Goal: Task Accomplishment & Management: Use online tool/utility

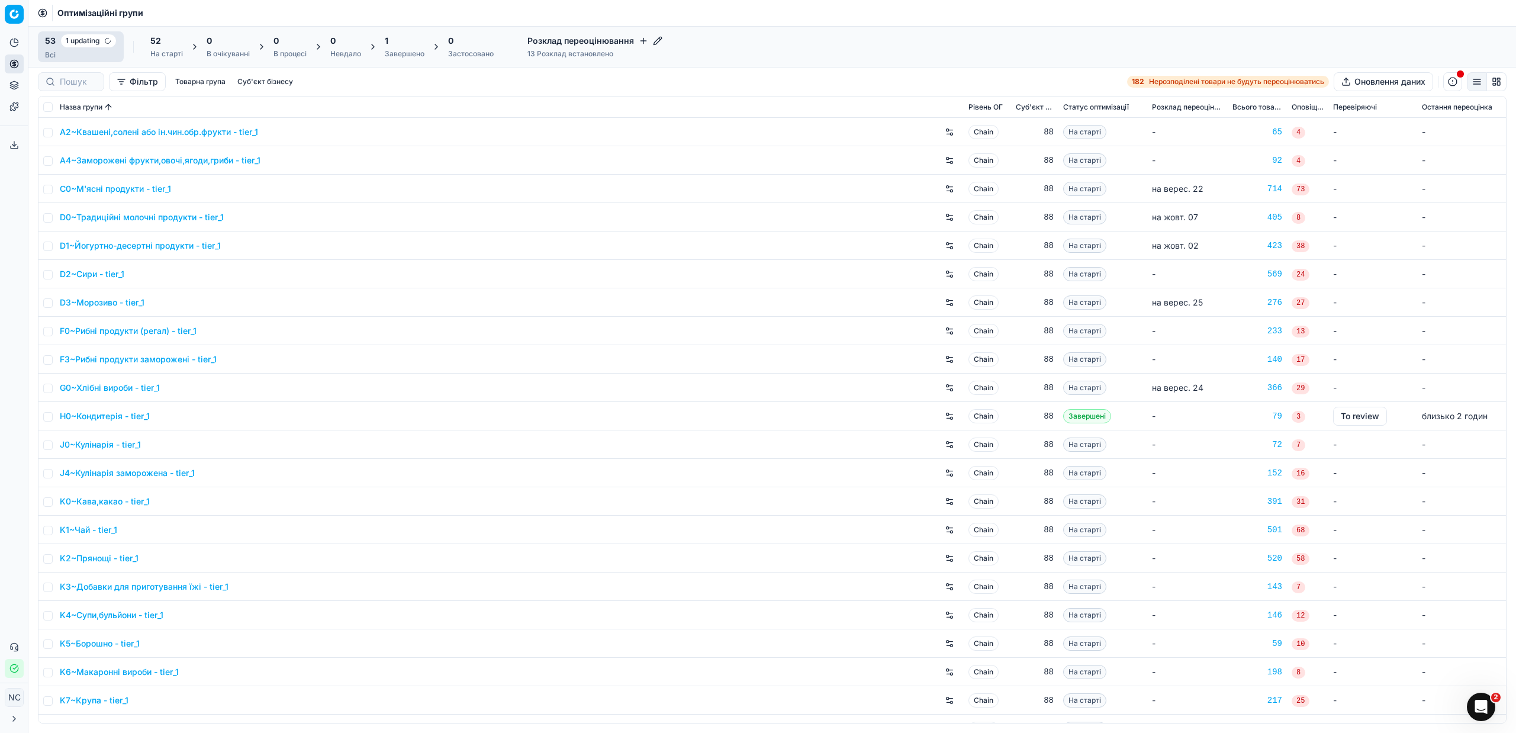
click at [401, 46] on div "1" at bounding box center [405, 41] width 40 height 12
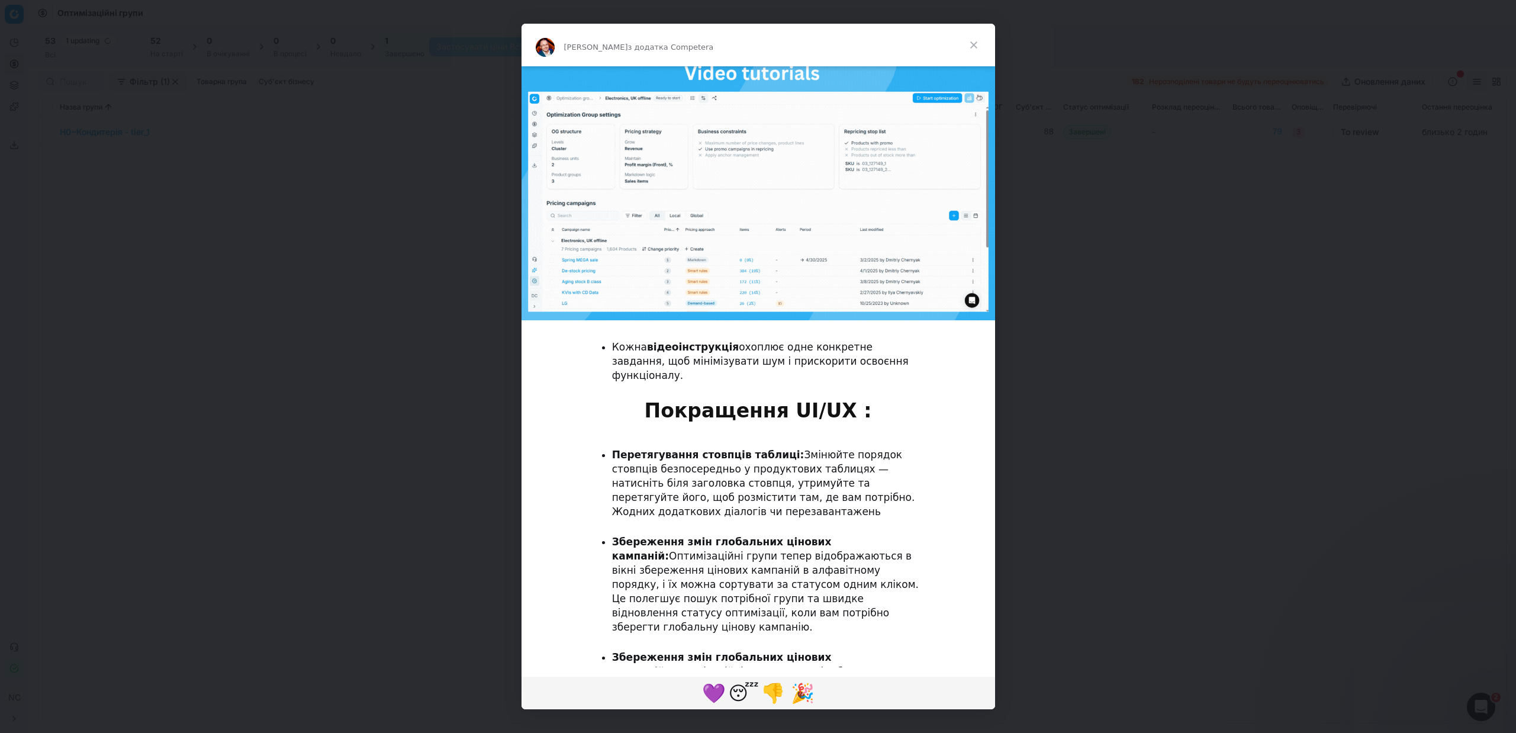
scroll to position [799, 0]
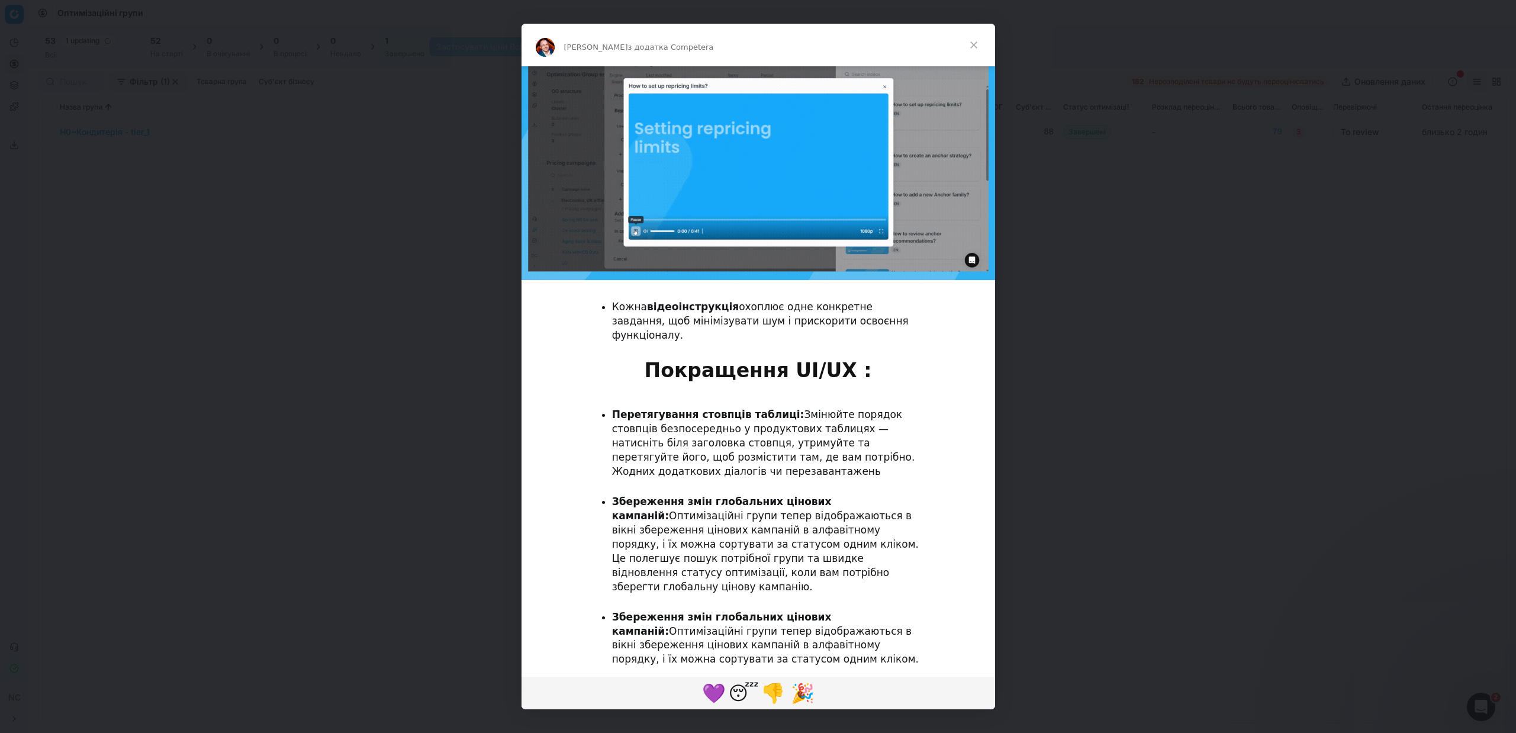
click at [971, 47] on span "Закрити" at bounding box center [973, 45] width 43 height 43
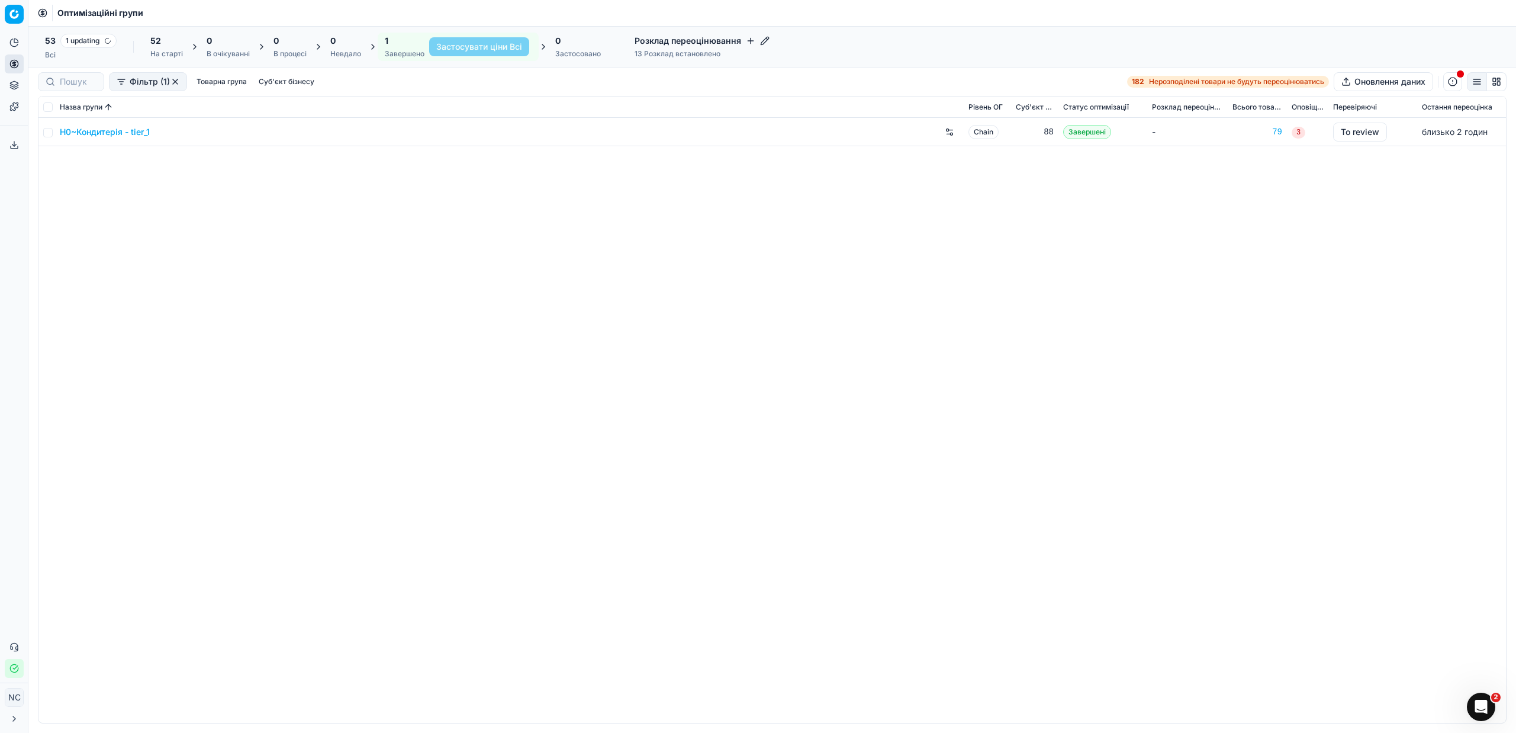
click at [388, 53] on div "Завершено" at bounding box center [405, 53] width 40 height 9
click at [399, 43] on div "1" at bounding box center [405, 41] width 40 height 12
click at [78, 82] on input at bounding box center [78, 82] width 37 height 12
paste input "KF~Здорові звички"
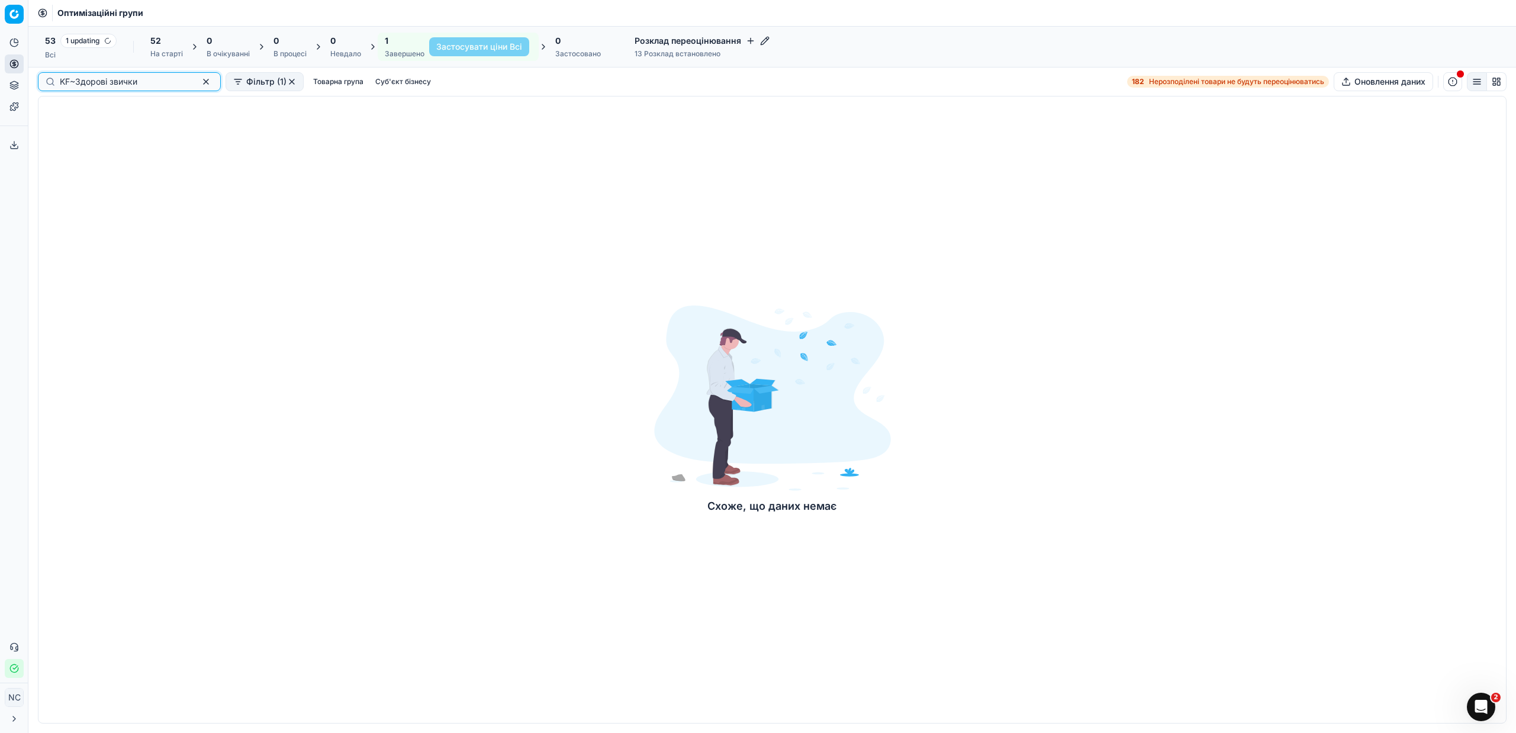
type input "KF~Здорові звички"
click at [69, 11] on span "Оптимізаційні групи" at bounding box center [100, 13] width 86 height 12
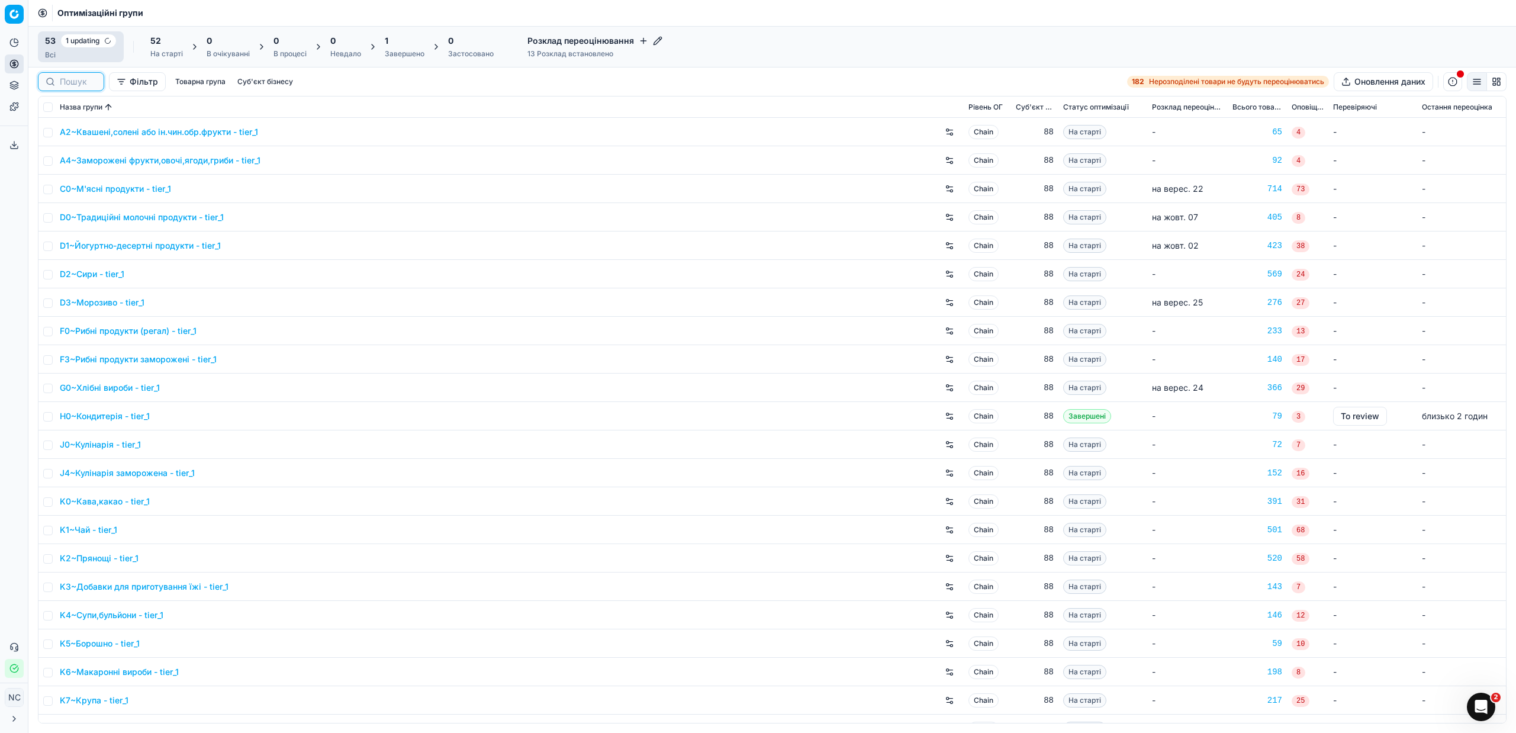
click at [79, 80] on input at bounding box center [78, 82] width 37 height 12
paste input "KF~Здорові звички"
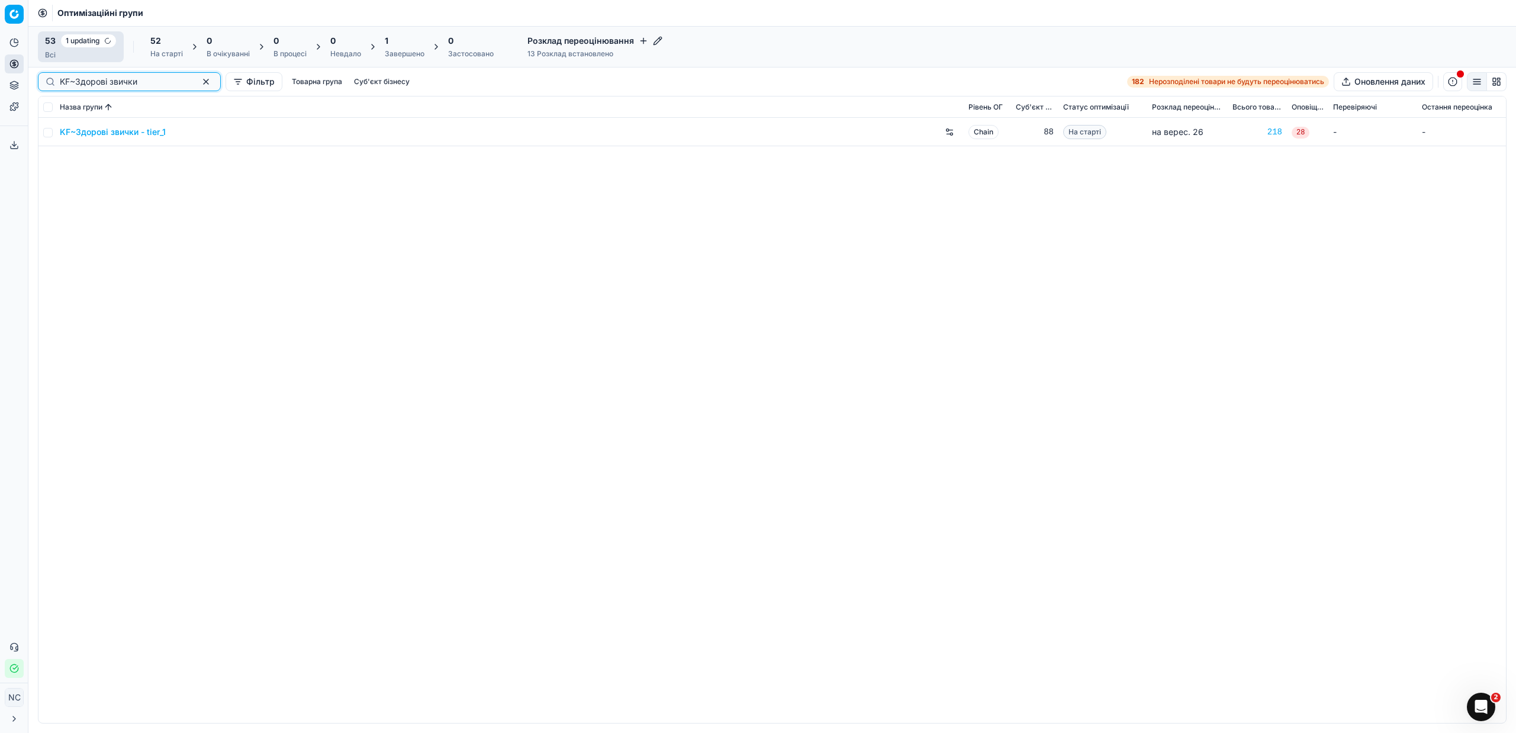
type input "KF~Здорові звички"
click at [50, 131] on input "checkbox" at bounding box center [47, 132] width 9 height 9
checkbox input "true"
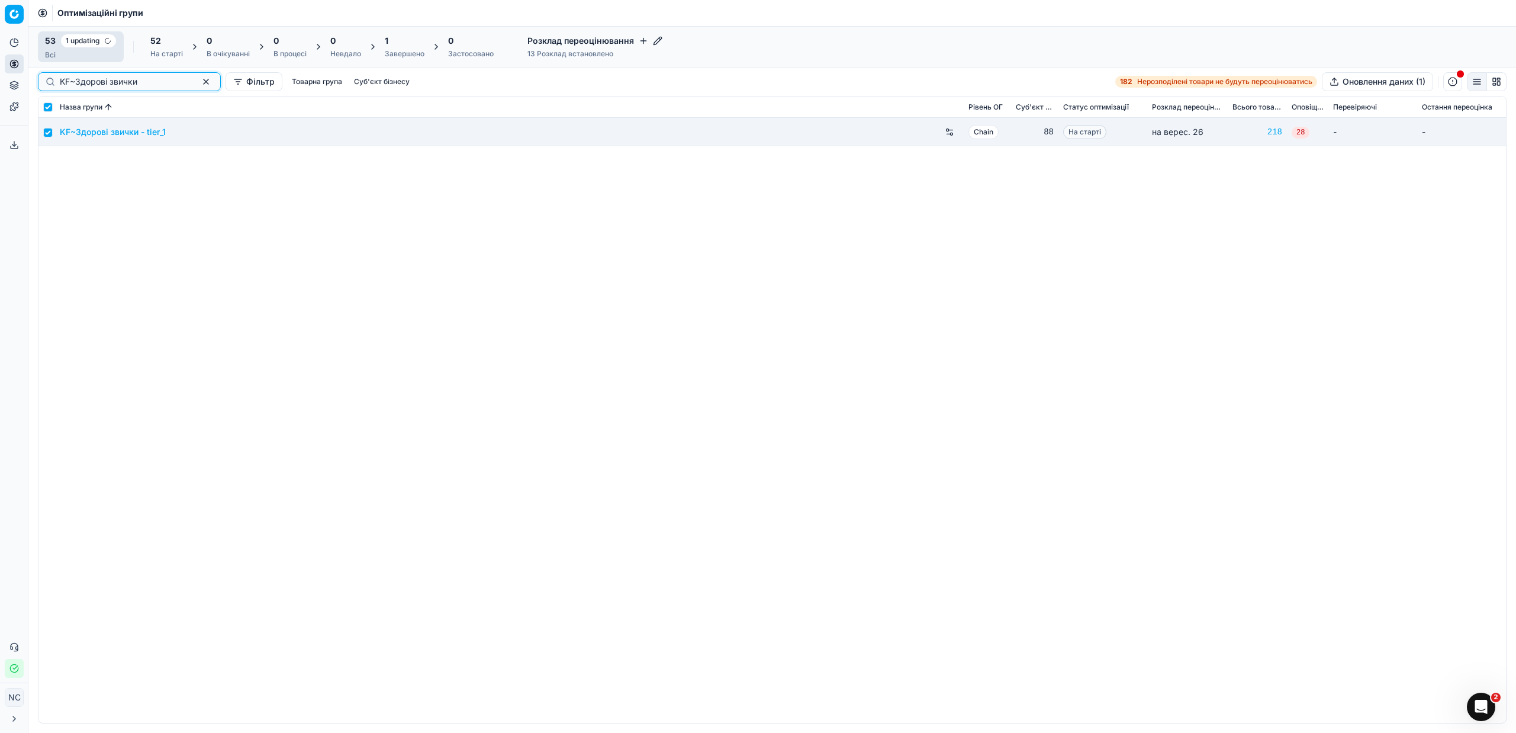
drag, startPoint x: 149, startPoint y: 82, endPoint x: 0, endPoint y: 12, distance: 164.9
click at [0, 15] on div "Pricing platform Аналітика Цінова оптимізація Асортимент продукції Шаблони Серв…" at bounding box center [758, 366] width 1516 height 733
paste input "N0~Питна вода"
type input "N0~Питна вода"
checkbox input "false"
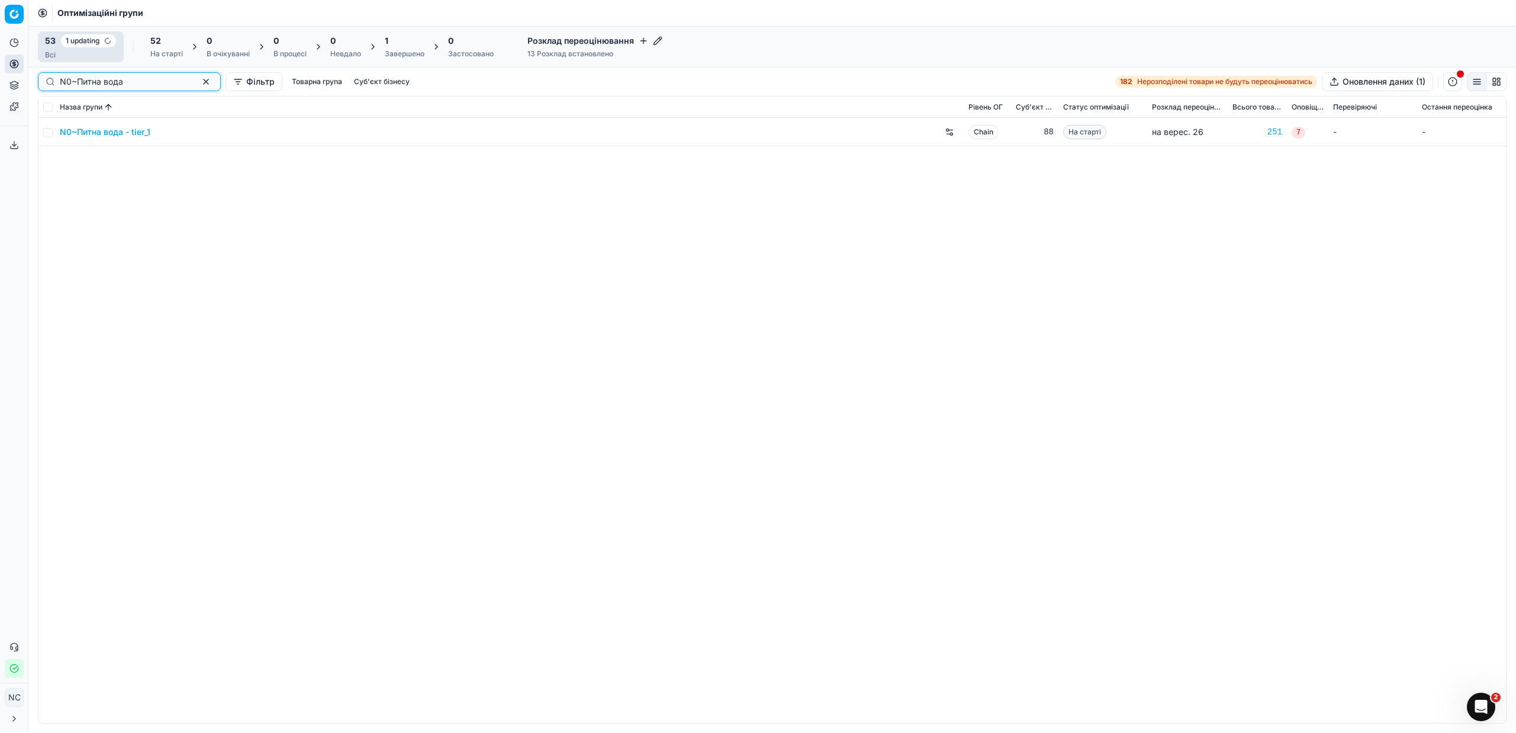
type input "N0~Питна вода"
click at [49, 107] on input "checkbox" at bounding box center [47, 106] width 9 height 9
checkbox input "true"
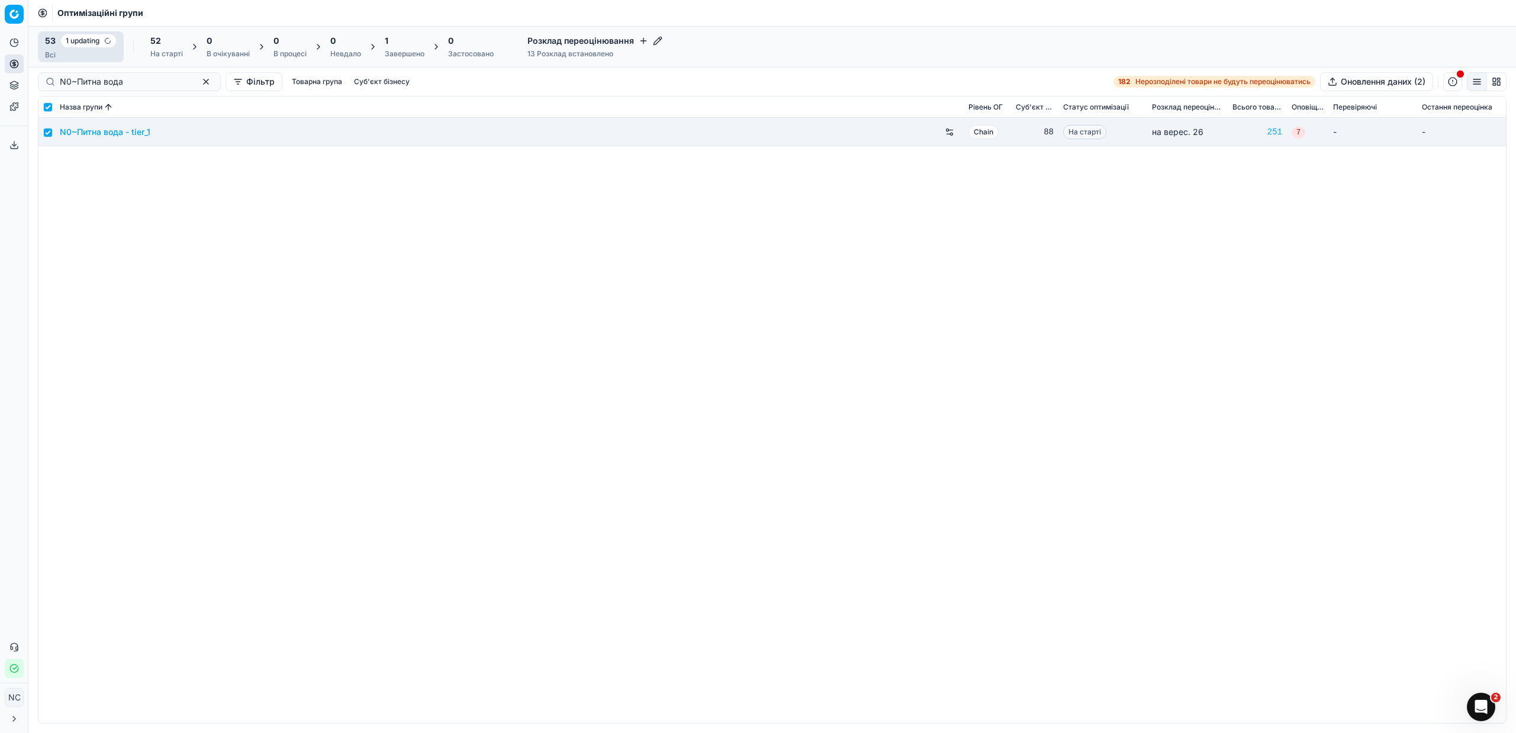
click at [103, 52] on div "Всі" at bounding box center [81, 54] width 72 height 9
click at [473, 363] on div "N0~Питна вода - tier_1 Chain 88 На старті на верес. 26 251 7 - -" at bounding box center [771, 420] width 1467 height 605
click at [156, 47] on div "52 На старті" at bounding box center [166, 47] width 33 height 24
click at [207, 45] on button "Почати (2)" at bounding box center [216, 46] width 57 height 19
checkbox input "false"
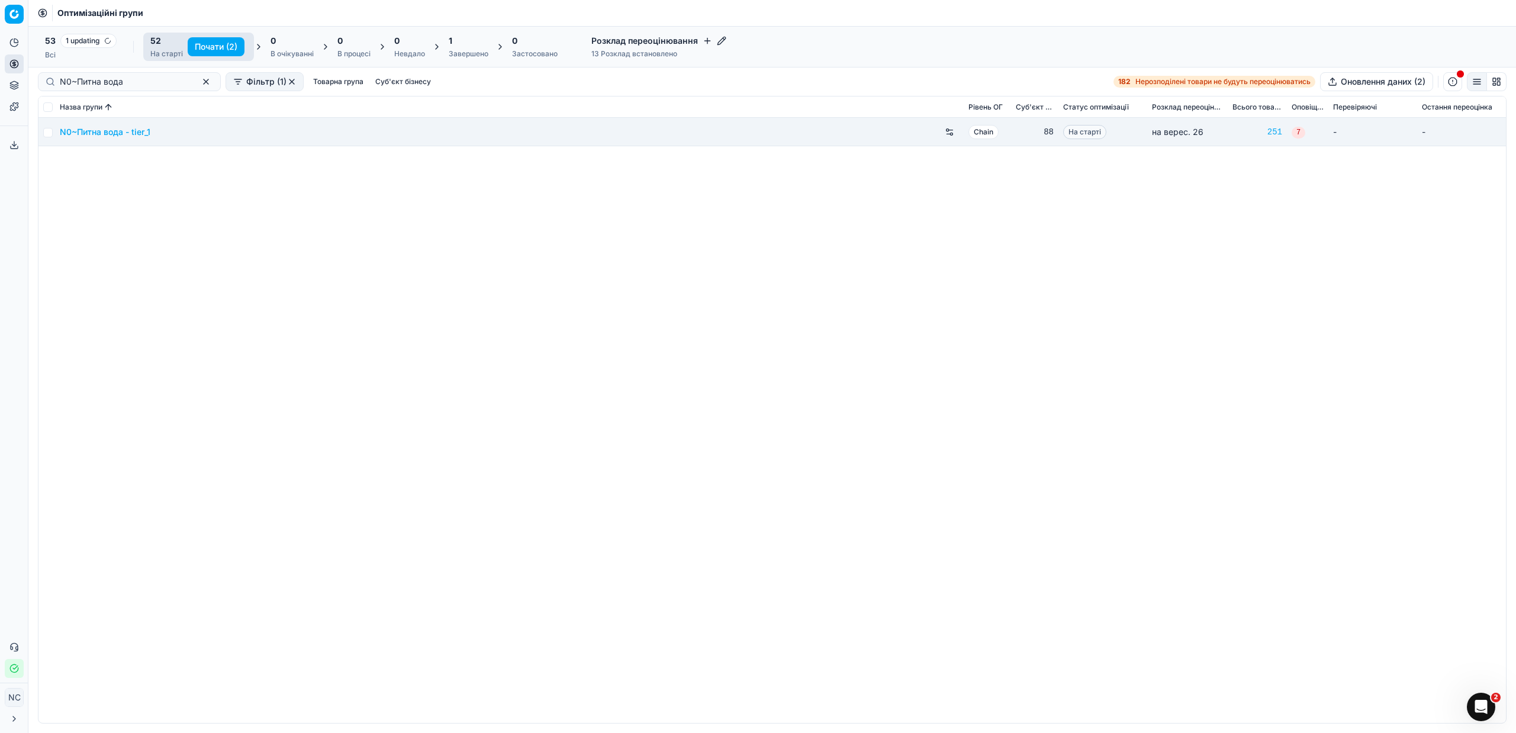
checkbox input "false"
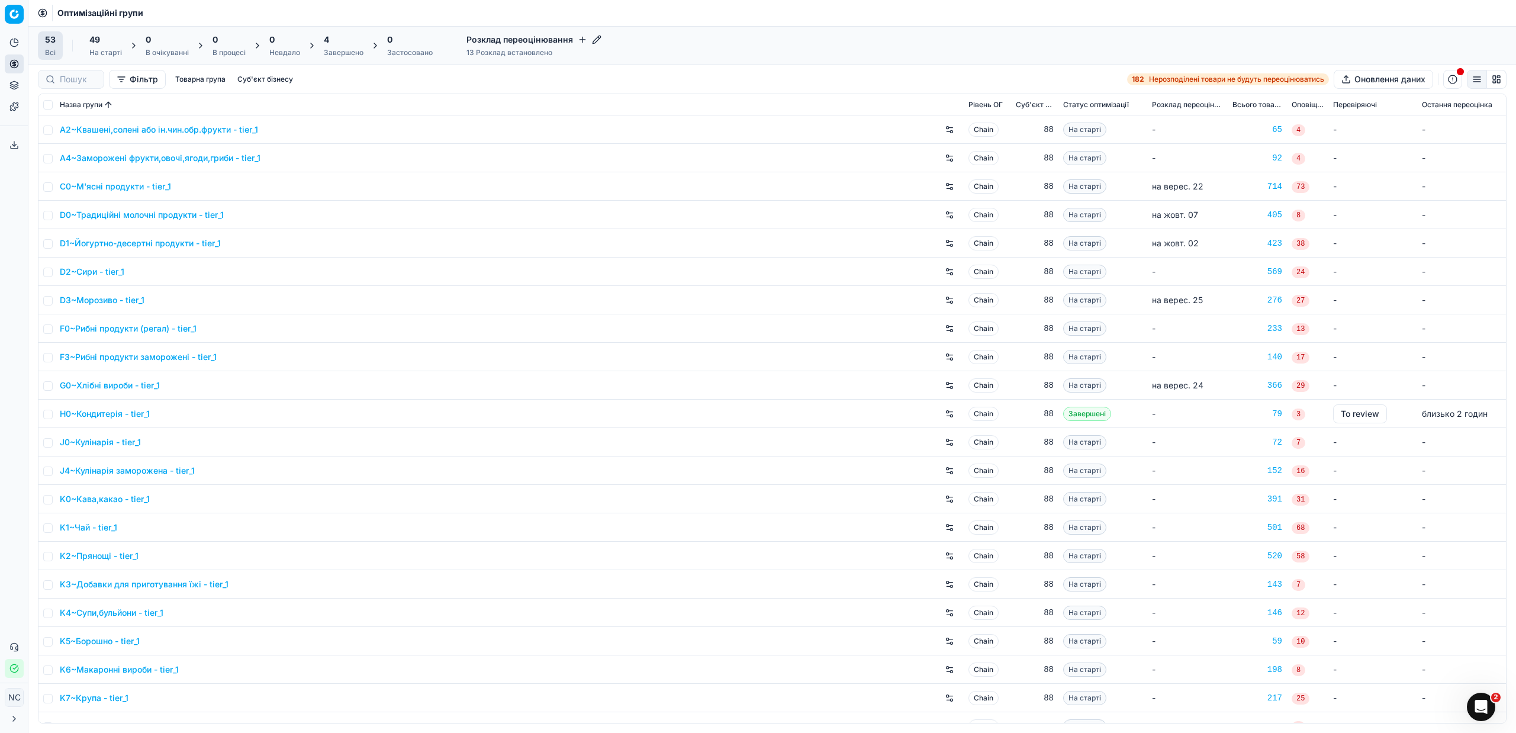
click at [331, 50] on div "Завершено" at bounding box center [344, 52] width 40 height 9
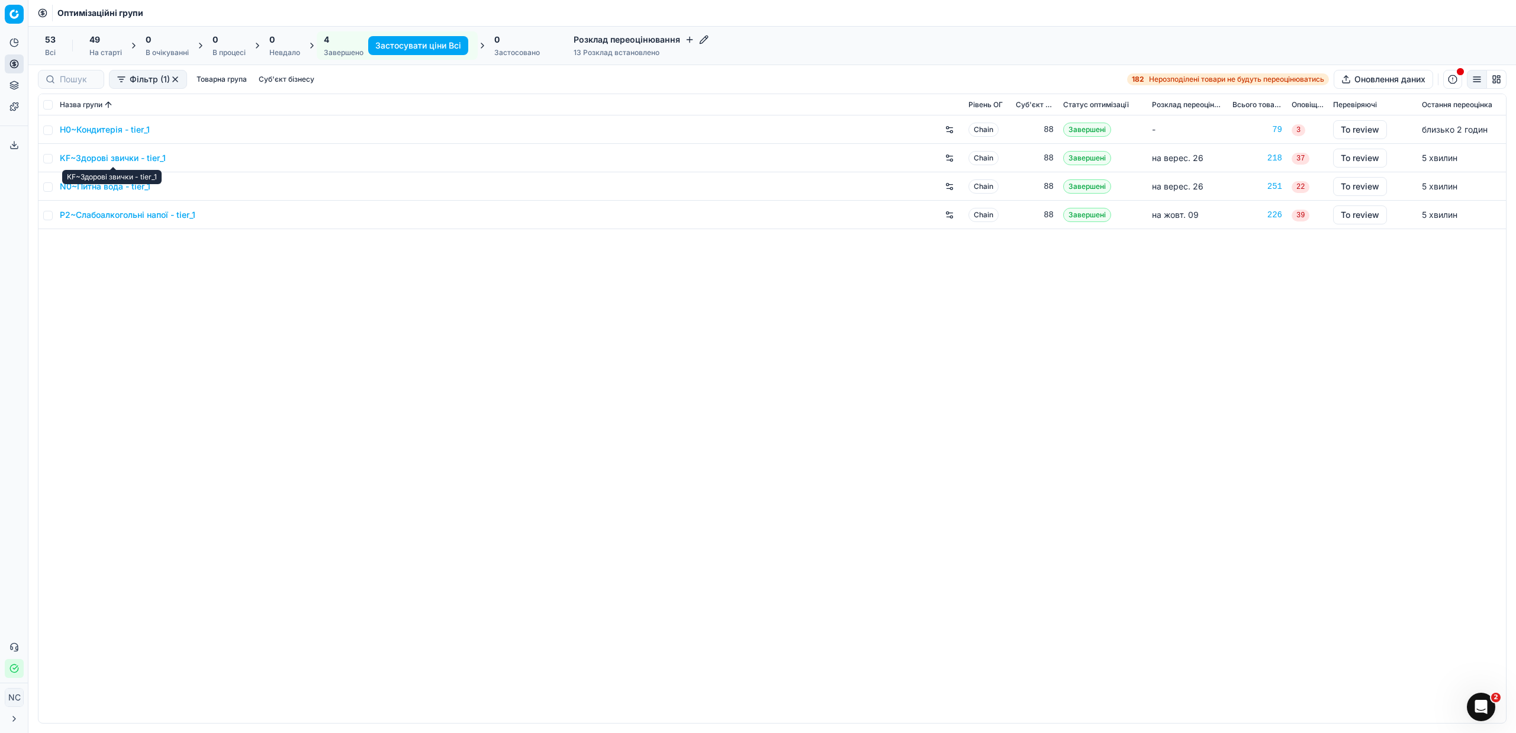
click at [104, 159] on link "KF~Здорові звички - tier_1" at bounding box center [113, 158] width 106 height 12
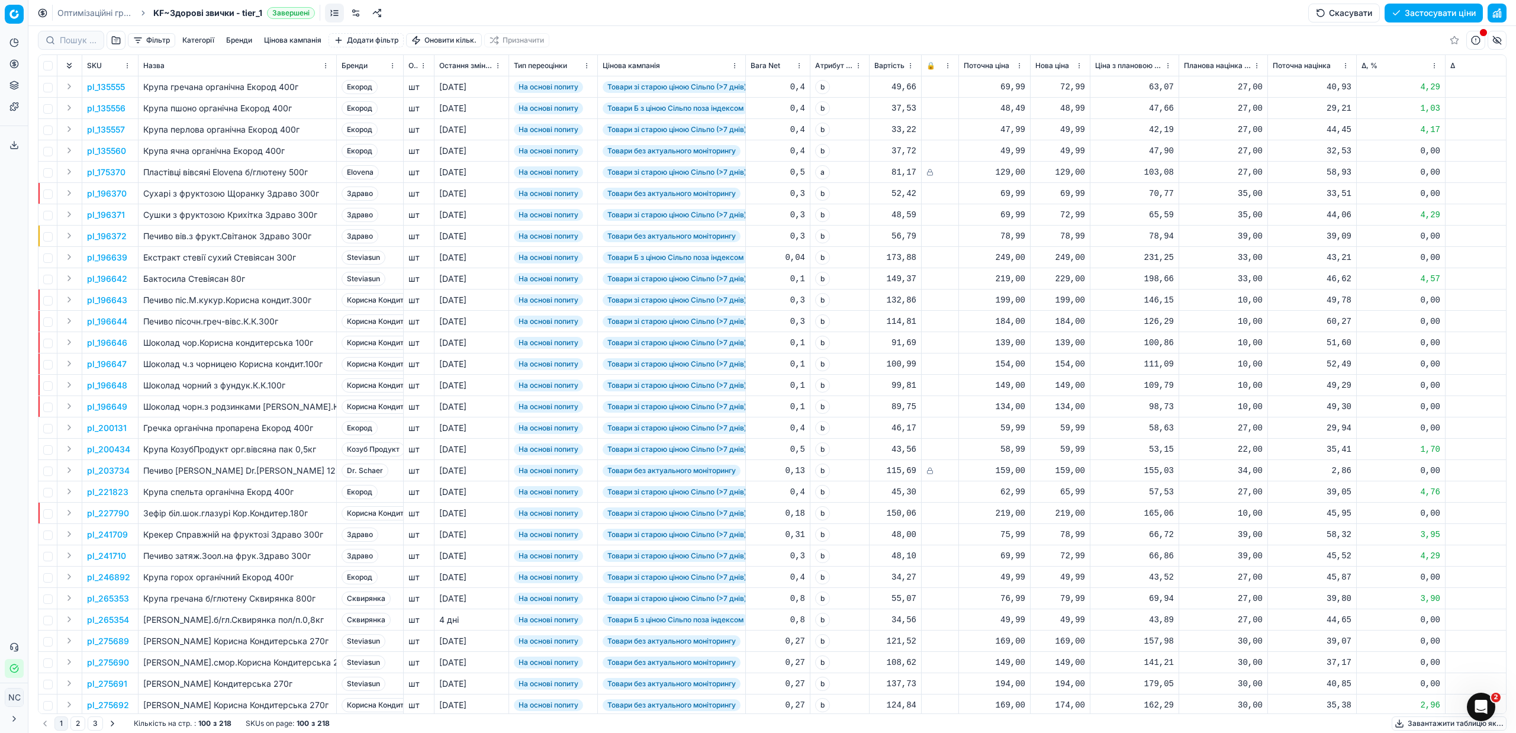
click at [114, 38] on button "button" at bounding box center [116, 40] width 19 height 19
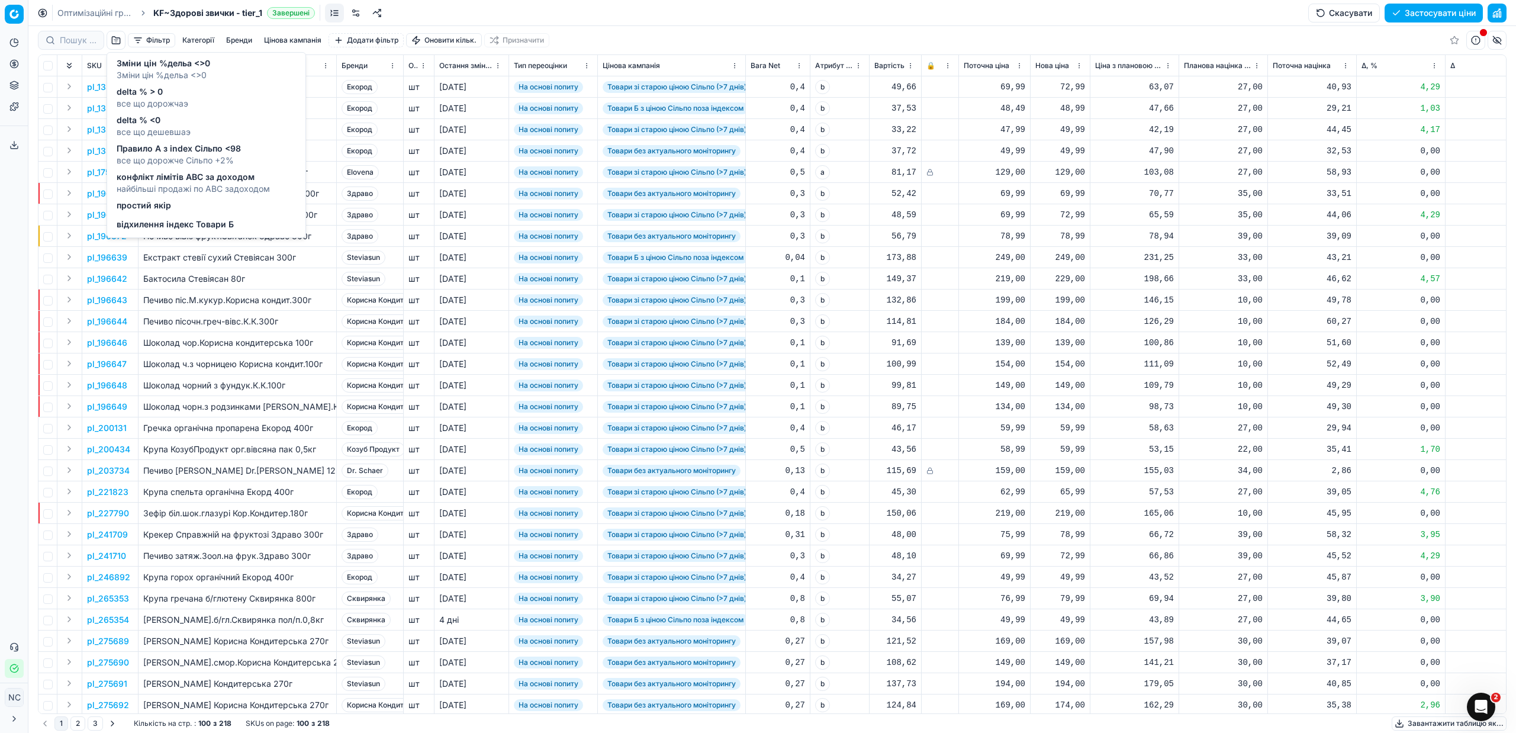
click at [153, 65] on span "Зміни цін %дельа <>0" at bounding box center [164, 63] width 94 height 12
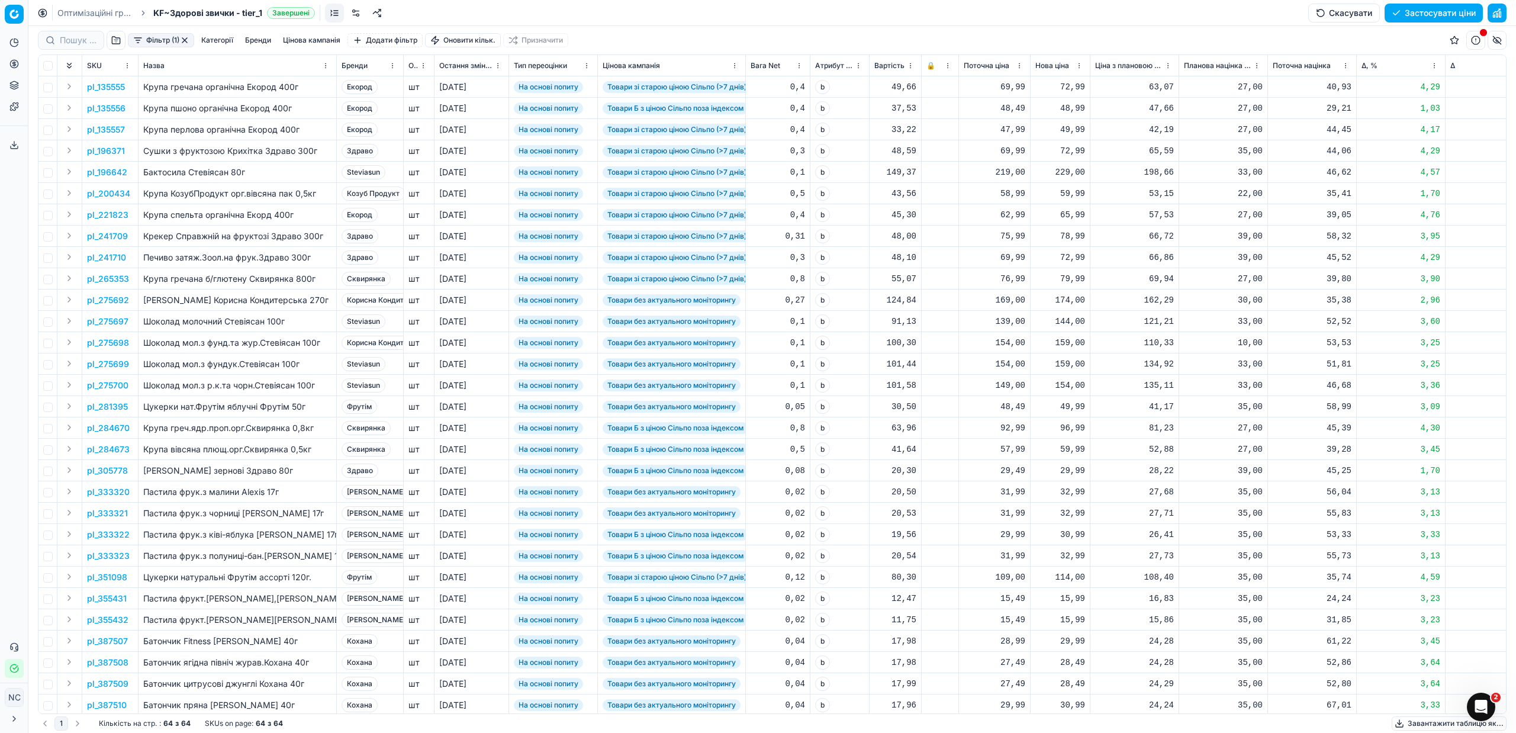
click at [138, 38] on button "Фільтр (1)" at bounding box center [161, 40] width 66 height 14
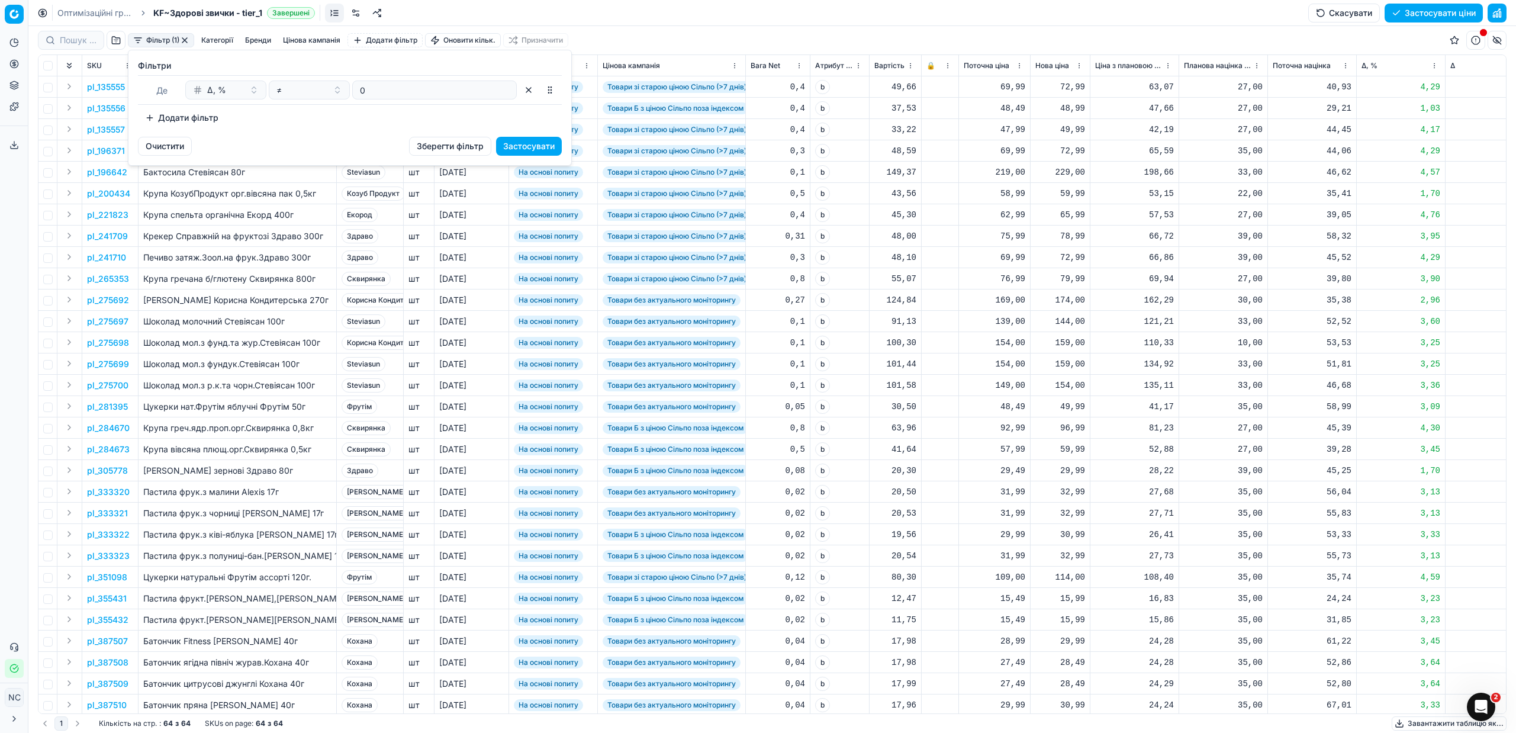
click at [150, 116] on button "Додати фільтр" at bounding box center [182, 117] width 88 height 19
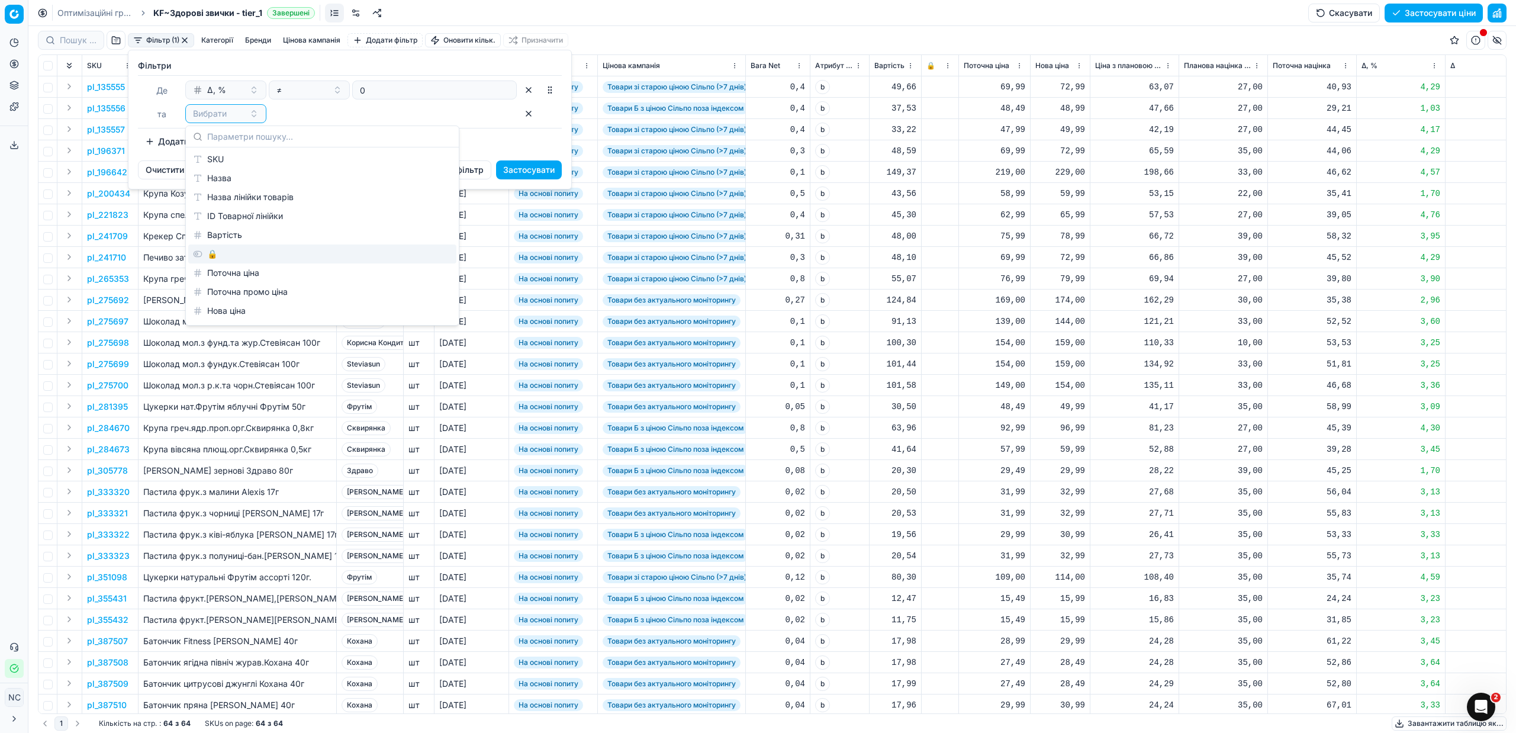
click at [229, 256] on div "🔒" at bounding box center [322, 253] width 268 height 19
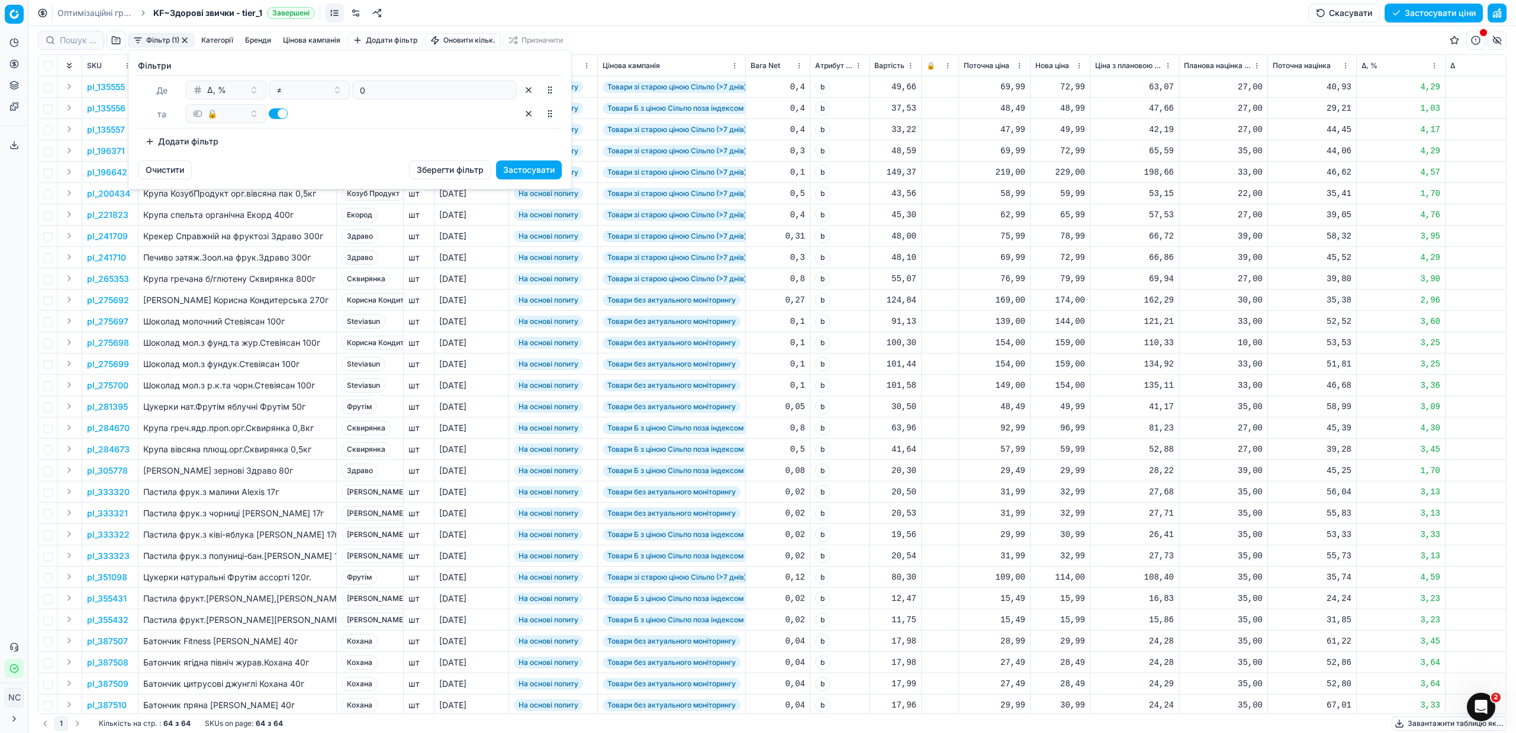
click at [271, 112] on button "button" at bounding box center [278, 113] width 19 height 11
checkbox input "false"
click at [521, 168] on button "Застосувати" at bounding box center [529, 169] width 66 height 19
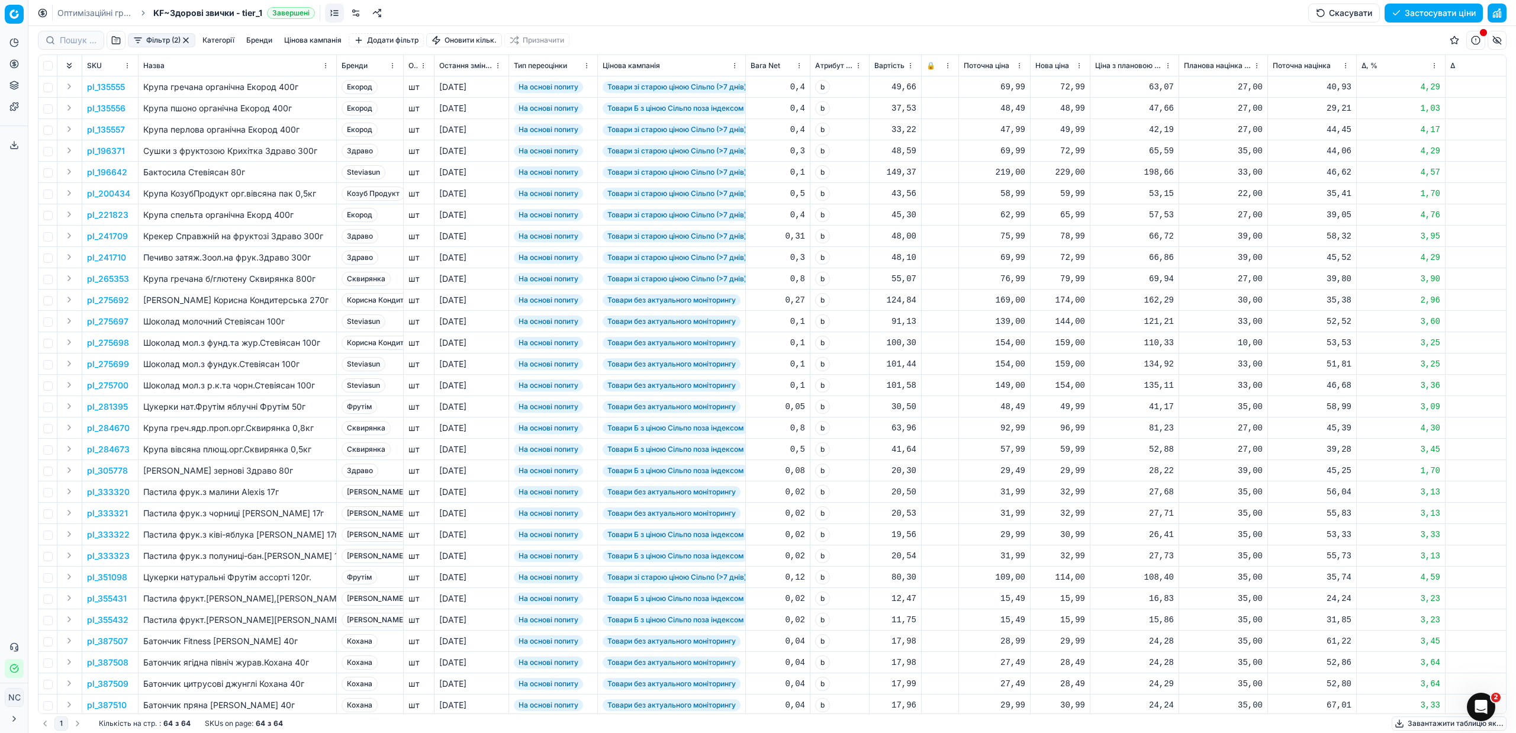
click at [286, 41] on button "Цінова кампанія" at bounding box center [312, 40] width 67 height 14
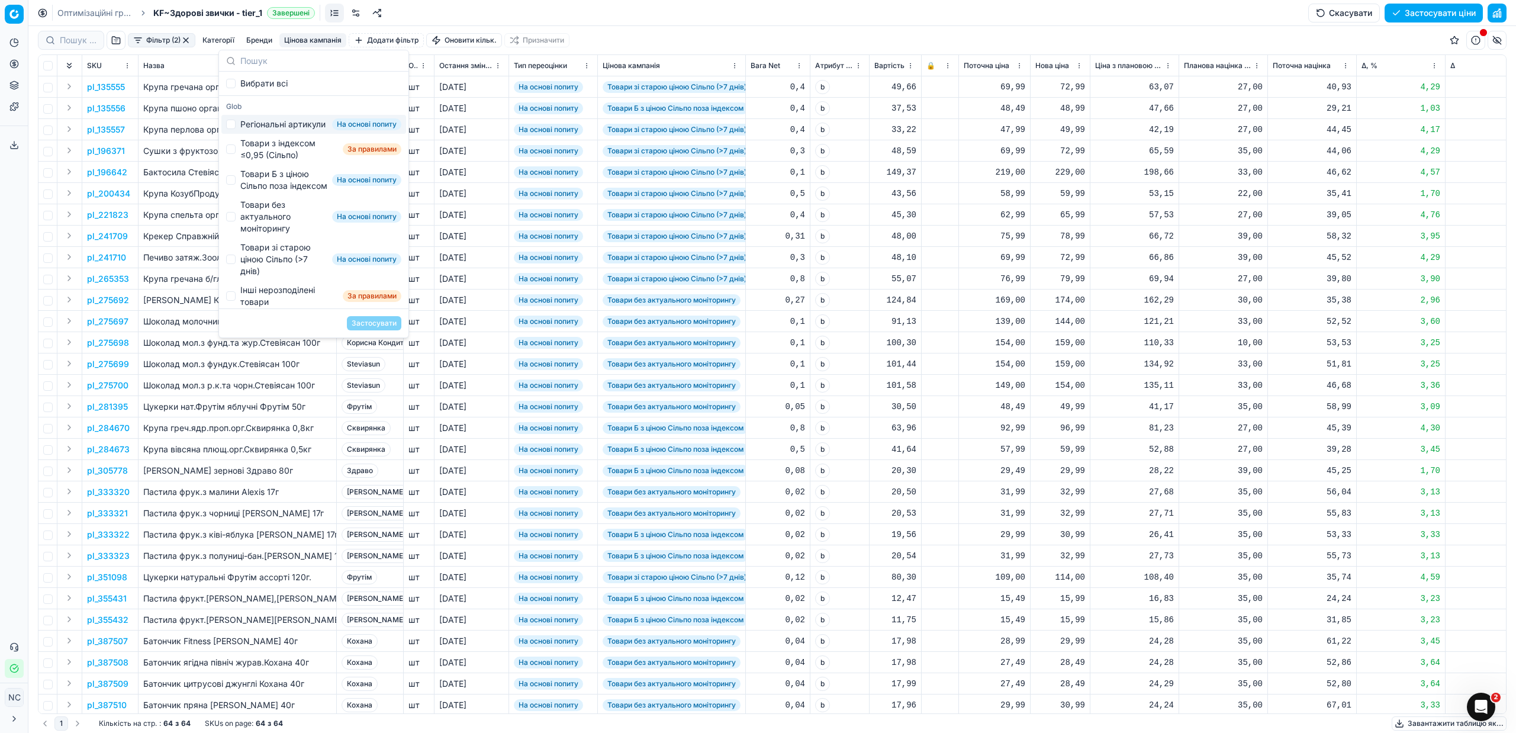
click at [265, 122] on div "Регіональні артикули" at bounding box center [282, 124] width 85 height 12
checkbox input "true"
click at [373, 324] on button "Застосувати" at bounding box center [374, 323] width 54 height 14
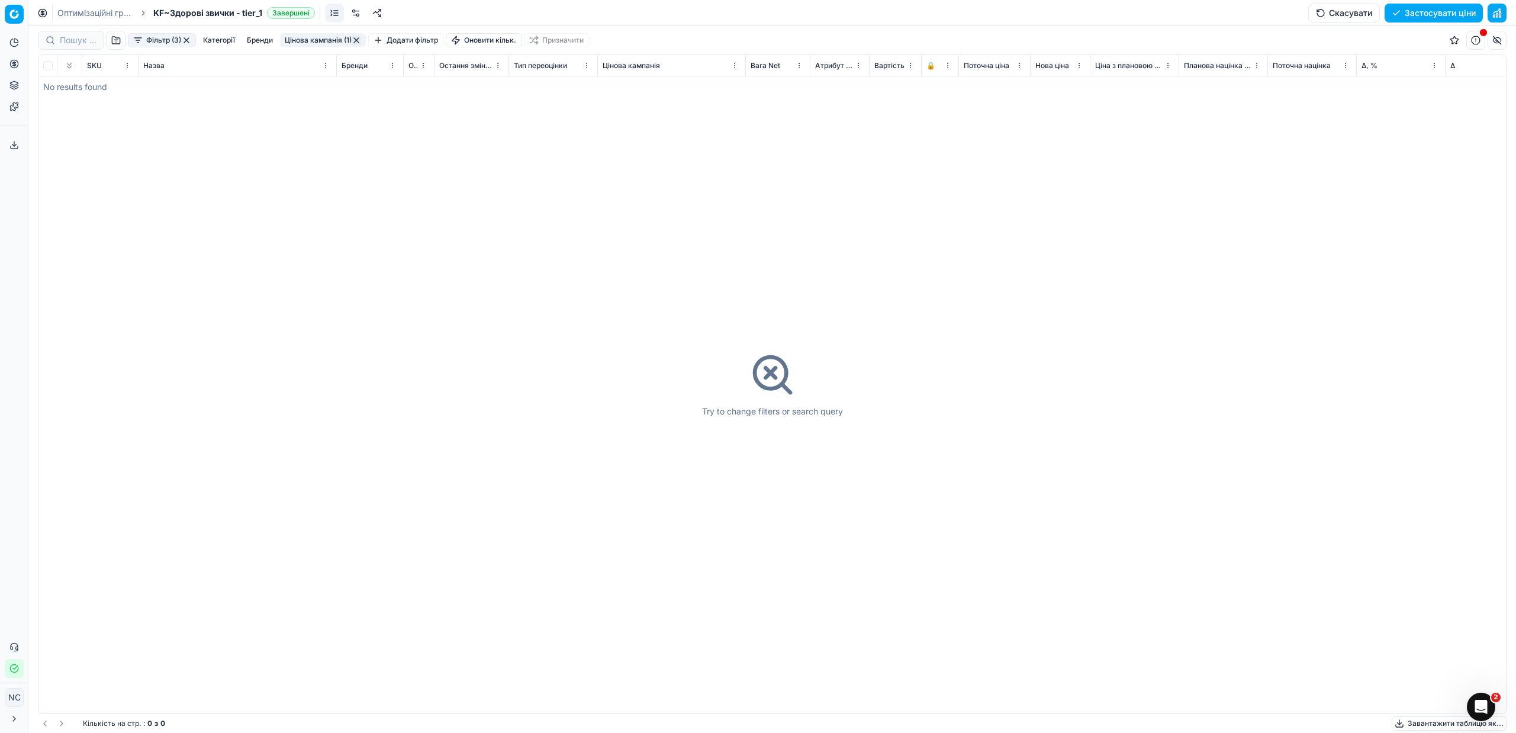
click at [293, 40] on button "Цінова кампанія (1)" at bounding box center [323, 40] width 86 height 14
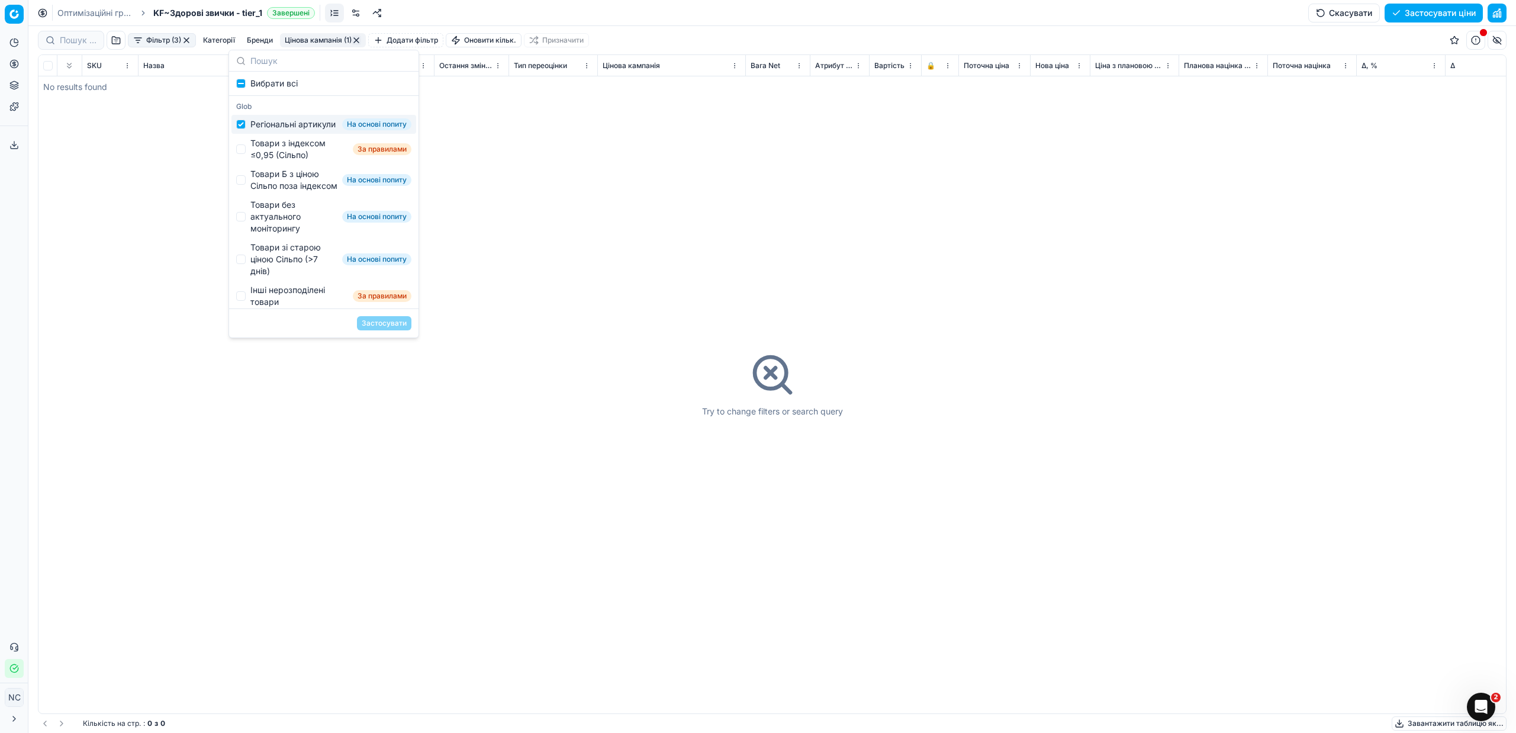
click at [263, 124] on div "Регіональні артикули" at bounding box center [292, 124] width 85 height 12
checkbox input "false"
click at [274, 161] on div "Товари з індексом ≤0,95 (Сільпо)" at bounding box center [299, 149] width 98 height 24
checkbox input "true"
click at [372, 326] on button "Застосувати" at bounding box center [384, 323] width 54 height 14
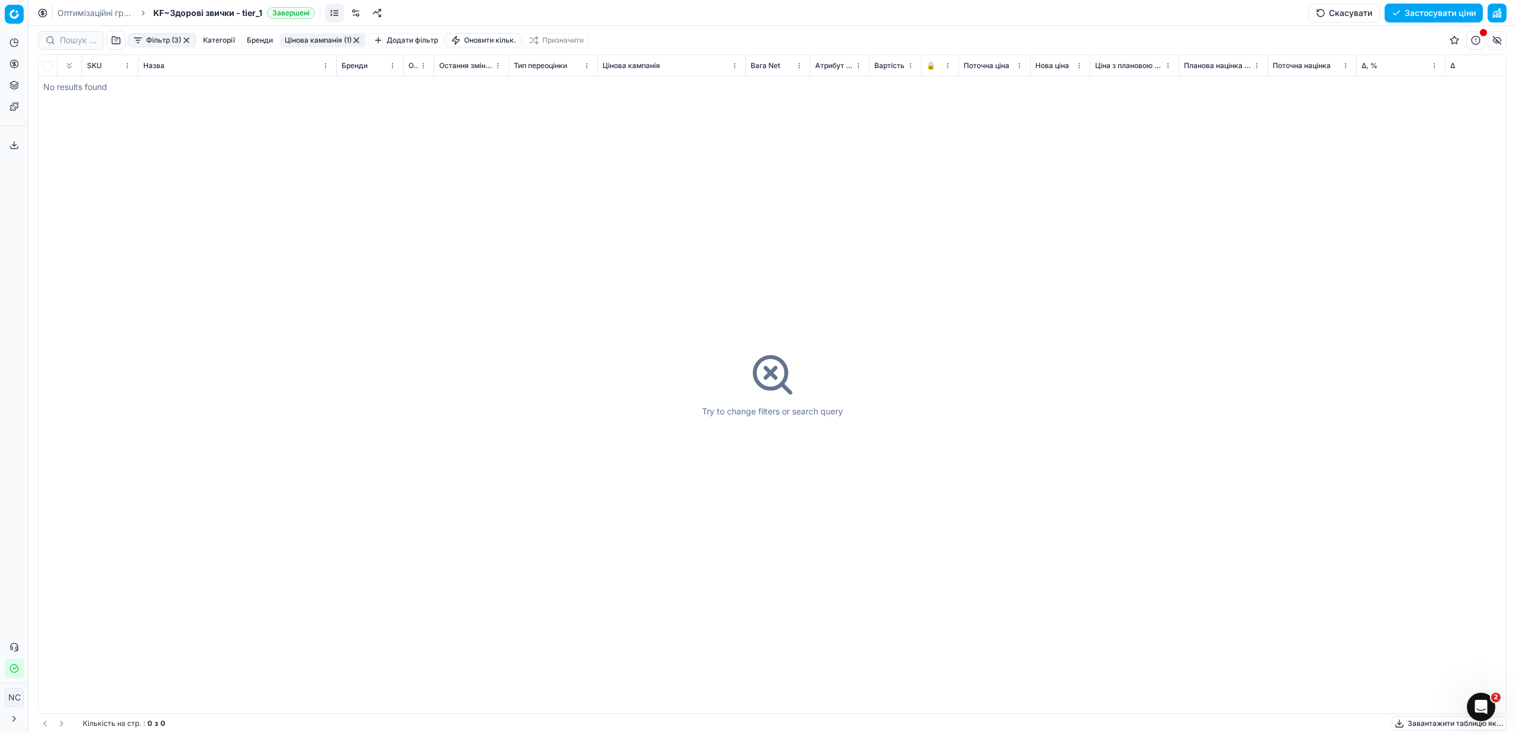
click at [356, 38] on button "button" at bounding box center [356, 40] width 9 height 9
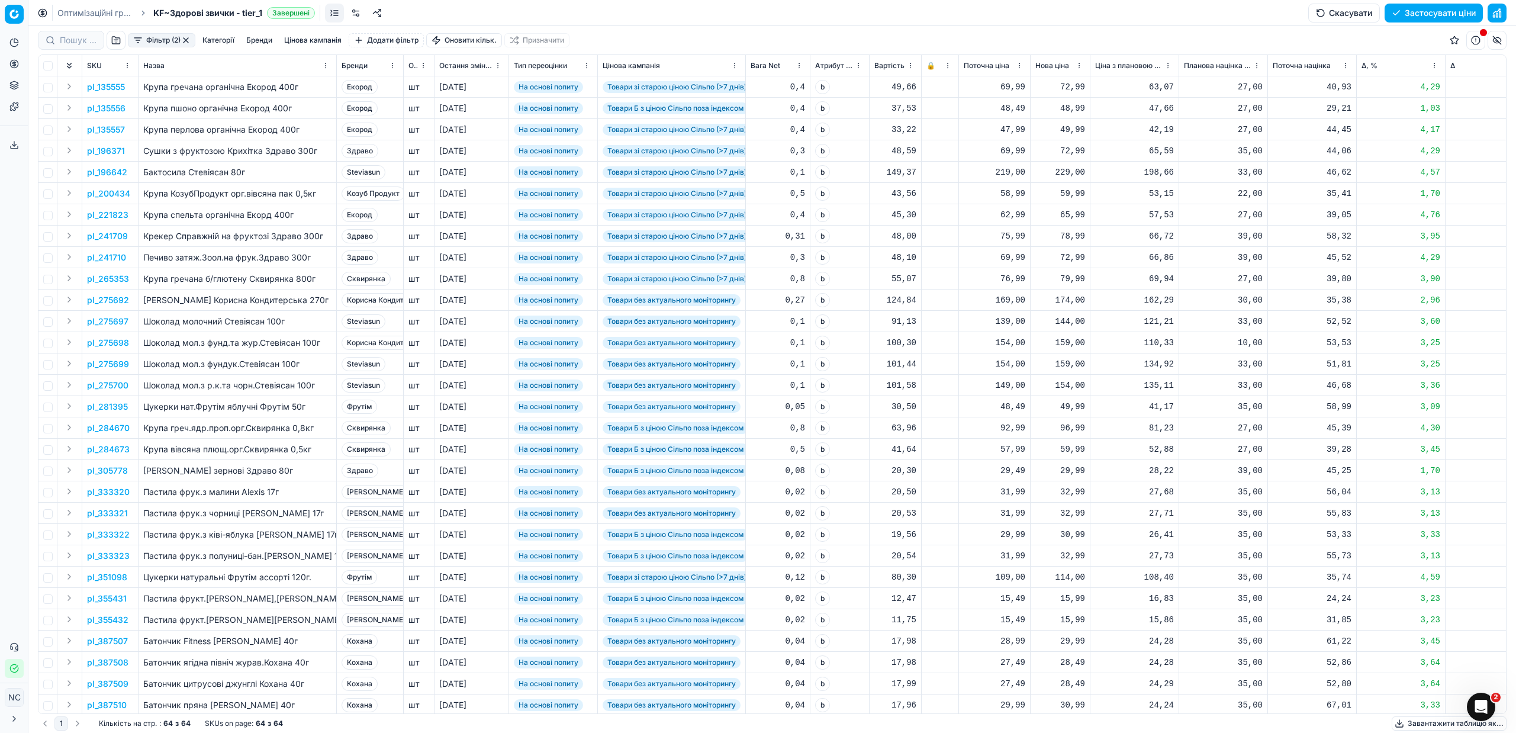
click at [258, 42] on button "Бренди" at bounding box center [259, 40] width 36 height 14
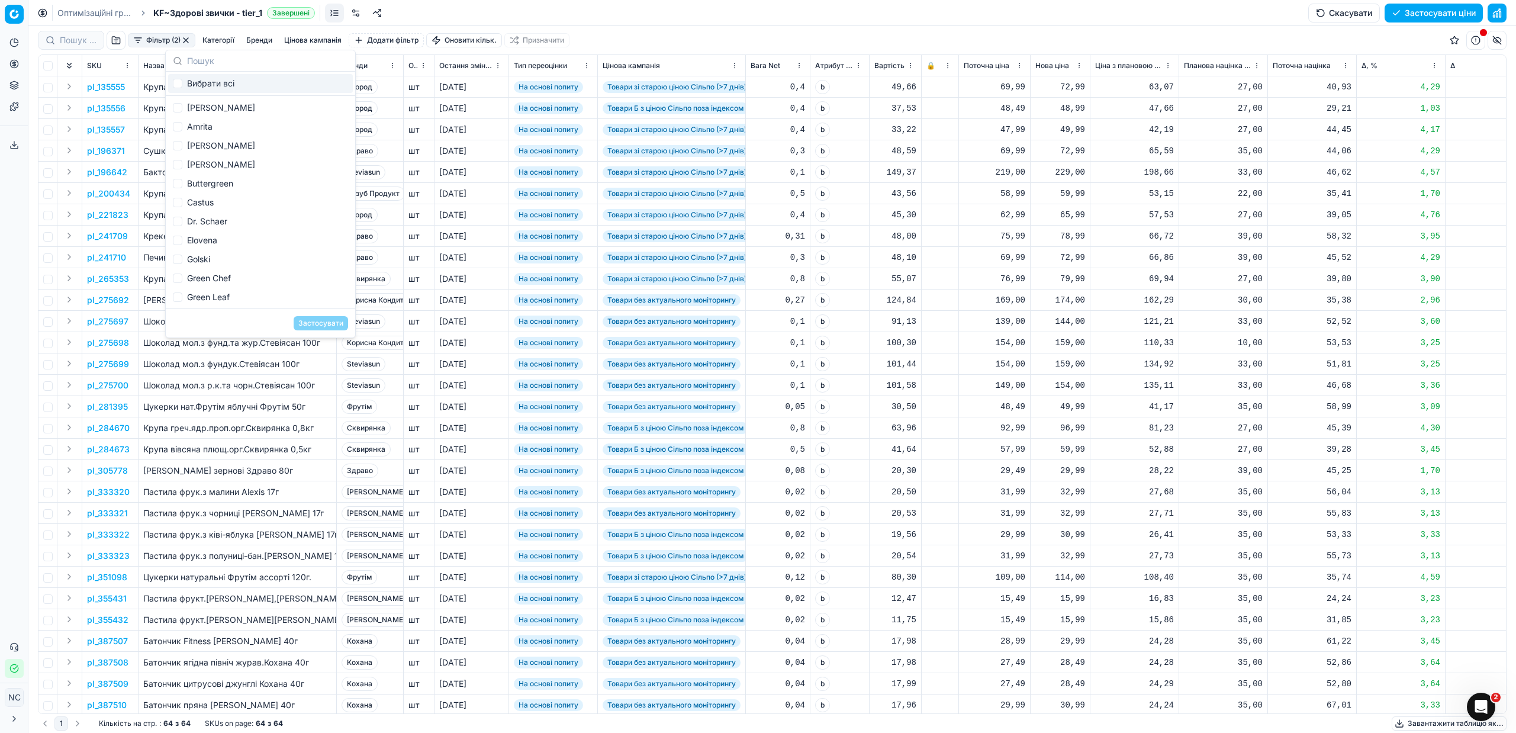
click at [646, 34] on div "Фільтр (2) Категорії [PERSON_NAME] кампанія Додати фільтр Оновити кільк. Призна…" at bounding box center [772, 40] width 1468 height 28
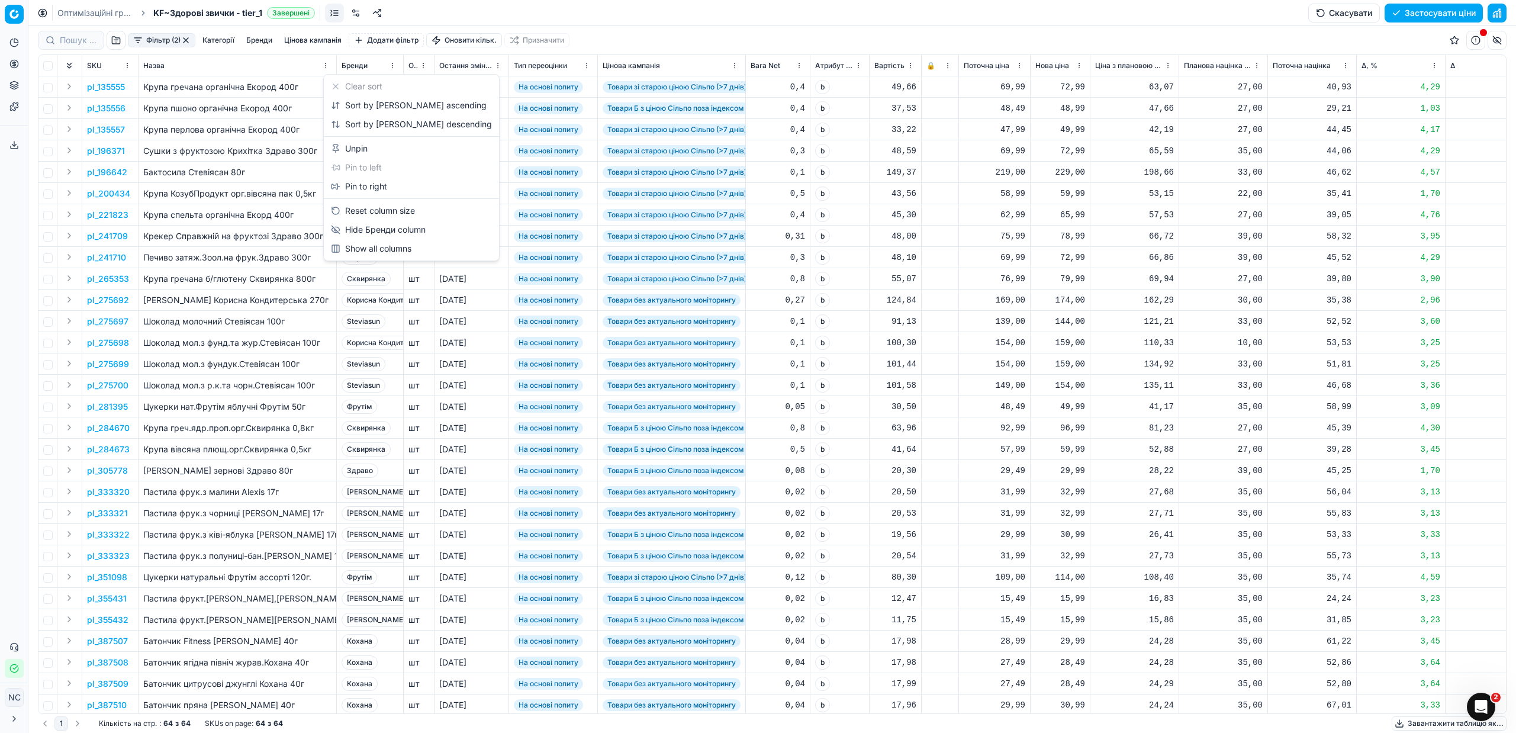
click at [392, 66] on html "Pricing platform Аналітика Цінова оптимізація Асортимент продукції Шаблони Серв…" at bounding box center [758, 366] width 1516 height 733
click at [389, 104] on div "Sort by [PERSON_NAME] ascending" at bounding box center [409, 105] width 156 height 12
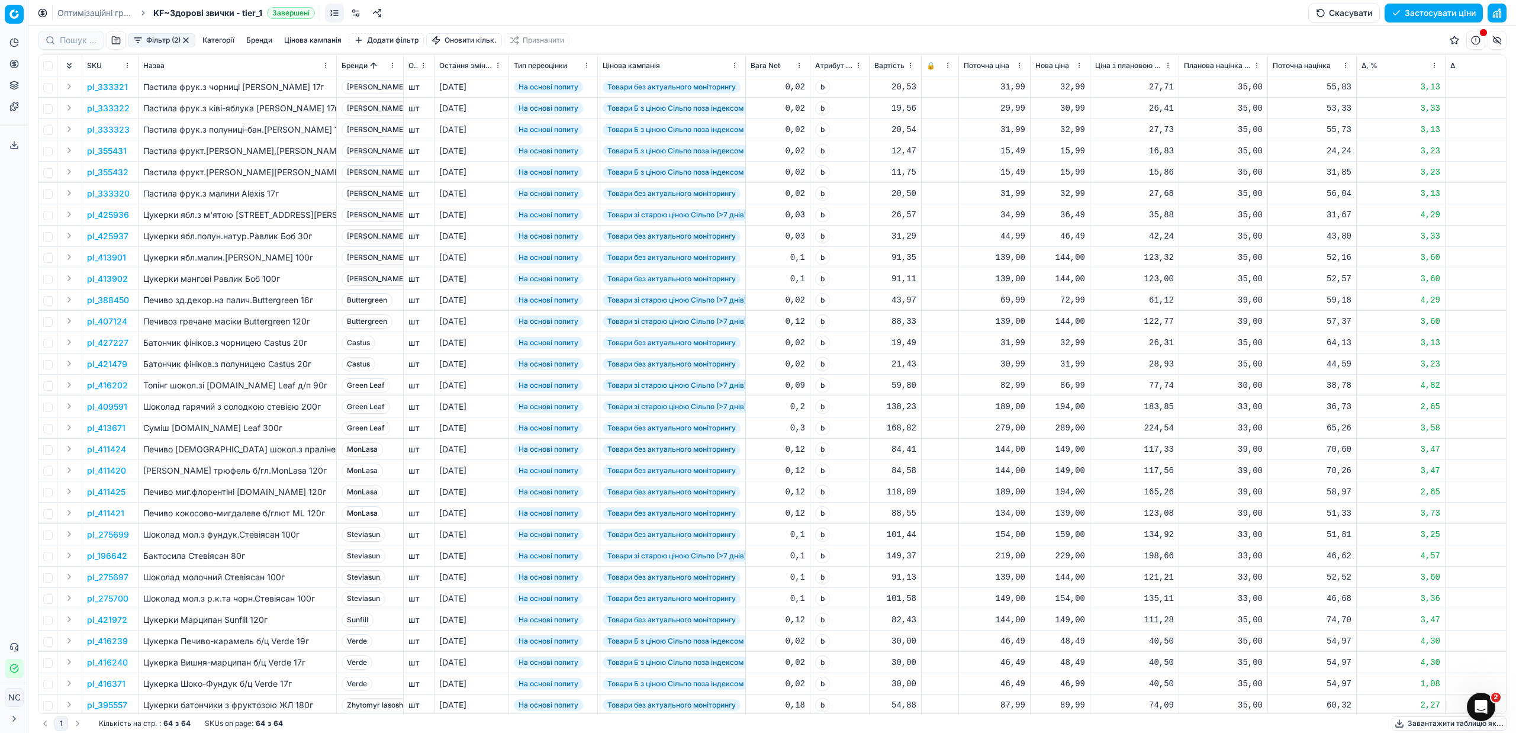
click at [314, 41] on button "Цінова кампанія" at bounding box center [312, 40] width 67 height 14
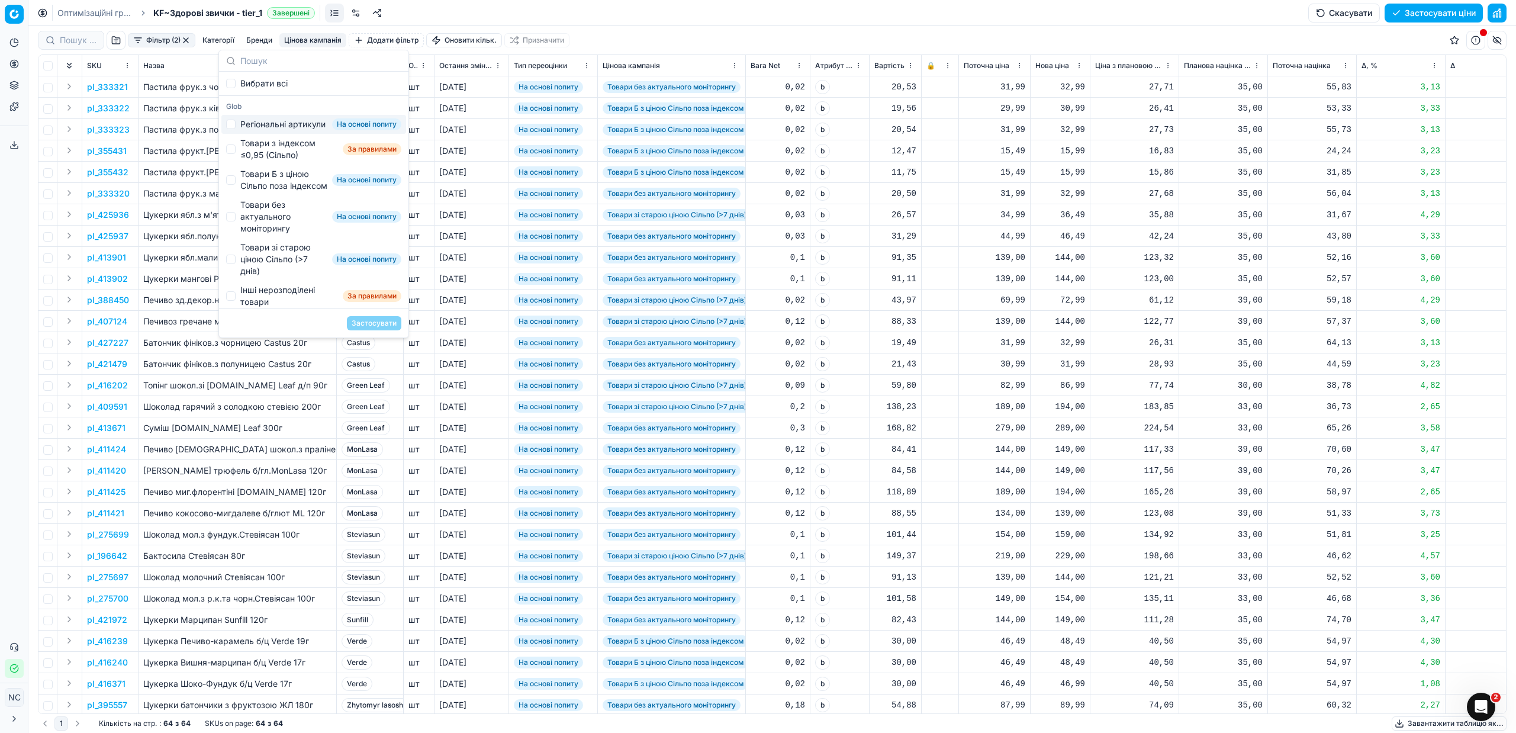
click at [260, 124] on div "Регіональні артикули" at bounding box center [282, 124] width 85 height 12
checkbox input "true"
click at [363, 320] on button "Застосувати" at bounding box center [374, 323] width 54 height 14
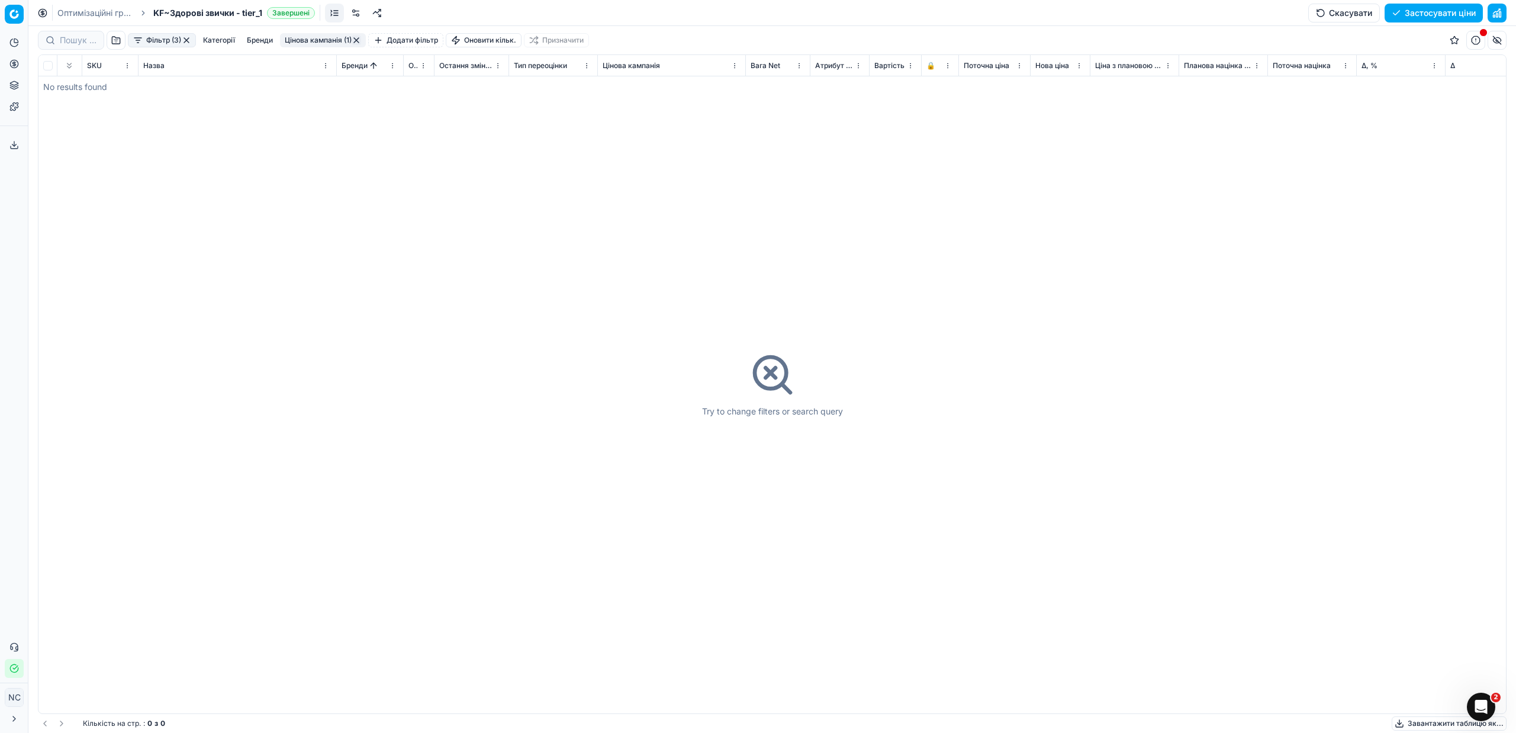
click at [329, 41] on button "Цінова кампанія (1)" at bounding box center [323, 40] width 86 height 14
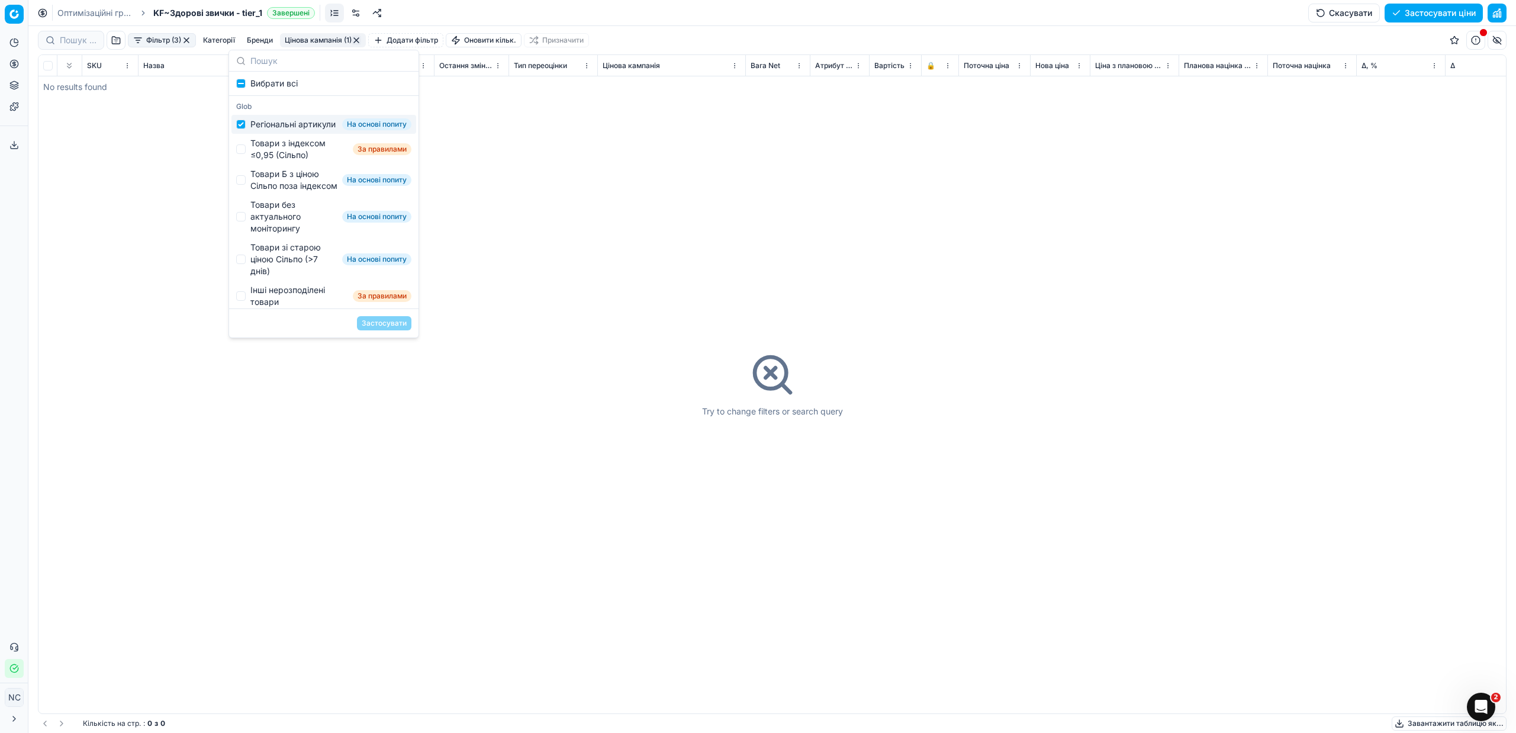
click at [288, 126] on div "Регіональні артикули" at bounding box center [292, 124] width 85 height 12
checkbox input "false"
click at [280, 161] on div "Товари з індексом ≤0,95 (Сільпо)" at bounding box center [299, 149] width 98 height 24
checkbox input "true"
click at [381, 321] on button "Застосувати" at bounding box center [384, 323] width 54 height 14
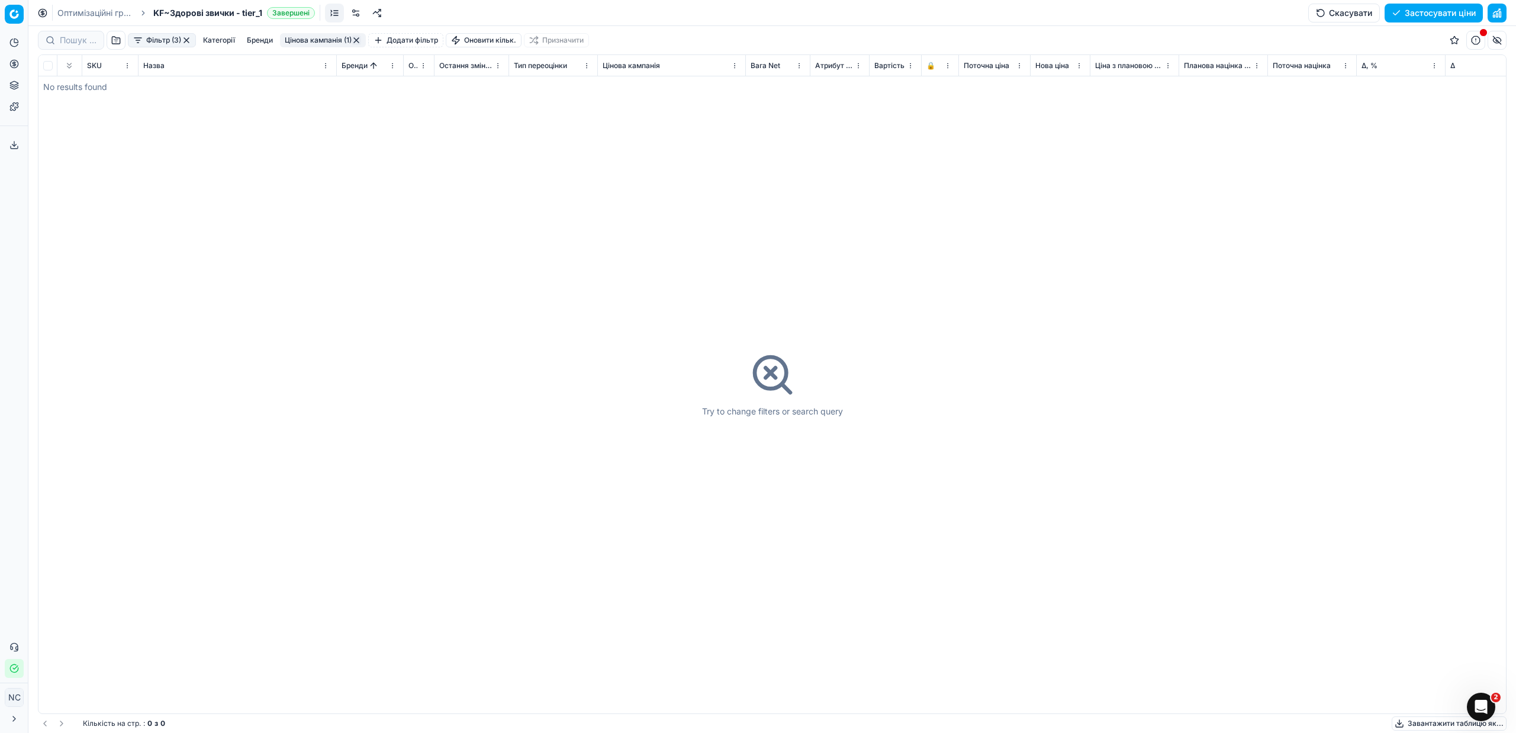
click at [302, 39] on button "Цінова кампанія (1)" at bounding box center [323, 40] width 86 height 14
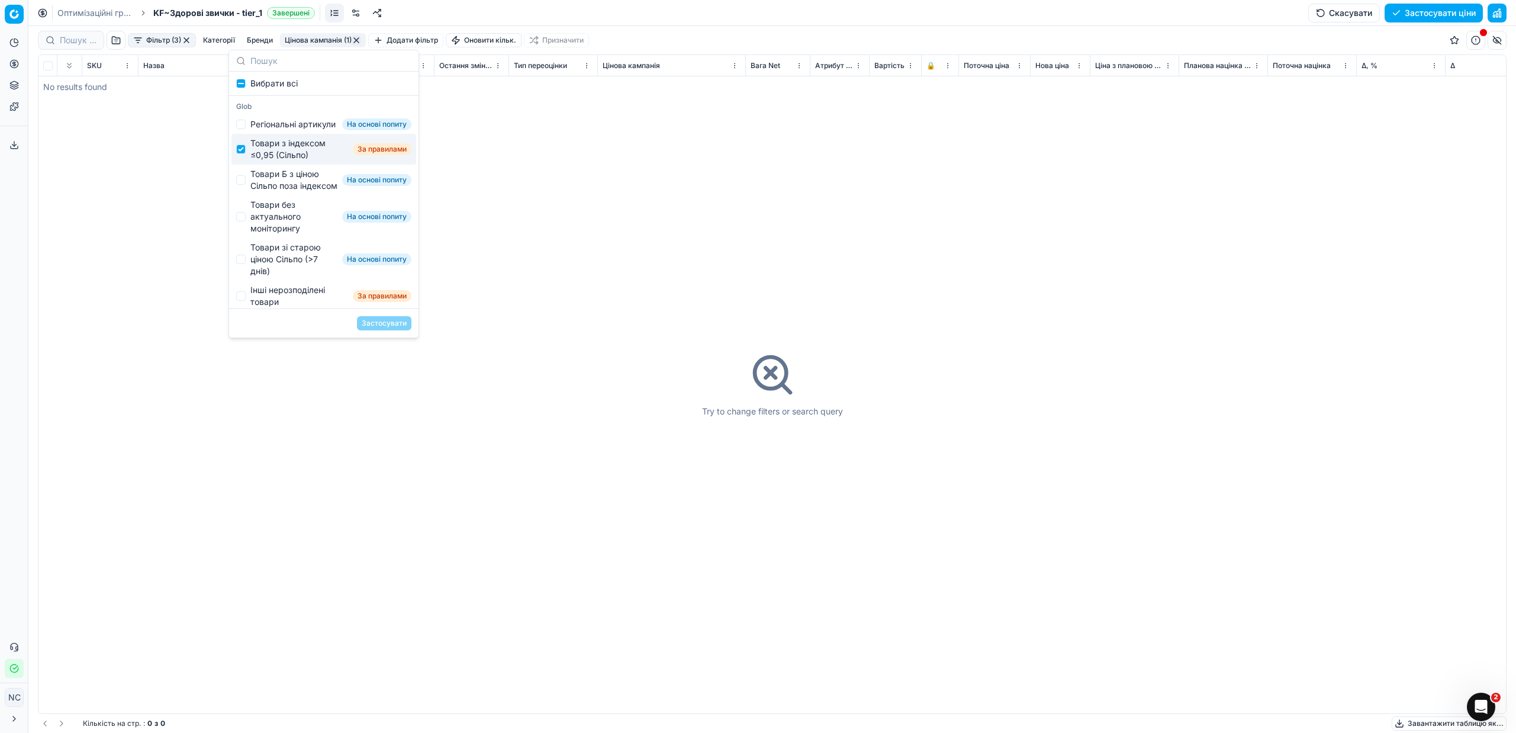
click at [290, 161] on div "Товари з індексом ≤0,95 (Сільпо)" at bounding box center [299, 149] width 98 height 24
checkbox input "false"
click at [281, 192] on div "Товари Б з ціною Сільпо поза індексом" at bounding box center [293, 180] width 87 height 24
checkbox input "true"
click at [392, 324] on button "Застосувати" at bounding box center [384, 323] width 54 height 14
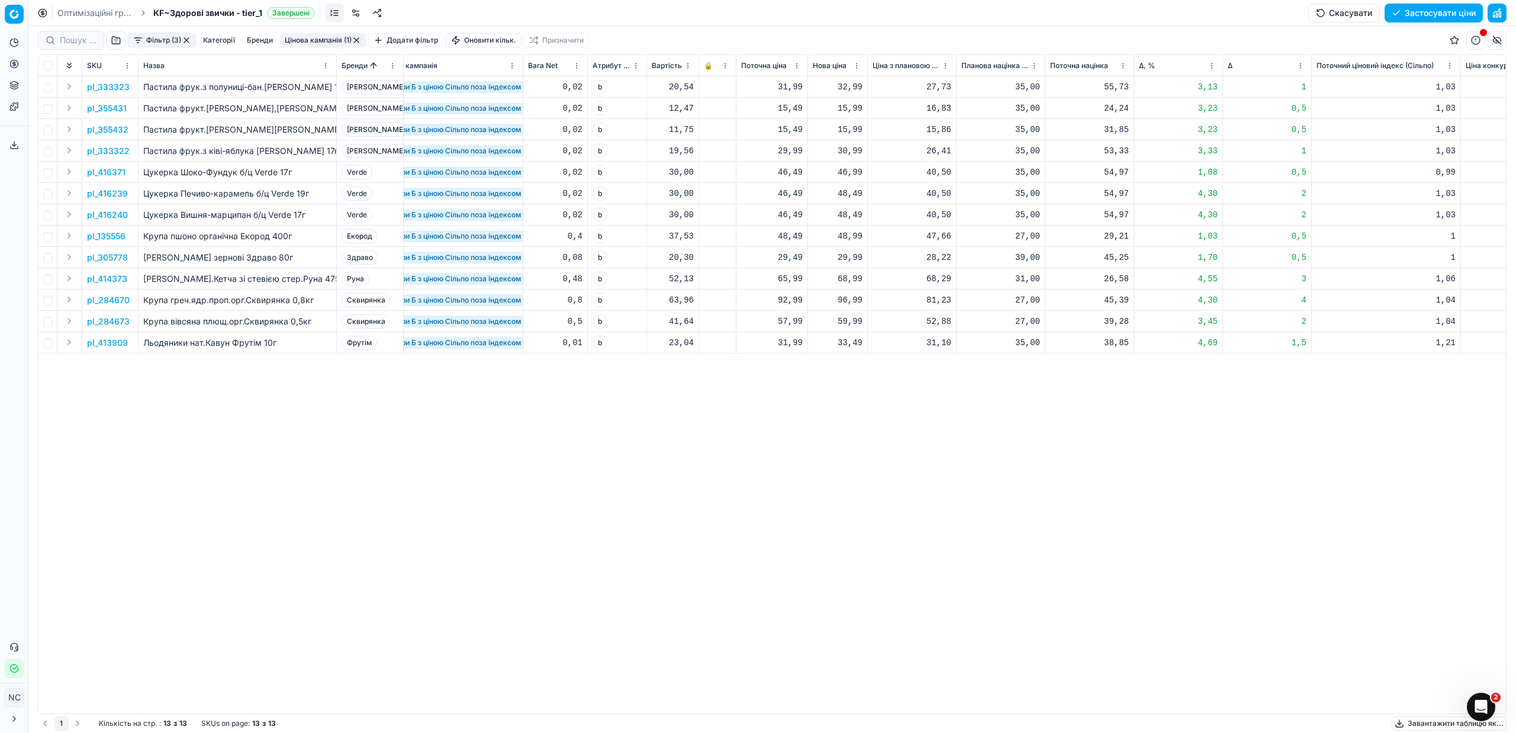
scroll to position [0, 352]
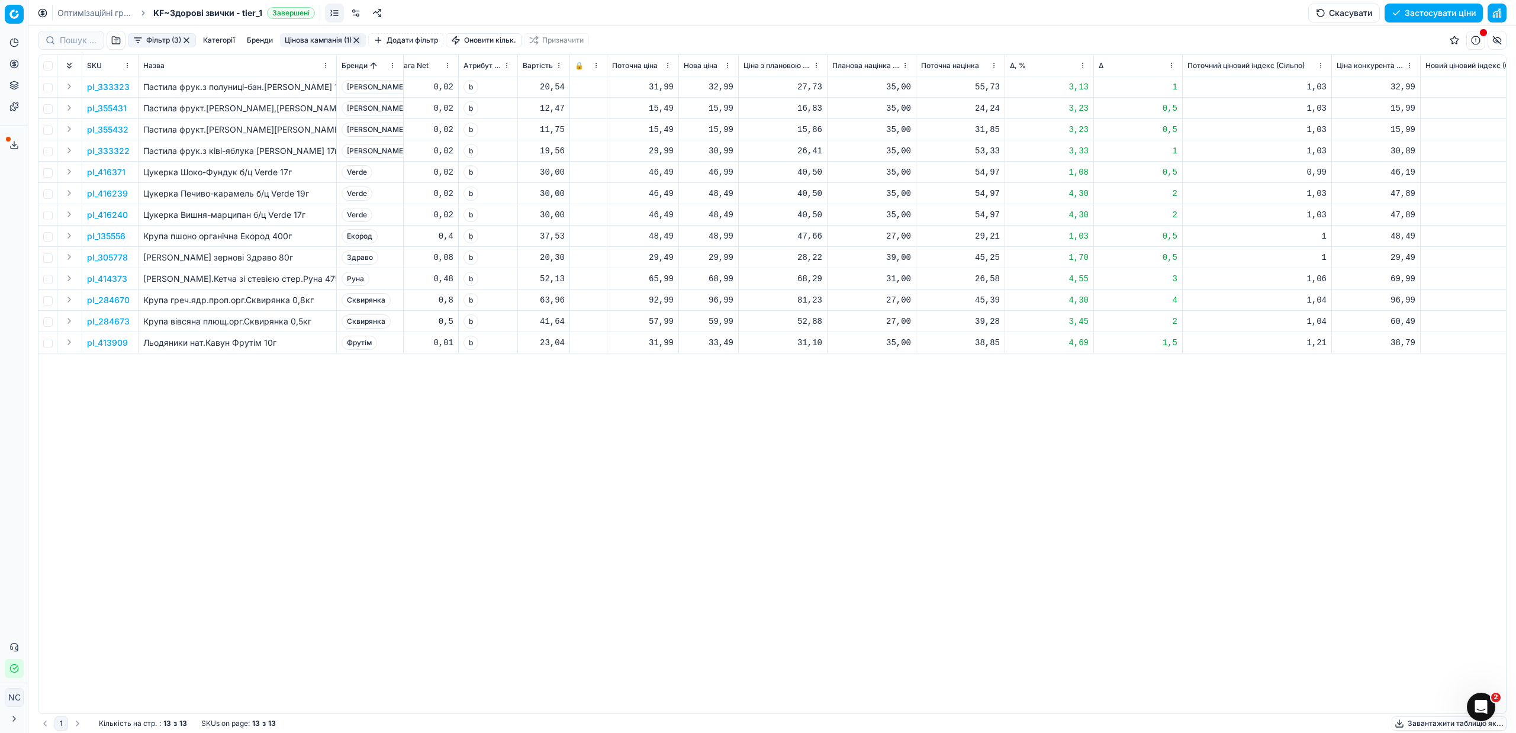
click at [18, 148] on icon at bounding box center [13, 144] width 9 height 9
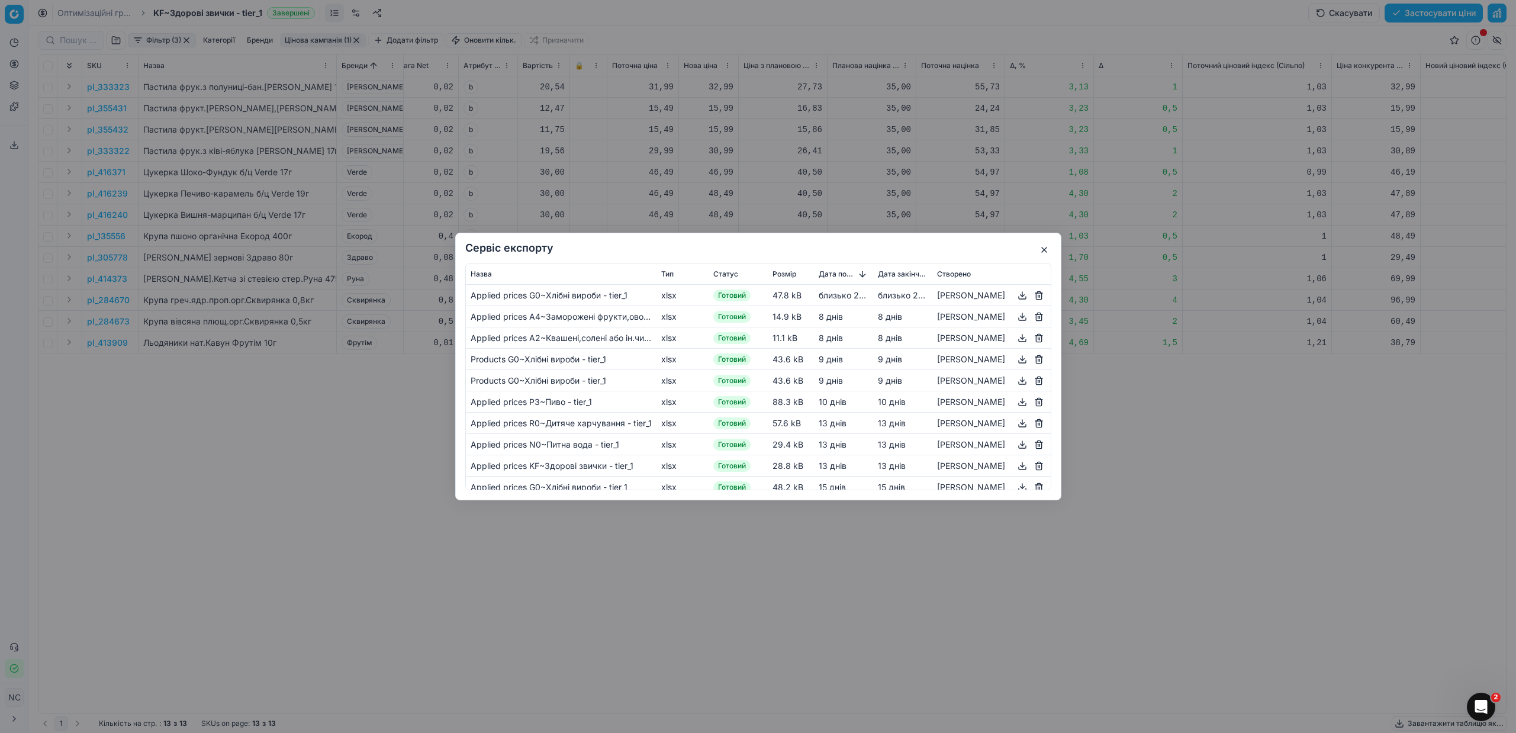
click at [1049, 248] on button "button" at bounding box center [1044, 250] width 14 height 14
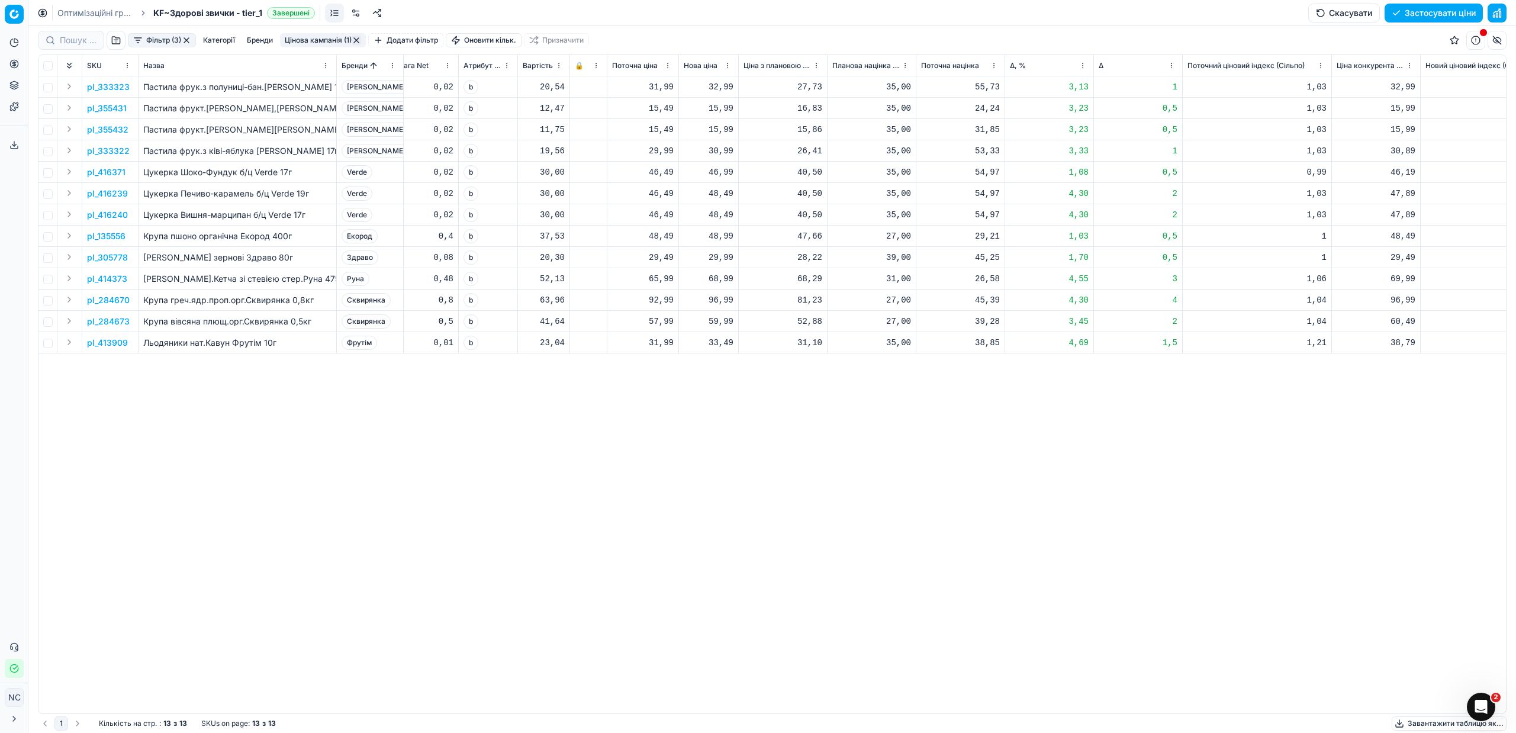
click at [112, 85] on p "pl_333323" at bounding box center [108, 87] width 43 height 12
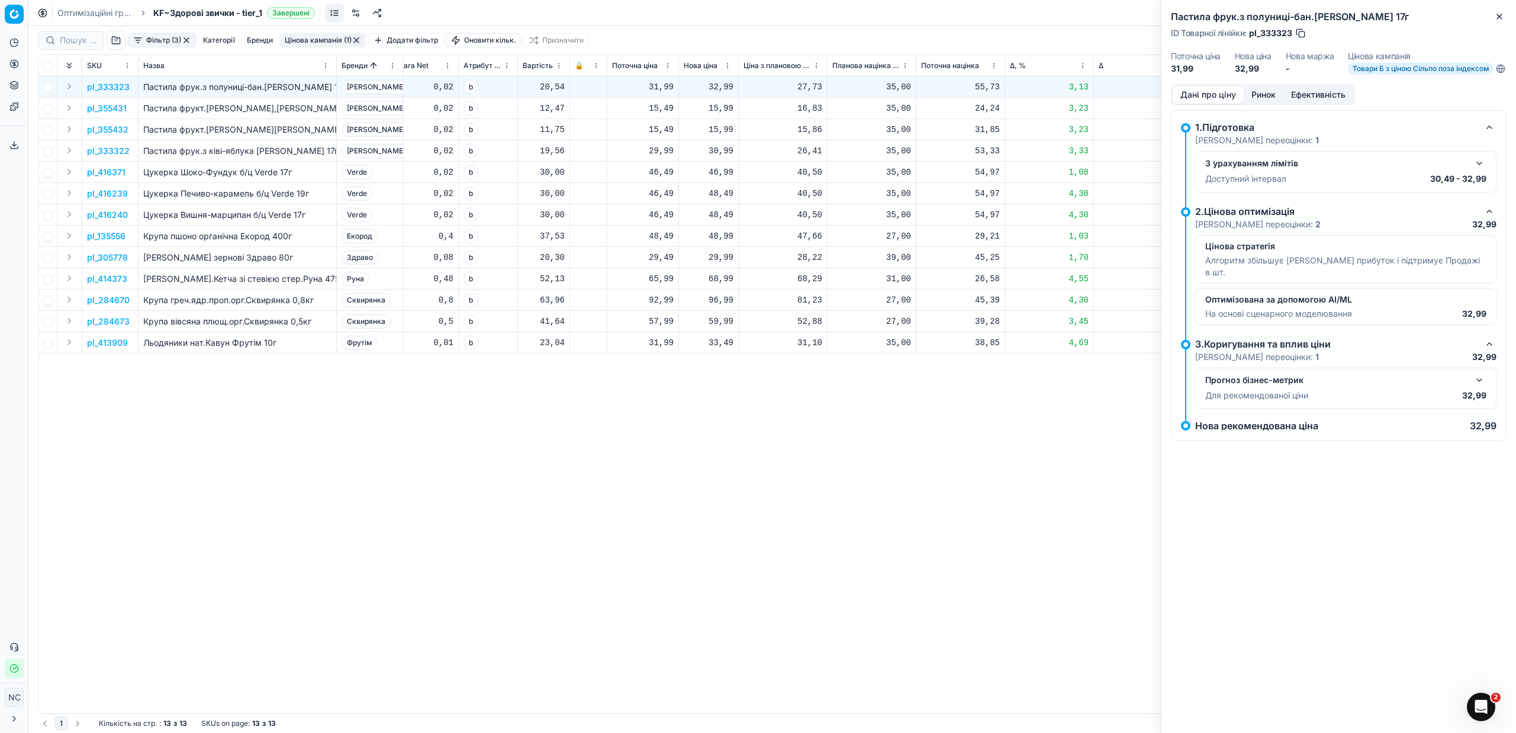
click at [1266, 102] on button "Ринок" at bounding box center [1263, 94] width 40 height 17
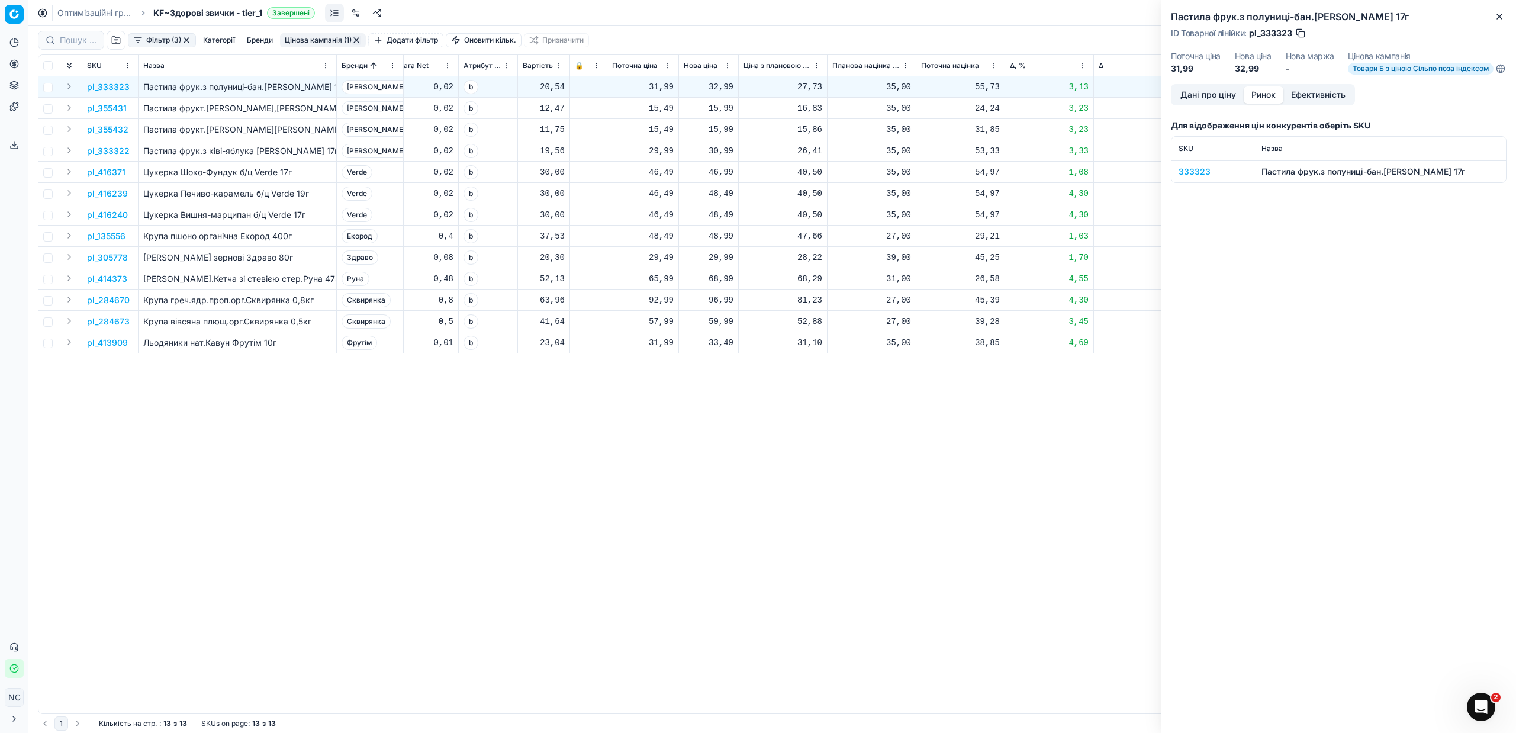
click at [1204, 178] on div "333323" at bounding box center [1212, 172] width 69 height 12
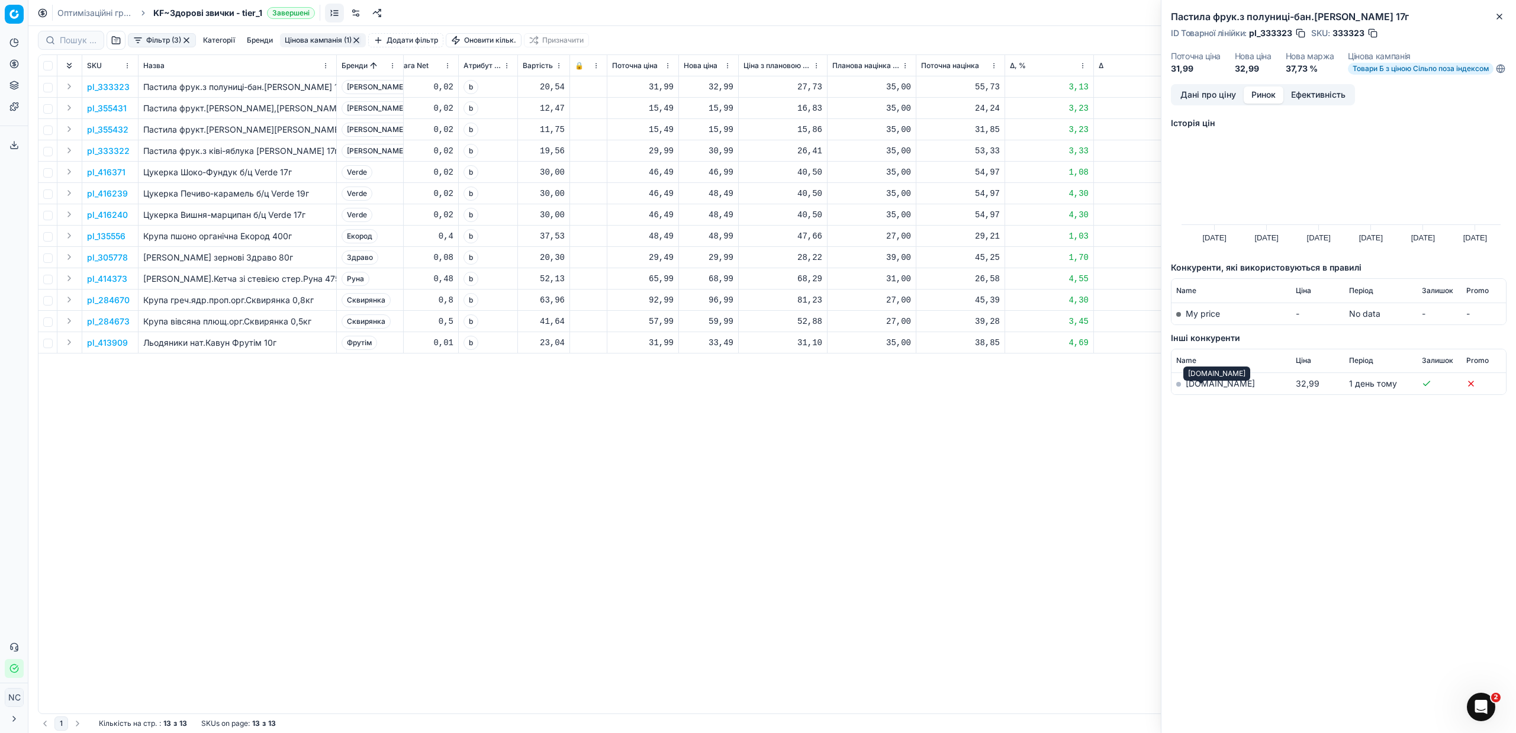
click at [1201, 388] on link "[DOMAIN_NAME]" at bounding box center [1219, 383] width 69 height 10
click at [1503, 20] on icon "button" at bounding box center [1498, 16] width 9 height 9
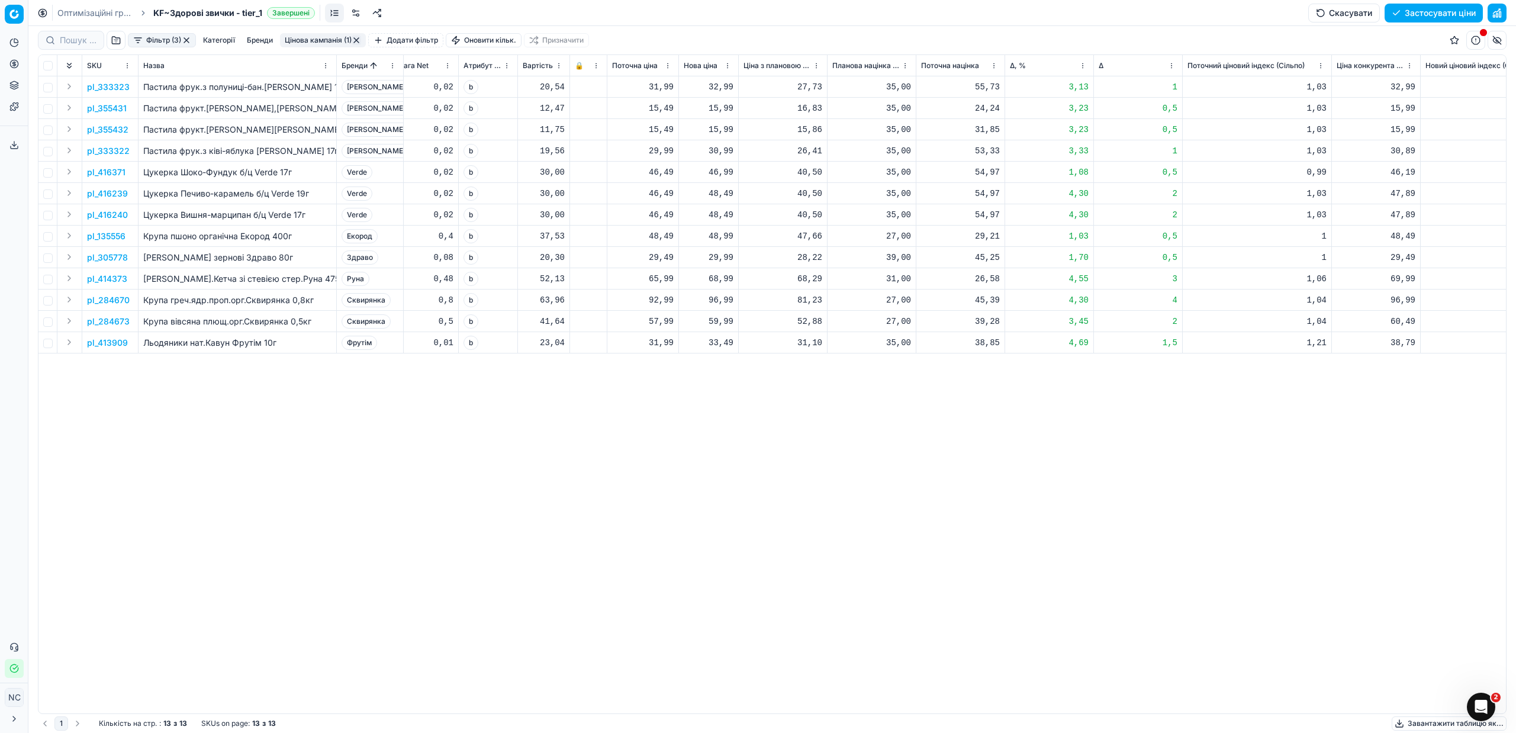
click at [118, 109] on p "pl_355431" at bounding box center [107, 108] width 40 height 12
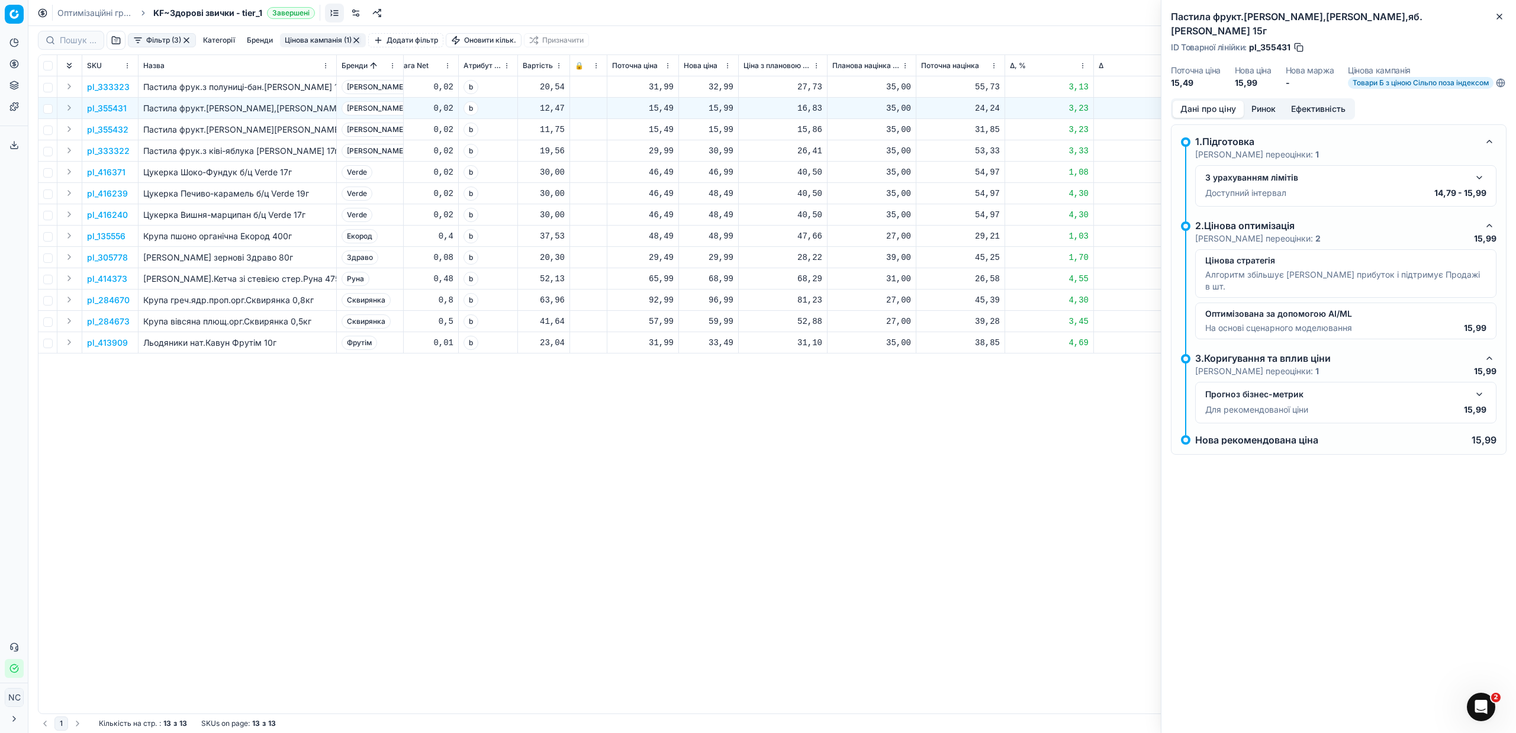
click at [1257, 101] on button "Ринок" at bounding box center [1263, 109] width 40 height 17
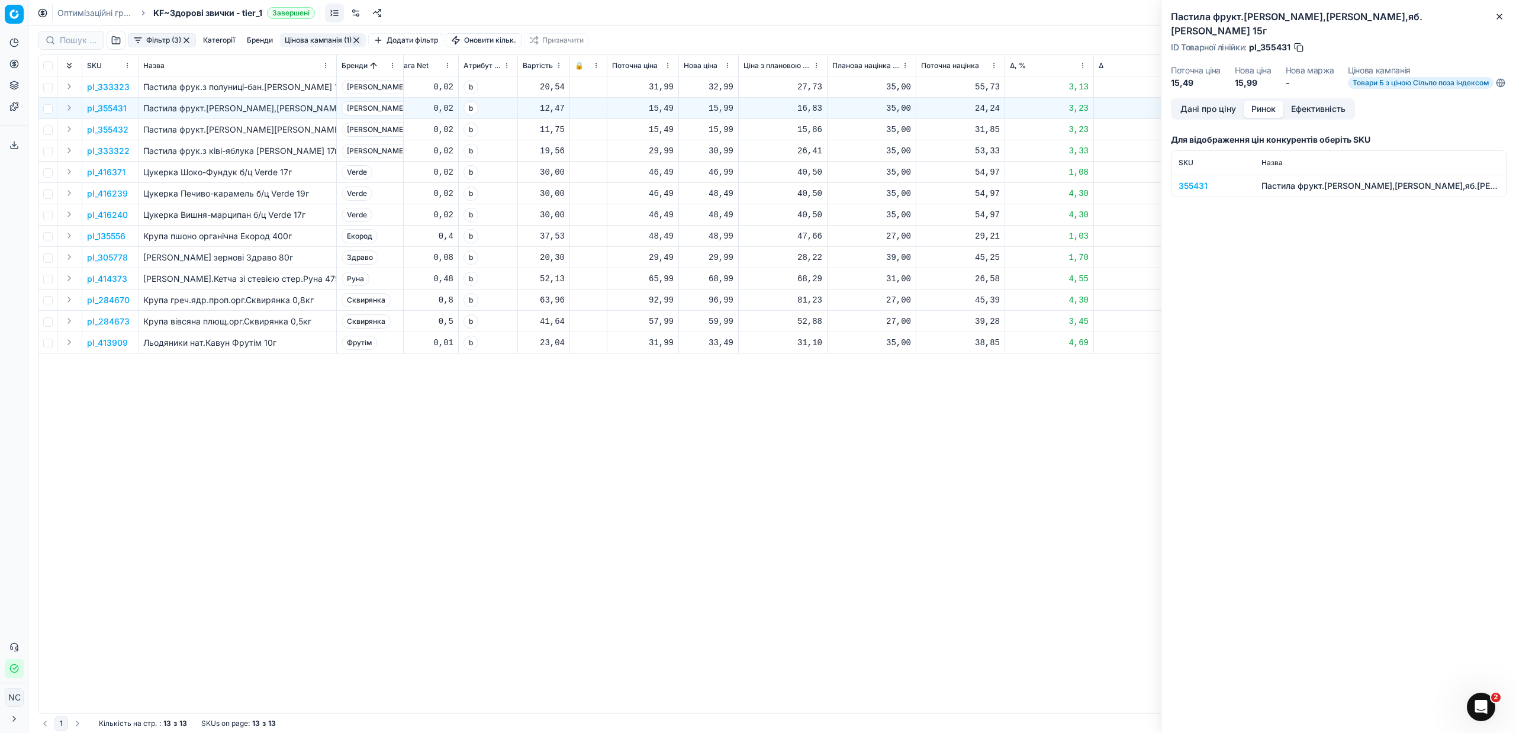
click at [1194, 180] on div "355431" at bounding box center [1212, 186] width 69 height 12
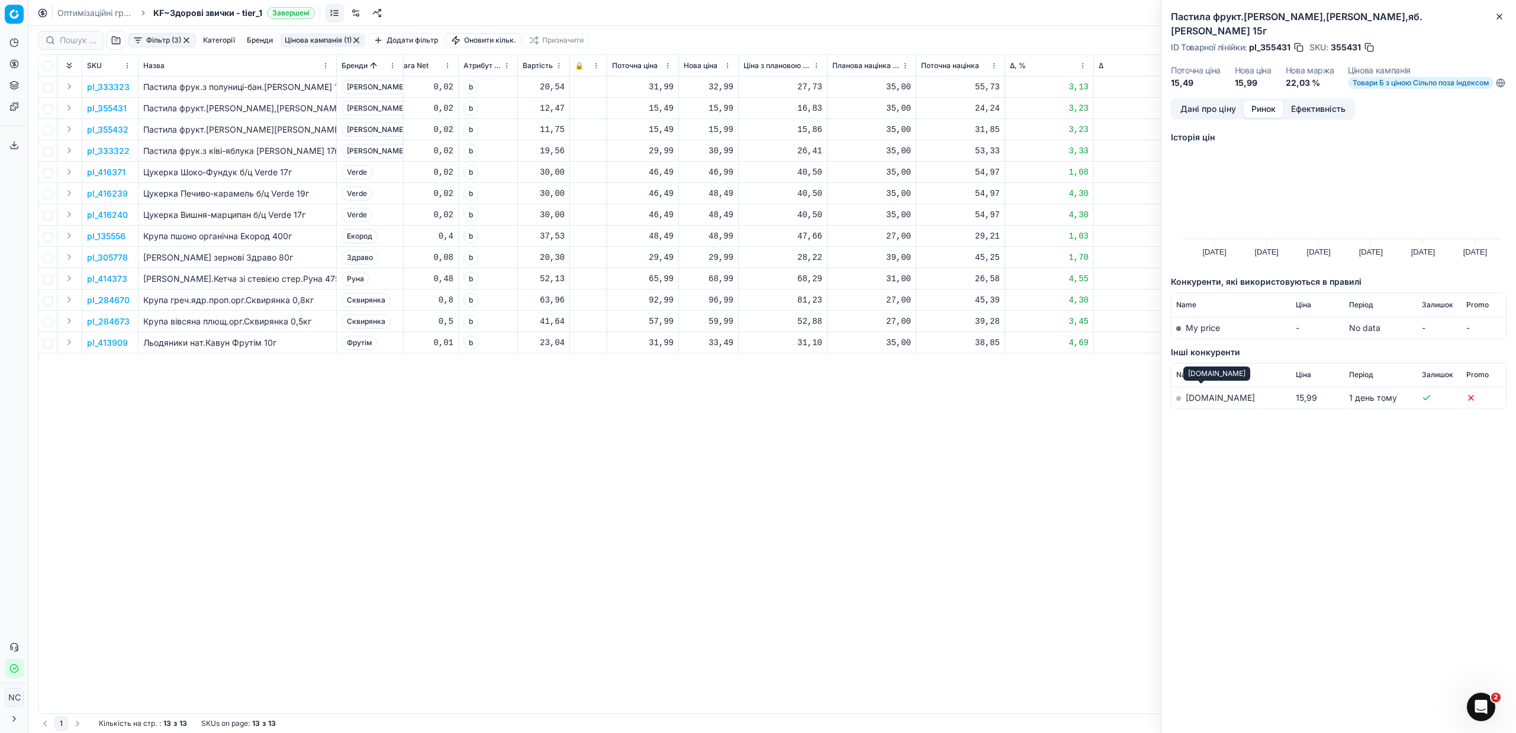
click at [1206, 394] on link "[DOMAIN_NAME]" at bounding box center [1219, 397] width 69 height 10
drag, startPoint x: 1499, startPoint y: 15, endPoint x: 1310, endPoint y: 40, distance: 191.0
click at [1499, 15] on icon "button" at bounding box center [1498, 16] width 9 height 9
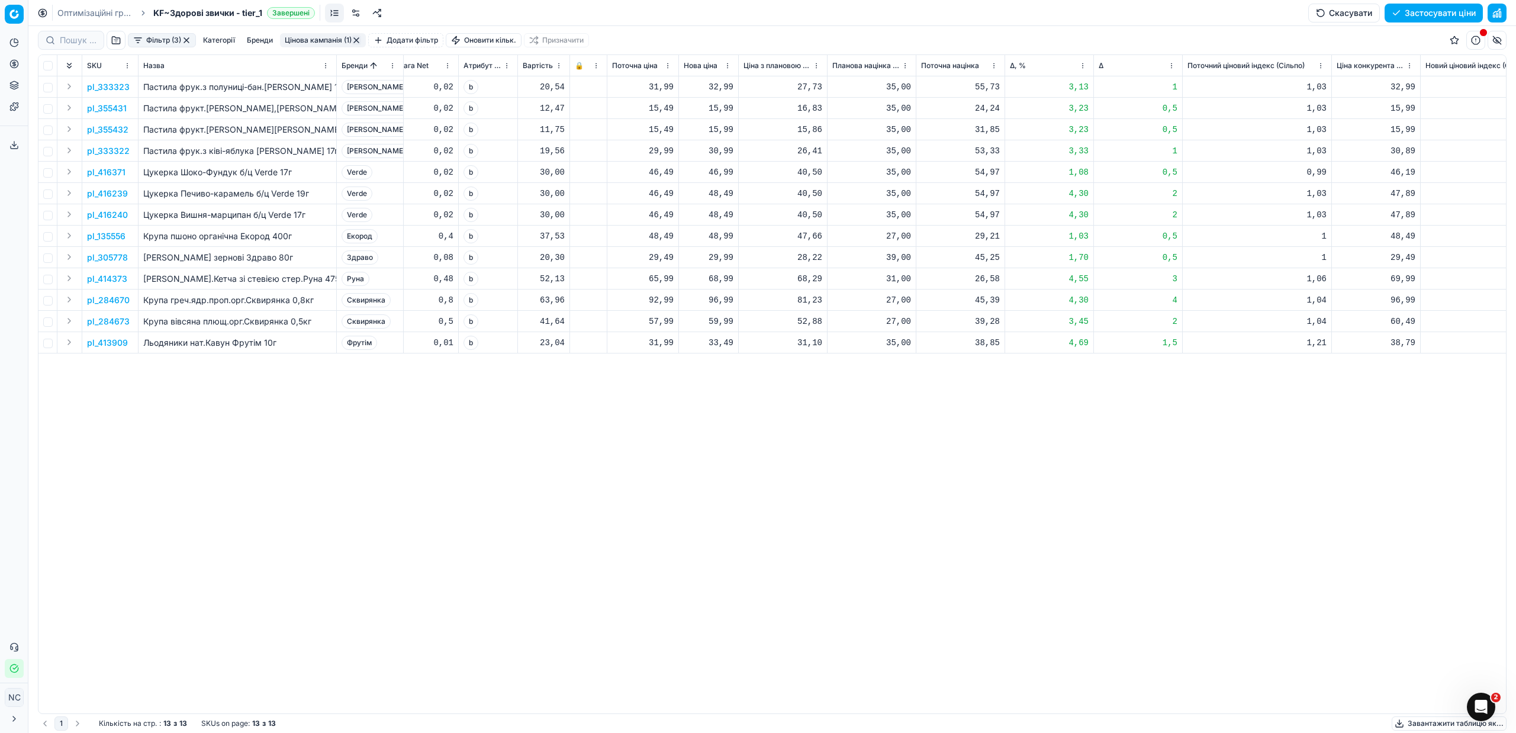
click at [115, 152] on p "pl_333322" at bounding box center [108, 151] width 43 height 12
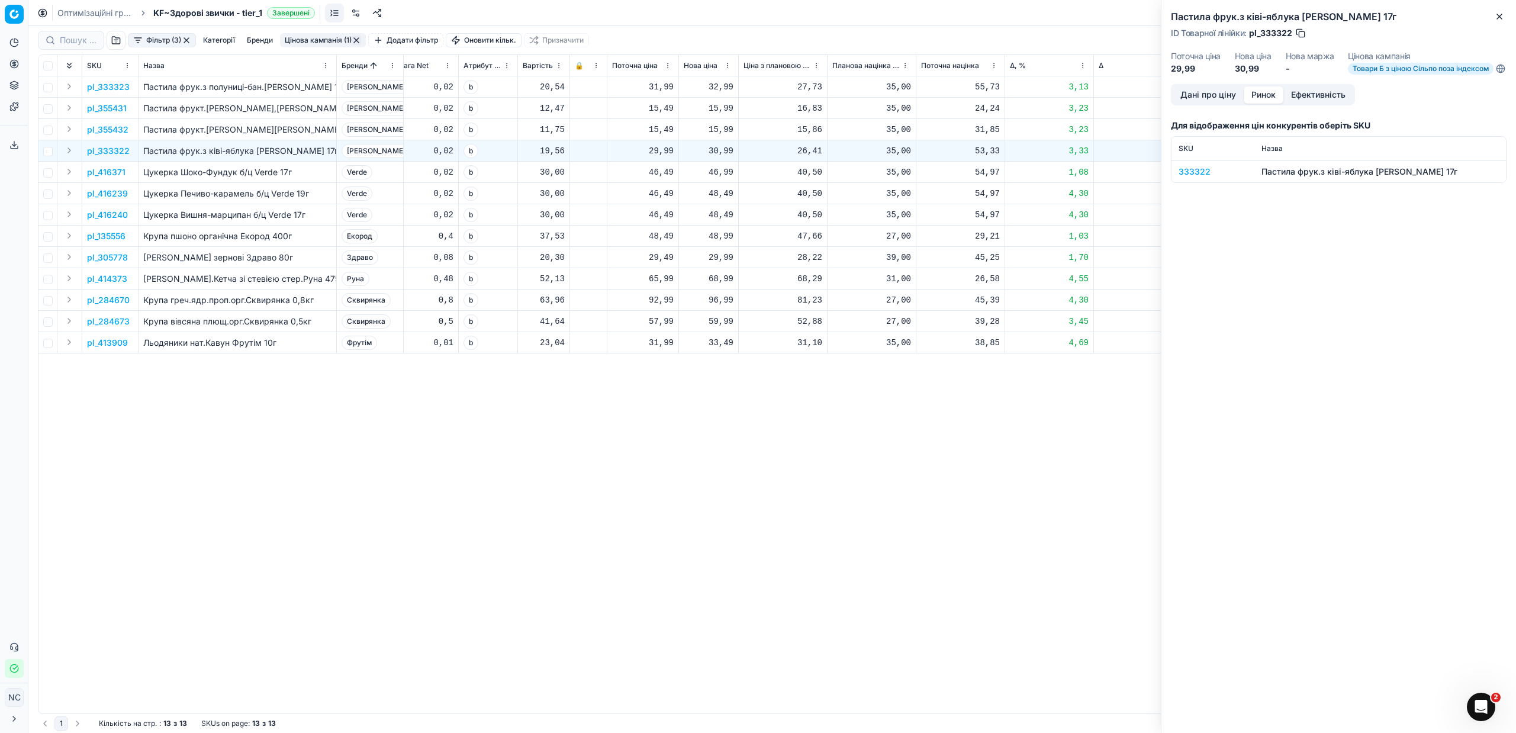
click at [1268, 97] on button "Ринок" at bounding box center [1263, 94] width 40 height 17
click at [1196, 178] on div "333322" at bounding box center [1212, 172] width 69 height 12
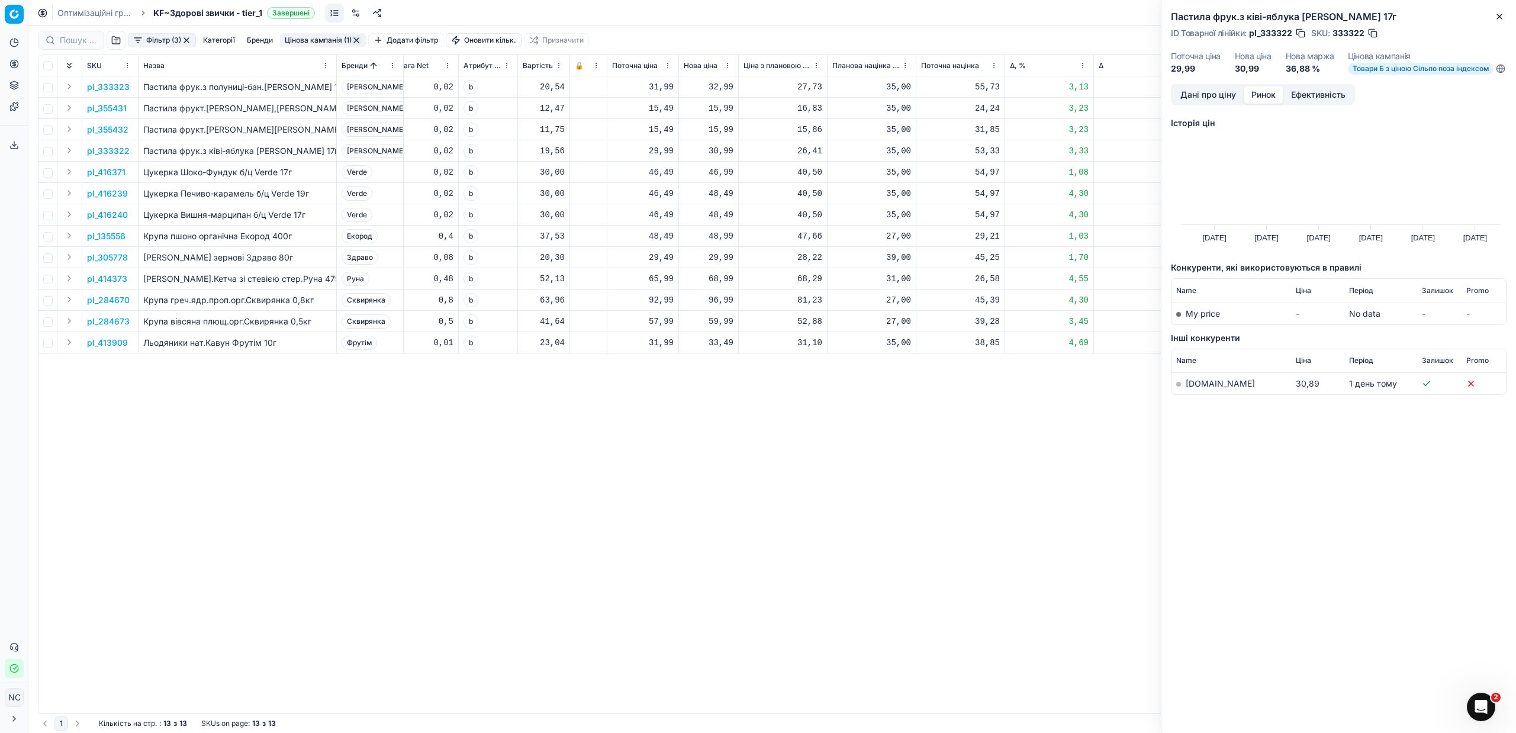
click at [1195, 388] on link "[DOMAIN_NAME]" at bounding box center [1219, 383] width 69 height 10
click at [1497, 20] on icon "button" at bounding box center [1498, 16] width 9 height 9
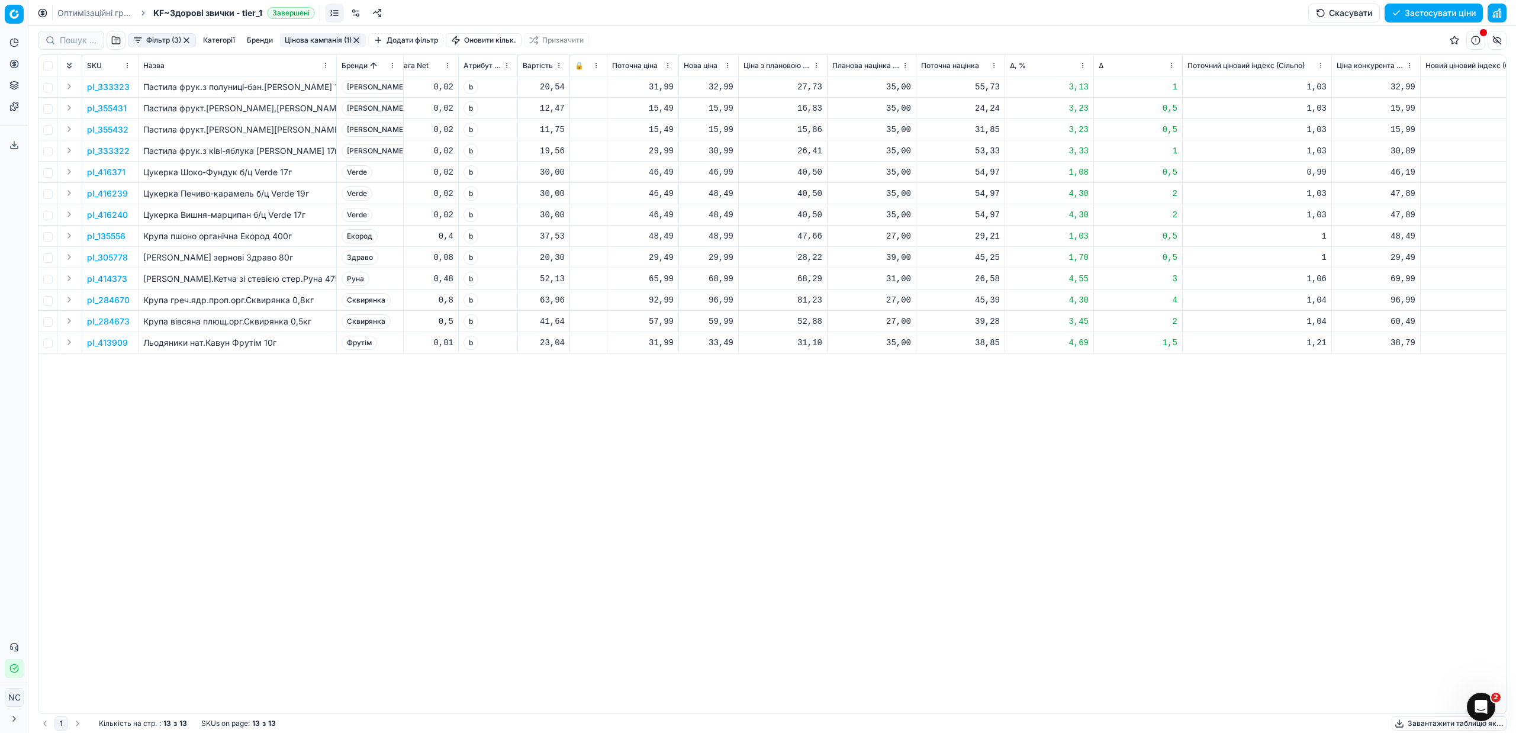
click at [120, 172] on p "pl_416371" at bounding box center [106, 172] width 38 height 12
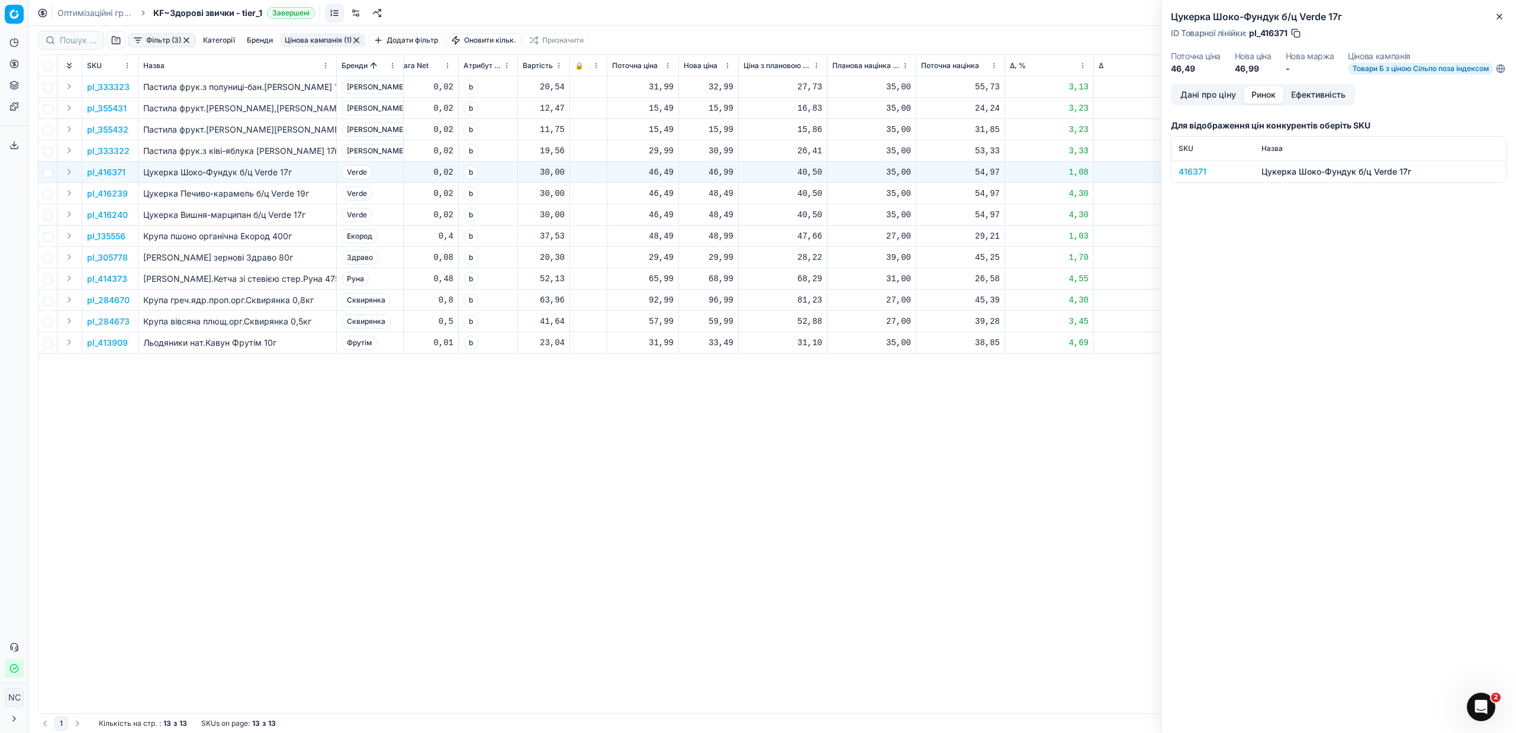
click at [1260, 102] on button "Ринок" at bounding box center [1263, 94] width 40 height 17
click at [1200, 178] on div "416371" at bounding box center [1212, 172] width 69 height 12
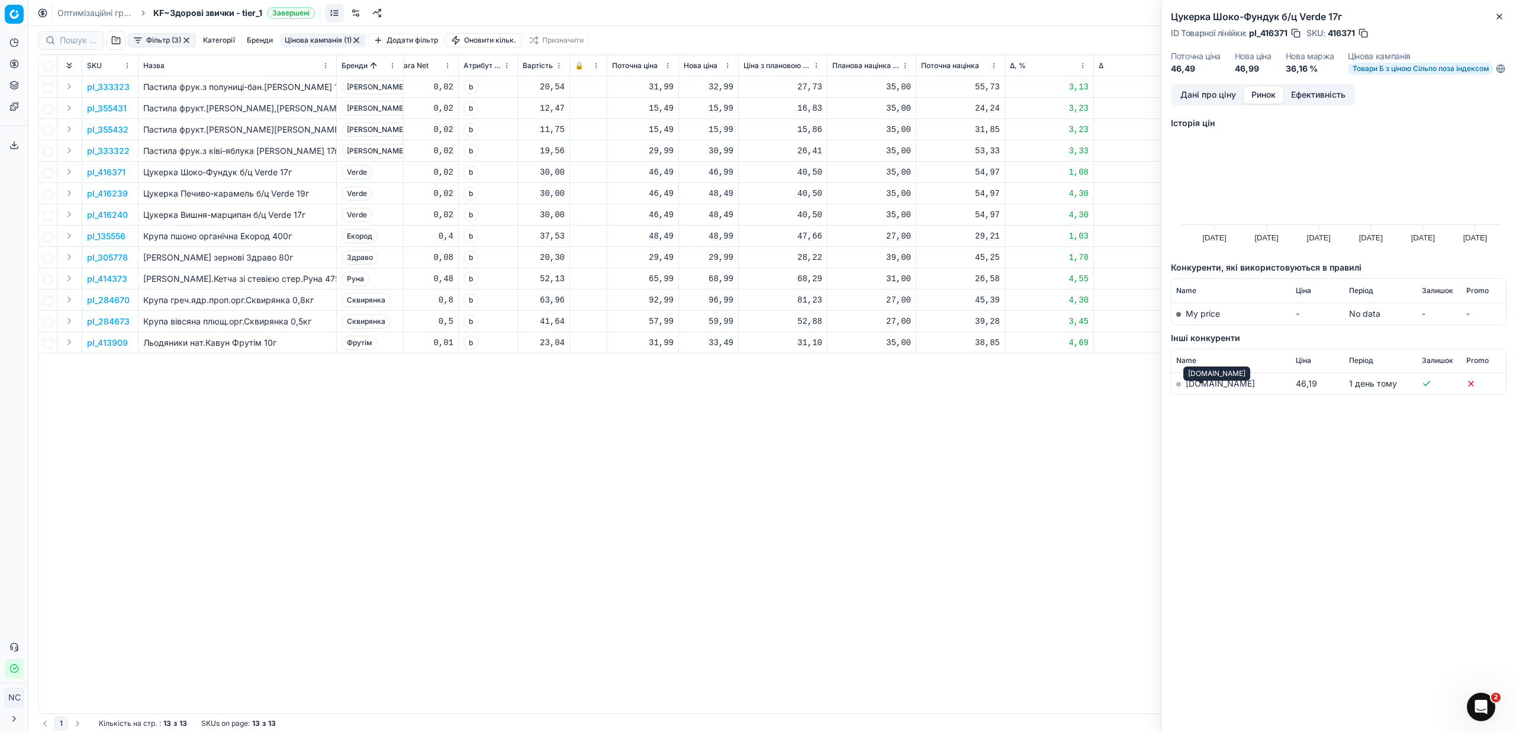
click at [1204, 388] on link "[DOMAIN_NAME]" at bounding box center [1219, 383] width 69 height 10
click at [1504, 17] on button "Close" at bounding box center [1499, 16] width 14 height 14
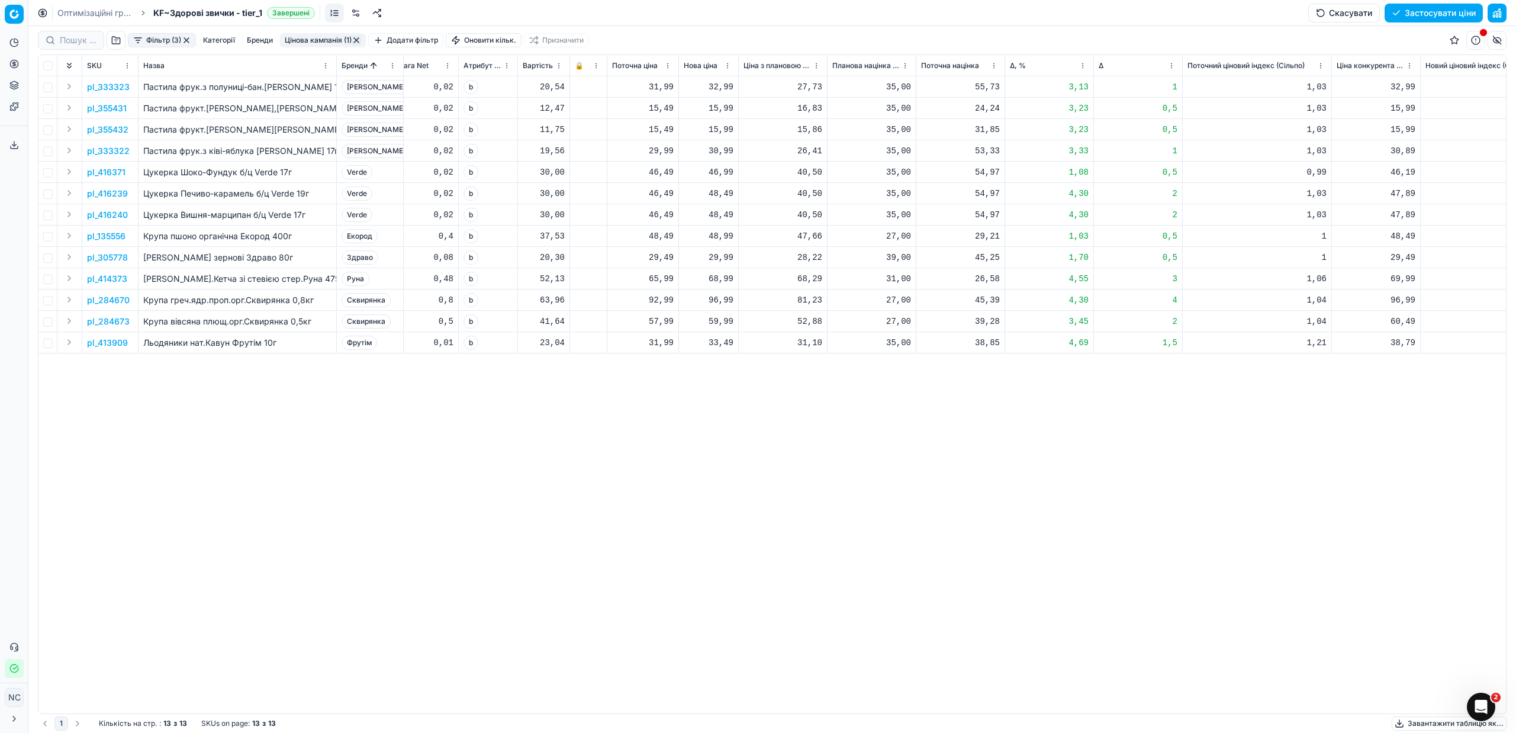
click at [120, 234] on p "pl_135556" at bounding box center [106, 236] width 38 height 12
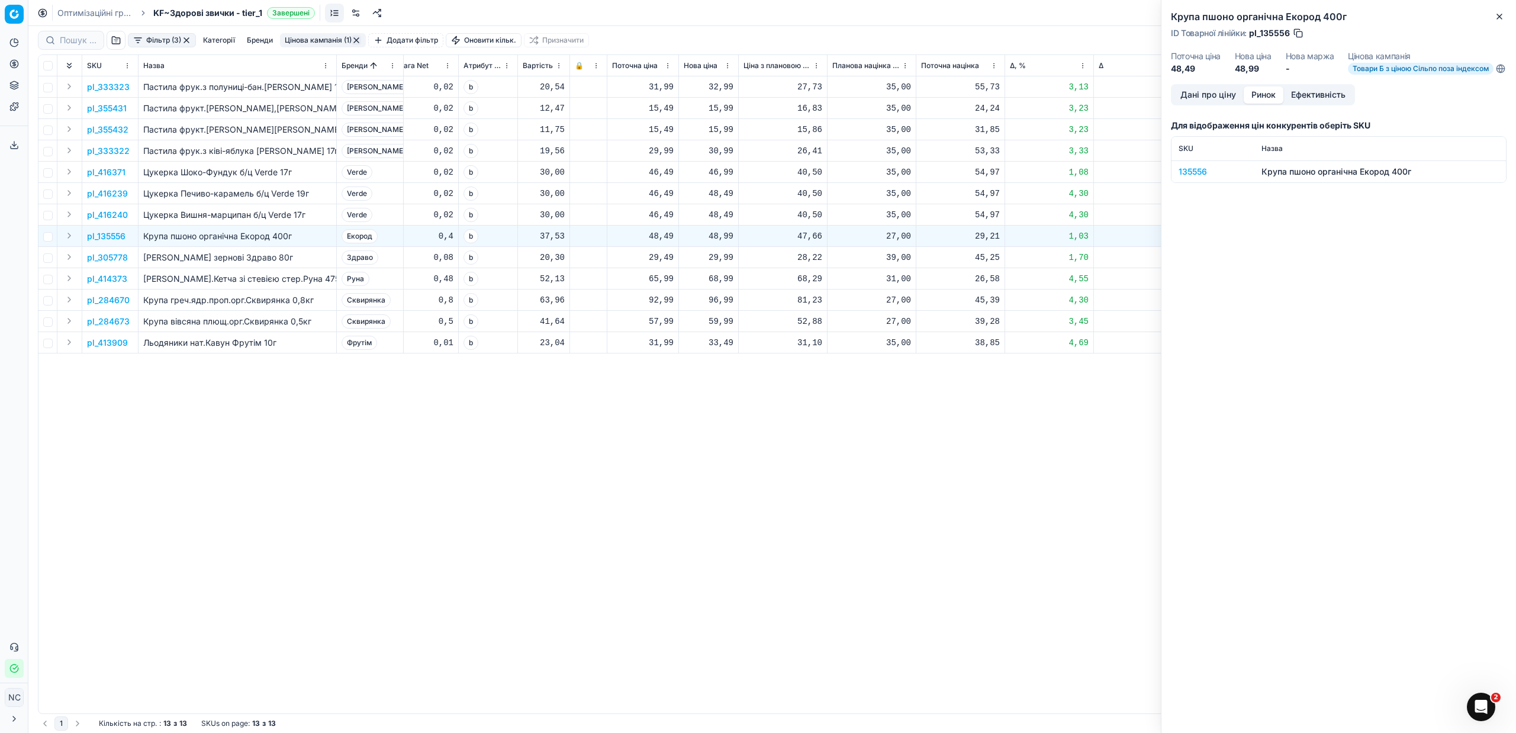
click at [1258, 98] on button "Ринок" at bounding box center [1263, 94] width 40 height 17
click at [1184, 178] on div "135556" at bounding box center [1212, 172] width 69 height 12
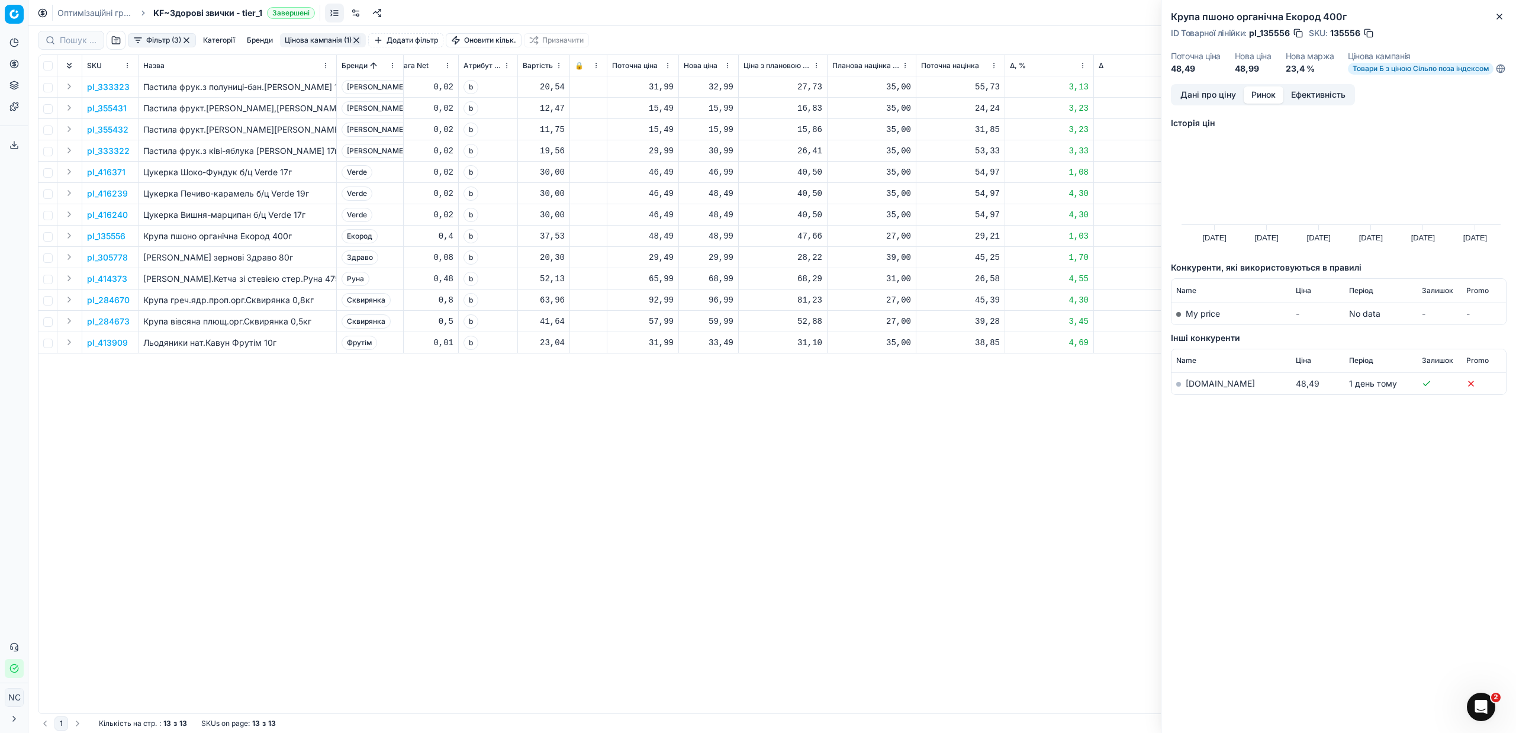
click at [1195, 388] on link "[DOMAIN_NAME]" at bounding box center [1219, 383] width 69 height 10
click at [1501, 14] on icon "button" at bounding box center [1499, 16] width 5 height 5
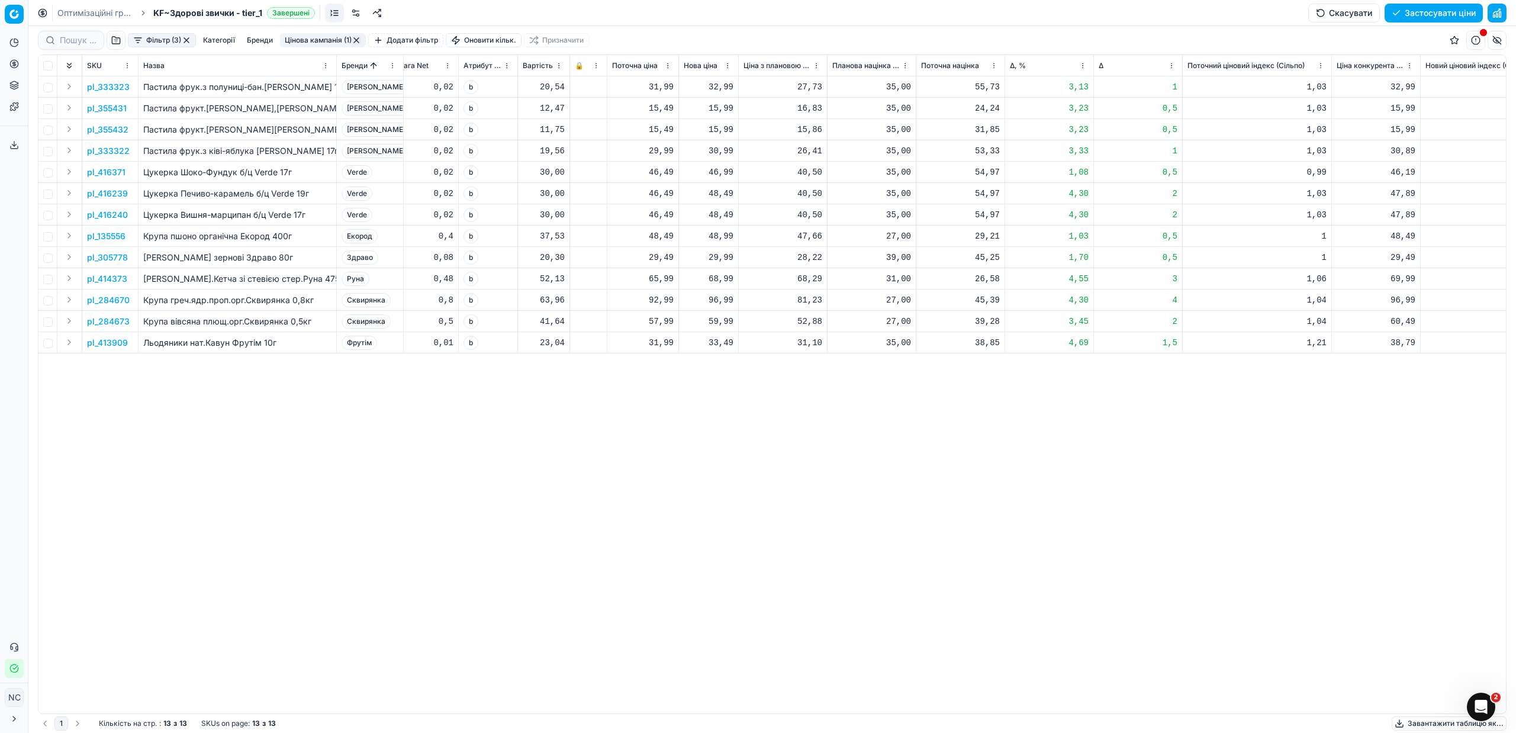
click at [104, 343] on p "pl_413909" at bounding box center [107, 343] width 41 height 12
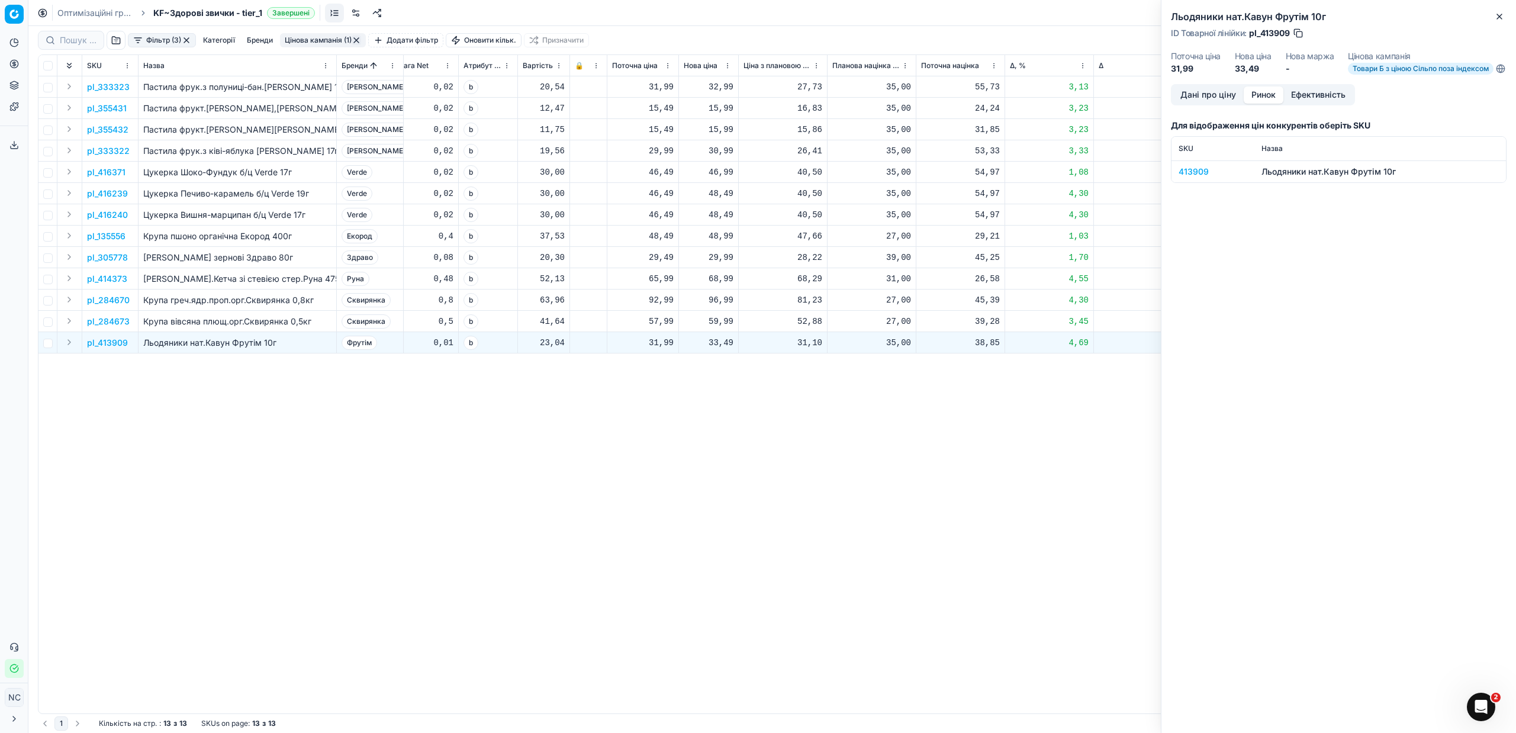
click at [1271, 101] on button "Ринок" at bounding box center [1263, 94] width 40 height 17
click at [1203, 178] on div "413909" at bounding box center [1212, 172] width 69 height 12
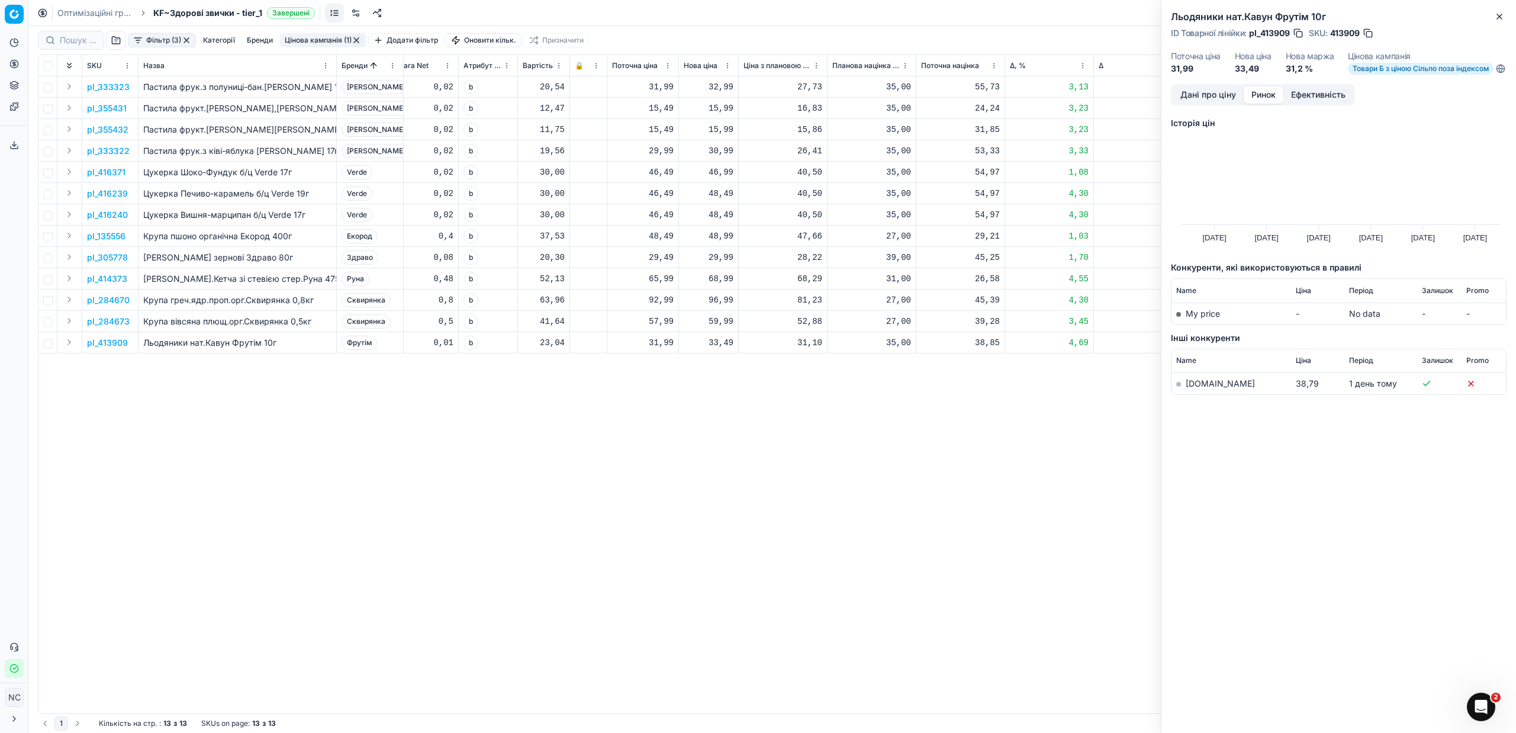
click at [1207, 388] on link "[DOMAIN_NAME]" at bounding box center [1219, 383] width 69 height 10
click at [1500, 18] on icon "button" at bounding box center [1499, 16] width 5 height 5
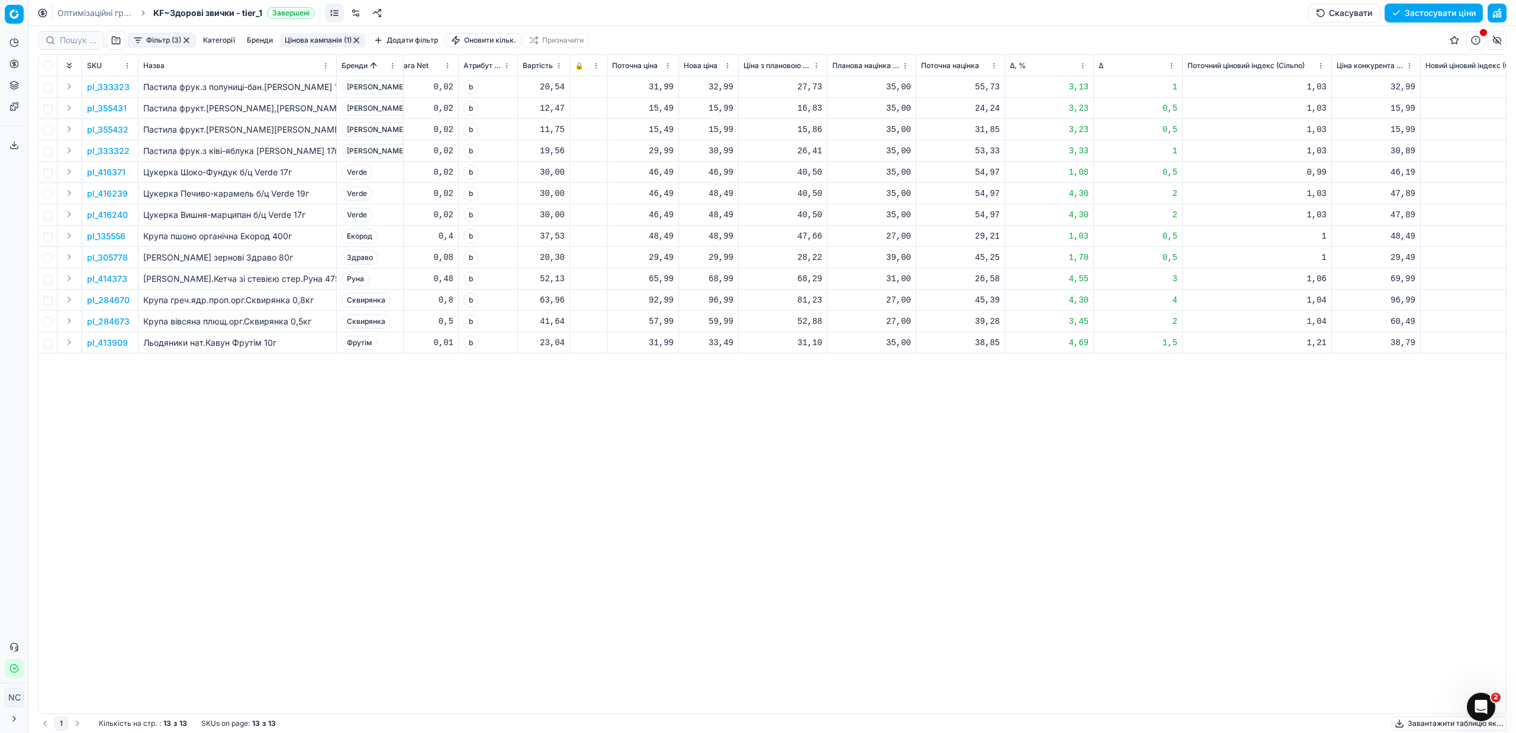
click at [323, 43] on button "Цінова кампанія (1)" at bounding box center [323, 40] width 86 height 14
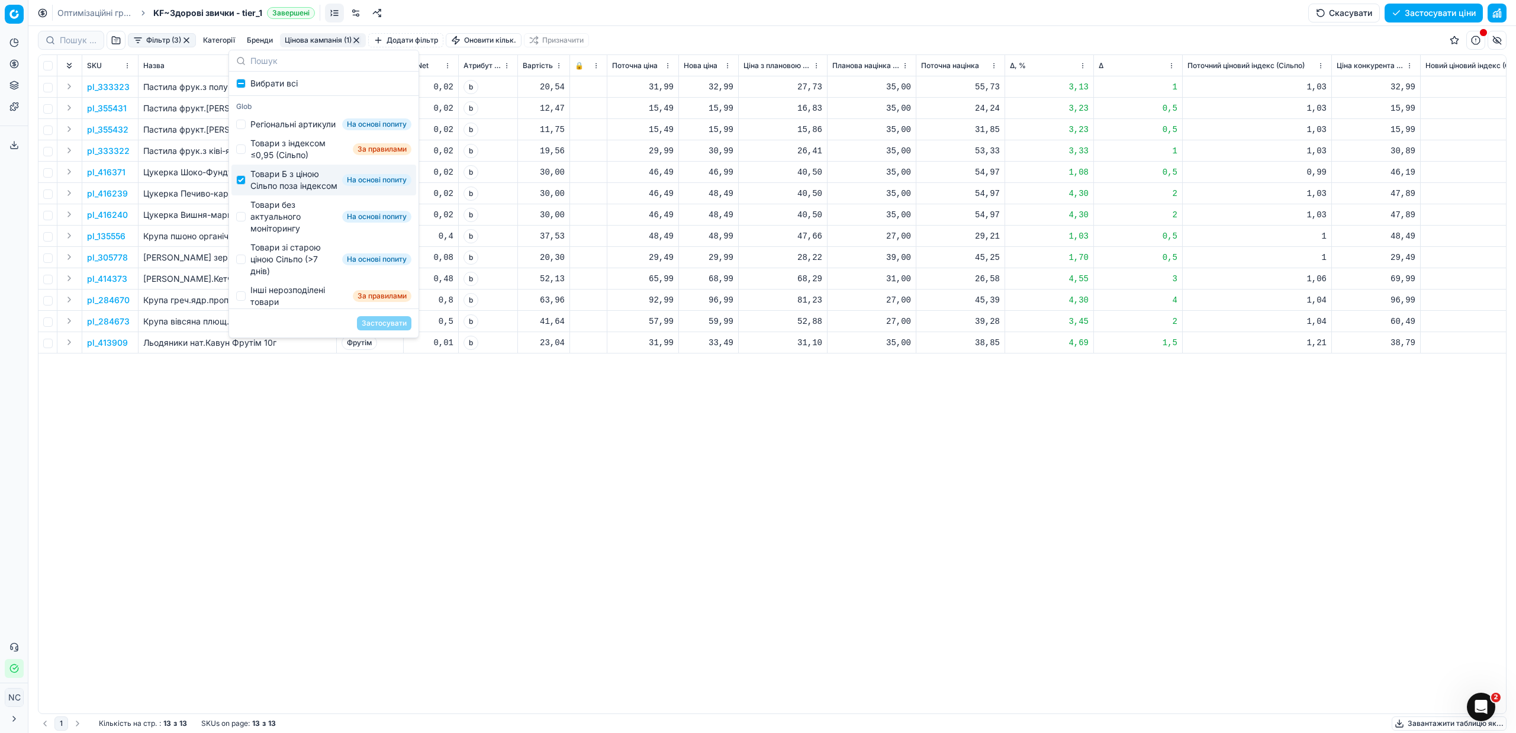
click at [277, 192] on div "Товари Б з ціною Сільпо поза індексом" at bounding box center [293, 180] width 87 height 24
checkbox input "false"
click at [282, 234] on div "Товари без актуального моніторингу" at bounding box center [293, 217] width 87 height 36
checkbox input "true"
drag, startPoint x: 391, startPoint y: 324, endPoint x: 406, endPoint y: 312, distance: 19.4
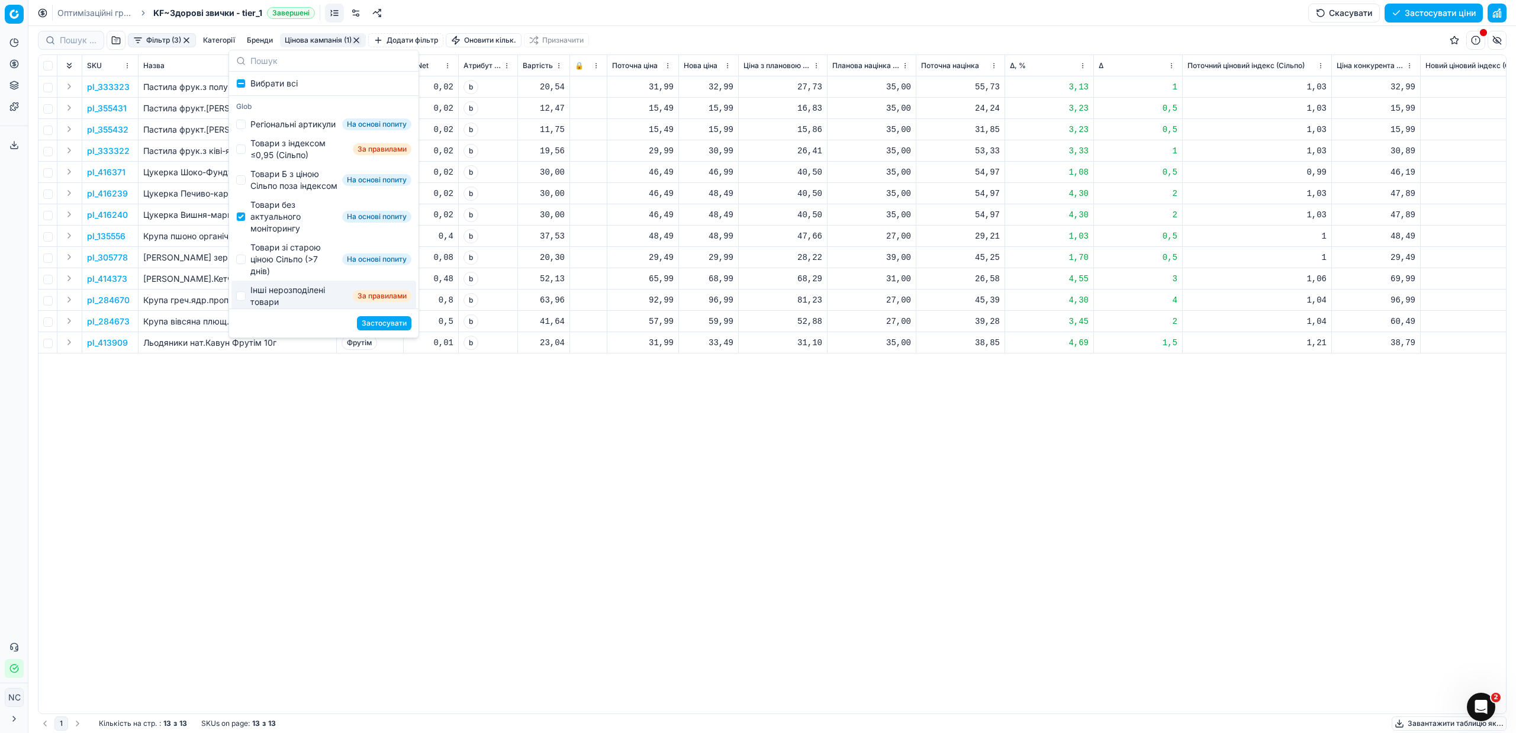
click at [391, 324] on button "Застосувати" at bounding box center [384, 323] width 54 height 14
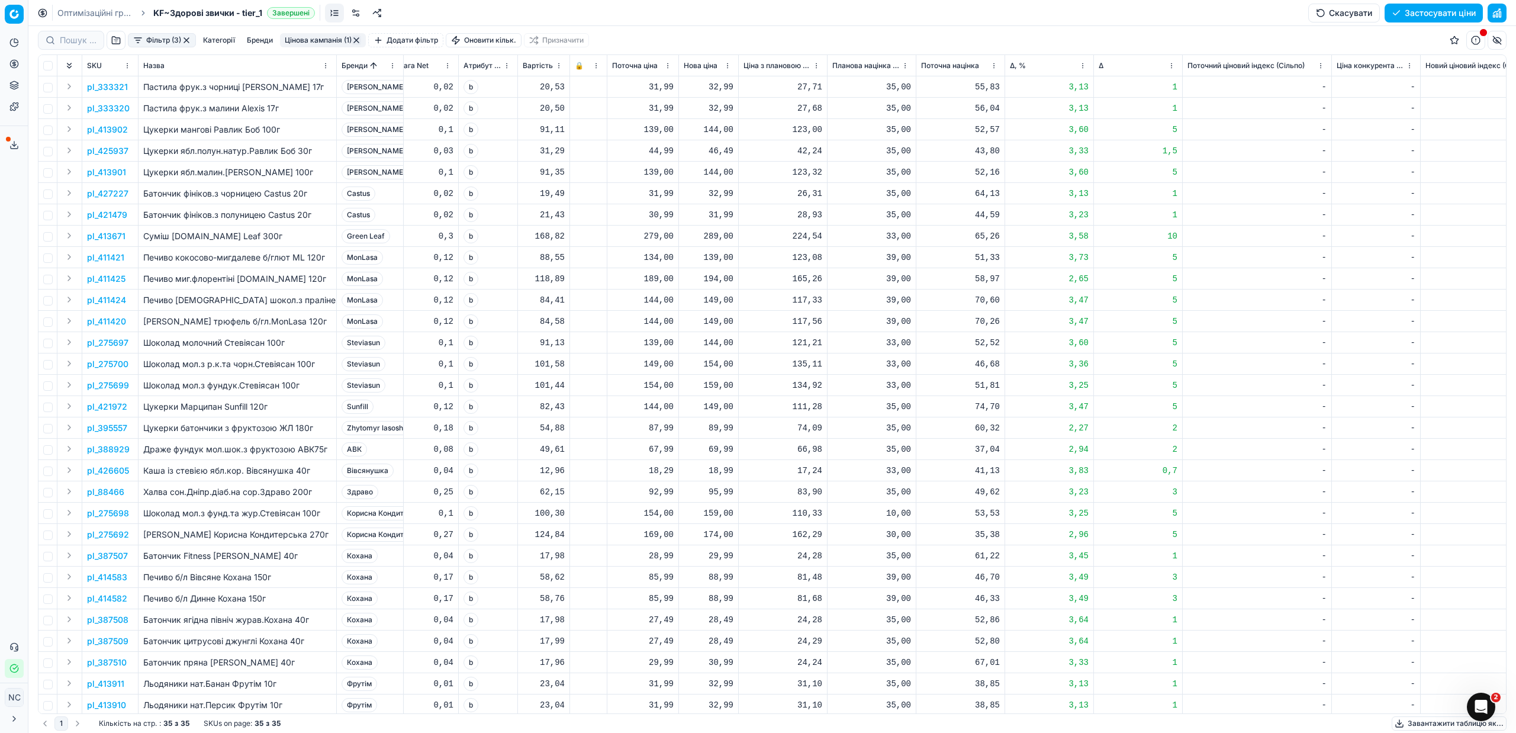
click at [118, 85] on p "pl_333321" at bounding box center [107, 87] width 41 height 12
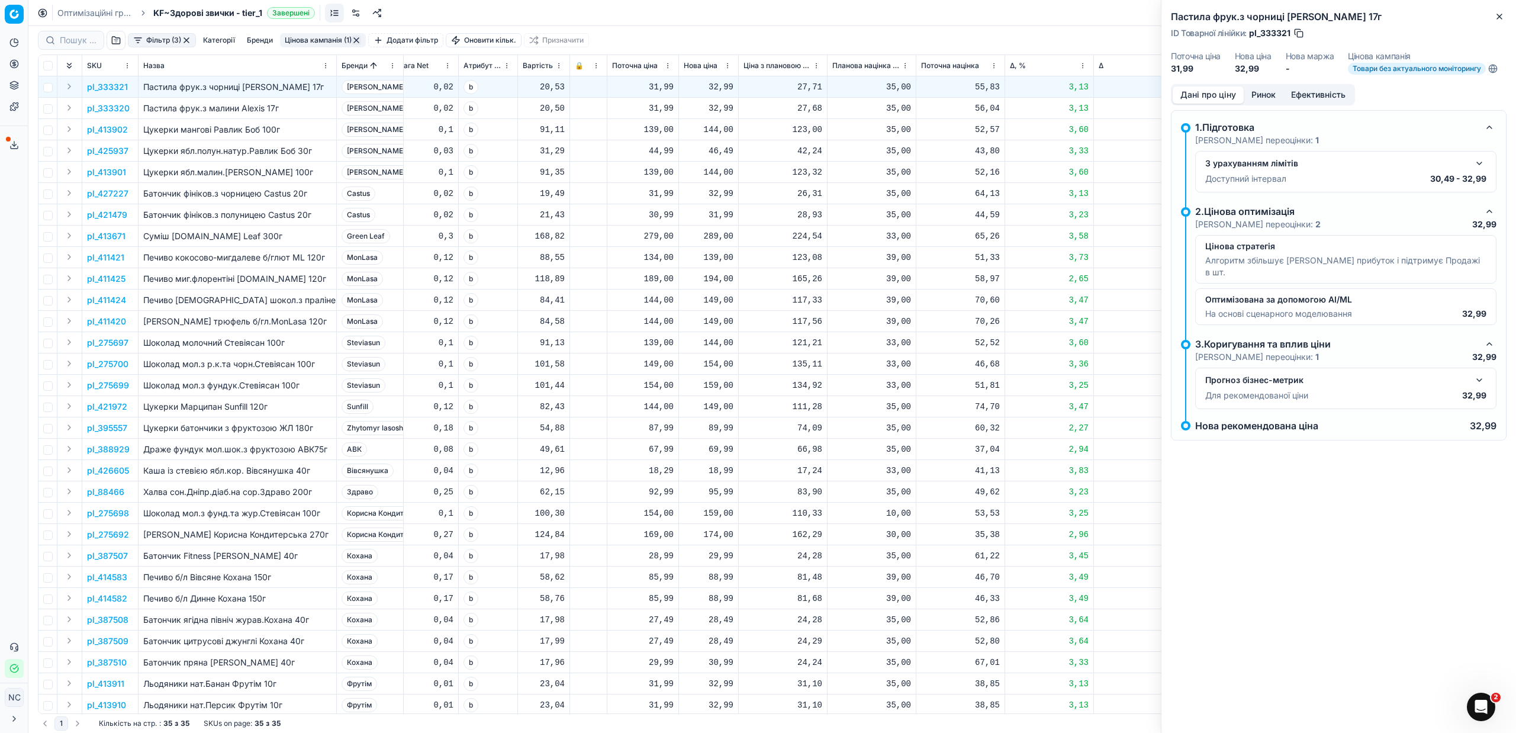
click at [1268, 95] on button "Ринок" at bounding box center [1263, 94] width 40 height 17
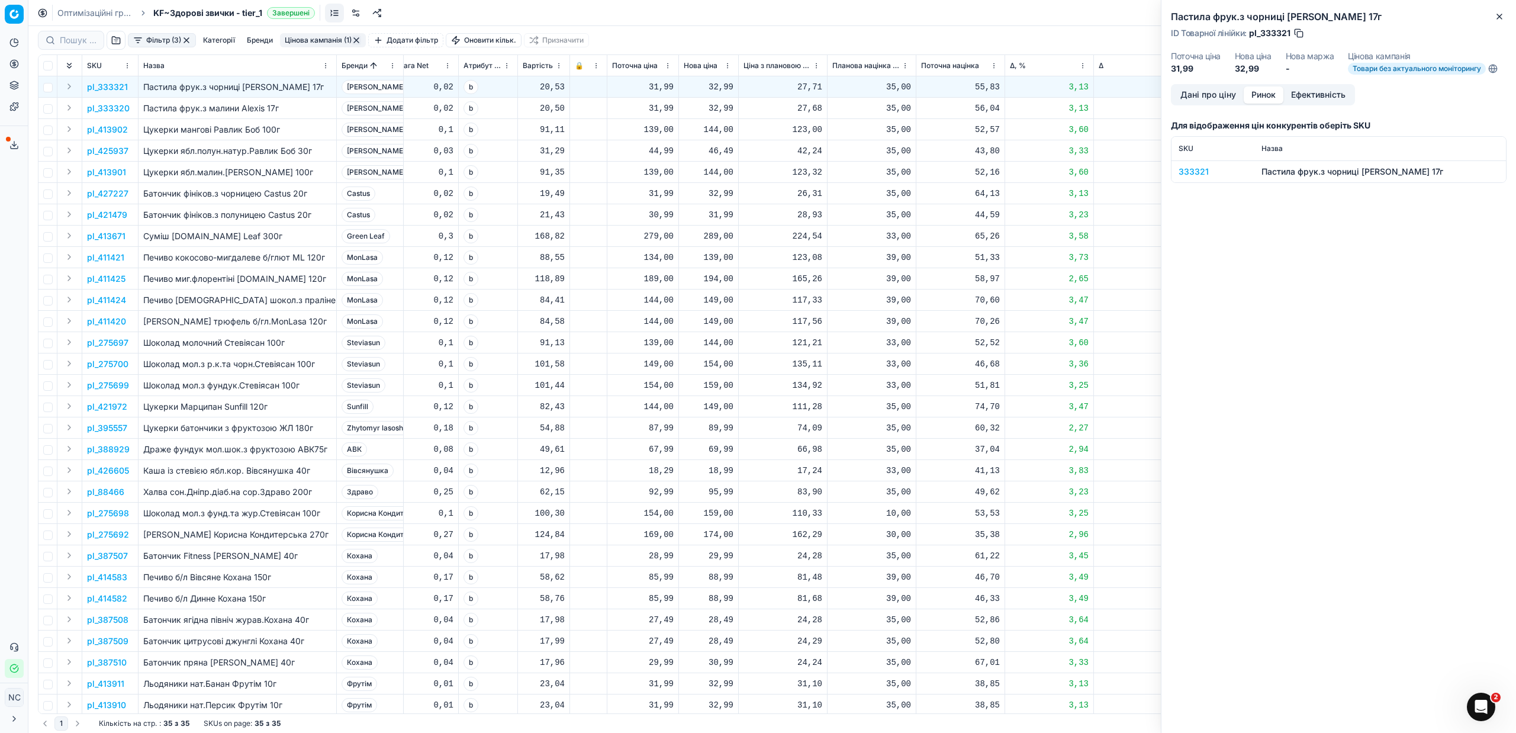
click at [1201, 170] on div "333321" at bounding box center [1212, 172] width 69 height 12
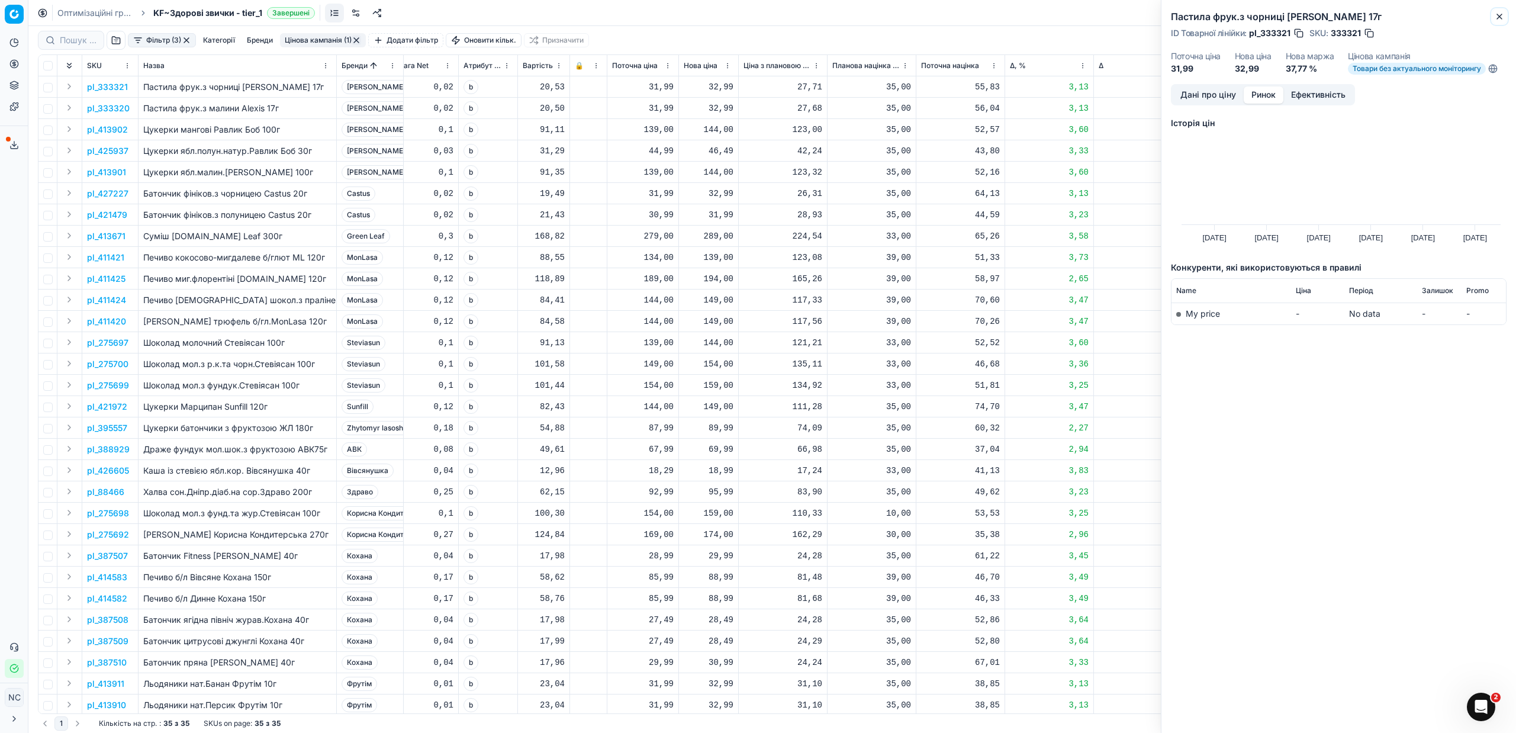
click at [1501, 20] on icon "button" at bounding box center [1498, 16] width 9 height 9
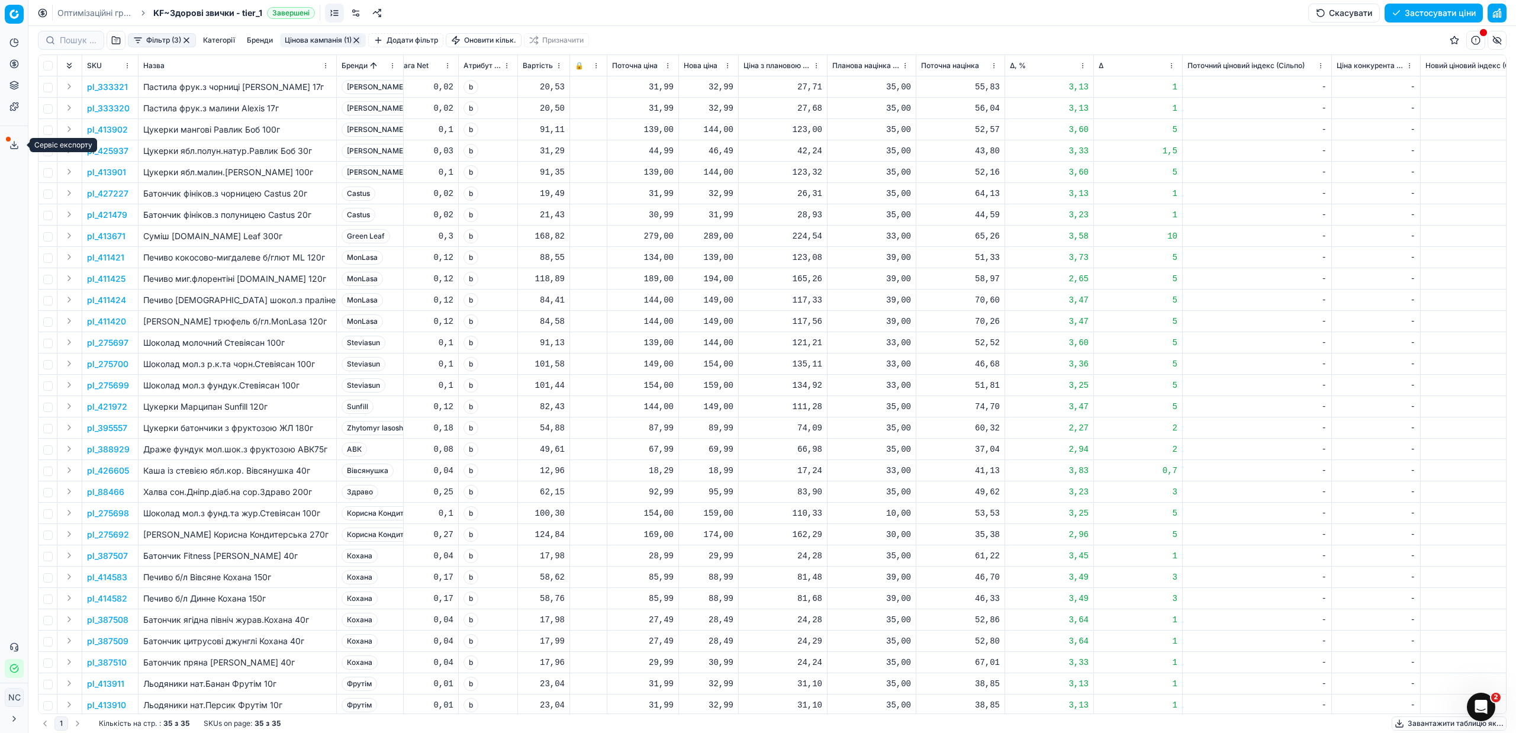
click at [14, 147] on icon at bounding box center [13, 144] width 9 height 9
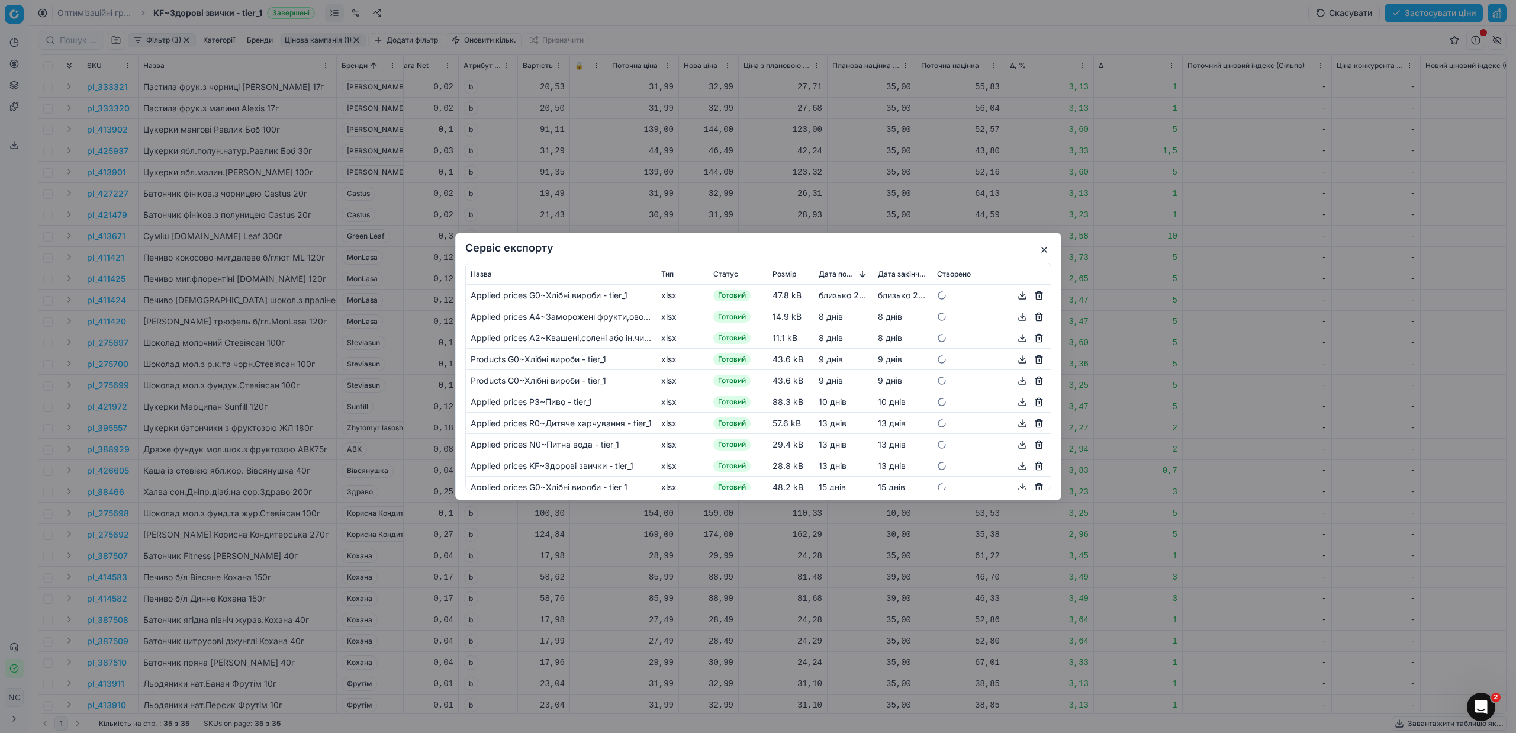
click at [1046, 246] on button "button" at bounding box center [1044, 250] width 14 height 14
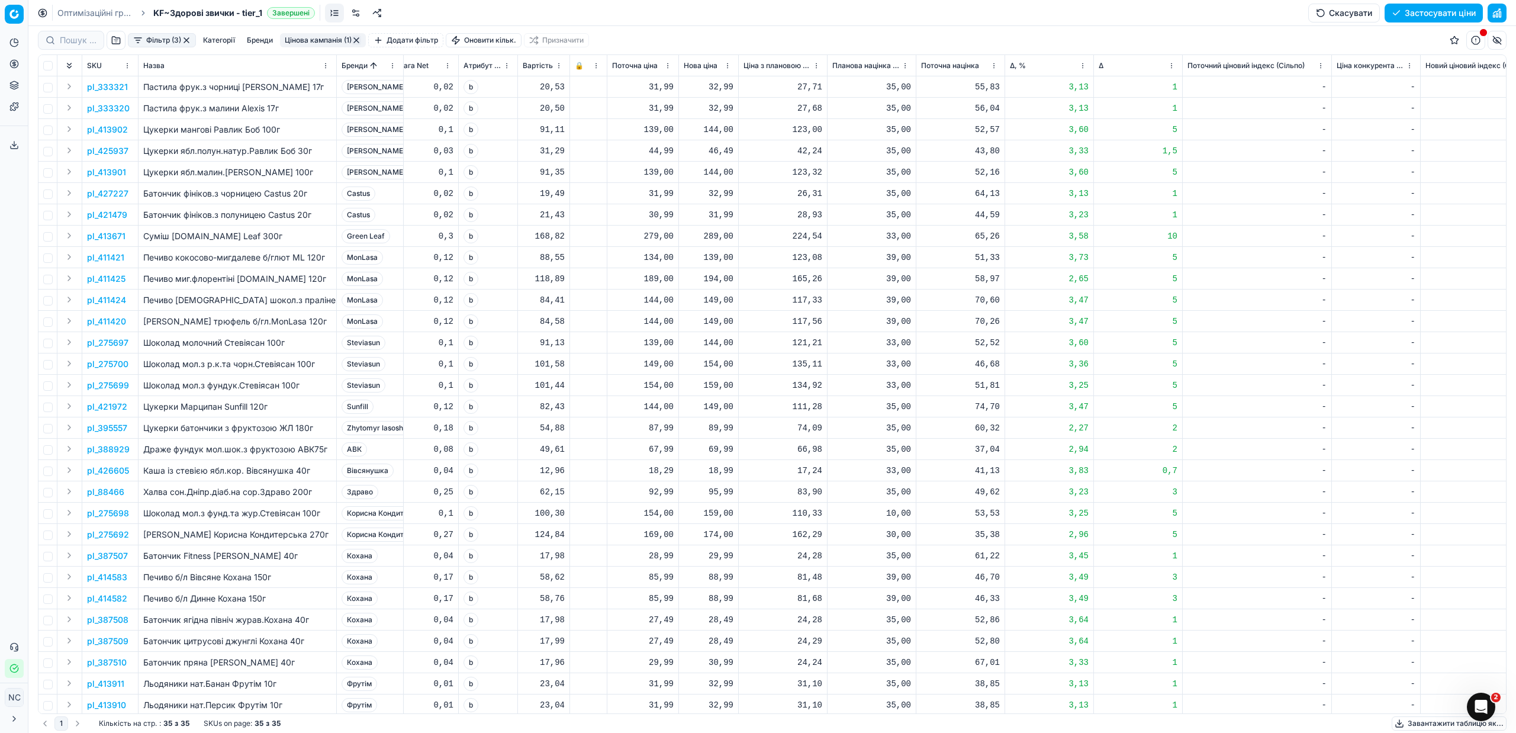
click at [722, 192] on div "32,99" at bounding box center [709, 194] width 50 height 12
type input "31.99"
click at [724, 384] on div "159,00" at bounding box center [709, 385] width 50 height 12
type input "154.00"
click at [121, 449] on p "pl_388929" at bounding box center [108, 449] width 43 height 12
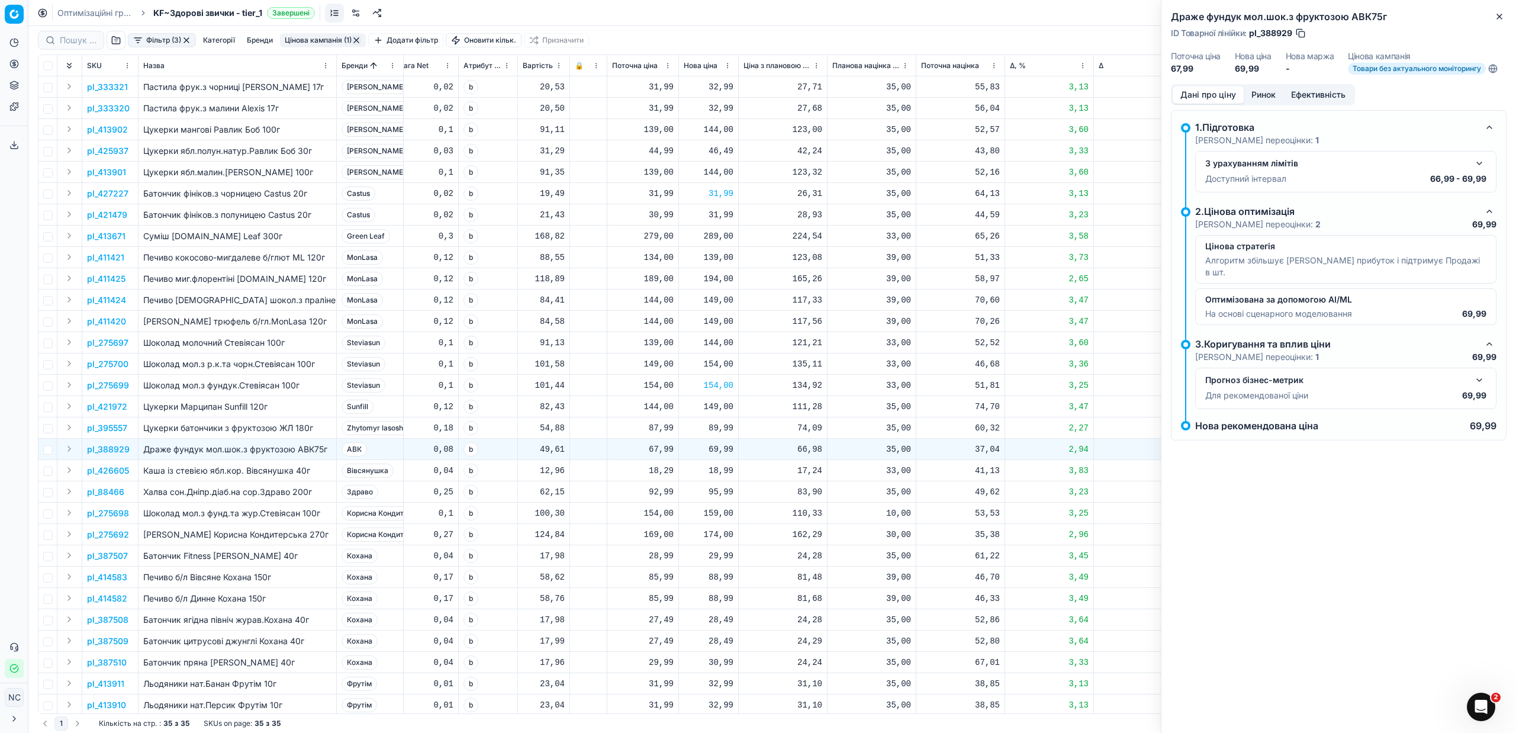
click at [1262, 89] on button "Ринок" at bounding box center [1263, 94] width 40 height 17
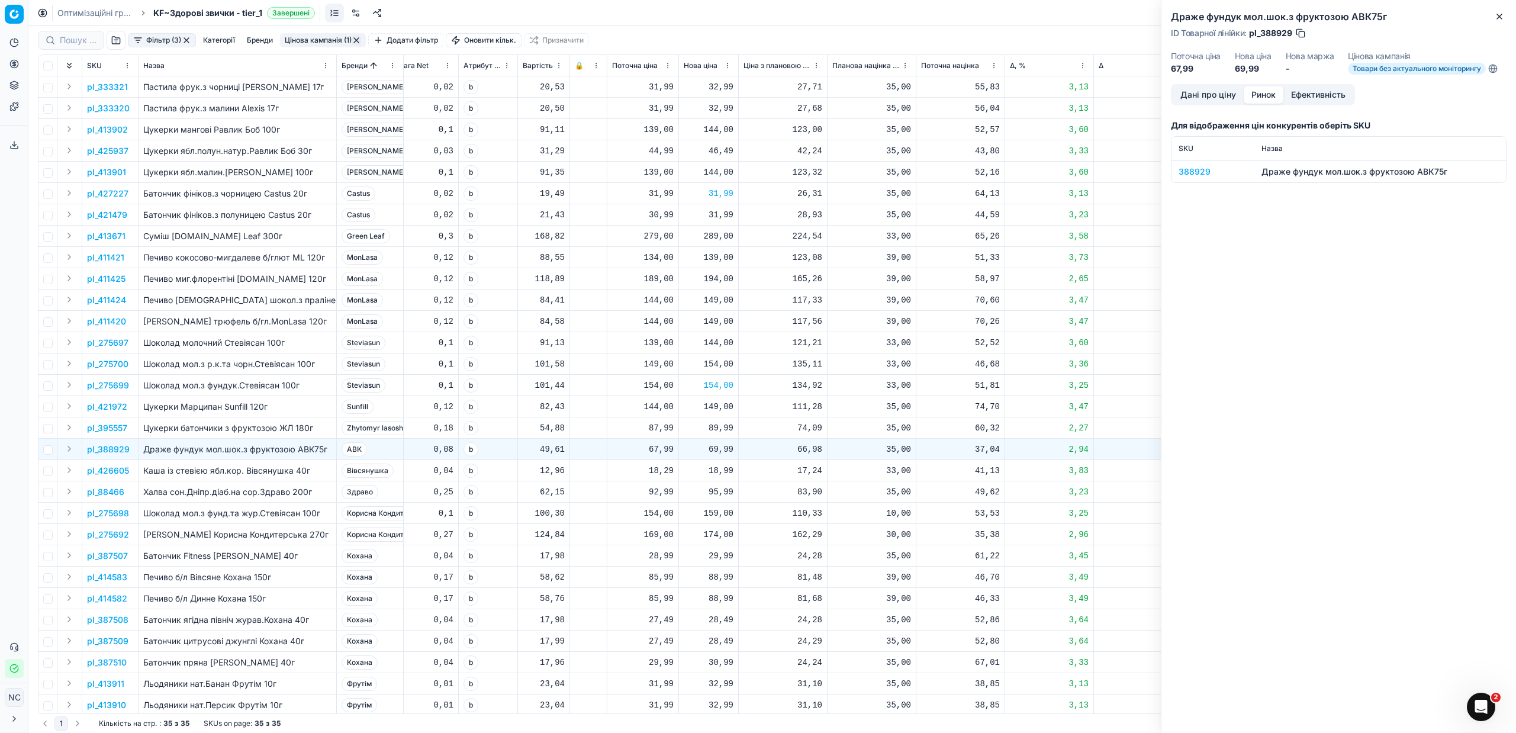
click at [1197, 169] on div "388929" at bounding box center [1212, 172] width 69 height 12
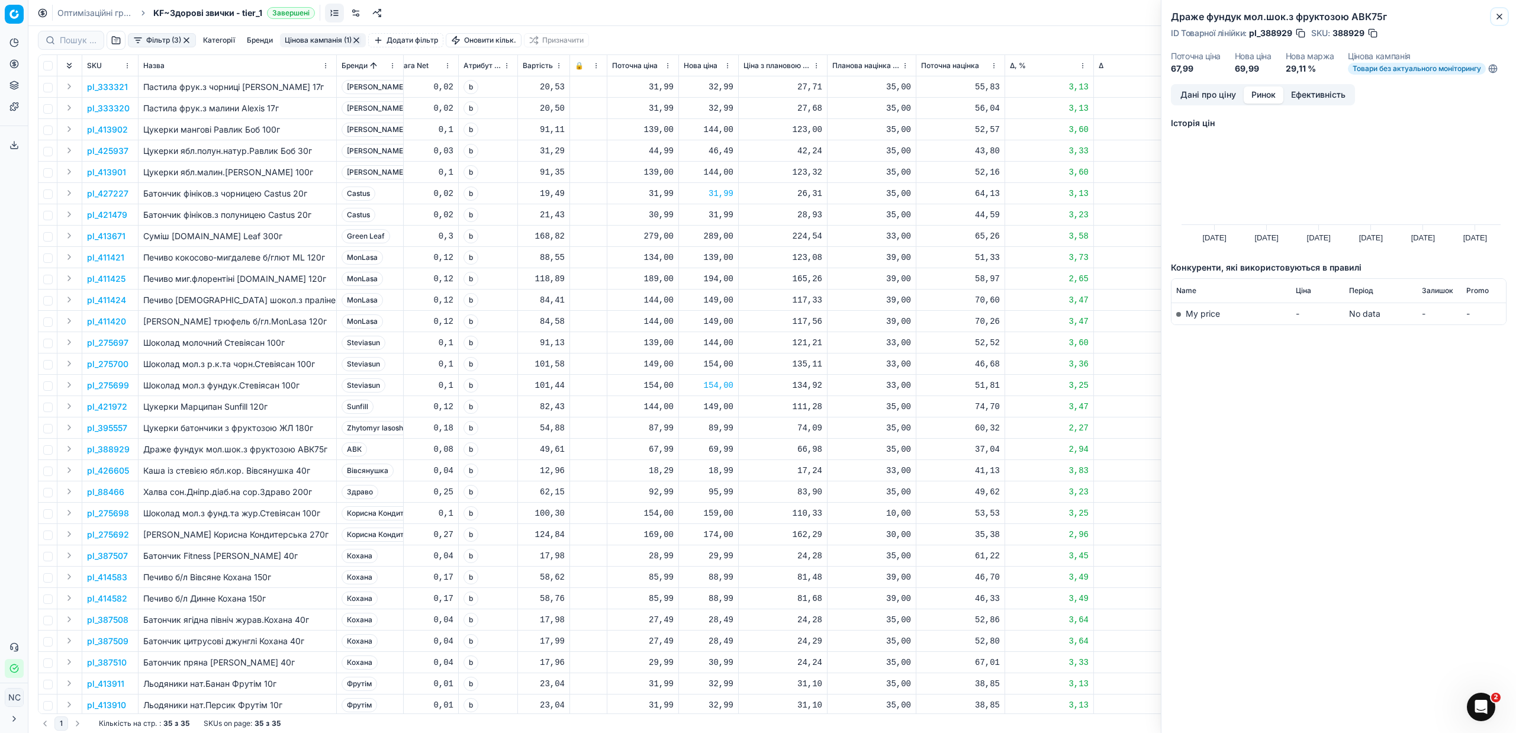
click at [1502, 15] on icon "button" at bounding box center [1498, 16] width 9 height 9
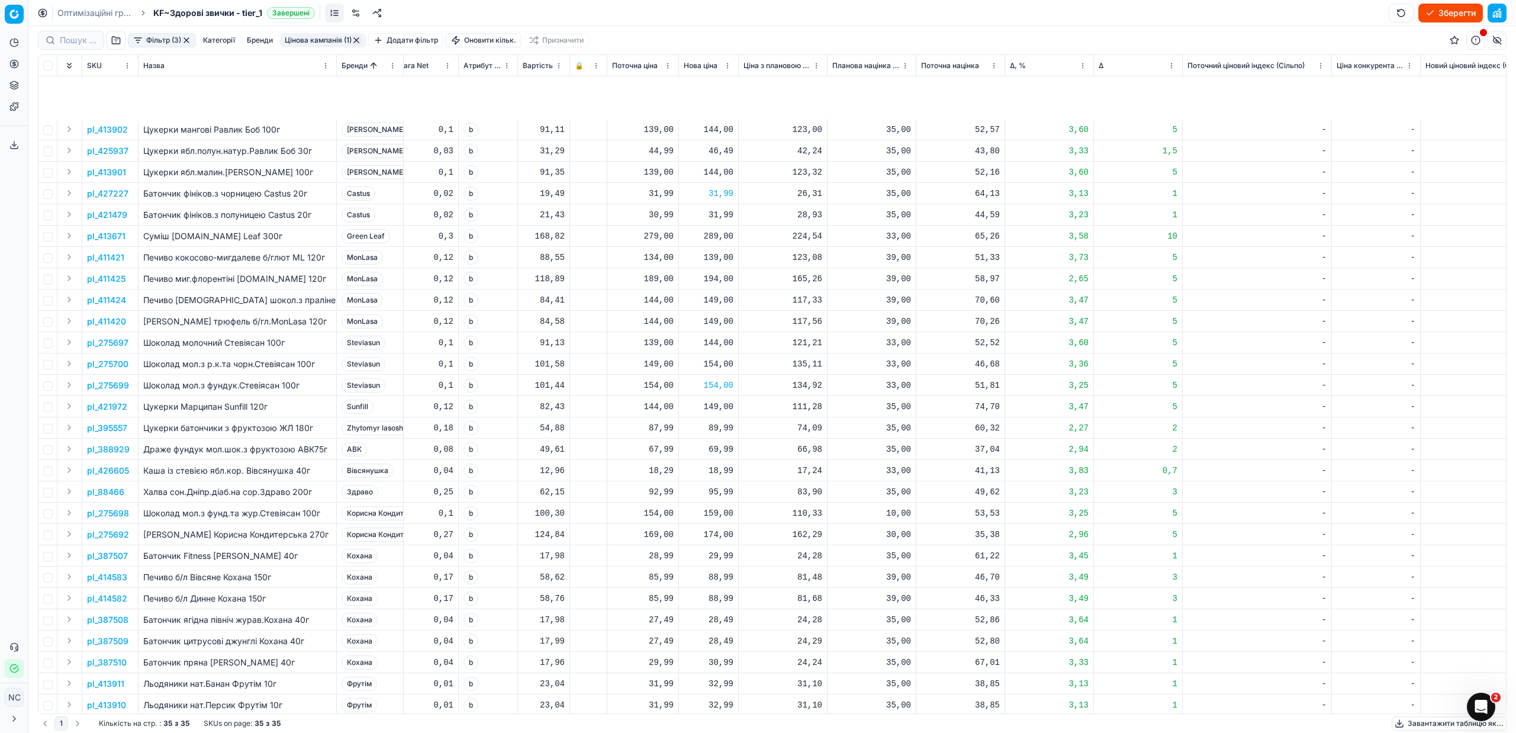
scroll to position [123, 352]
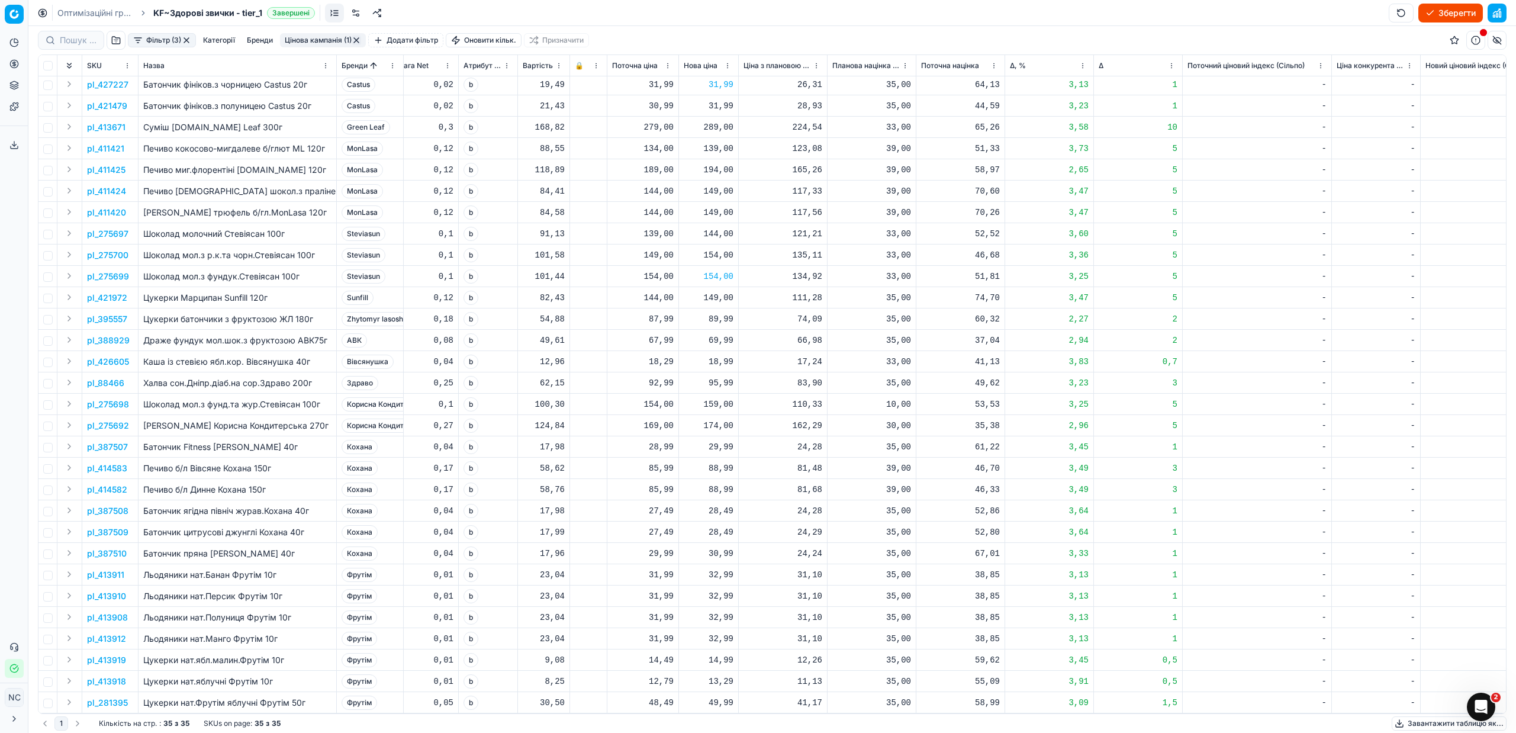
click at [323, 37] on button "Цінова кампанія (1)" at bounding box center [323, 40] width 86 height 14
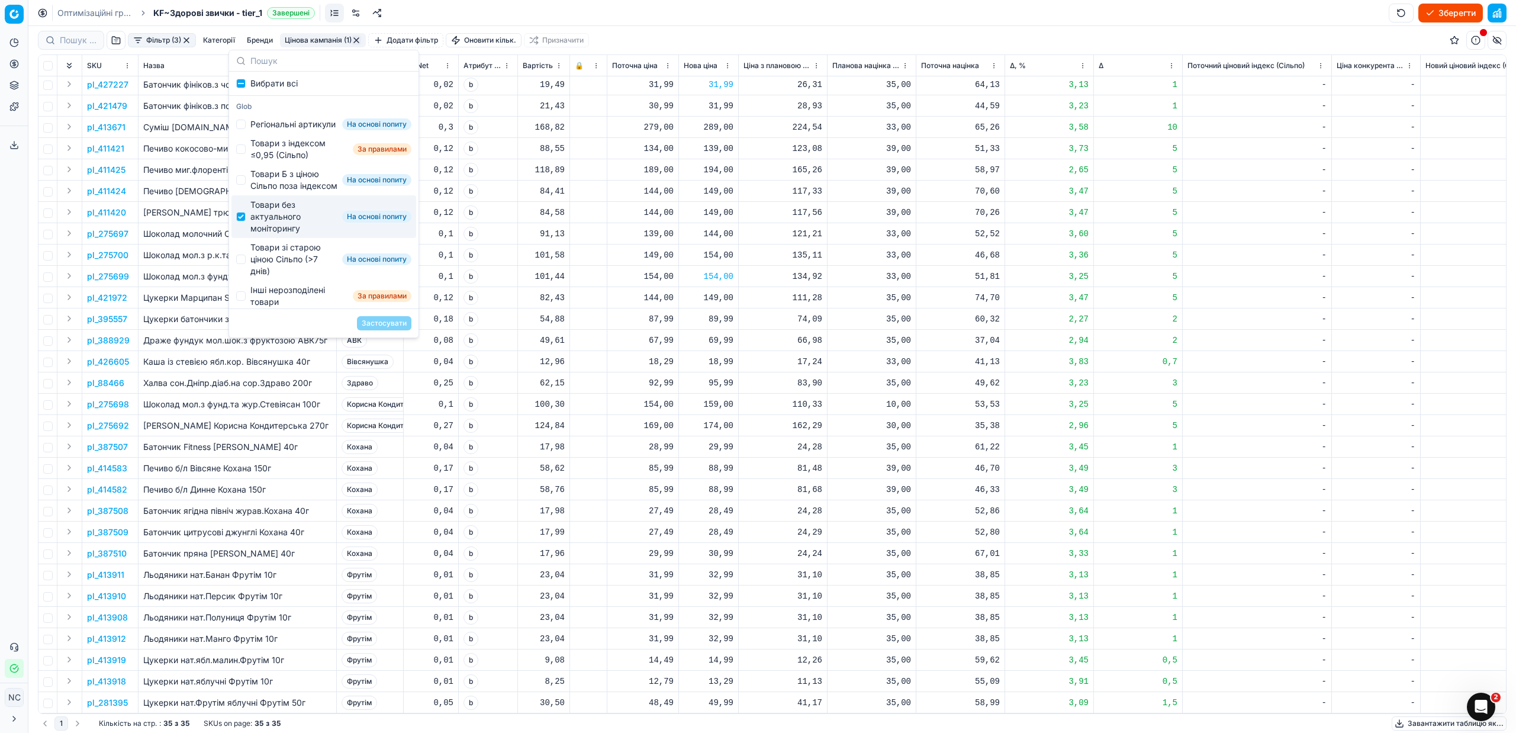
click at [289, 234] on div "Товари без актуального моніторингу" at bounding box center [293, 217] width 87 height 36
checkbox input "false"
click at [297, 277] on div "Товари зі старою ціною Сільпо (>7 днів)" at bounding box center [293, 259] width 87 height 36
checkbox input "true"
click at [391, 321] on button "Застосувати" at bounding box center [384, 323] width 54 height 14
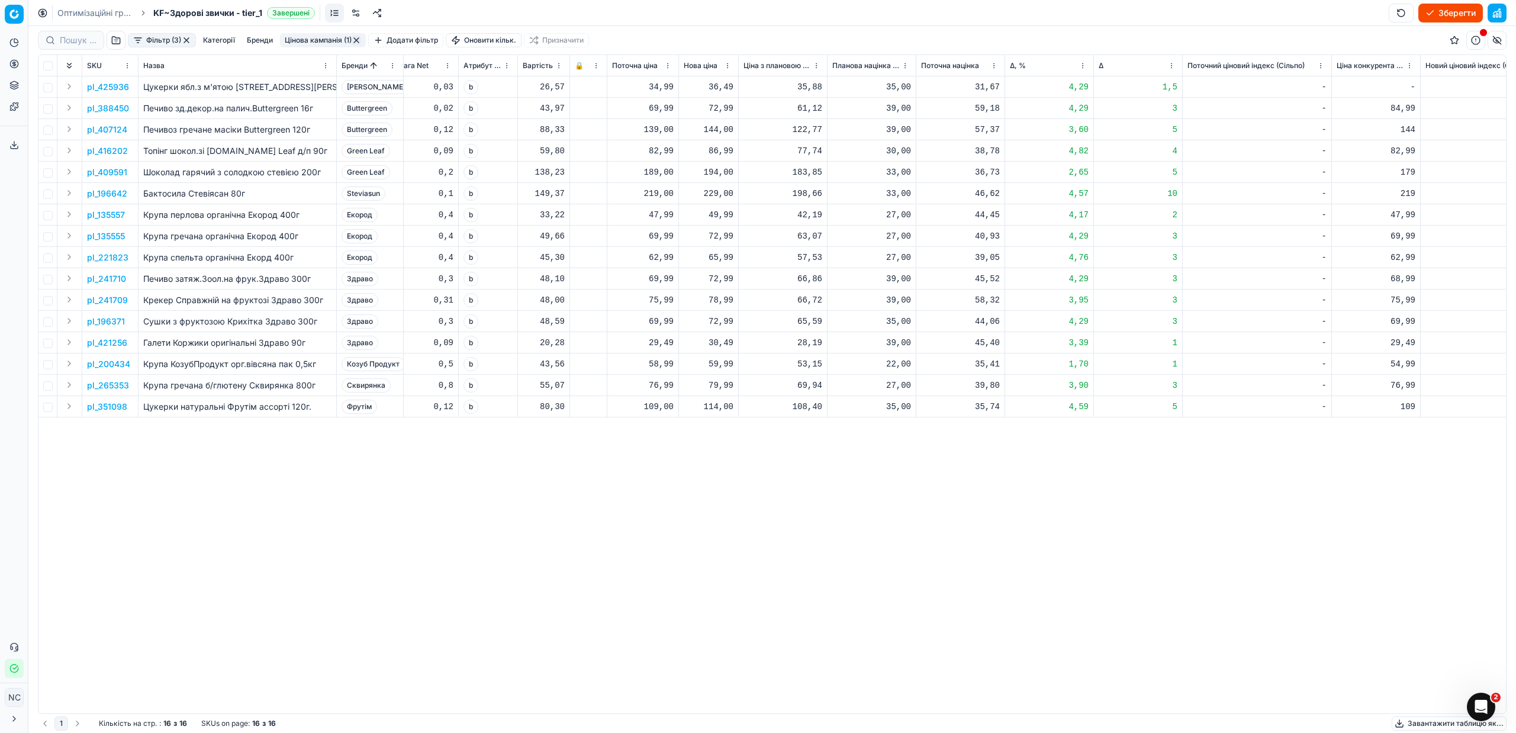
scroll to position [0, 352]
click at [117, 107] on p "pl_388450" at bounding box center [108, 108] width 42 height 12
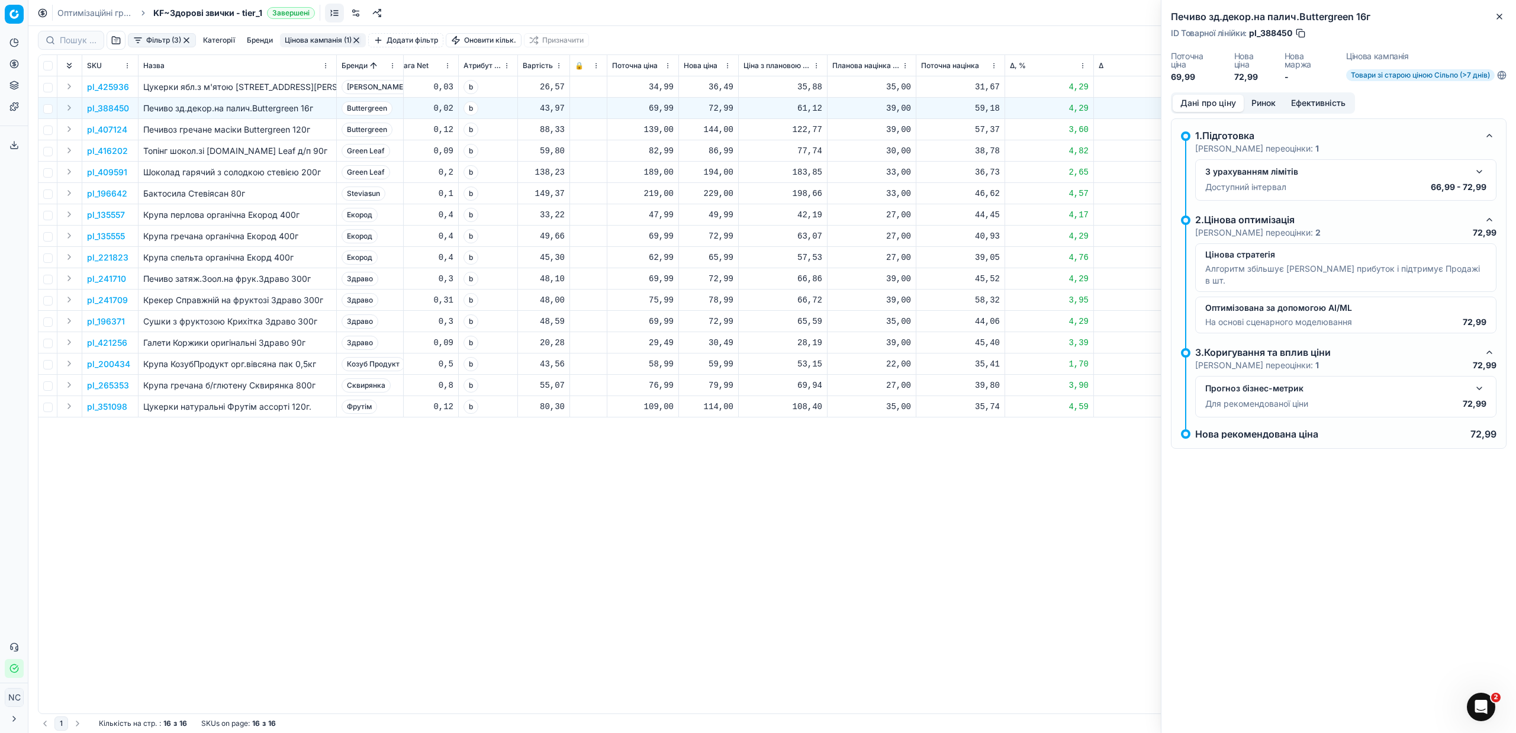
click at [1263, 102] on button "Ринок" at bounding box center [1263, 103] width 40 height 17
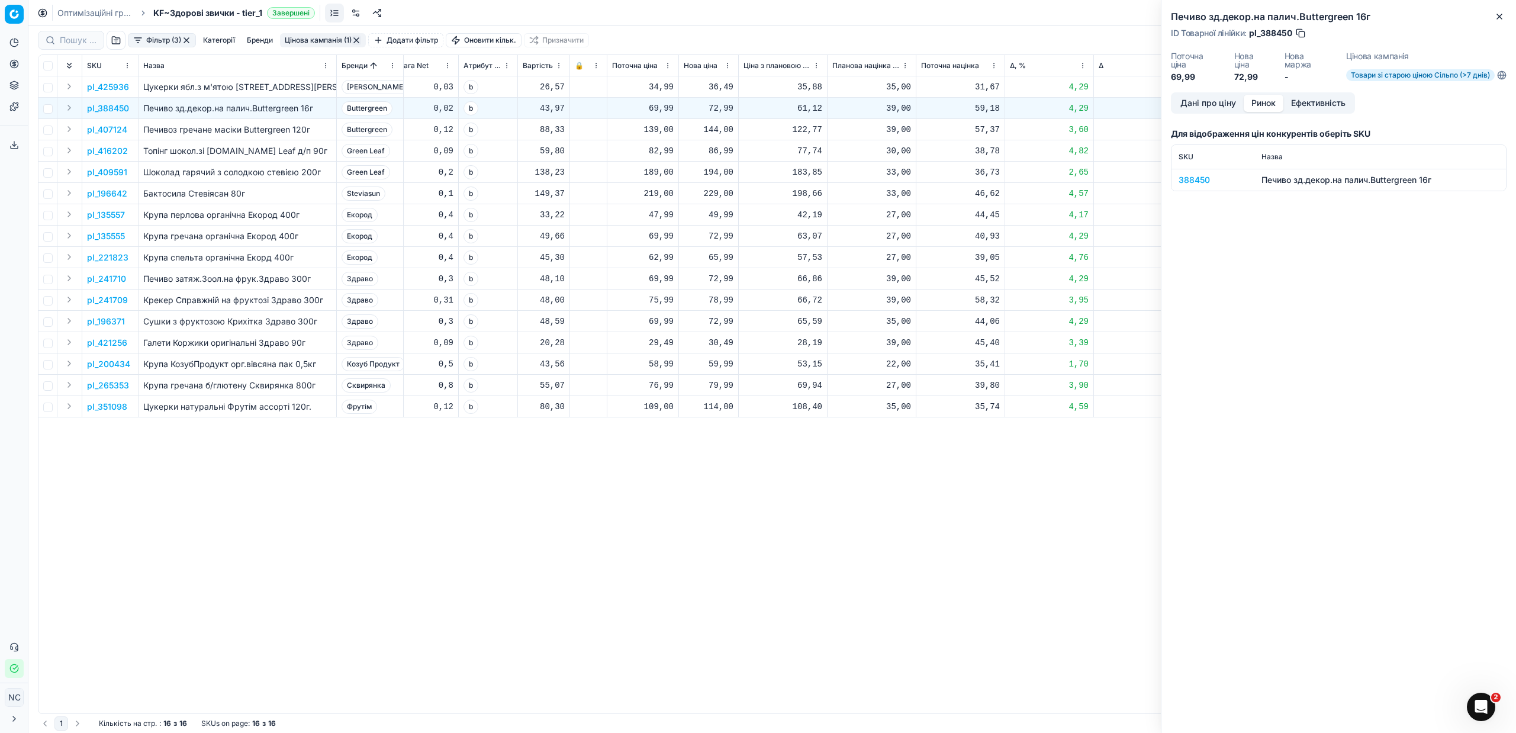
click at [1202, 179] on div "388450" at bounding box center [1212, 180] width 69 height 12
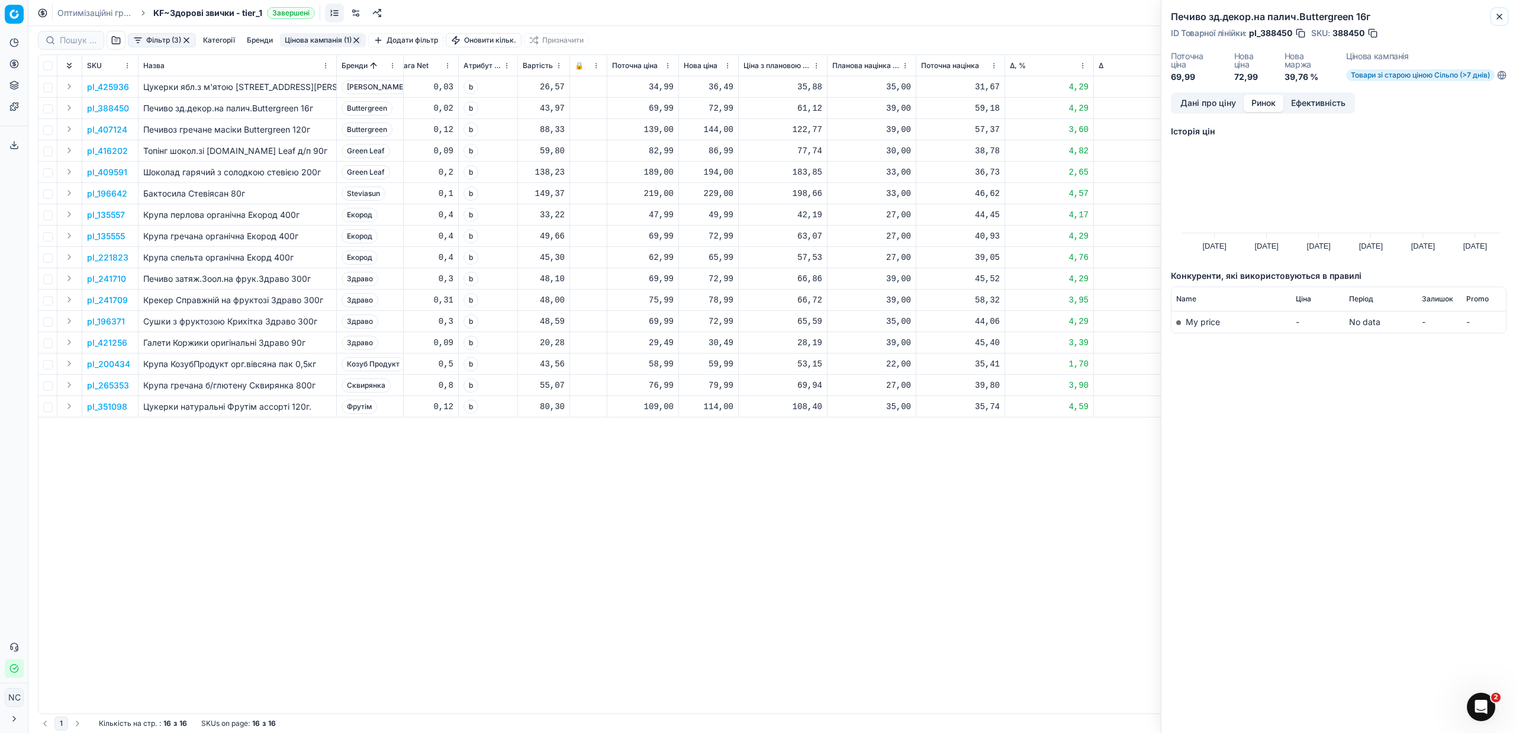
click at [1499, 14] on icon "button" at bounding box center [1498, 16] width 9 height 9
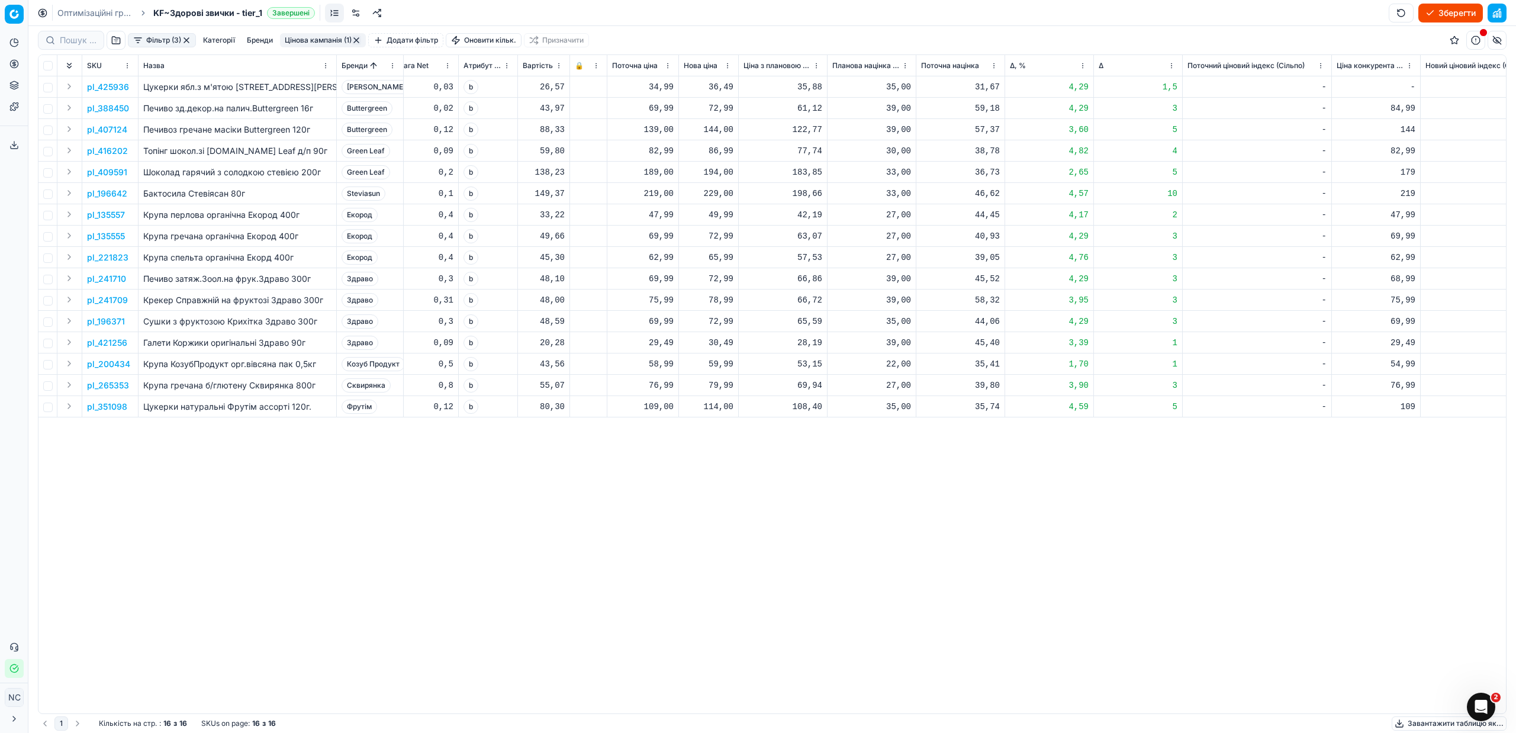
click at [99, 129] on p "pl_407124" at bounding box center [107, 130] width 40 height 12
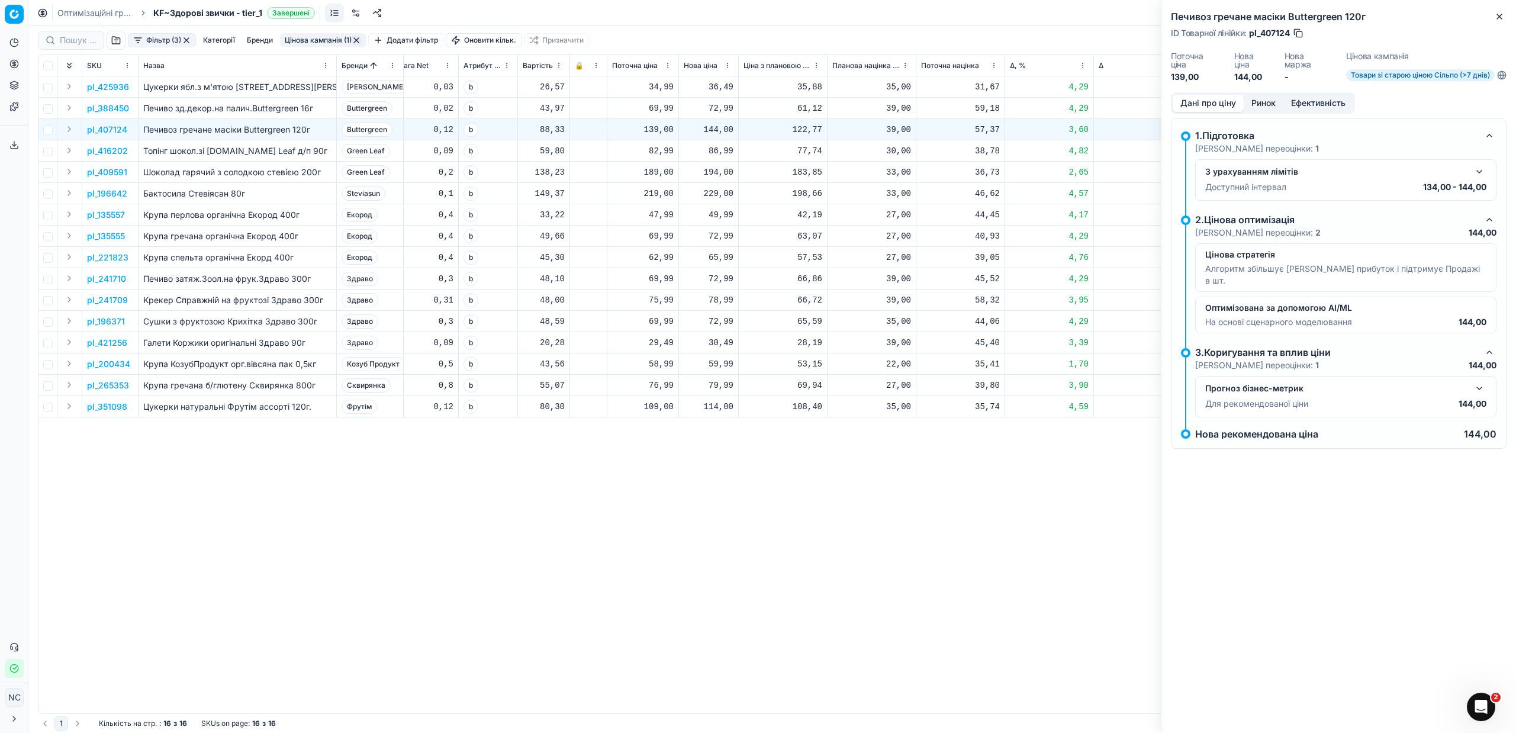
click at [1263, 102] on button "Ринок" at bounding box center [1263, 103] width 40 height 17
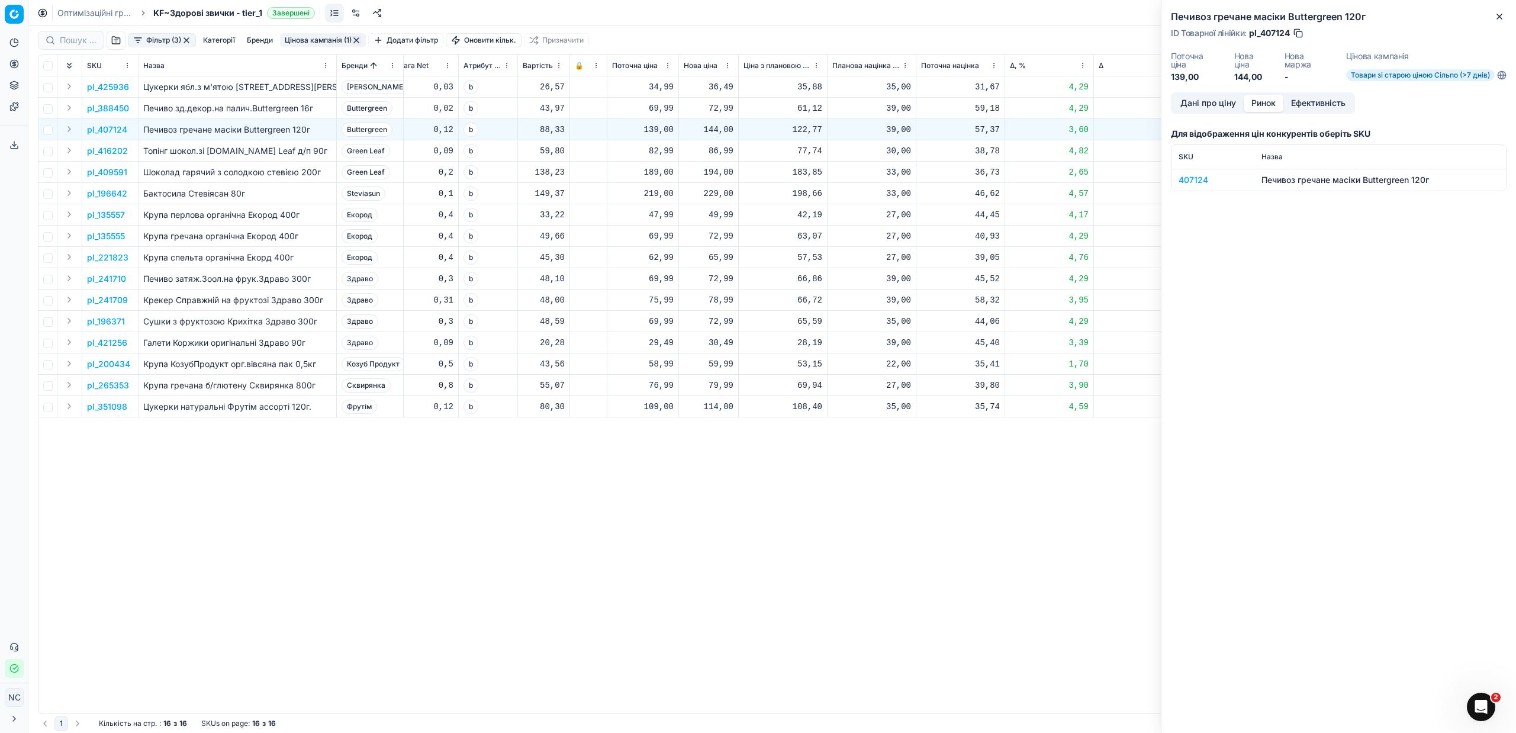
click at [1194, 181] on div "407124" at bounding box center [1212, 180] width 69 height 12
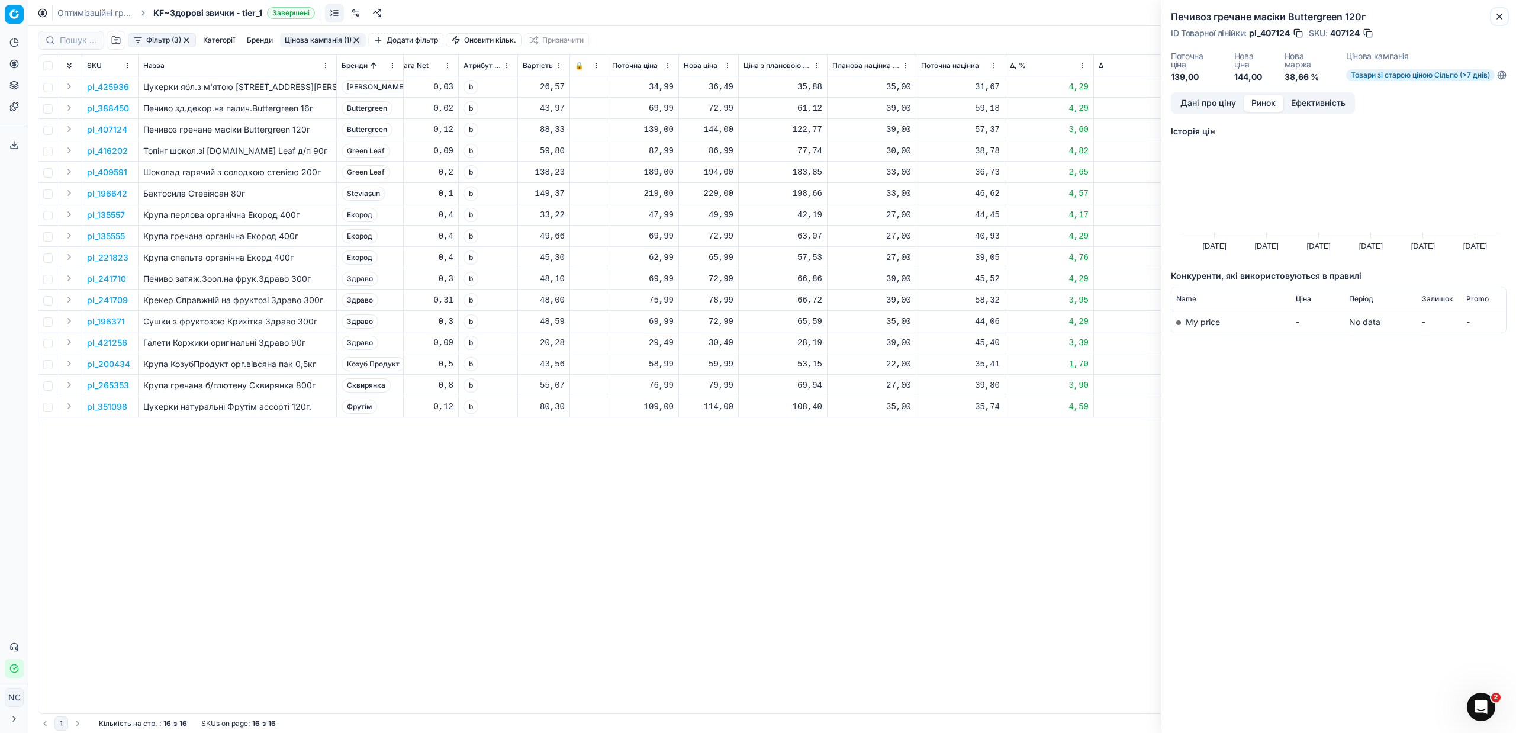
click at [1504, 12] on button "Close" at bounding box center [1499, 16] width 14 height 14
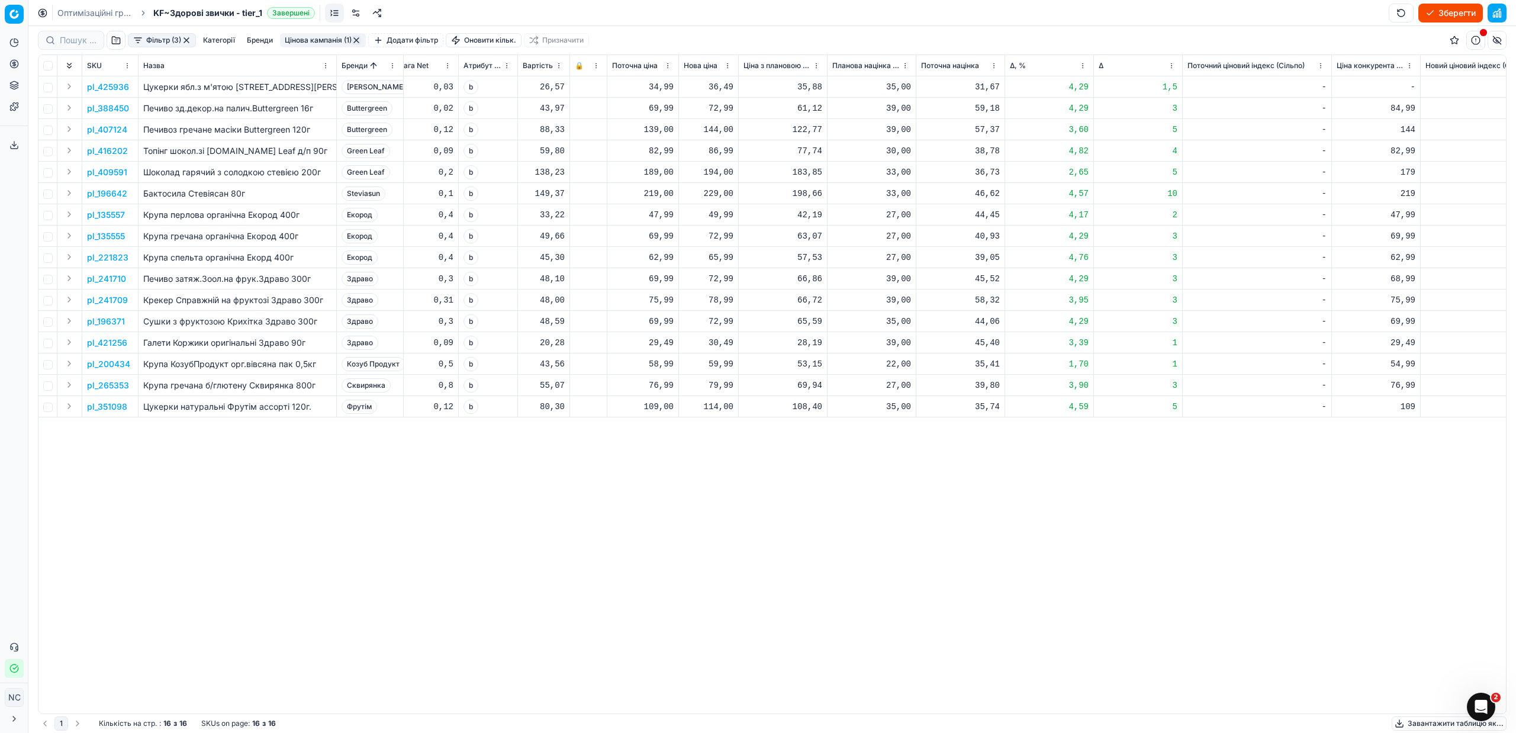
click at [117, 322] on p "pl_196371" at bounding box center [106, 321] width 38 height 12
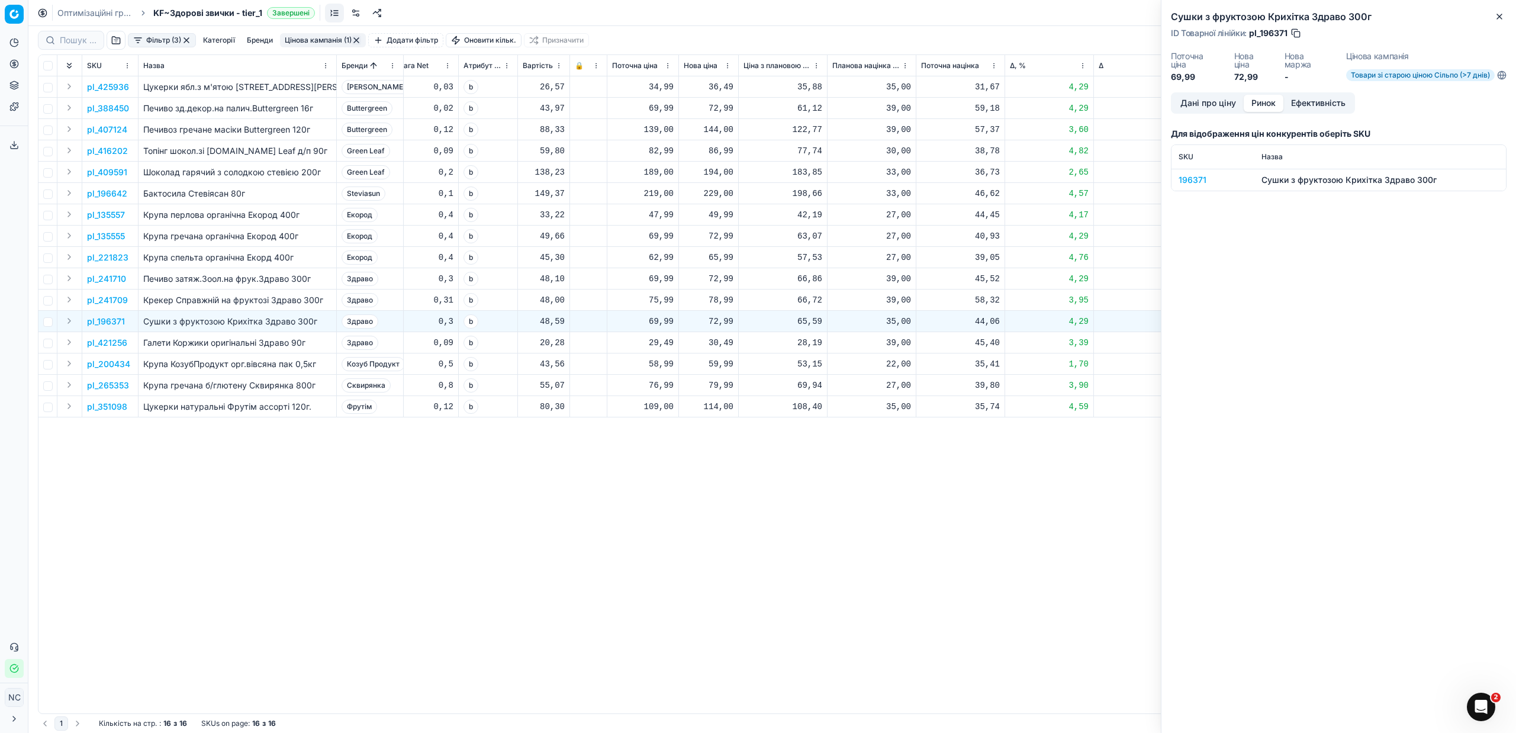
click at [1265, 104] on button "Ринок" at bounding box center [1263, 103] width 40 height 17
click at [1198, 177] on div "196371" at bounding box center [1212, 180] width 69 height 12
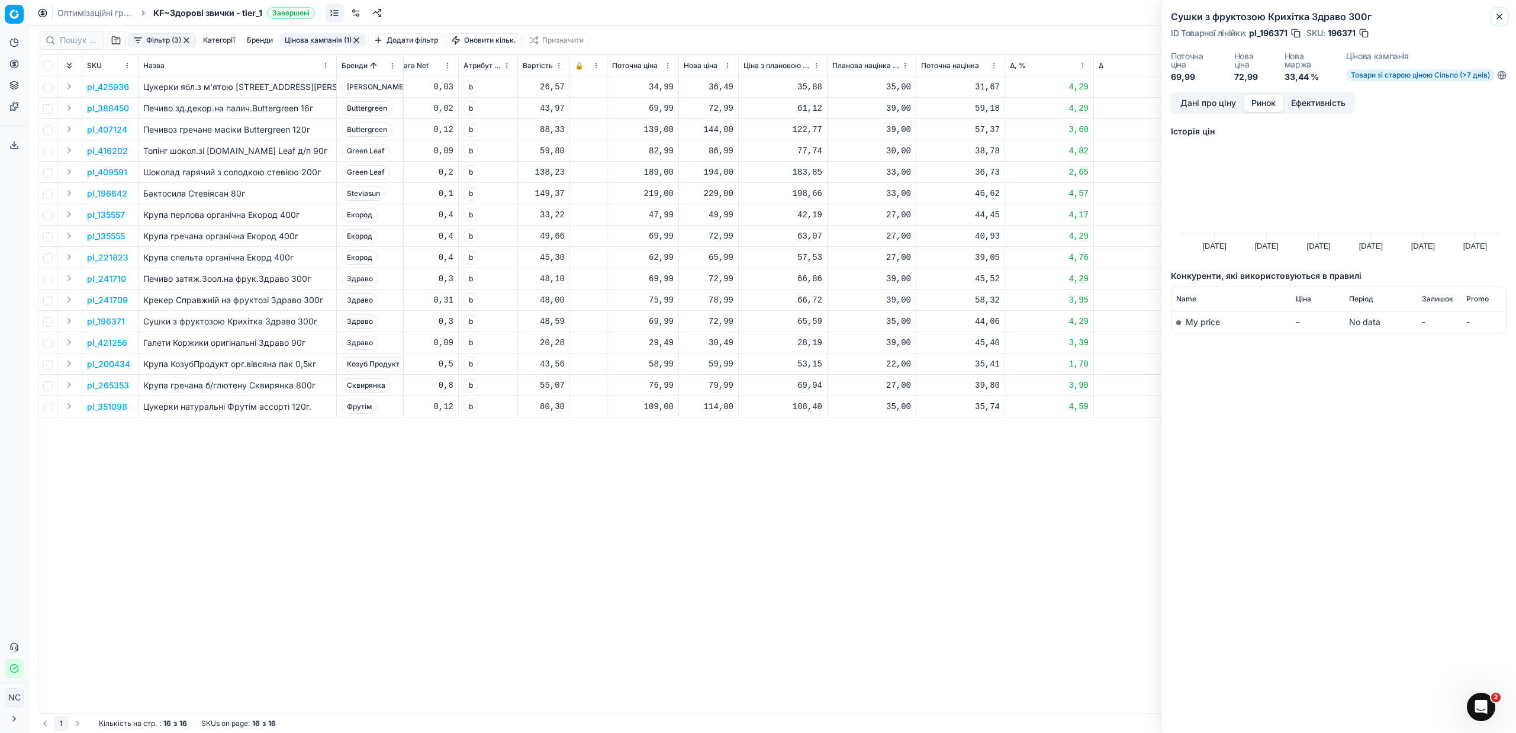
click at [1503, 15] on icon "button" at bounding box center [1498, 16] width 9 height 9
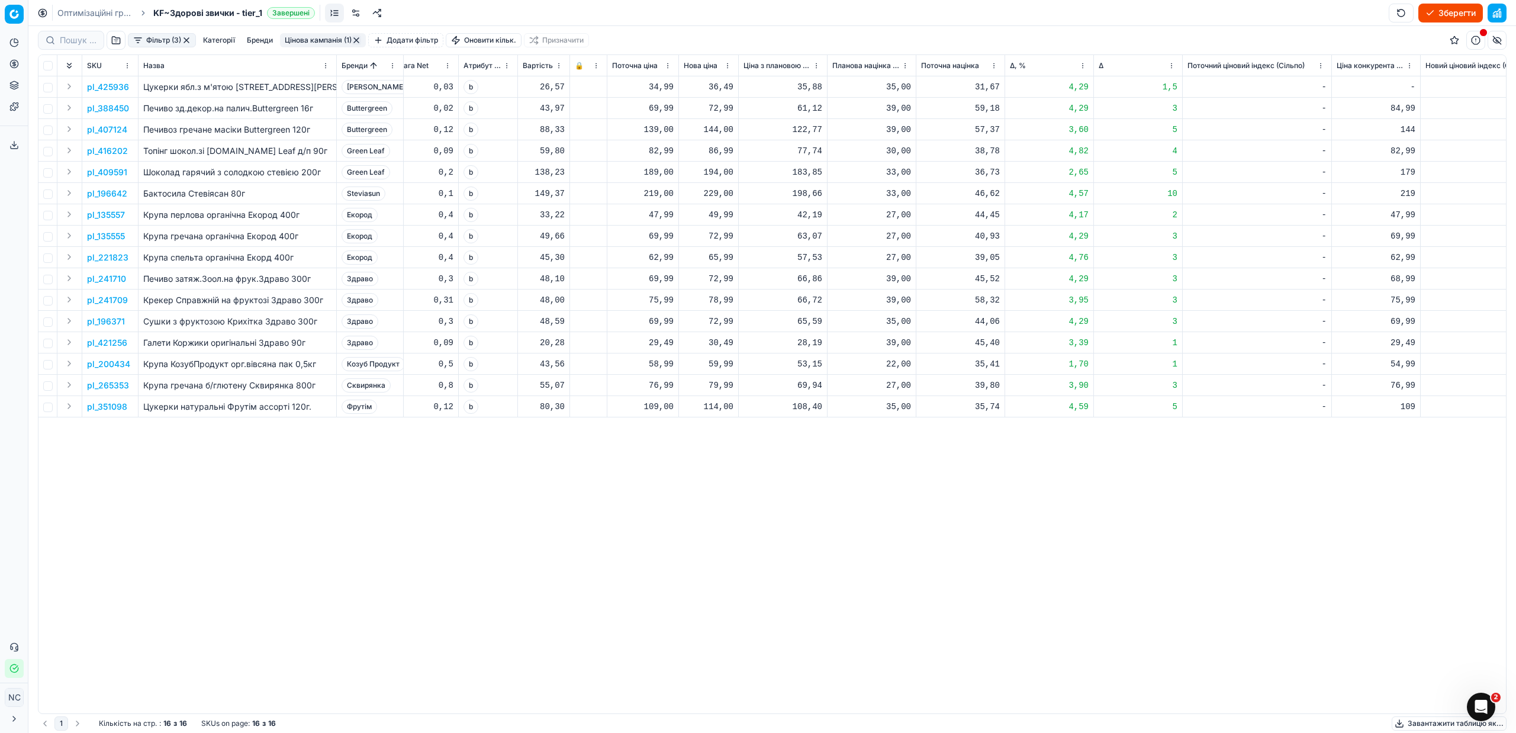
click at [107, 405] on p "pl_351098" at bounding box center [107, 407] width 40 height 12
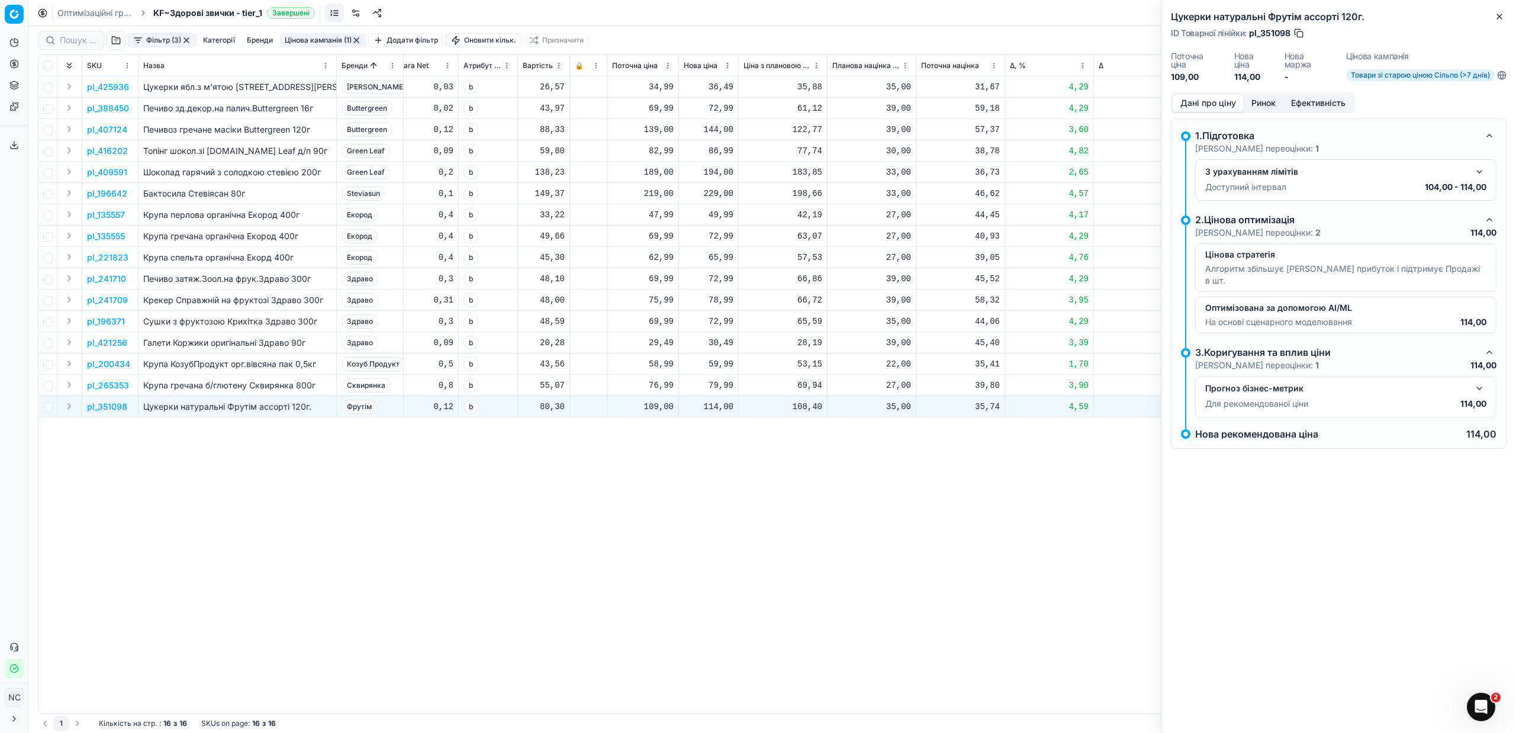
click at [1266, 97] on button "Ринок" at bounding box center [1263, 103] width 40 height 17
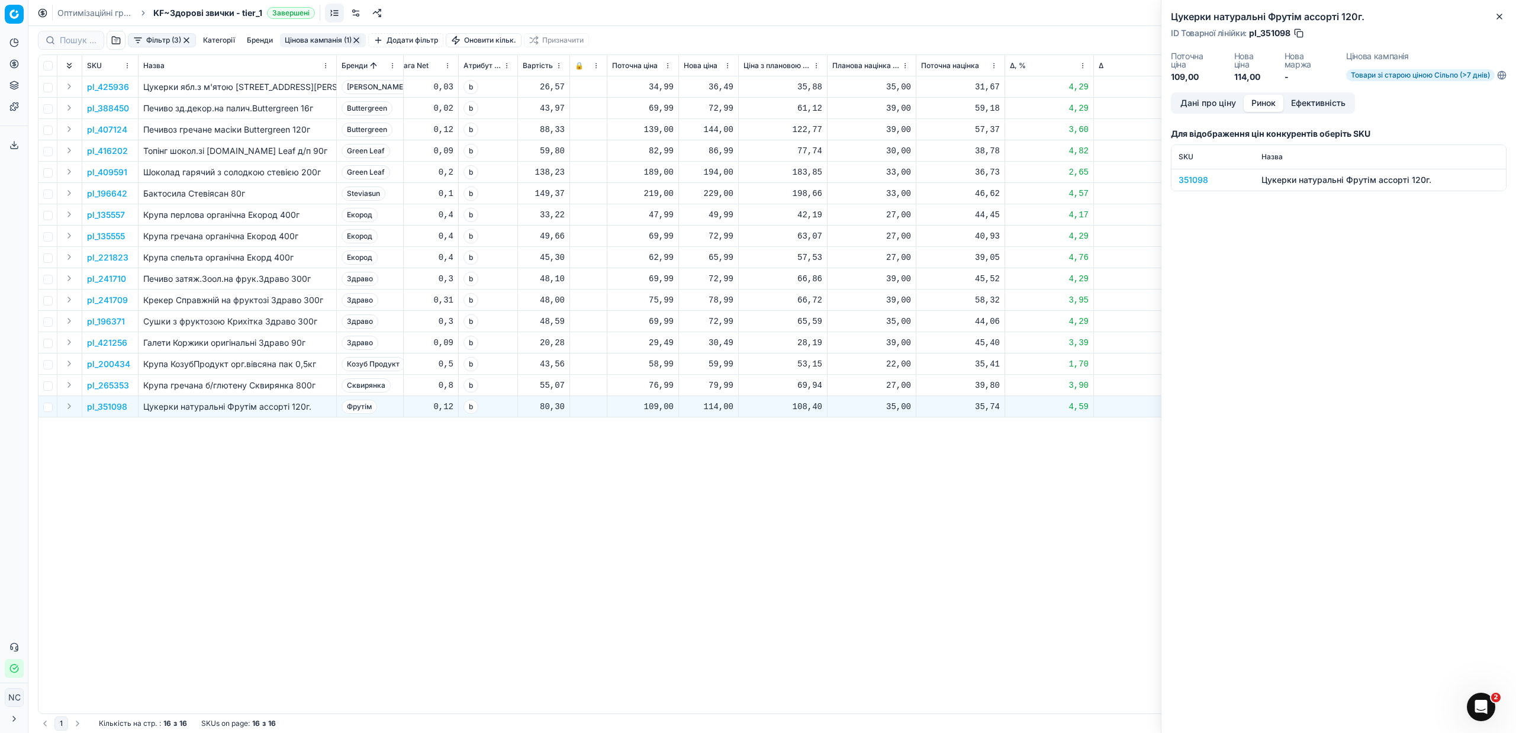
click at [1187, 182] on div "351098" at bounding box center [1212, 180] width 69 height 12
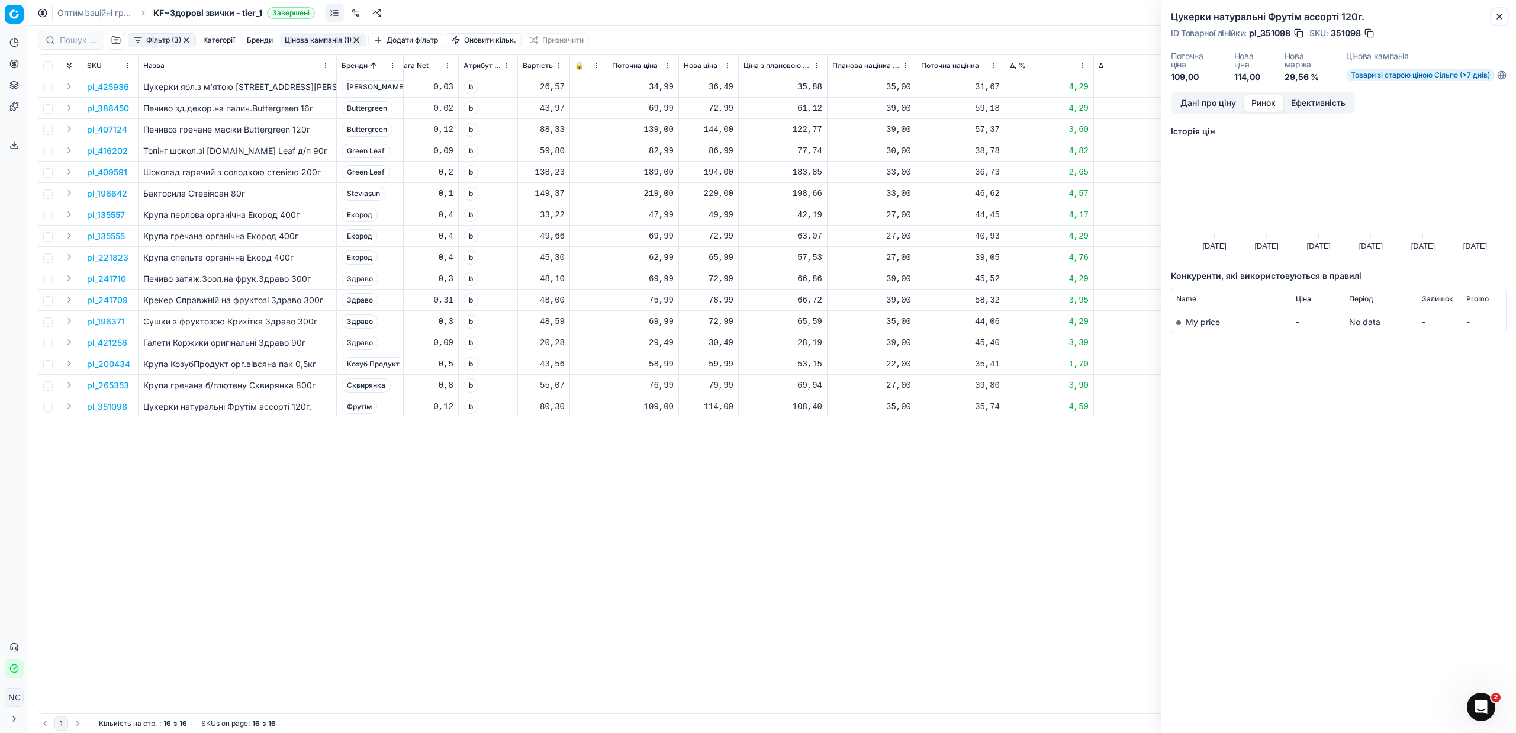
click at [1502, 21] on icon "button" at bounding box center [1498, 16] width 9 height 9
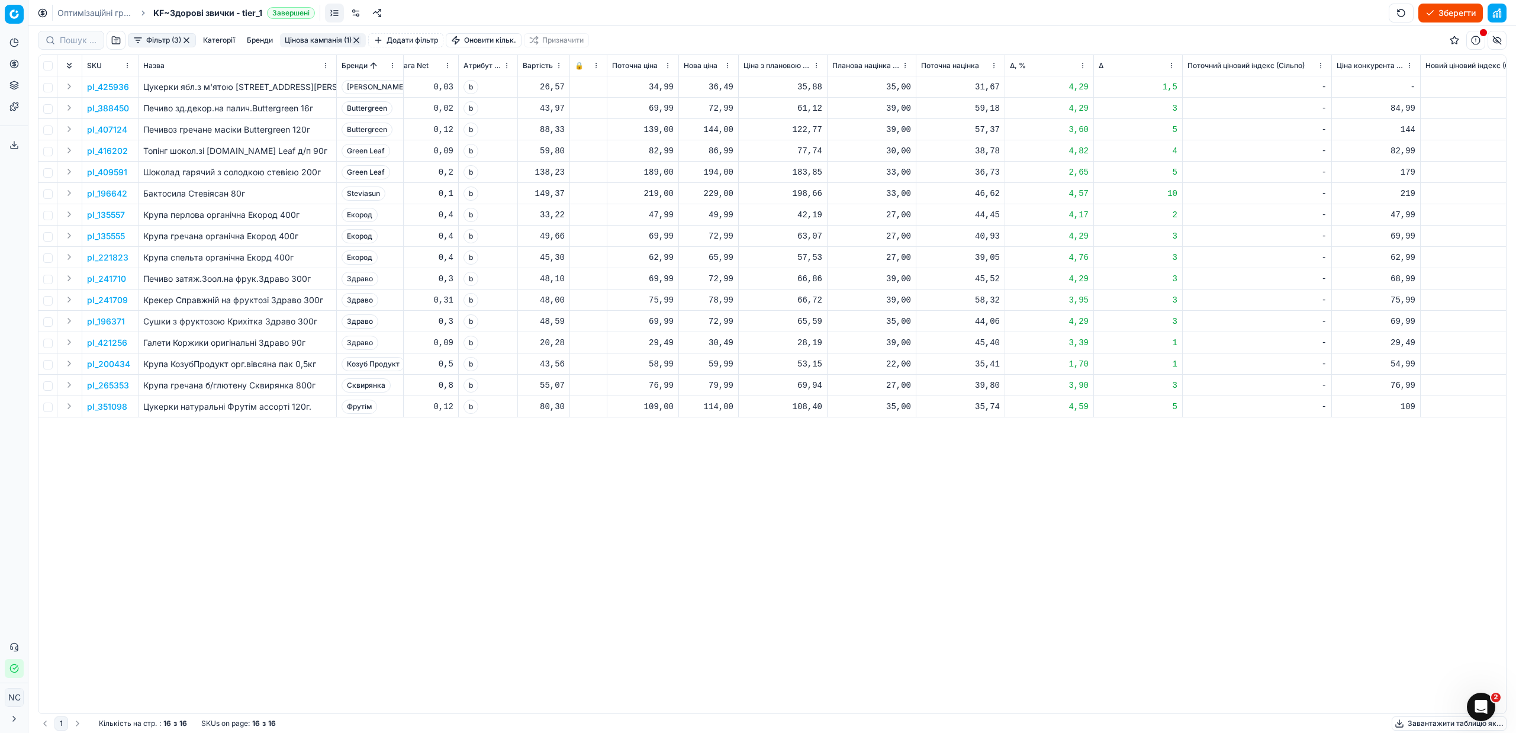
click at [320, 41] on button "Цінова кампанія (1)" at bounding box center [323, 40] width 86 height 14
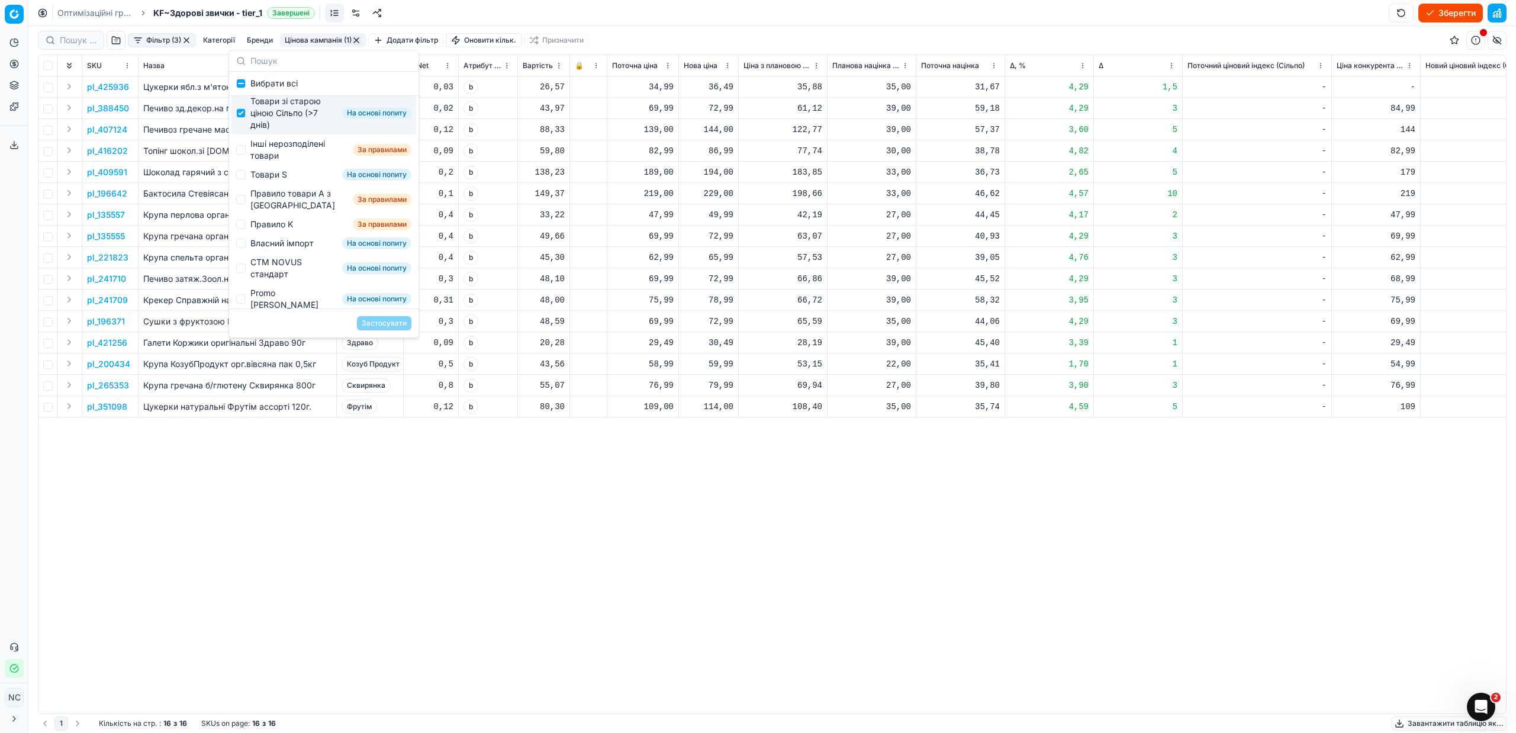
scroll to position [178, 0]
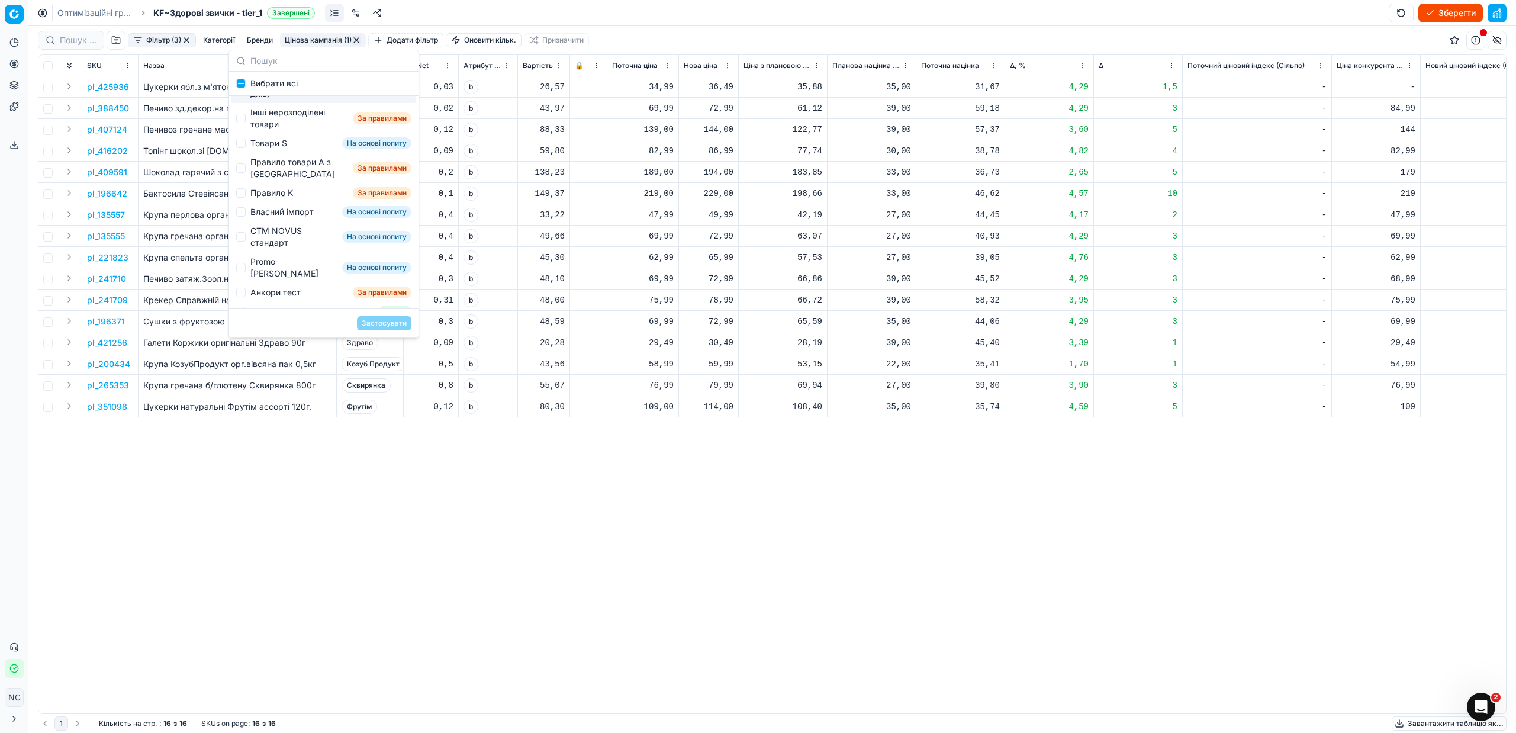
click at [277, 99] on div "Товари зі старою ціною Сільпо (>7 днів)" at bounding box center [293, 82] width 87 height 36
checkbox input "false"
click at [285, 130] on div "Інші нерозподілені товари" at bounding box center [299, 119] width 98 height 24
checkbox input "true"
click at [381, 328] on button "Застосувати" at bounding box center [384, 323] width 54 height 14
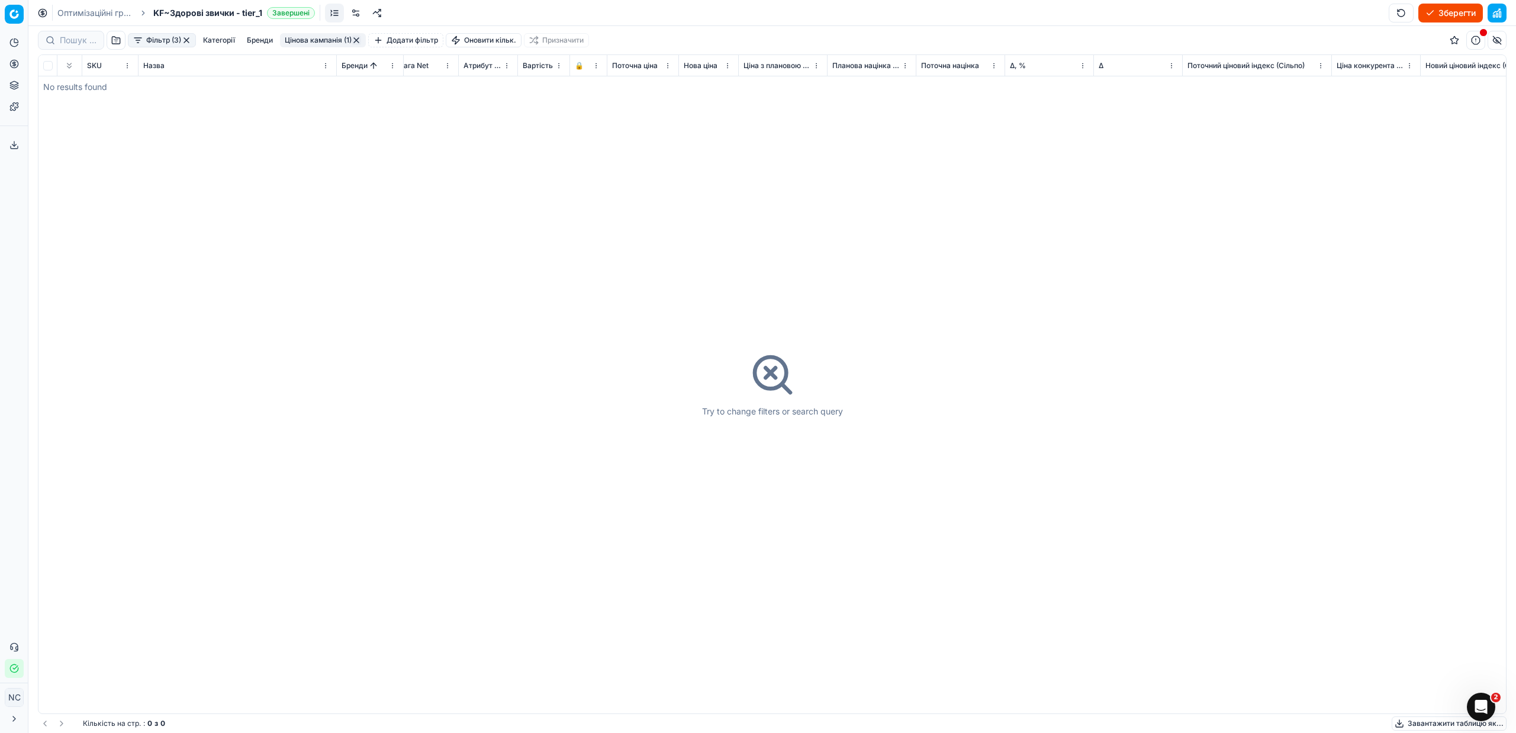
click at [358, 38] on button "button" at bounding box center [356, 40] width 9 height 9
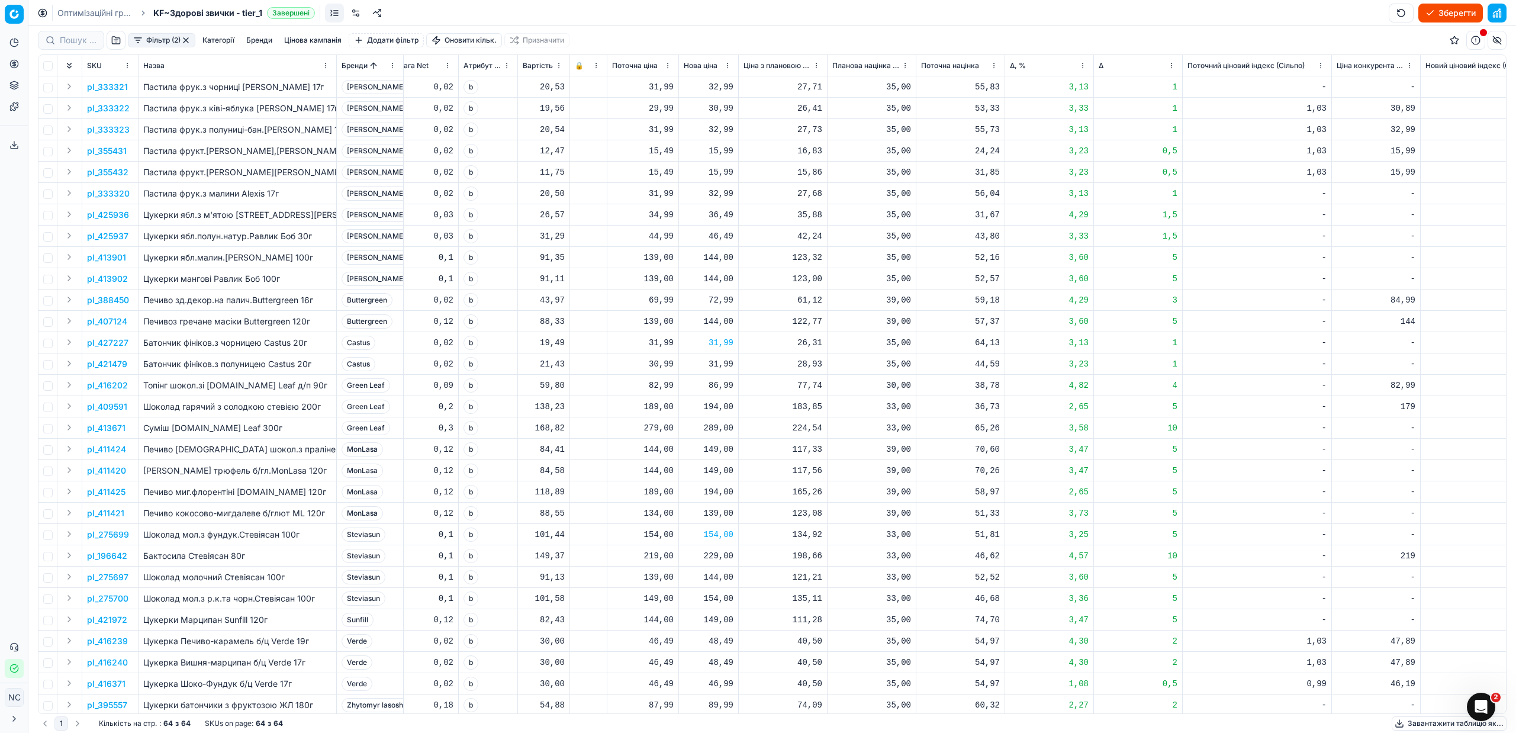
click at [189, 39] on button "button" at bounding box center [185, 40] width 9 height 9
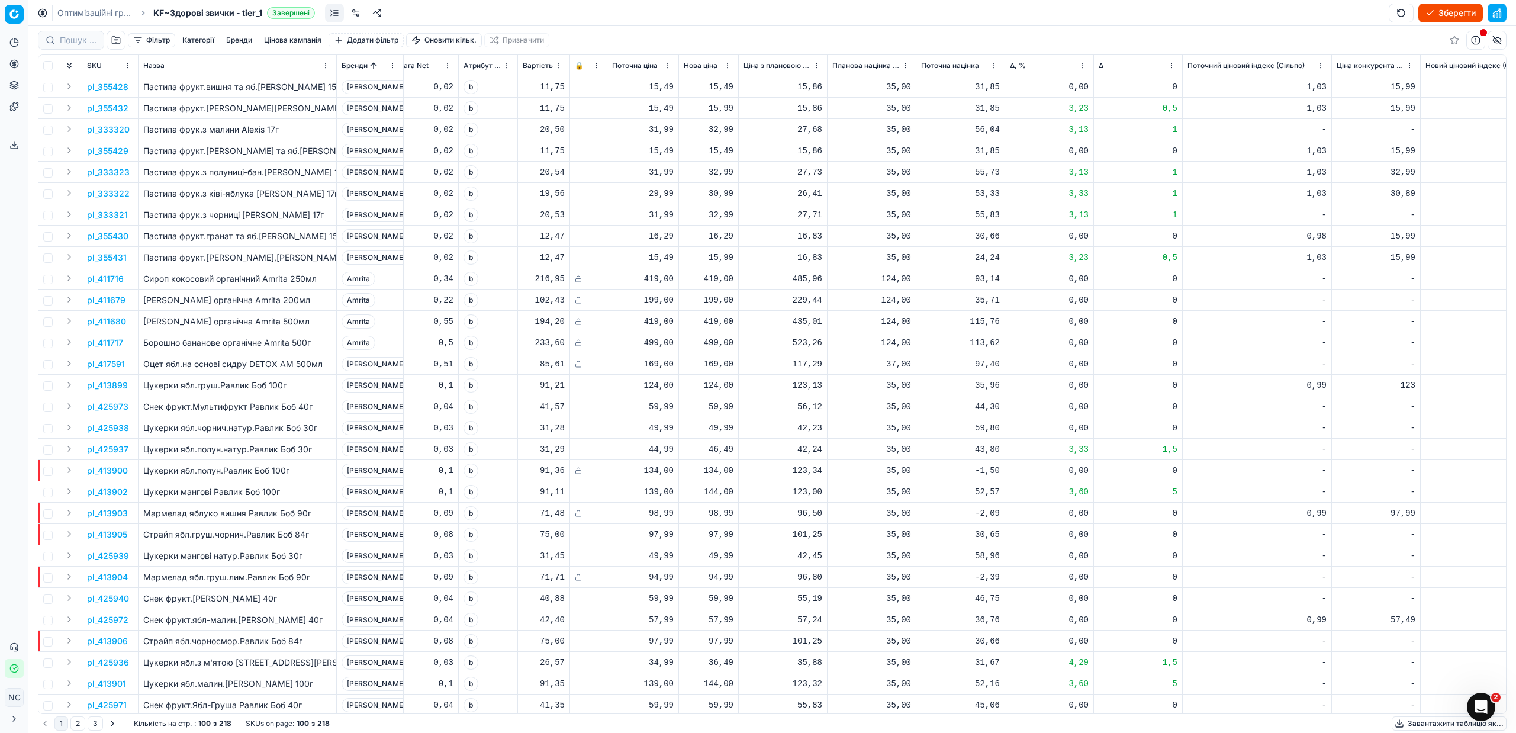
click at [116, 39] on button "button" at bounding box center [116, 40] width 19 height 19
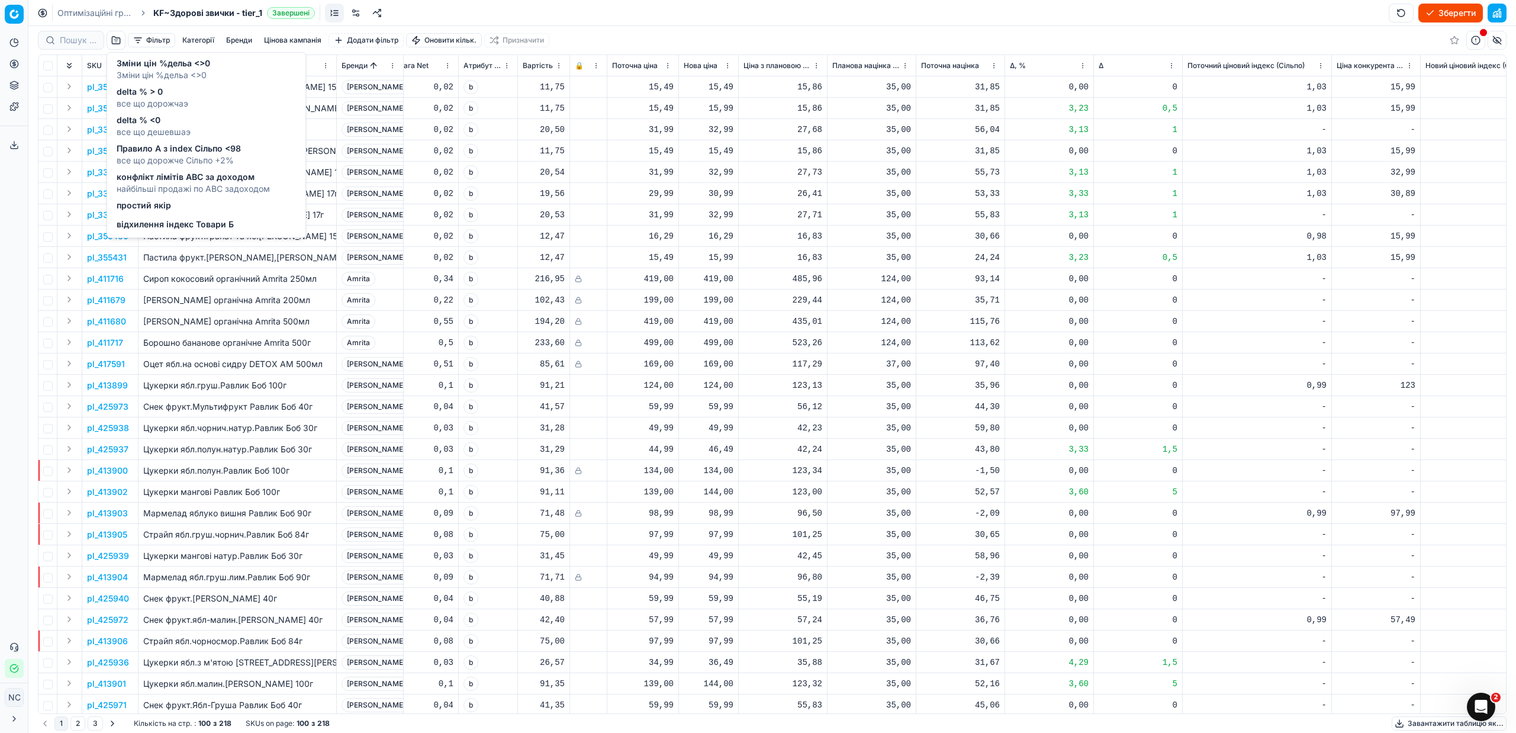
click at [149, 94] on span "delta % > 0" at bounding box center [153, 92] width 72 height 12
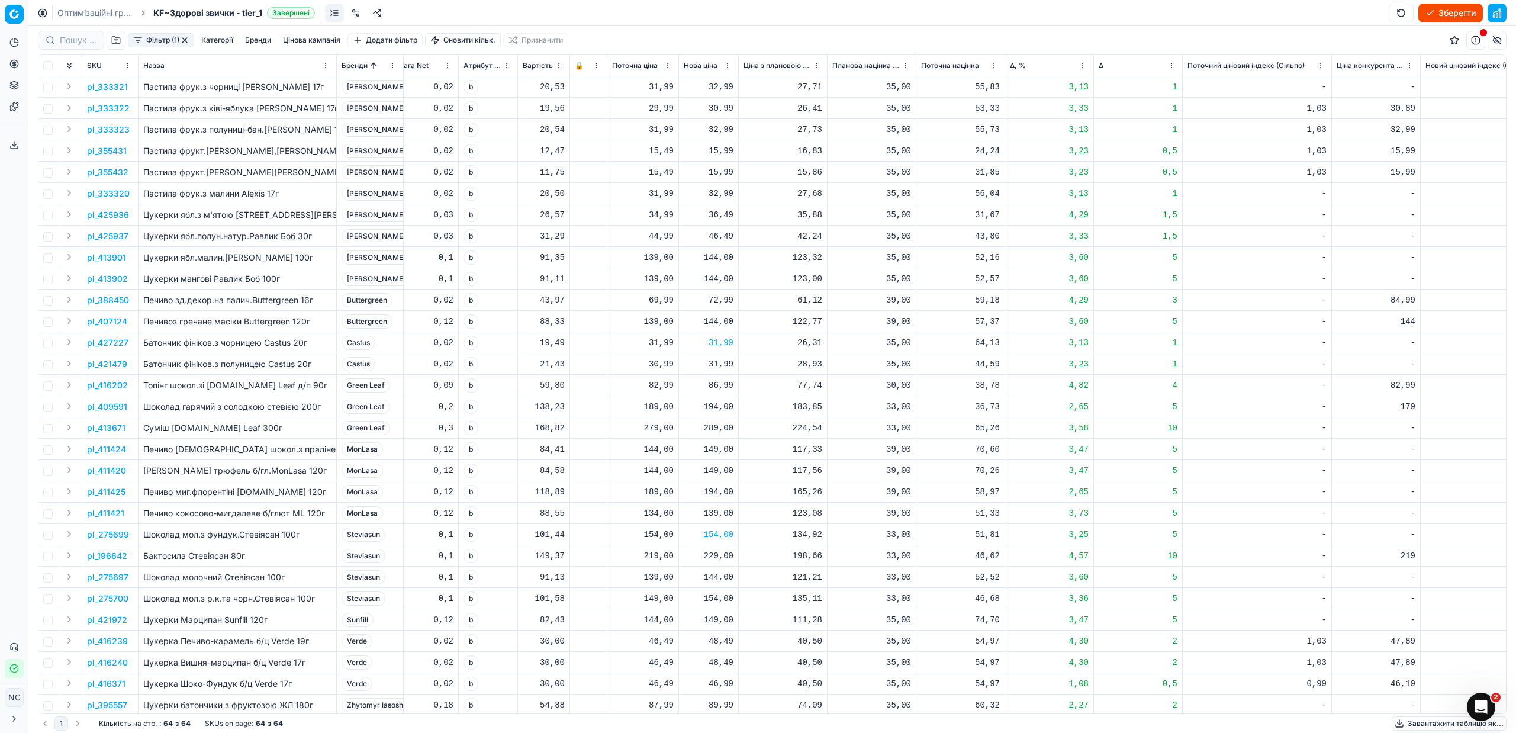
click at [186, 40] on button "button" at bounding box center [184, 40] width 9 height 9
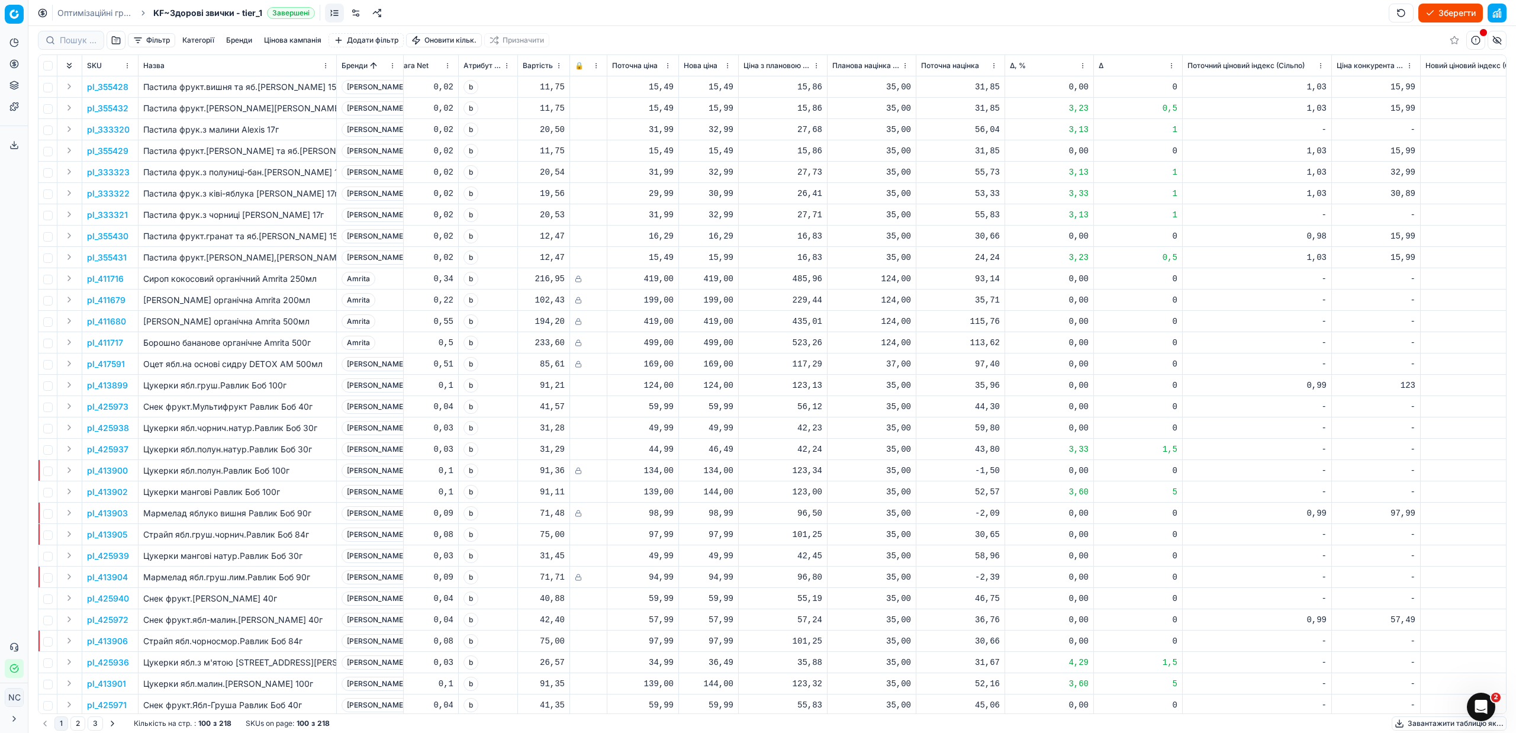
click at [117, 39] on button "button" at bounding box center [116, 40] width 19 height 19
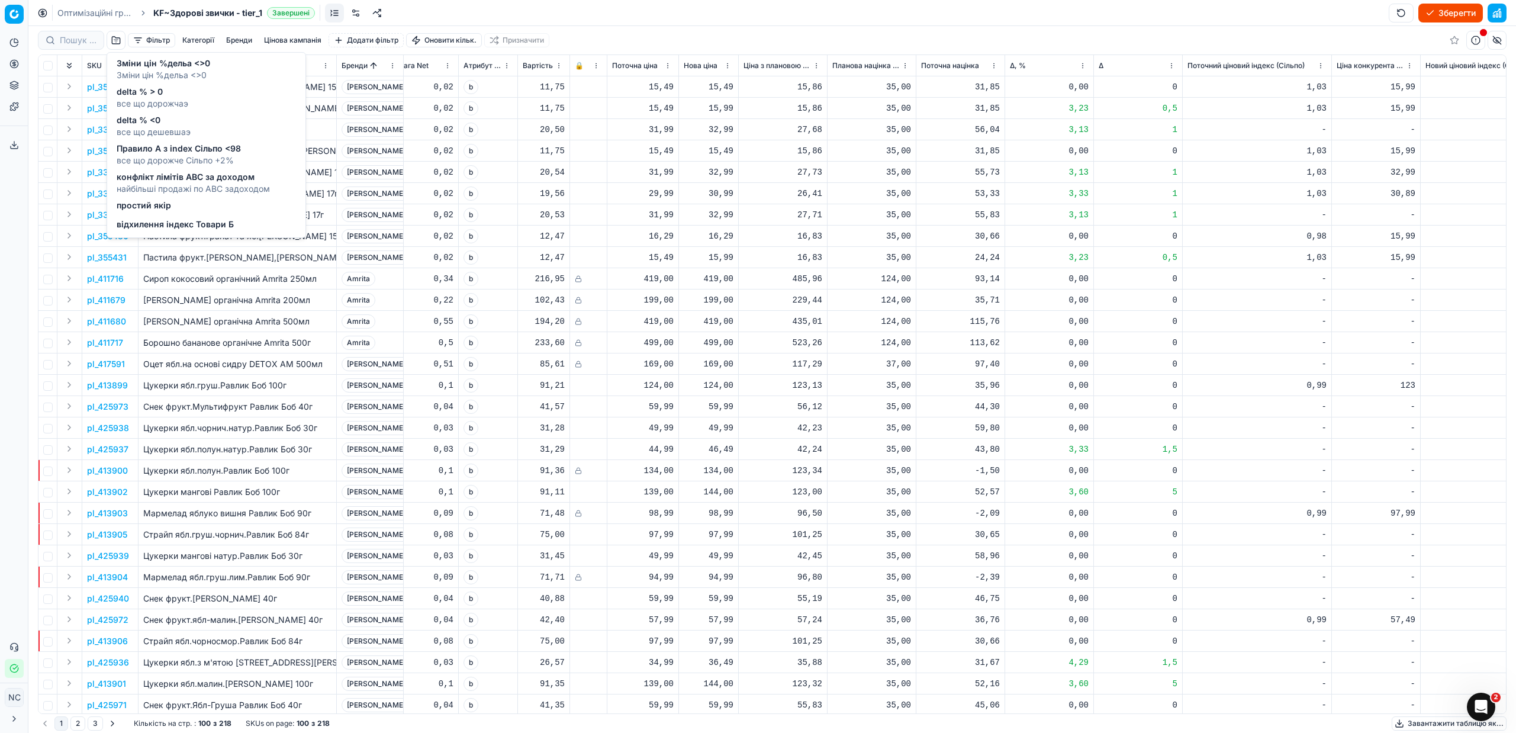
click at [149, 125] on span "delta % <0" at bounding box center [154, 120] width 74 height 12
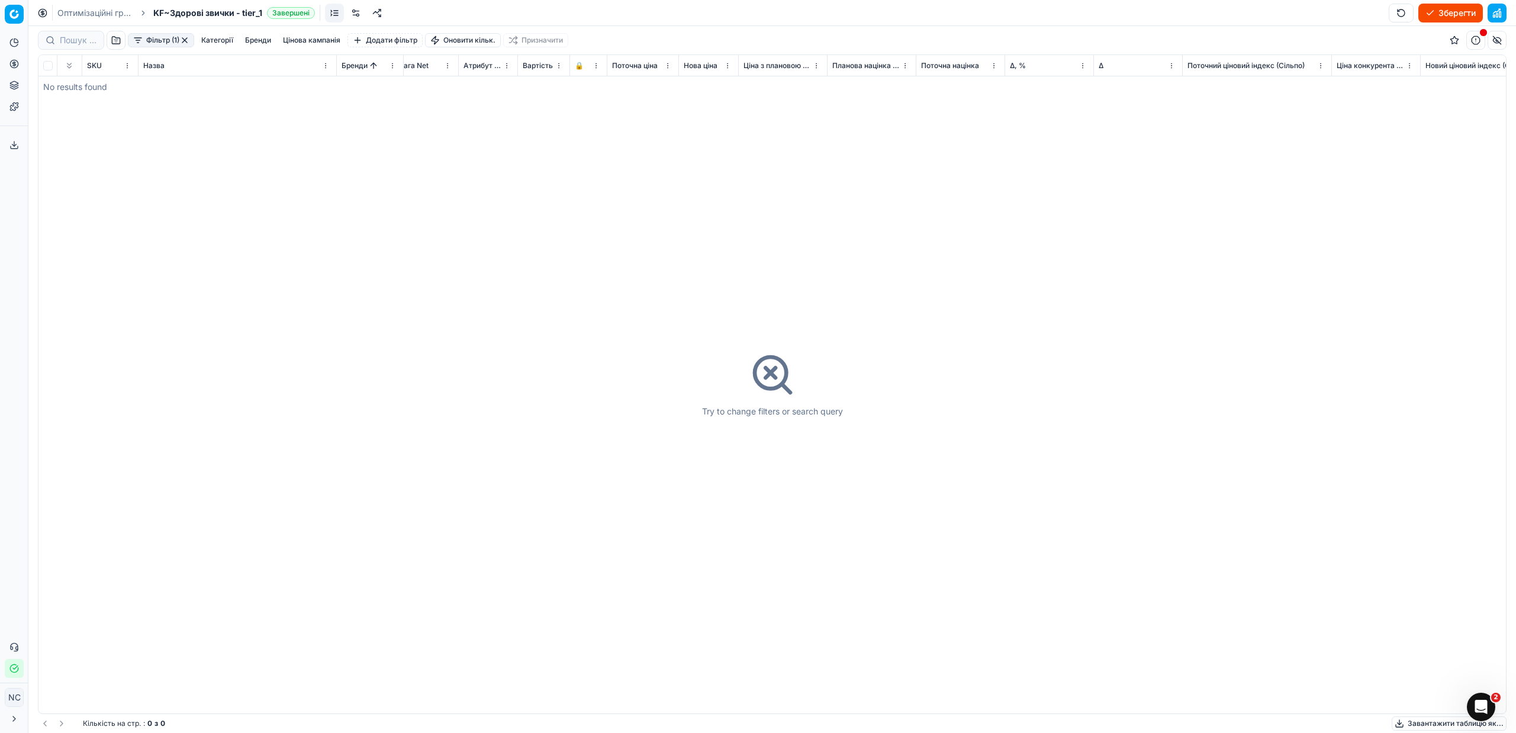
drag, startPoint x: 183, startPoint y: 40, endPoint x: 185, endPoint y: 51, distance: 11.3
click at [184, 40] on button "button" at bounding box center [184, 40] width 9 height 9
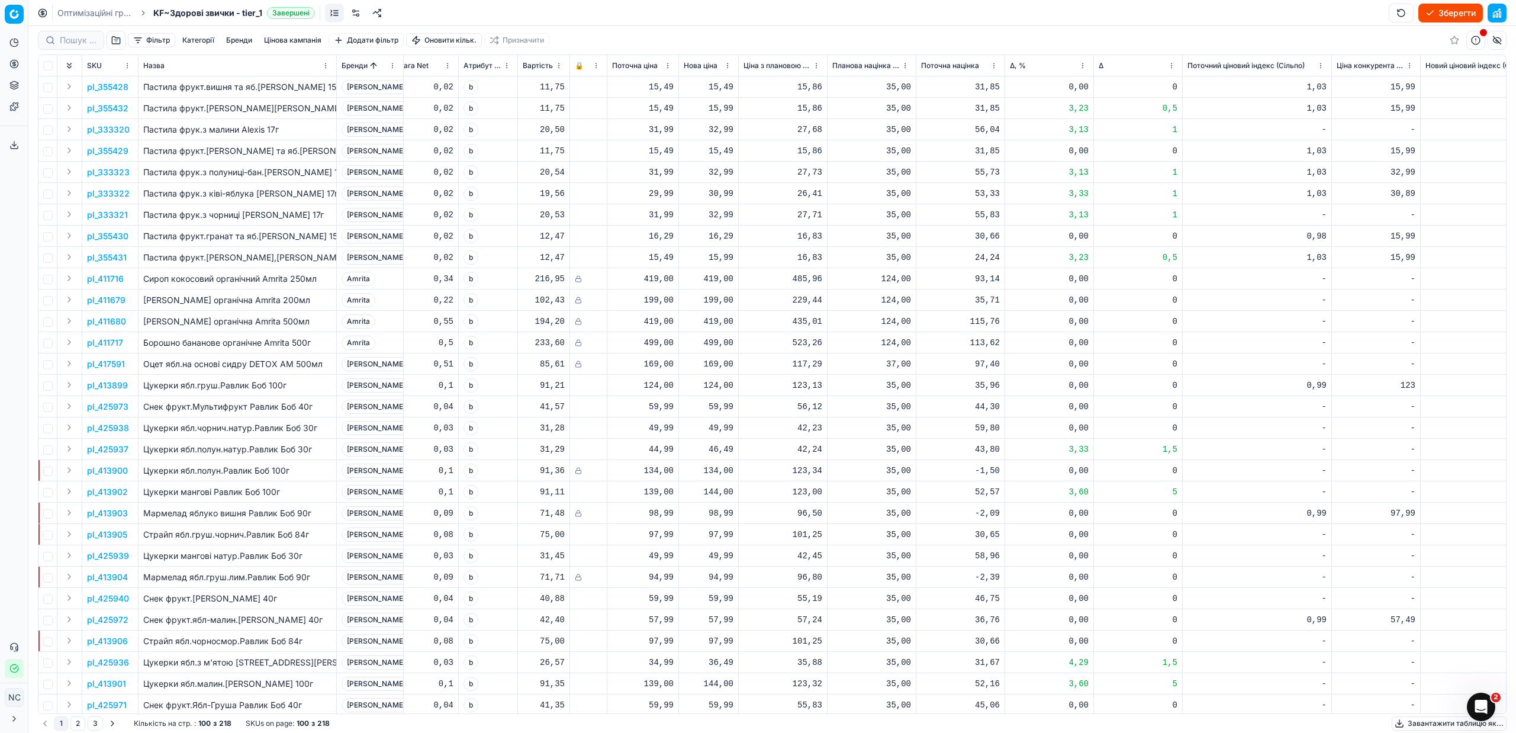
click at [114, 37] on button "button" at bounding box center [116, 40] width 19 height 19
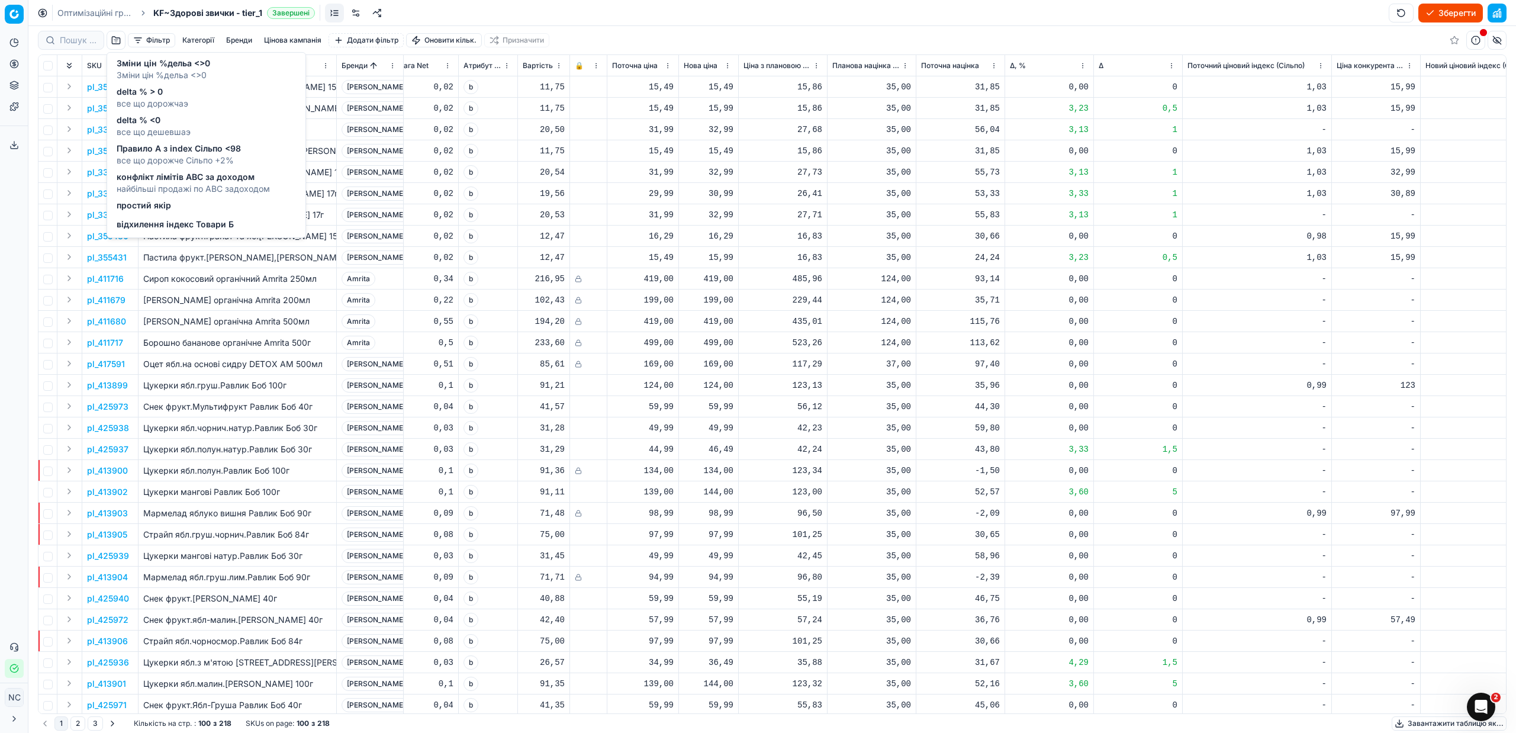
click at [173, 149] on span "Правило А з index Сільпо <98" at bounding box center [179, 149] width 124 height 12
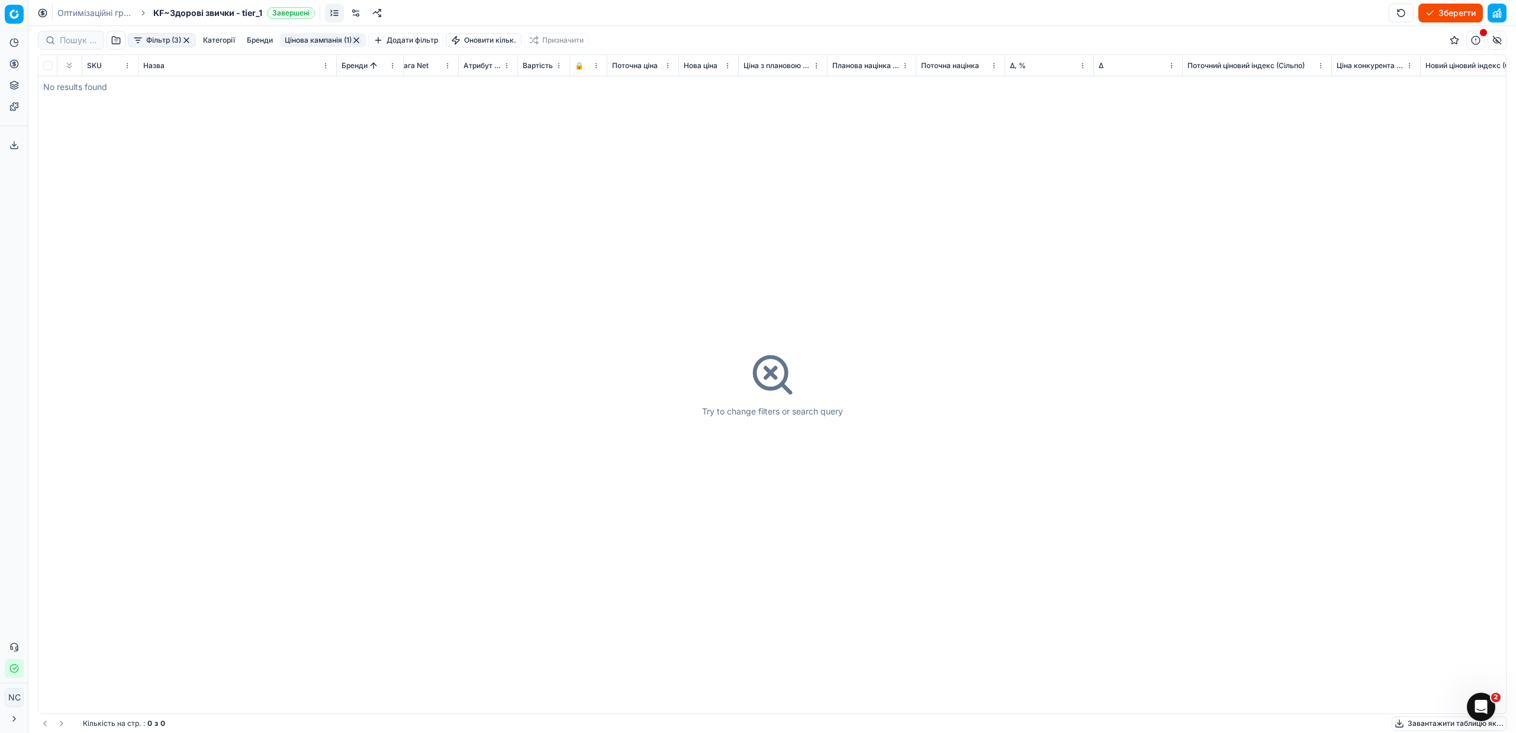
click at [188, 39] on button "button" at bounding box center [186, 40] width 9 height 9
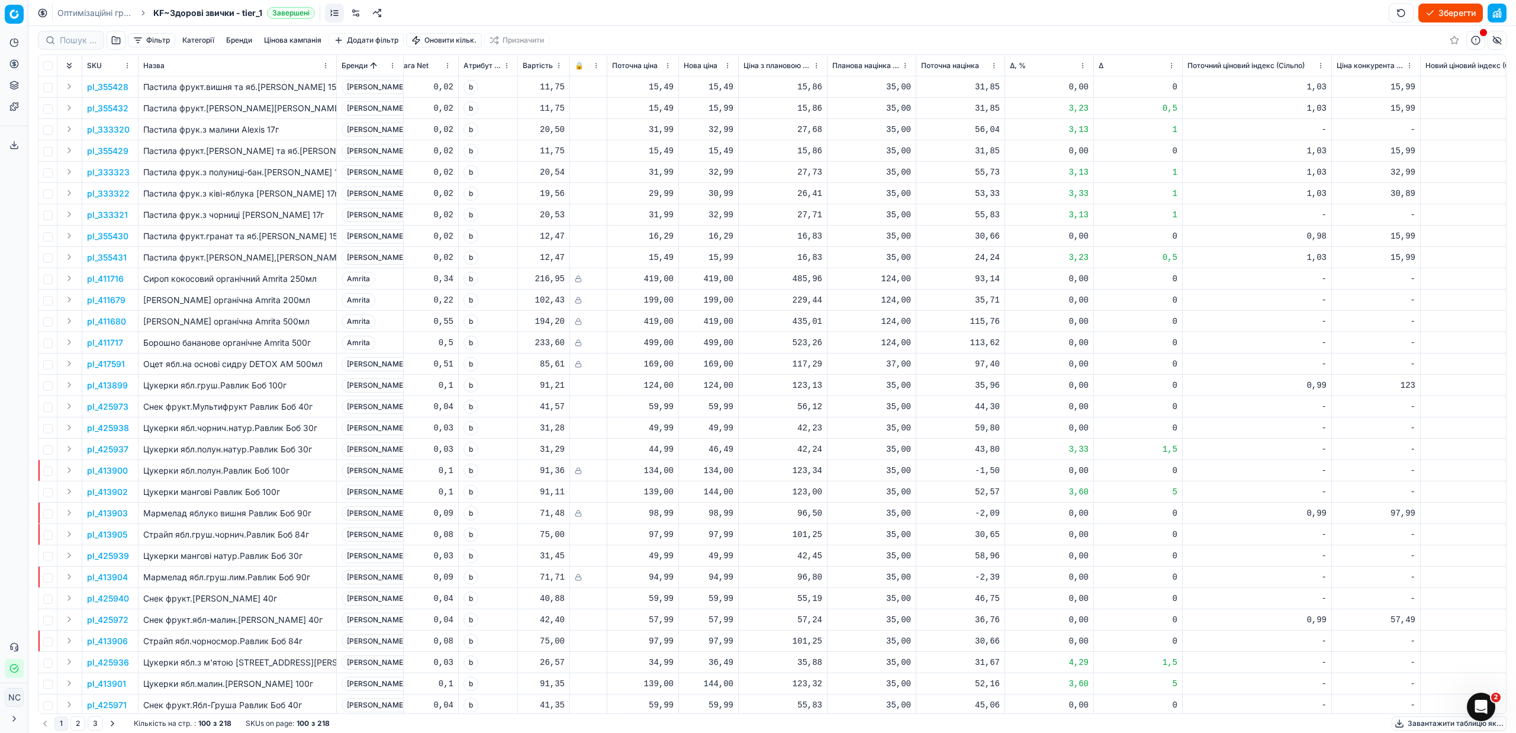
click at [118, 38] on button "button" at bounding box center [116, 40] width 19 height 19
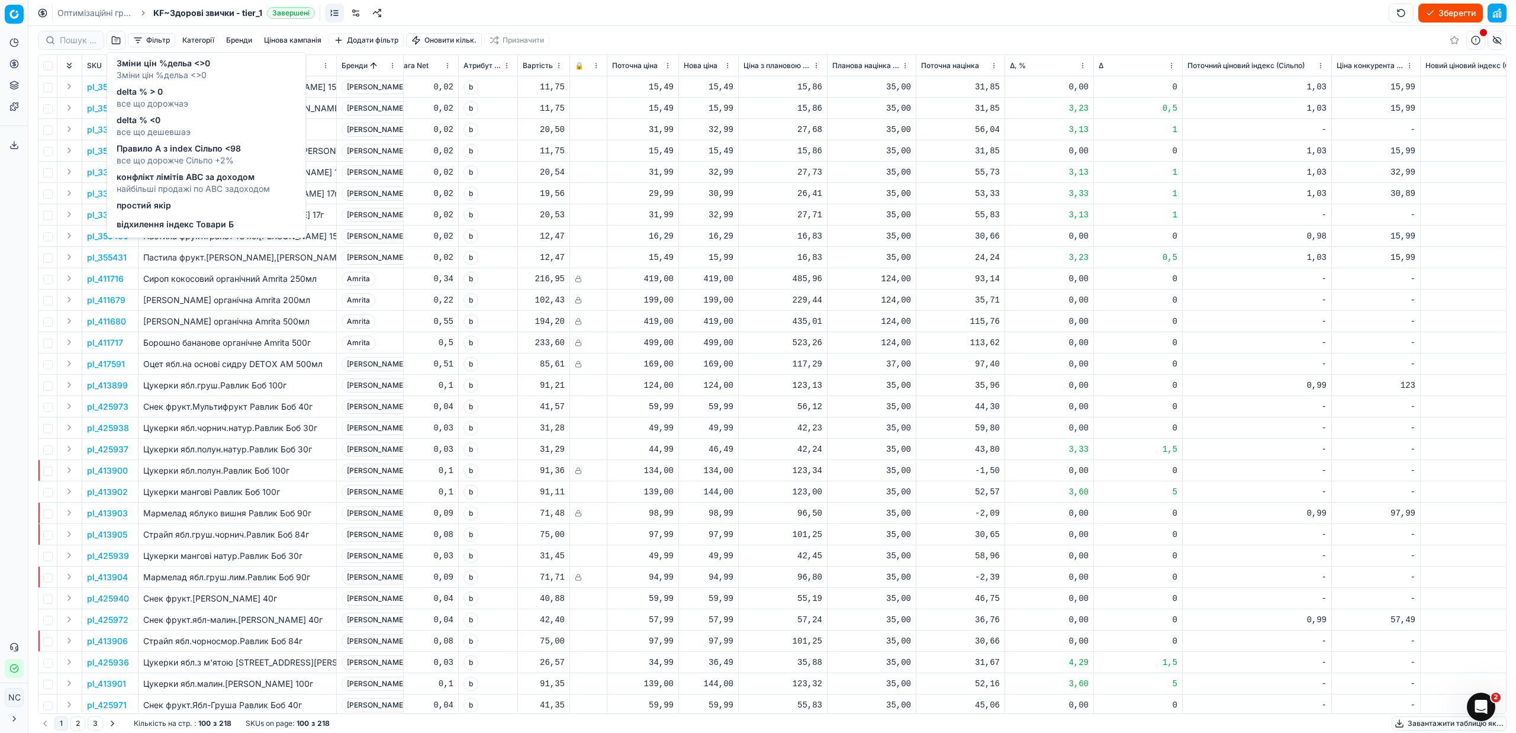
click at [179, 181] on span "конфлікт лімітів ABC за доходом" at bounding box center [193, 177] width 153 height 12
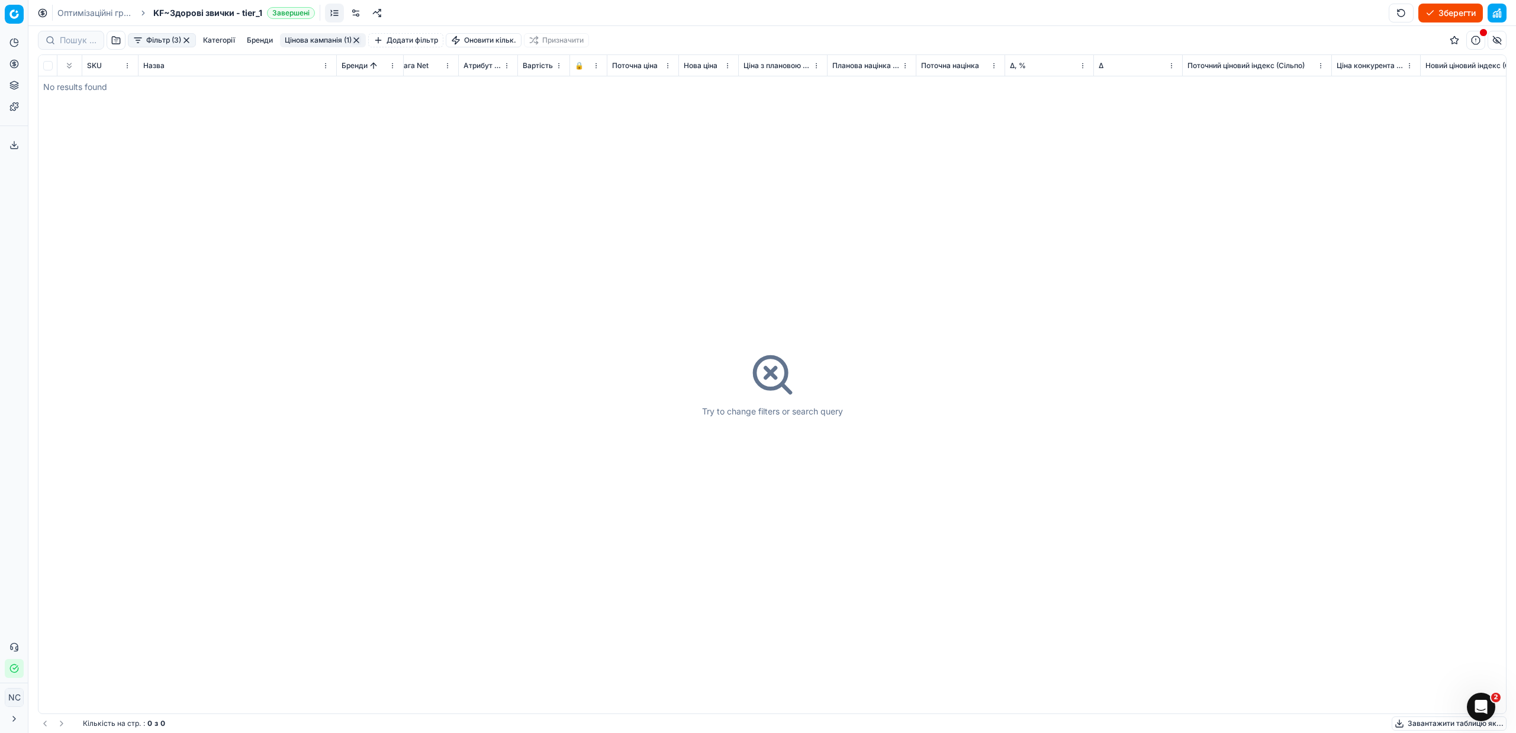
click at [189, 37] on button "button" at bounding box center [186, 40] width 9 height 9
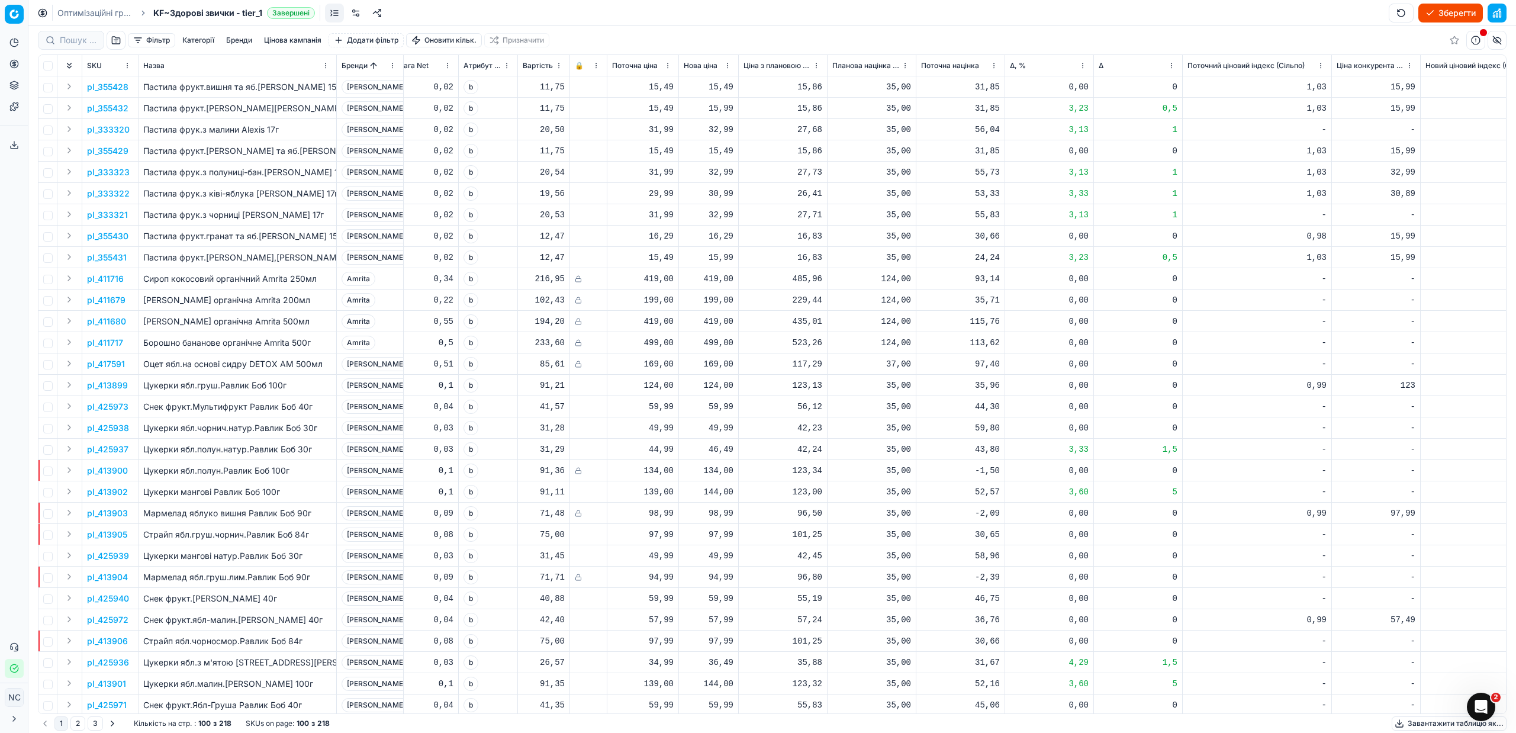
click at [115, 40] on button "button" at bounding box center [116, 40] width 19 height 19
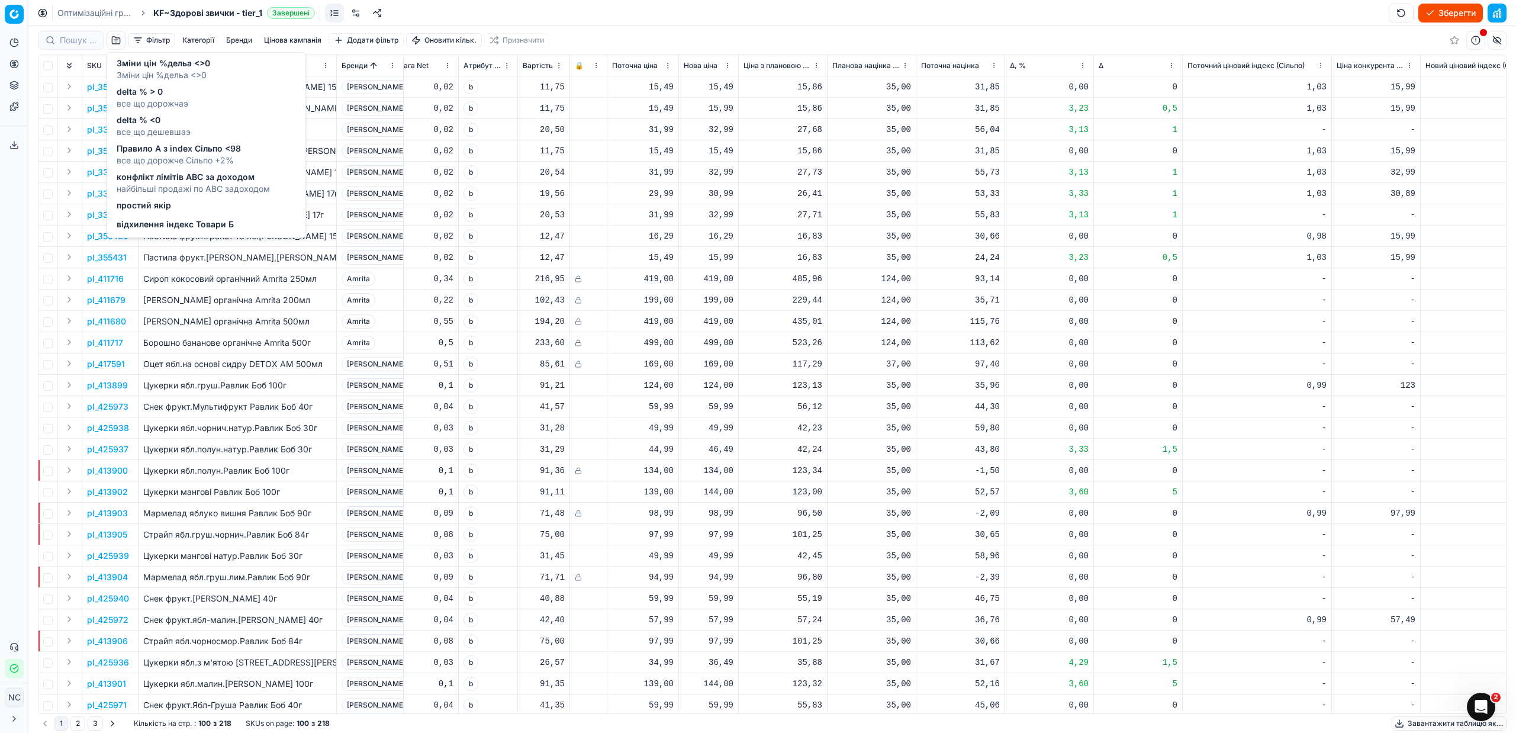
click at [189, 227] on span "відхилення індекс Товари Б" at bounding box center [175, 224] width 117 height 12
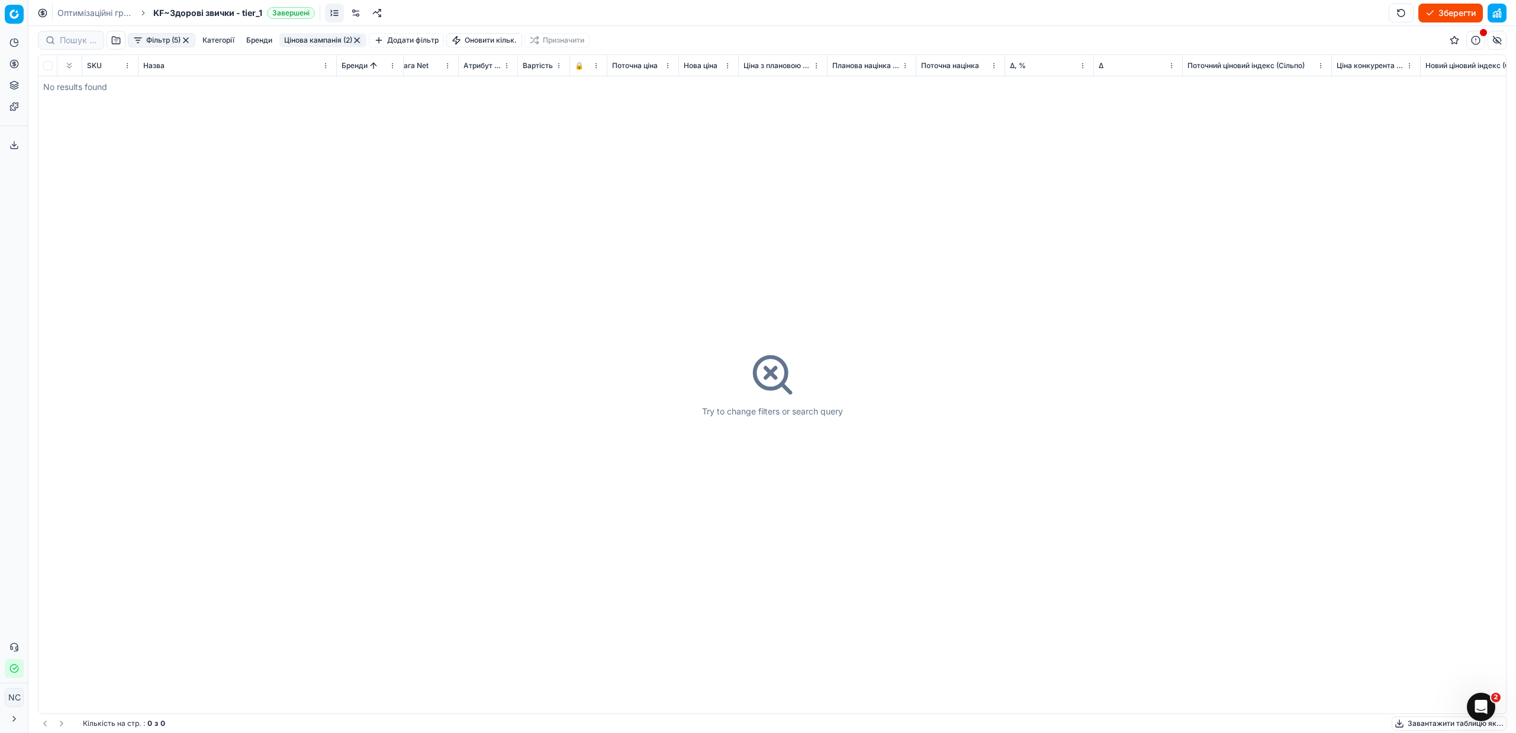
click at [186, 38] on button "button" at bounding box center [185, 40] width 9 height 9
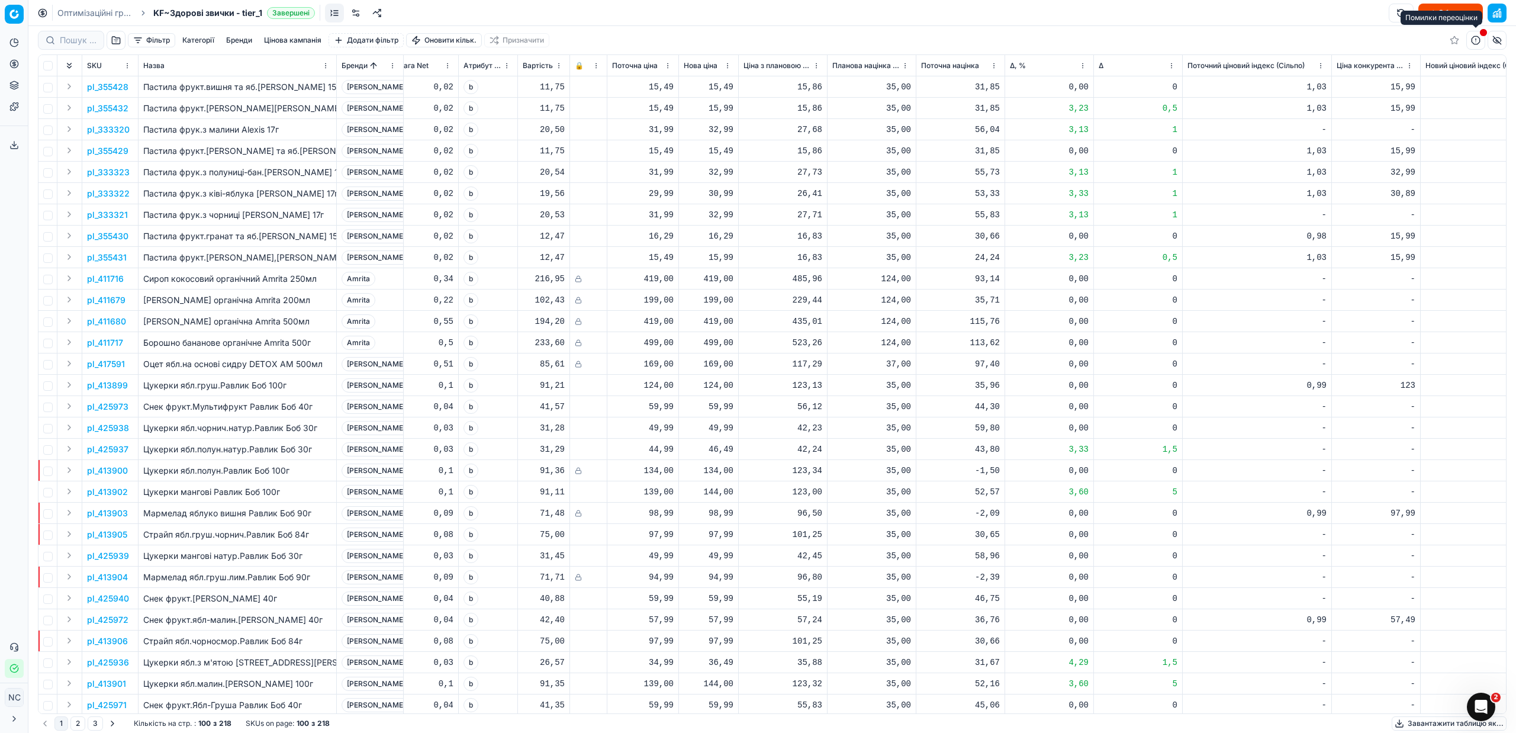
click at [1477, 40] on button "button" at bounding box center [1475, 40] width 19 height 19
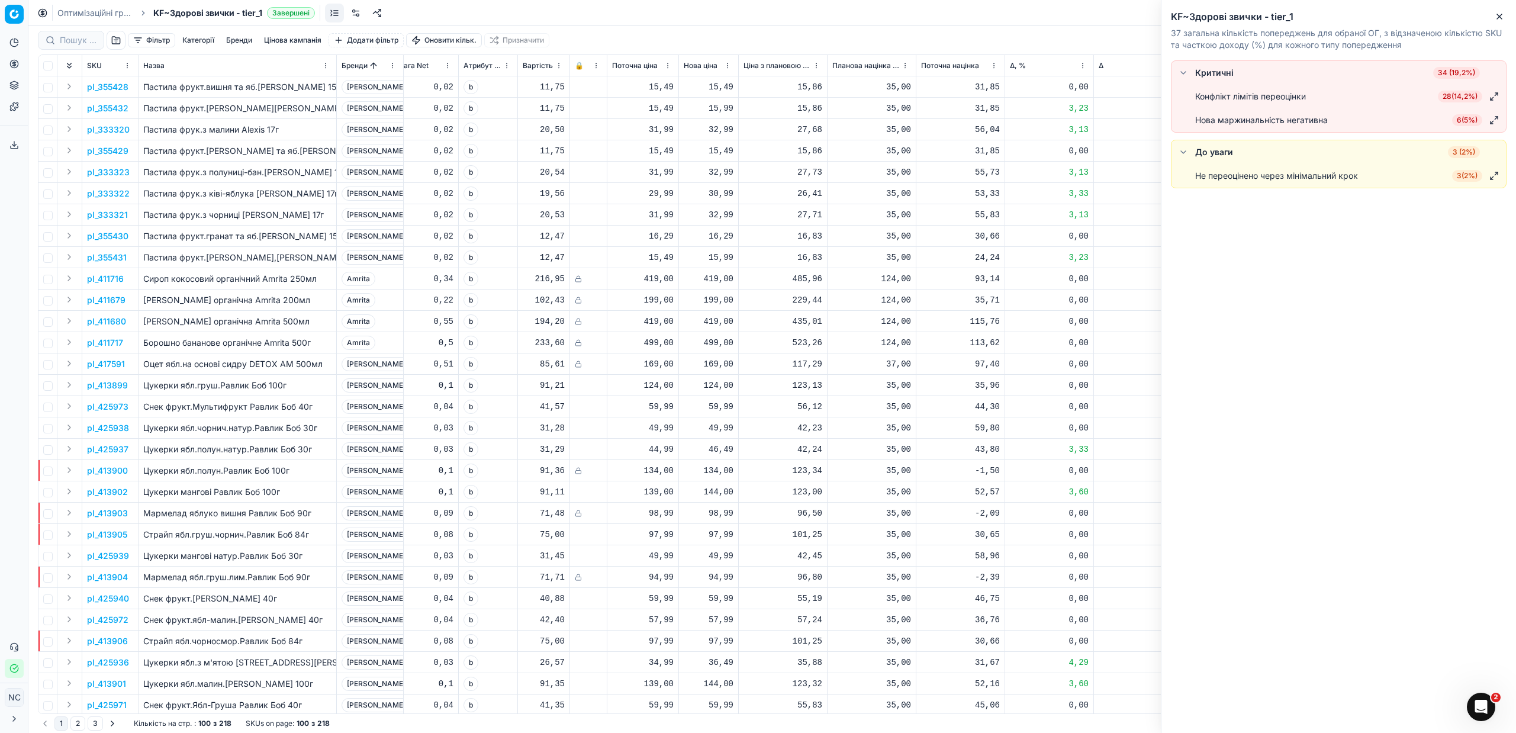
click at [1464, 120] on span "6 ( 5% )" at bounding box center [1467, 120] width 30 height 12
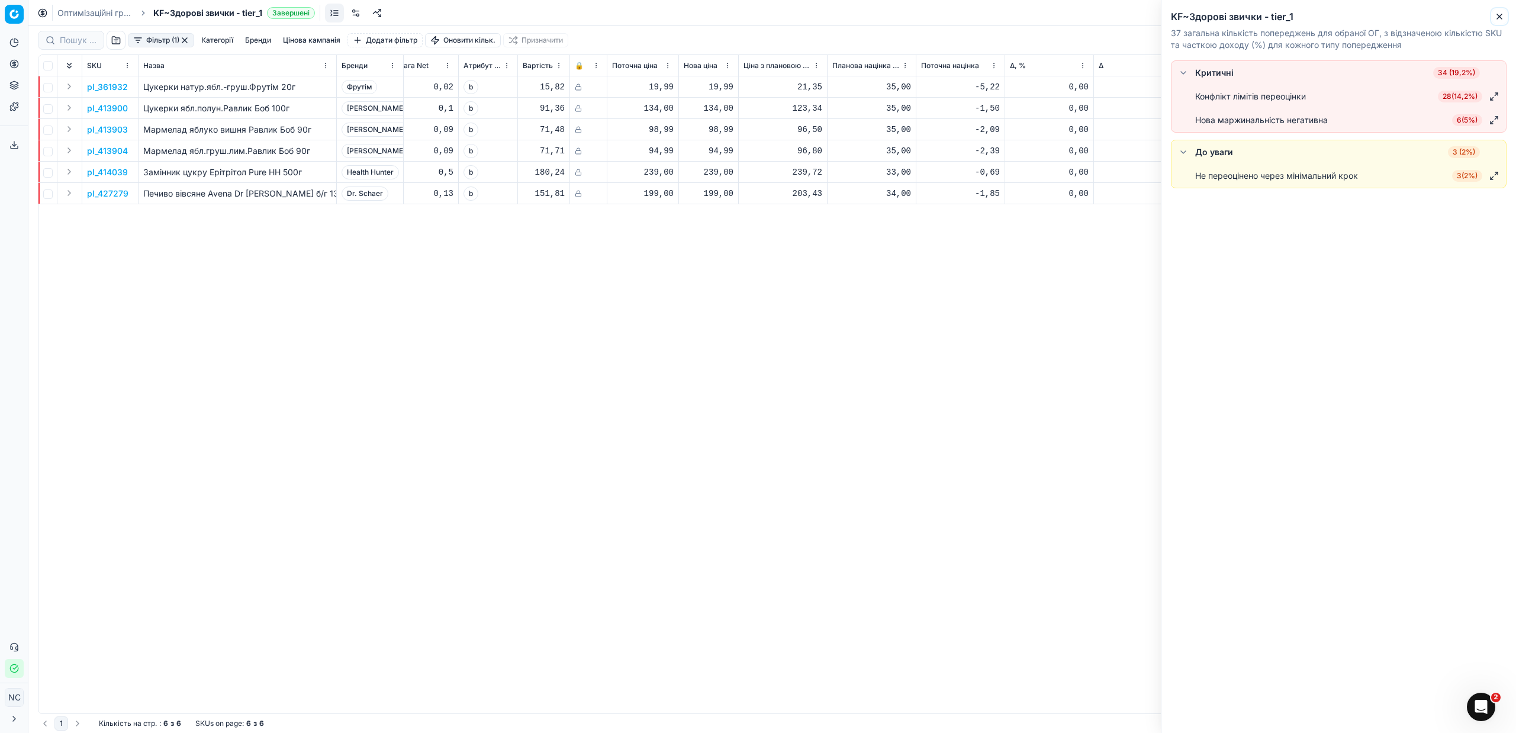
click at [1501, 17] on icon "button" at bounding box center [1498, 16] width 9 height 9
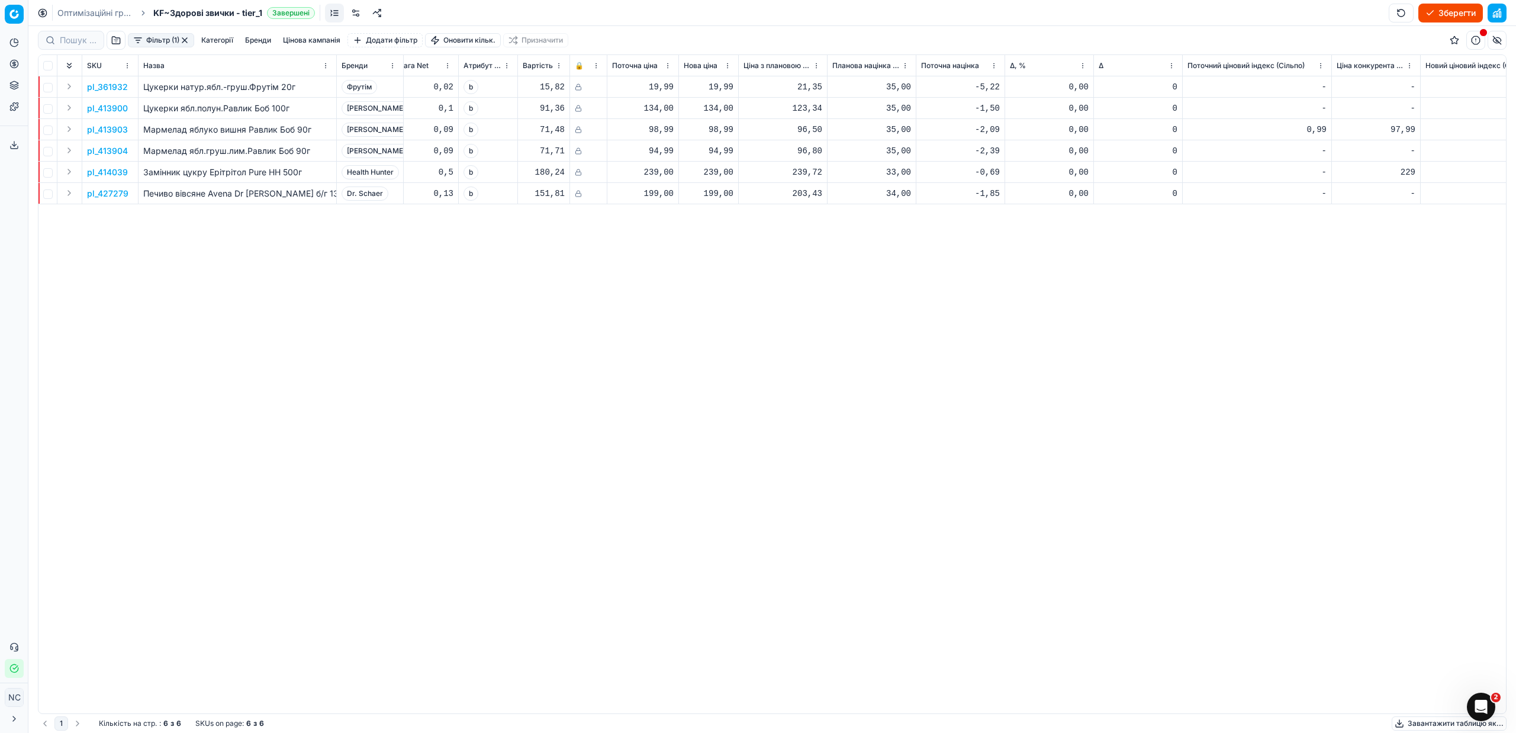
click at [1471, 42] on button "button" at bounding box center [1475, 40] width 19 height 19
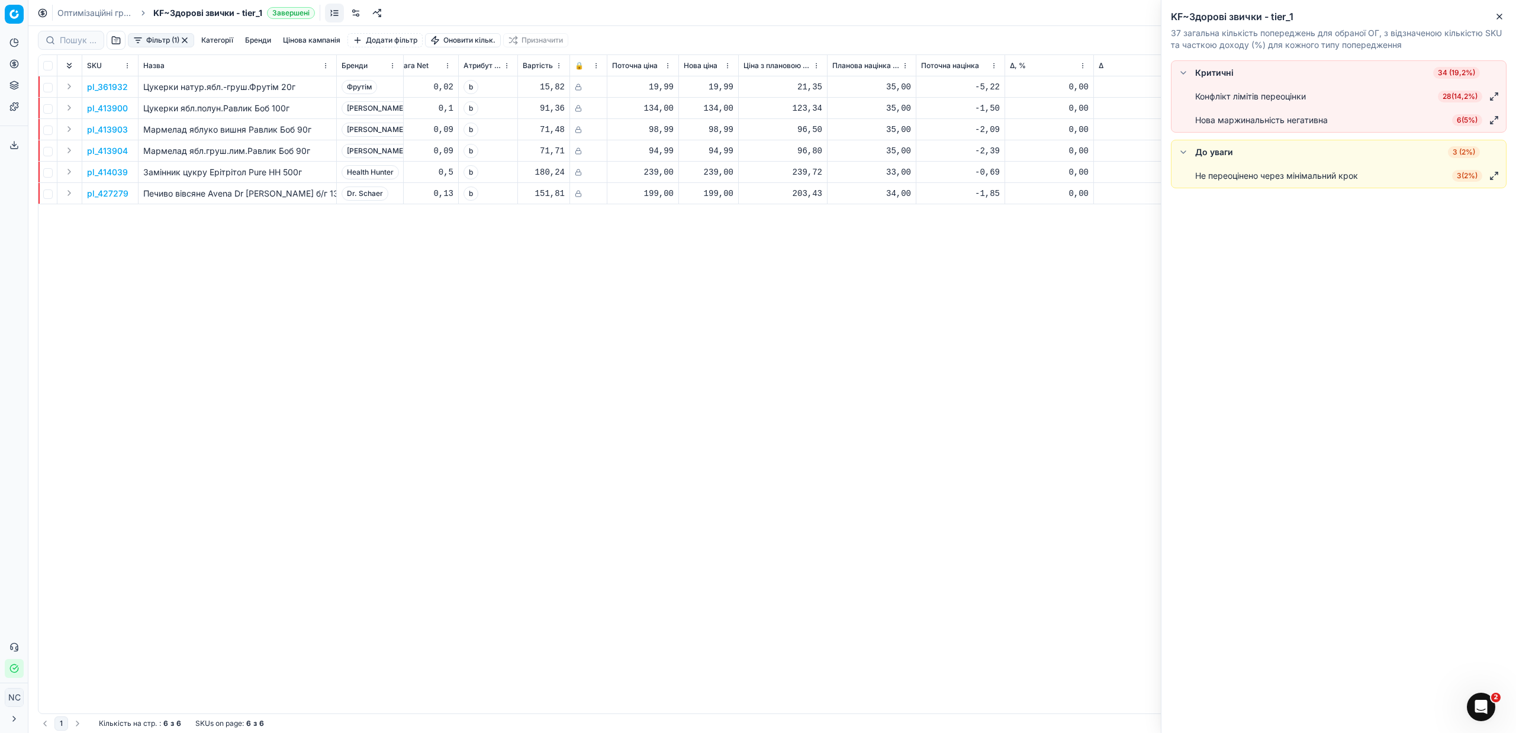
click at [1452, 95] on span "28 ( 14,2% )" at bounding box center [1460, 97] width 44 height 12
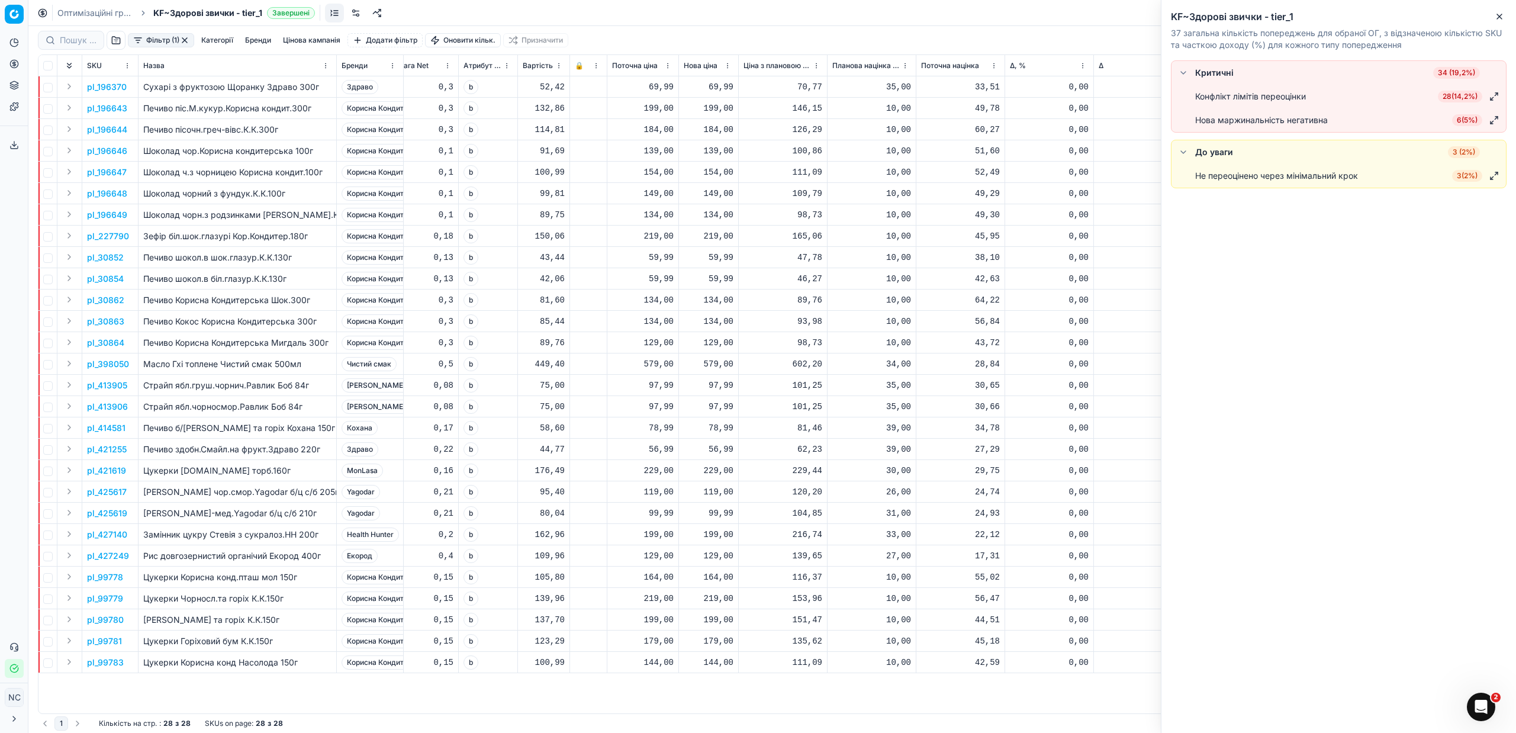
click at [1500, 24] on div "KF~Здорові звички - tier_1 37 загальна кількість попереджень для обраної ОГ, з …" at bounding box center [1338, 30] width 355 height 60
click at [1497, 17] on icon "button" at bounding box center [1498, 16] width 9 height 9
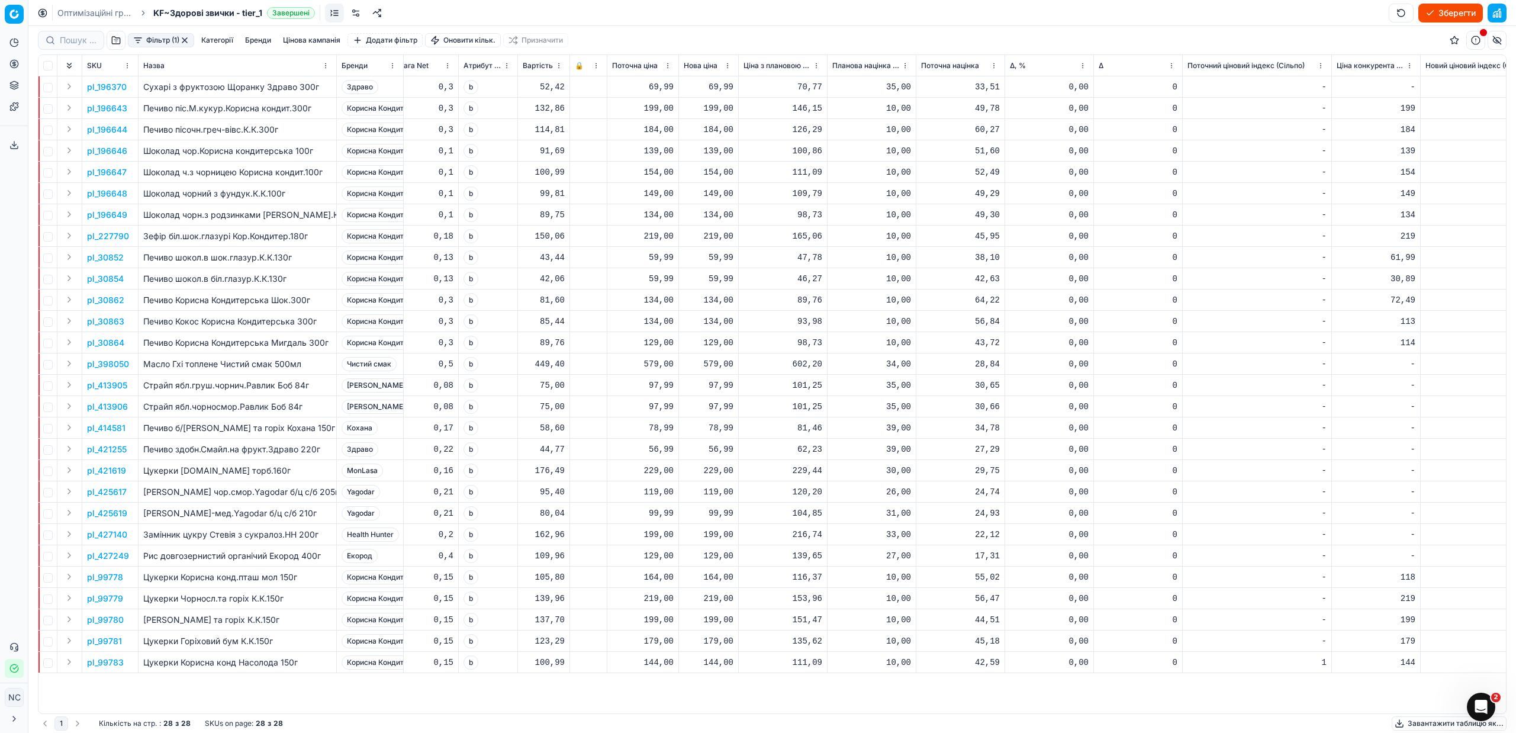
click at [187, 37] on button "button" at bounding box center [184, 40] width 9 height 9
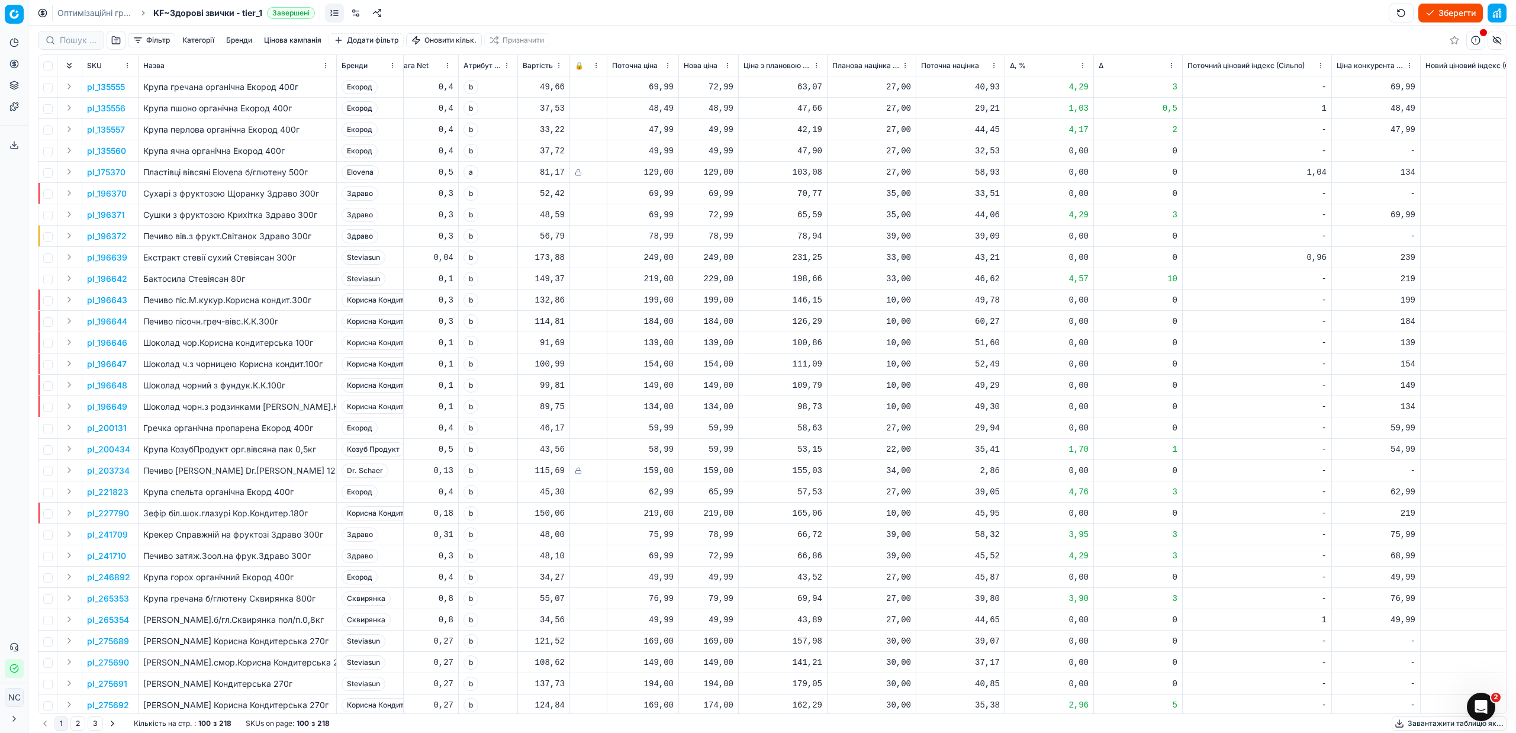
click at [1444, 11] on button "Зберегти" at bounding box center [1450, 13] width 65 height 19
click at [1400, 13] on button "Застосувати ціни" at bounding box center [1433, 13] width 98 height 19
click at [1439, 11] on button "Завантажити звіт" at bounding box center [1433, 13] width 100 height 19
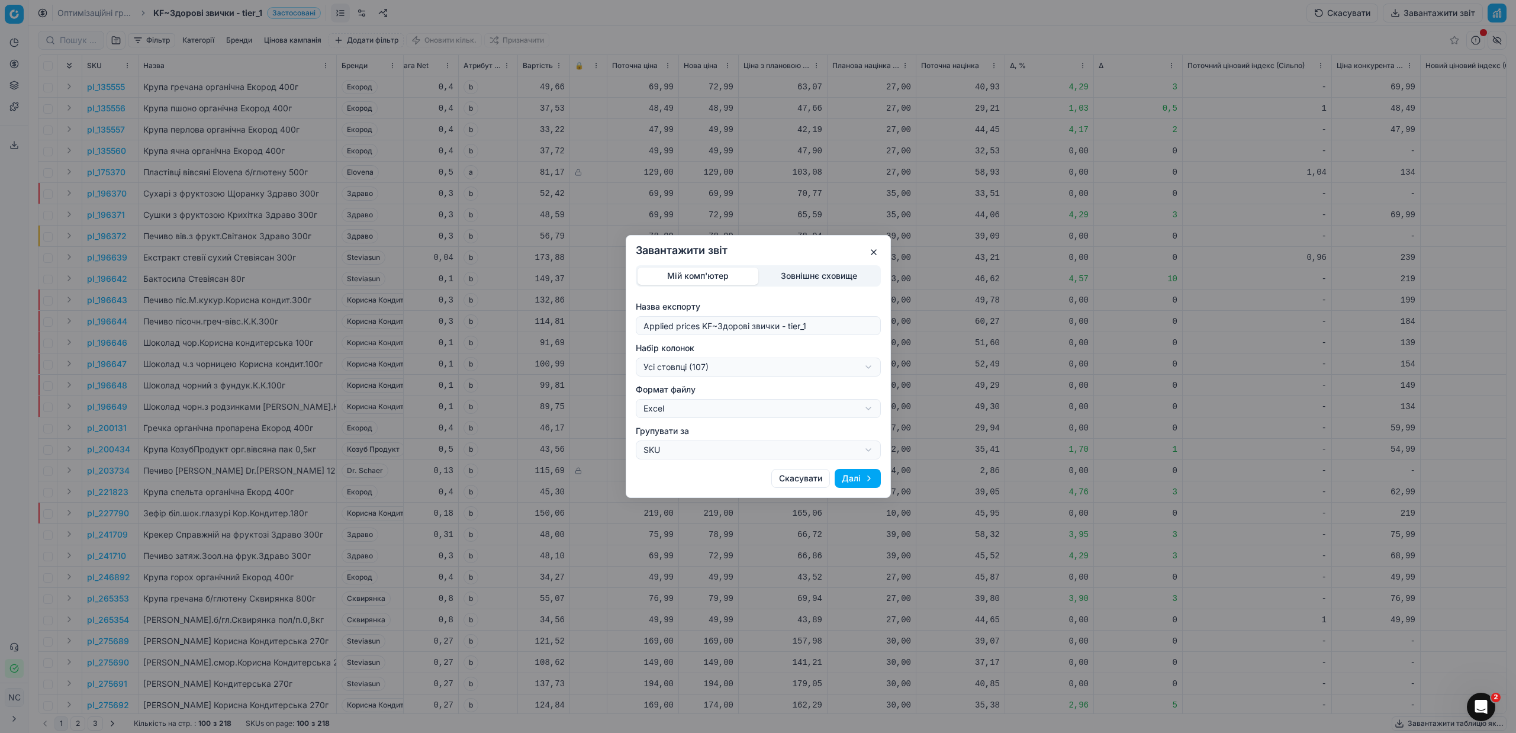
click at [867, 366] on div "Завантажити звіт Мій комп'ютер Зовнішнє сховище Назва експорту Applied prices K…" at bounding box center [758, 366] width 1516 height 733
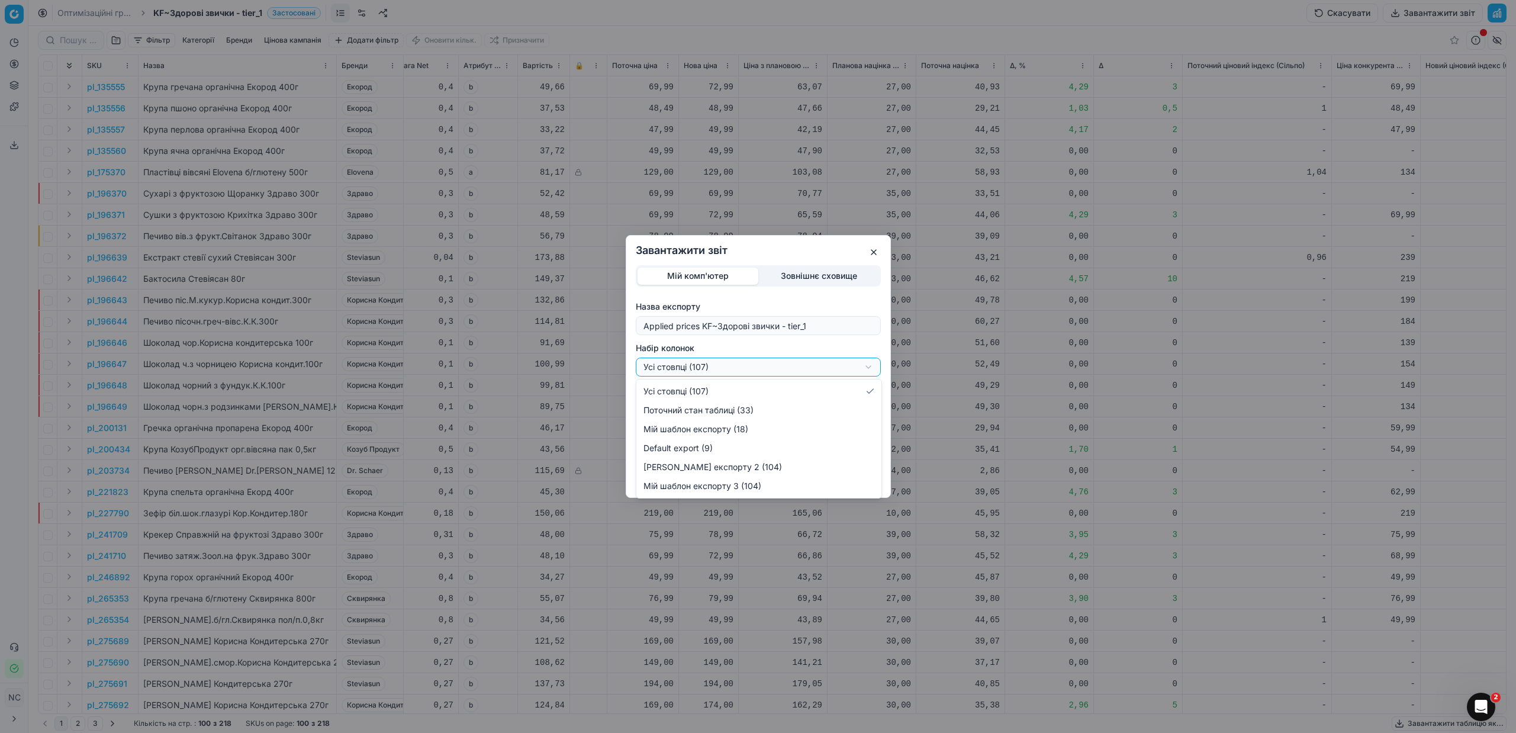
select select "custom"
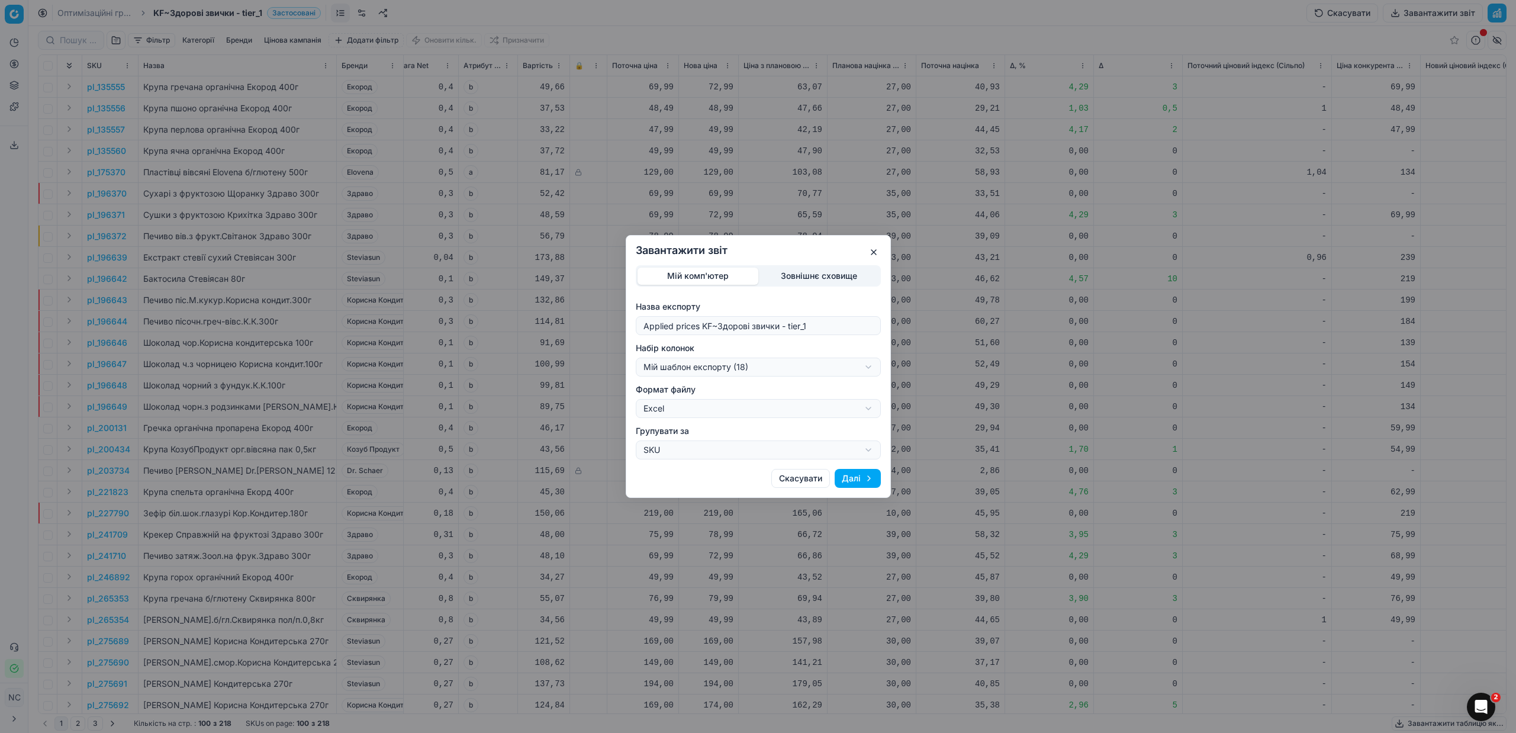
click at [858, 477] on button "Далі" at bounding box center [858, 478] width 46 height 19
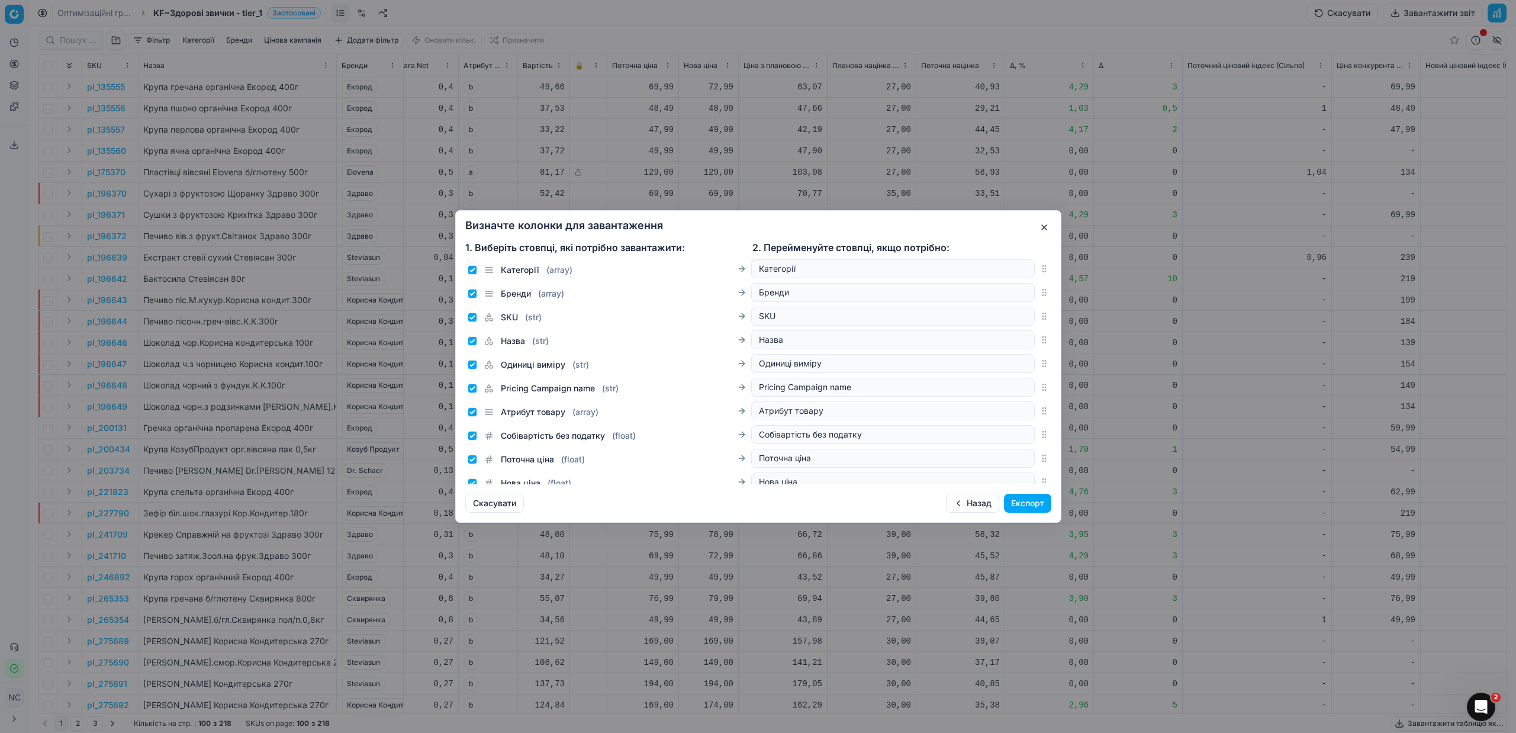
click at [1023, 501] on button "Експорт" at bounding box center [1027, 503] width 47 height 19
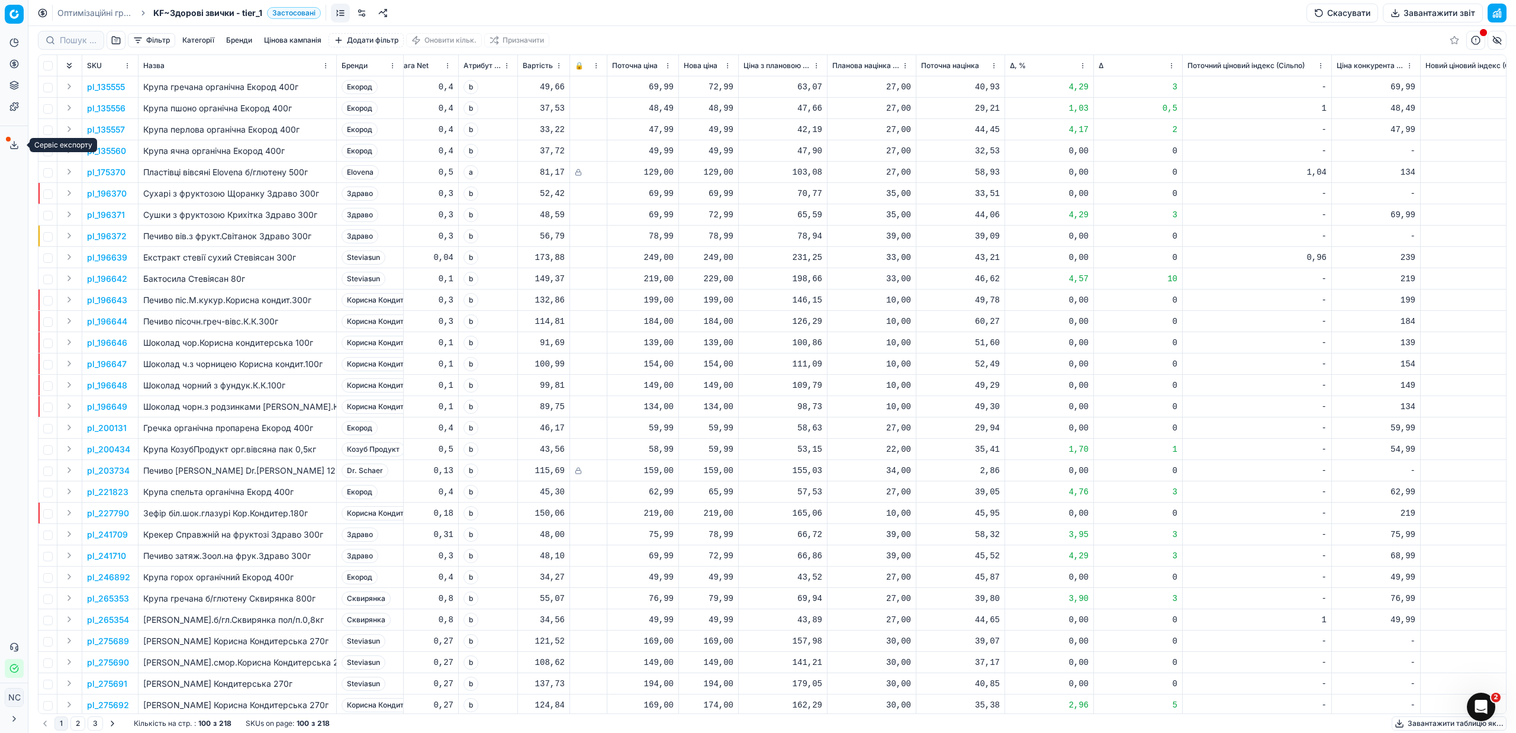
click at [13, 145] on polyline at bounding box center [14, 145] width 4 height 2
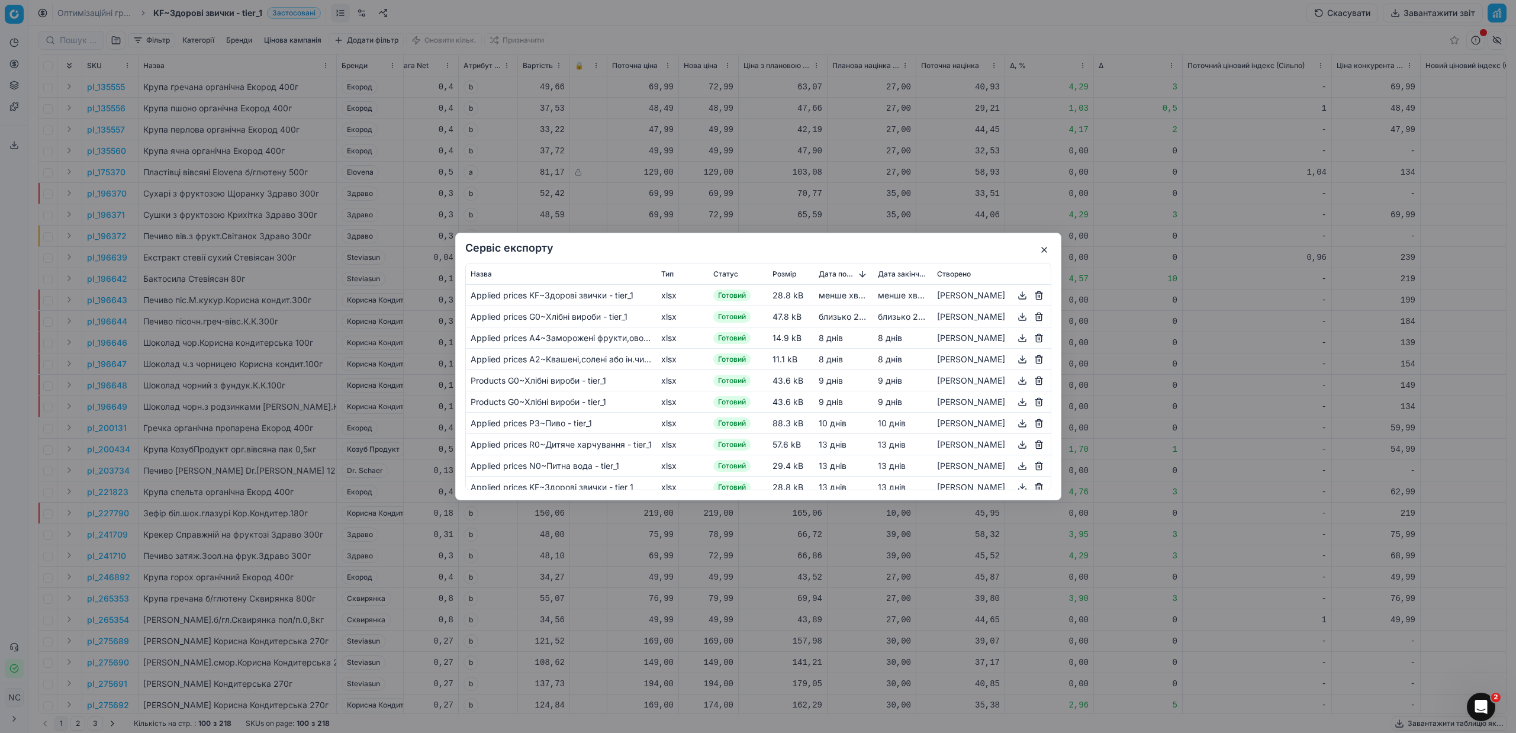
click at [1023, 294] on button "button" at bounding box center [1022, 295] width 14 height 14
click at [1048, 244] on button "button" at bounding box center [1044, 250] width 14 height 14
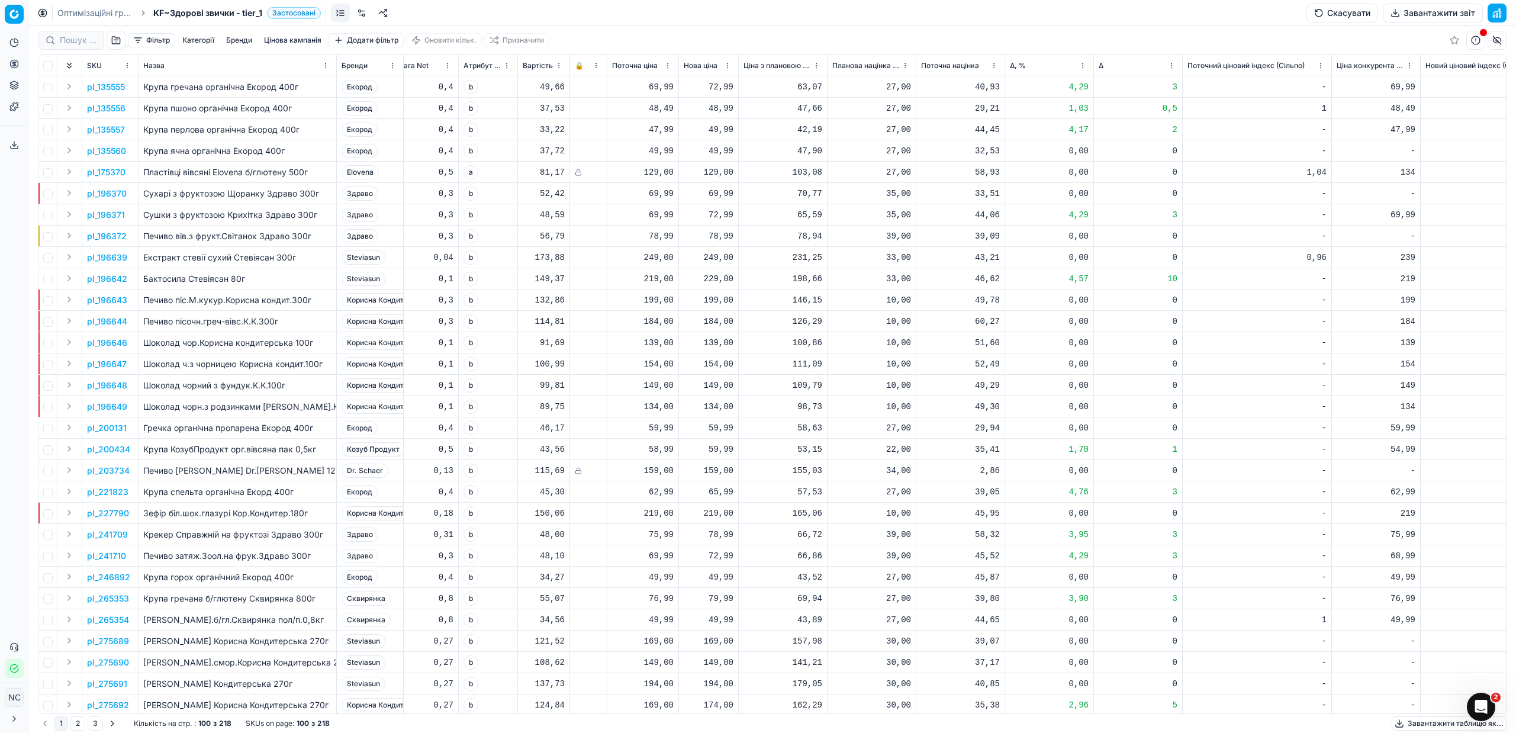
click at [84, 12] on link "Оптимізаційні групи" at bounding box center [95, 13] width 76 height 12
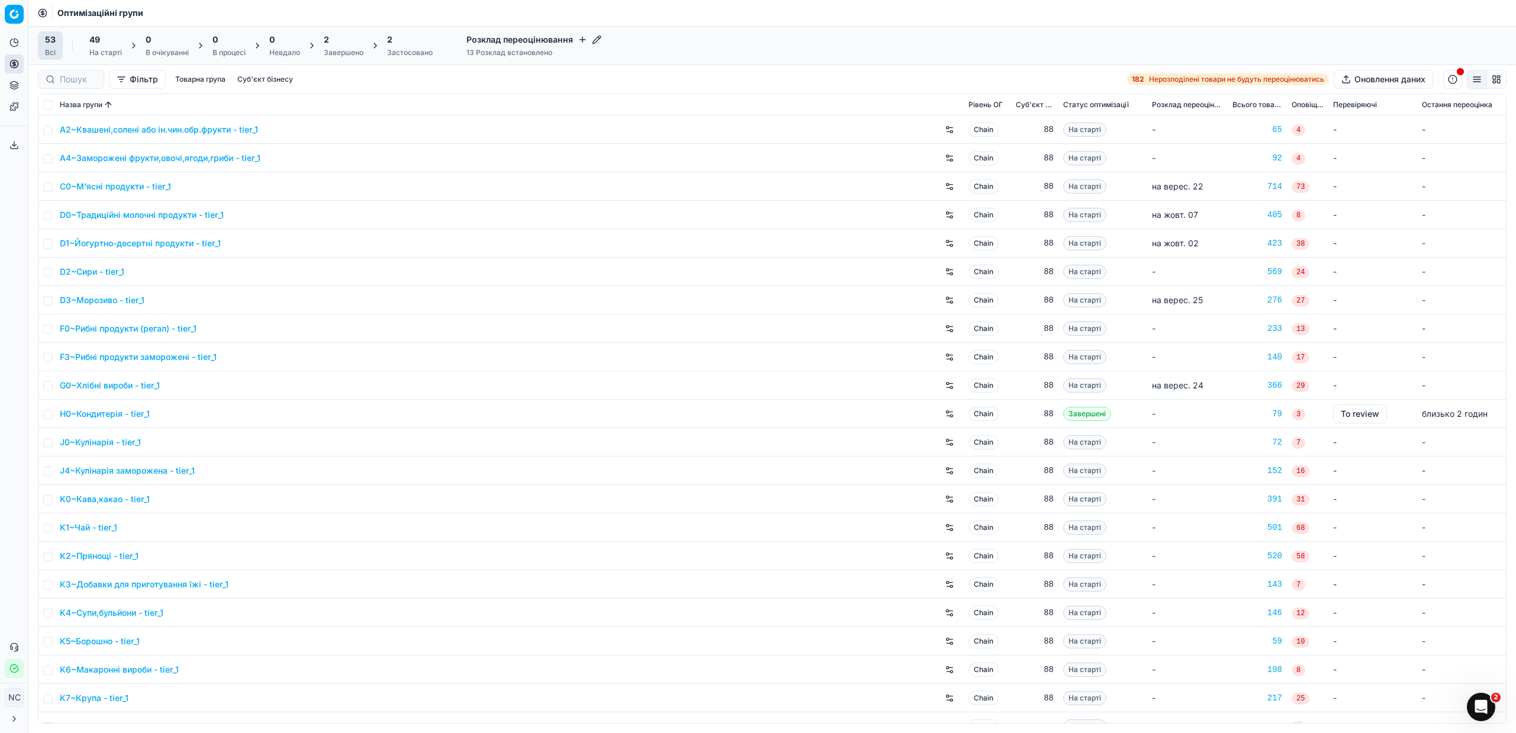
click at [349, 48] on div "Завершено" at bounding box center [344, 52] width 40 height 9
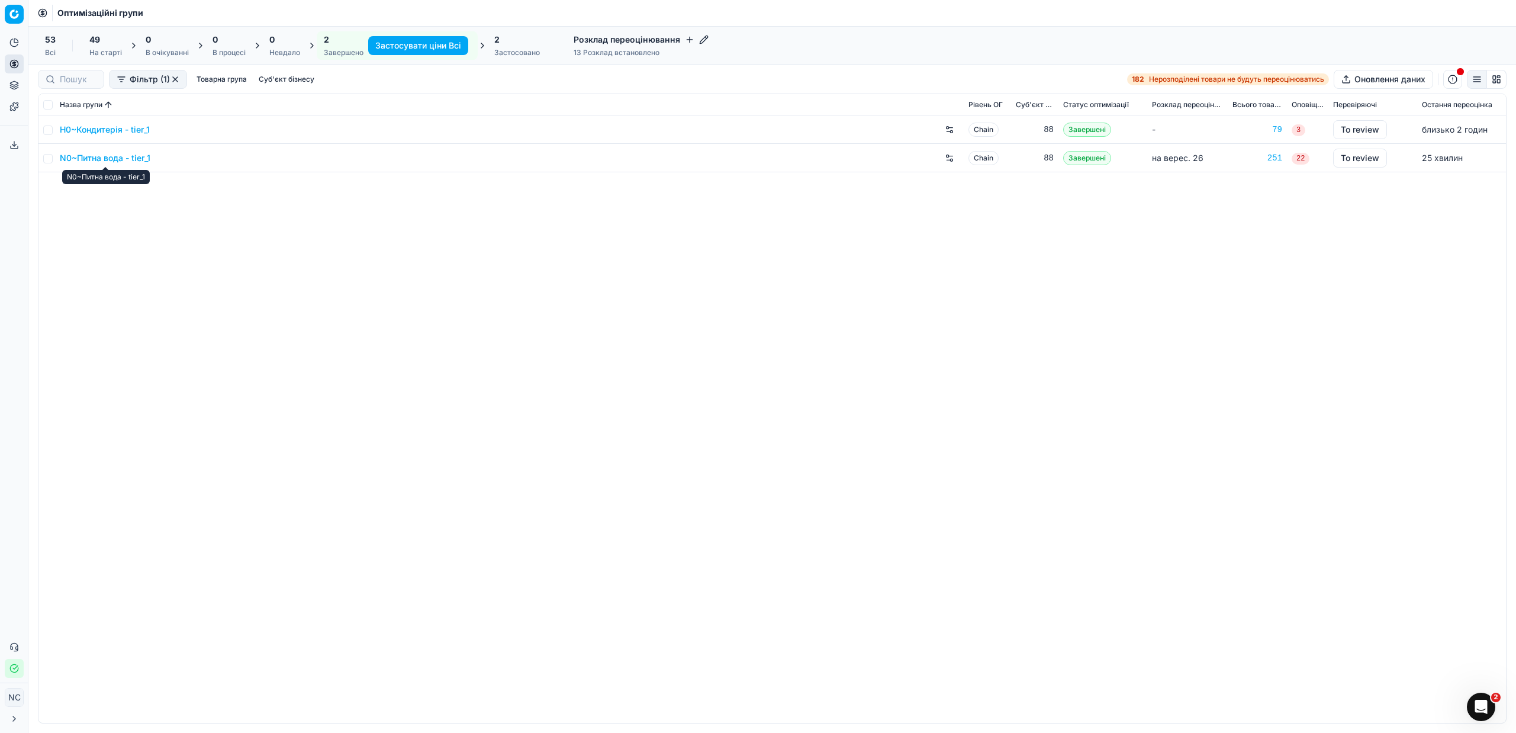
click at [112, 158] on link "N0~Питна вода - tier_1" at bounding box center [105, 158] width 91 height 12
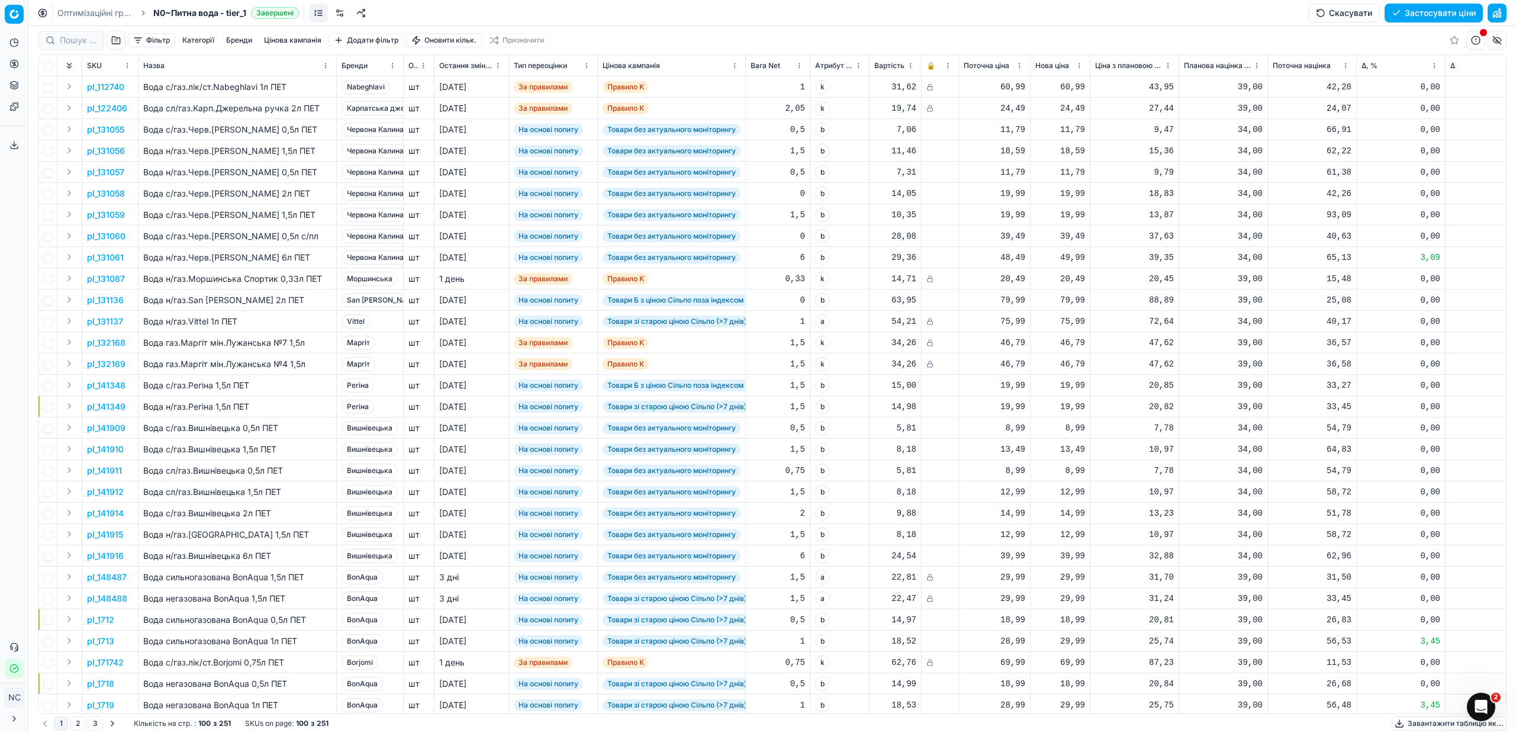
click at [114, 38] on button "button" at bounding box center [116, 40] width 19 height 19
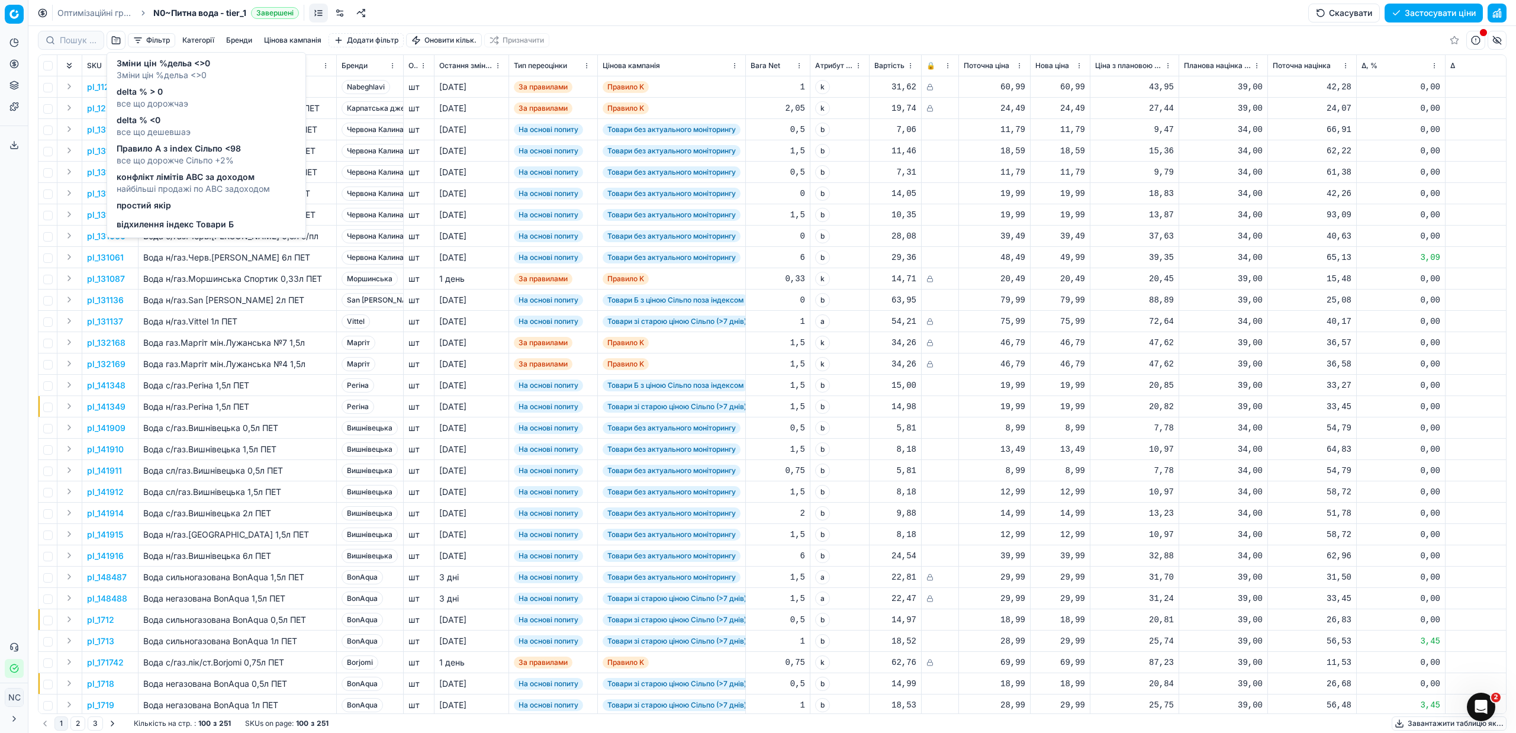
click at [159, 69] on span "Зміни цін %дельа <>0" at bounding box center [164, 75] width 94 height 12
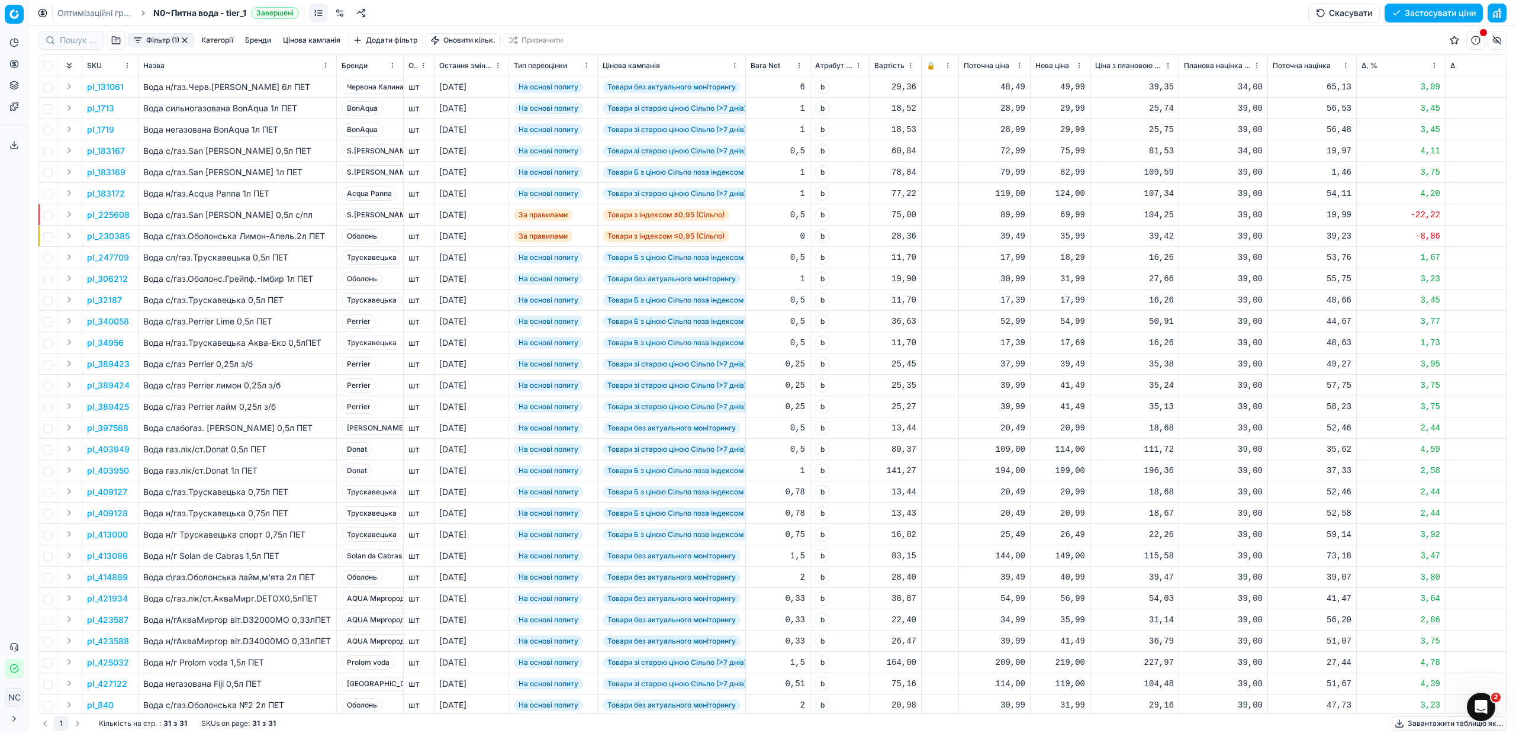
click at [140, 41] on button "Фільтр (1)" at bounding box center [161, 40] width 66 height 14
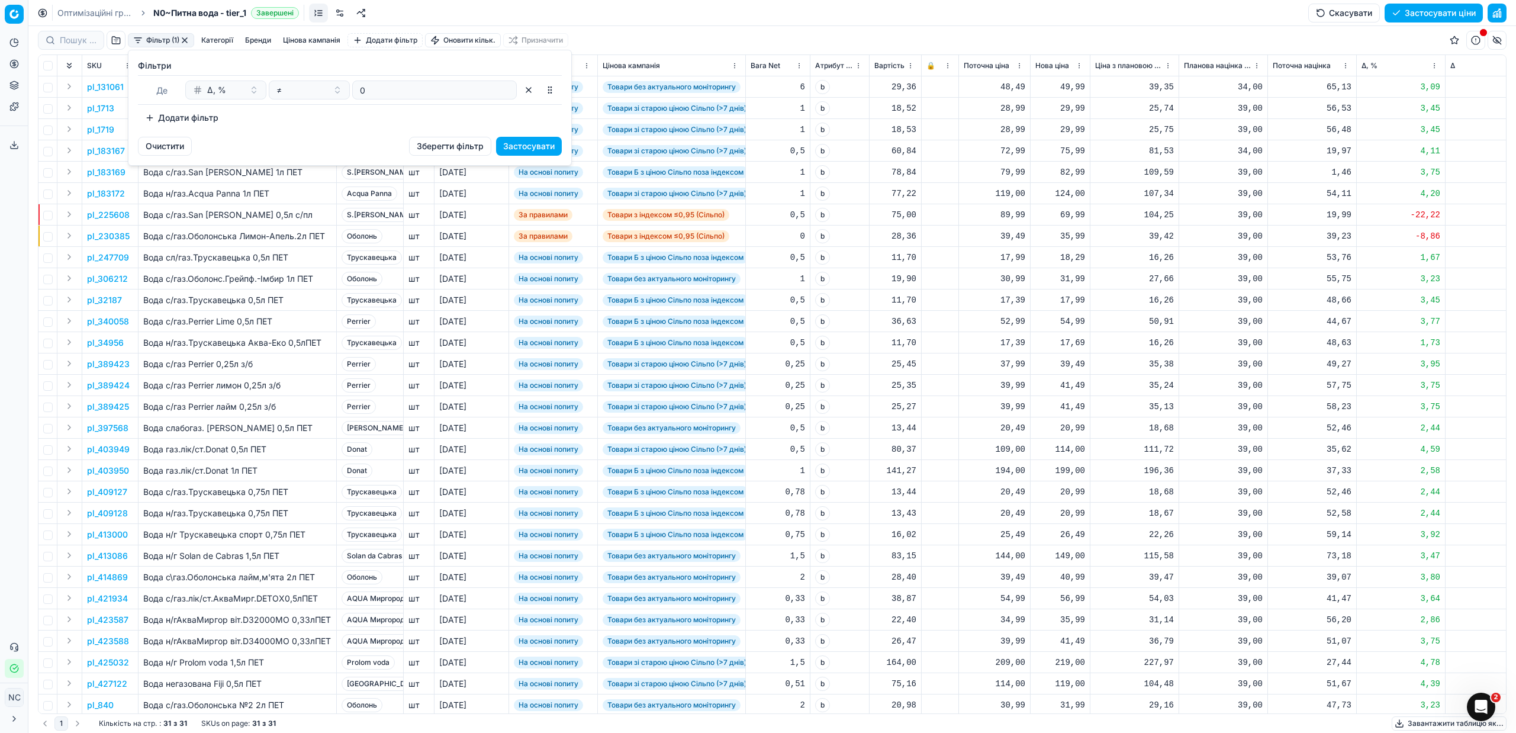
click at [150, 117] on button "Додати фільтр" at bounding box center [182, 117] width 88 height 19
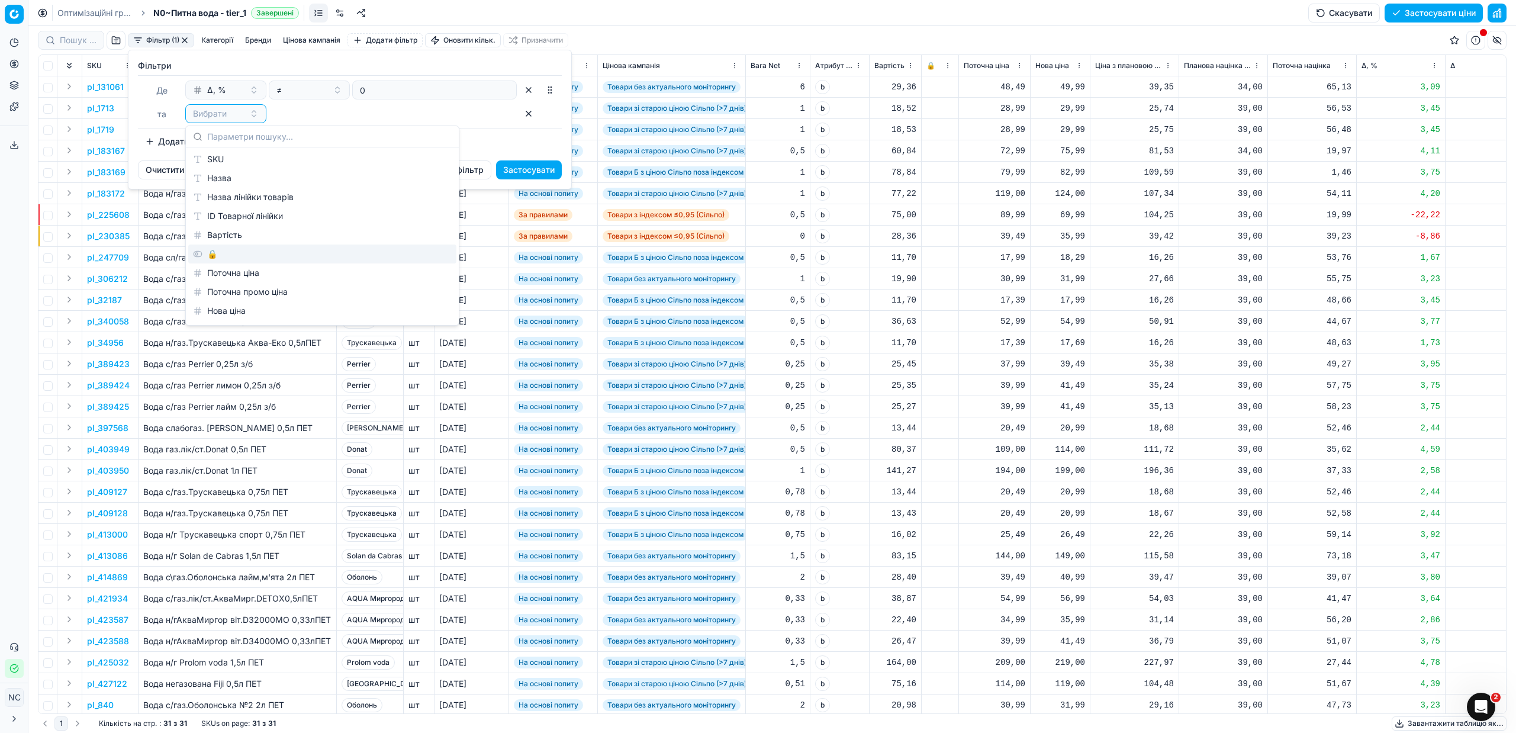
click at [236, 256] on div "🔒" at bounding box center [322, 253] width 268 height 19
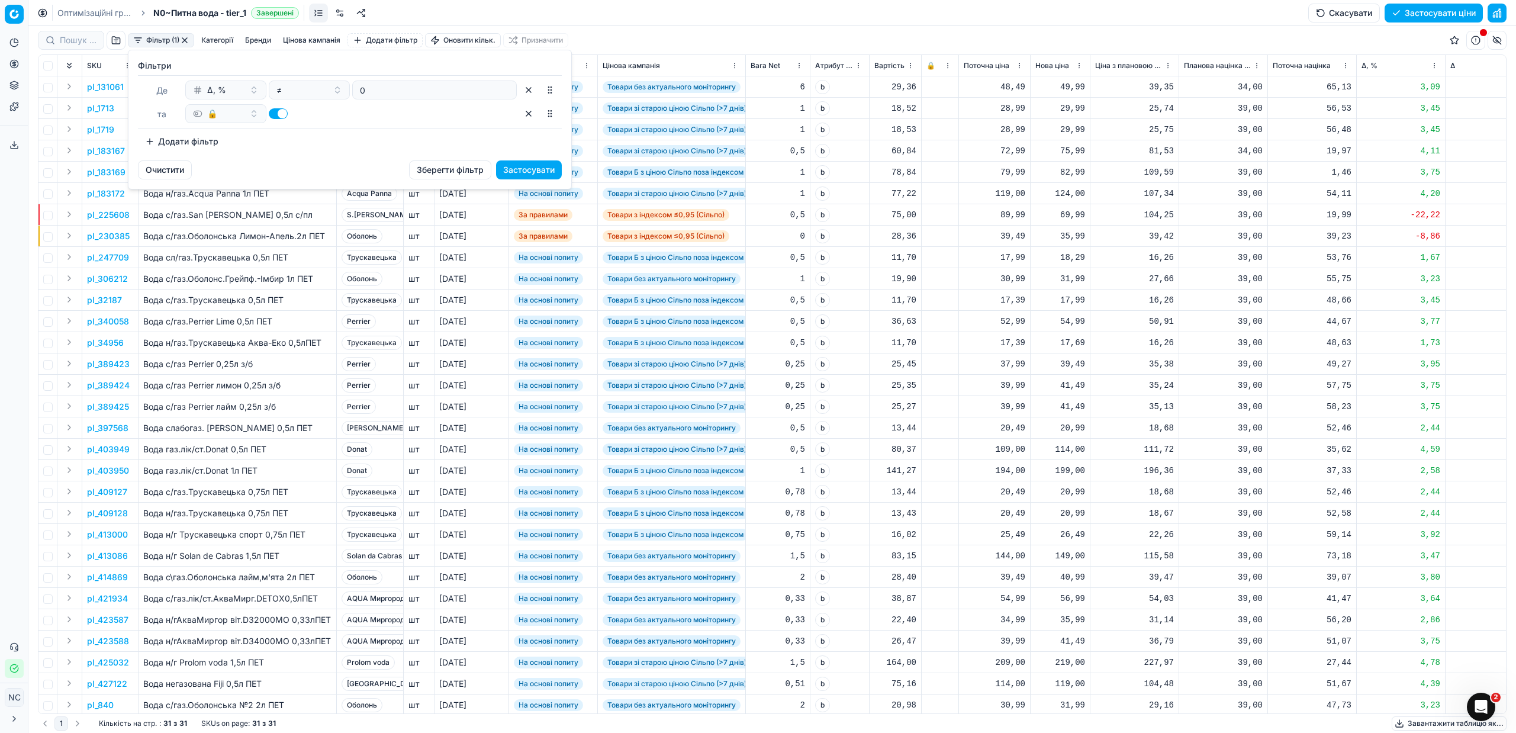
click at [274, 114] on button "button" at bounding box center [278, 113] width 19 height 11
checkbox input "false"
click at [530, 170] on button "Застосувати" at bounding box center [529, 169] width 66 height 19
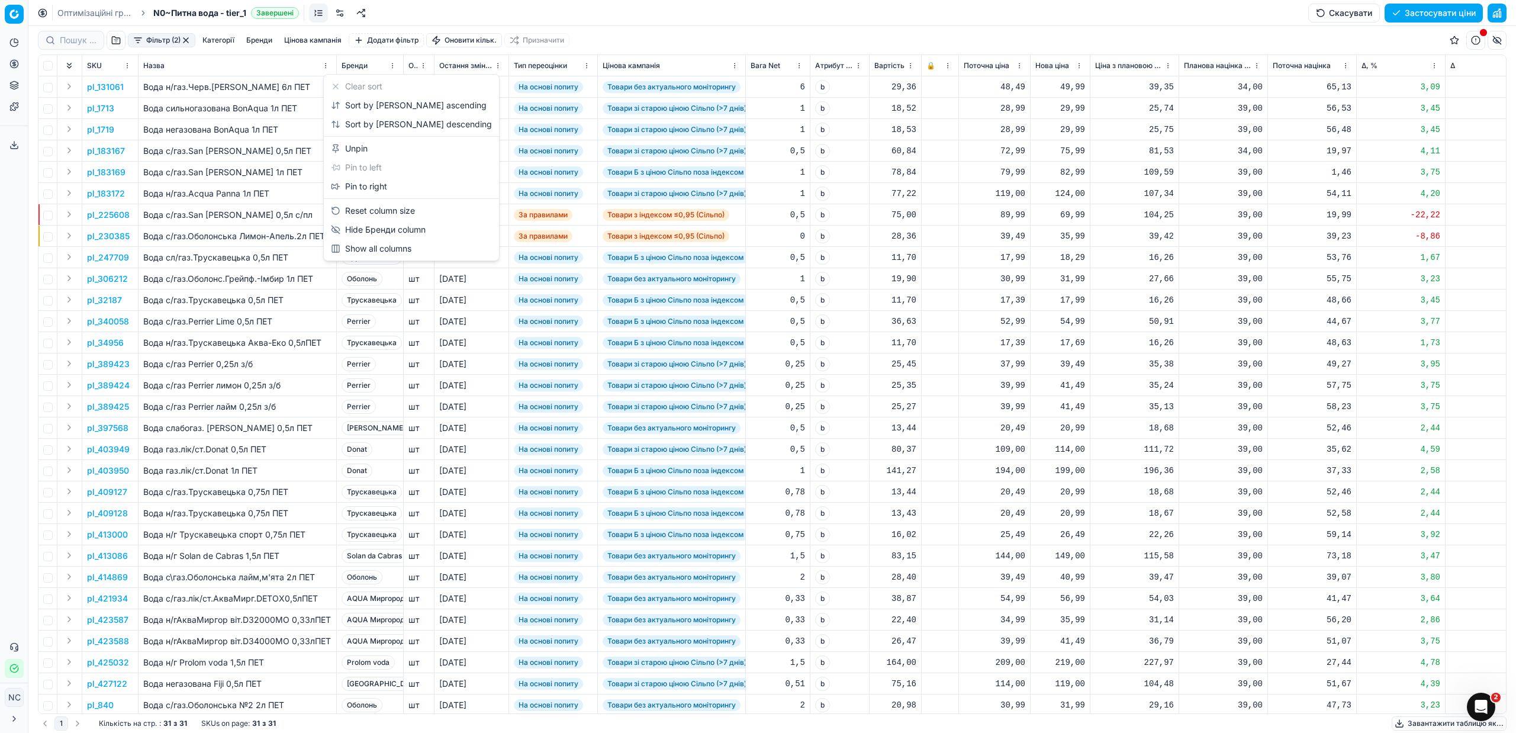
click at [394, 65] on html "Pricing platform Аналітика Цінова оптимізація Асортимент продукції Шаблони Серв…" at bounding box center [758, 366] width 1516 height 733
click at [386, 105] on div "Sort by [PERSON_NAME] ascending" at bounding box center [409, 105] width 156 height 12
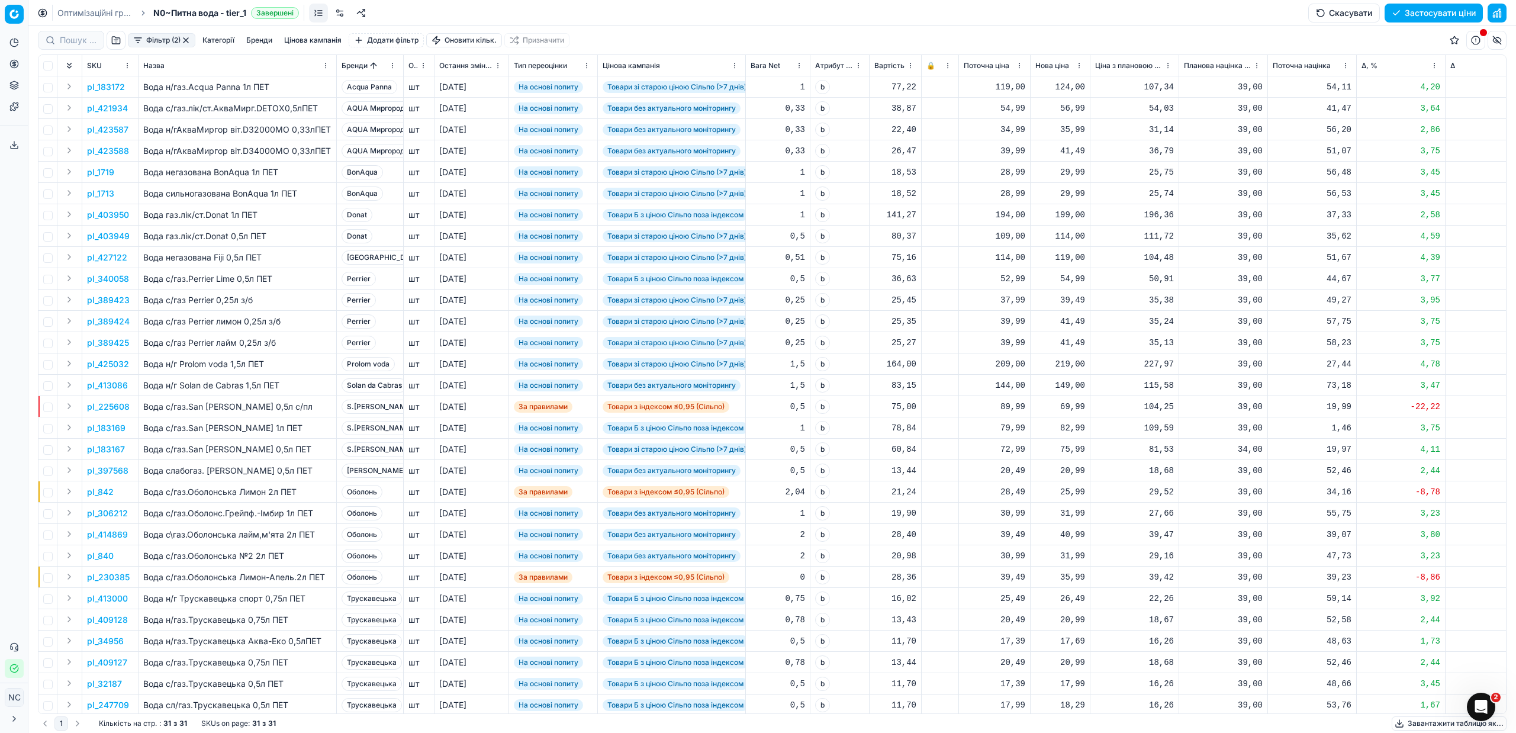
click at [310, 34] on button "Цінова кампанія" at bounding box center [312, 40] width 67 height 14
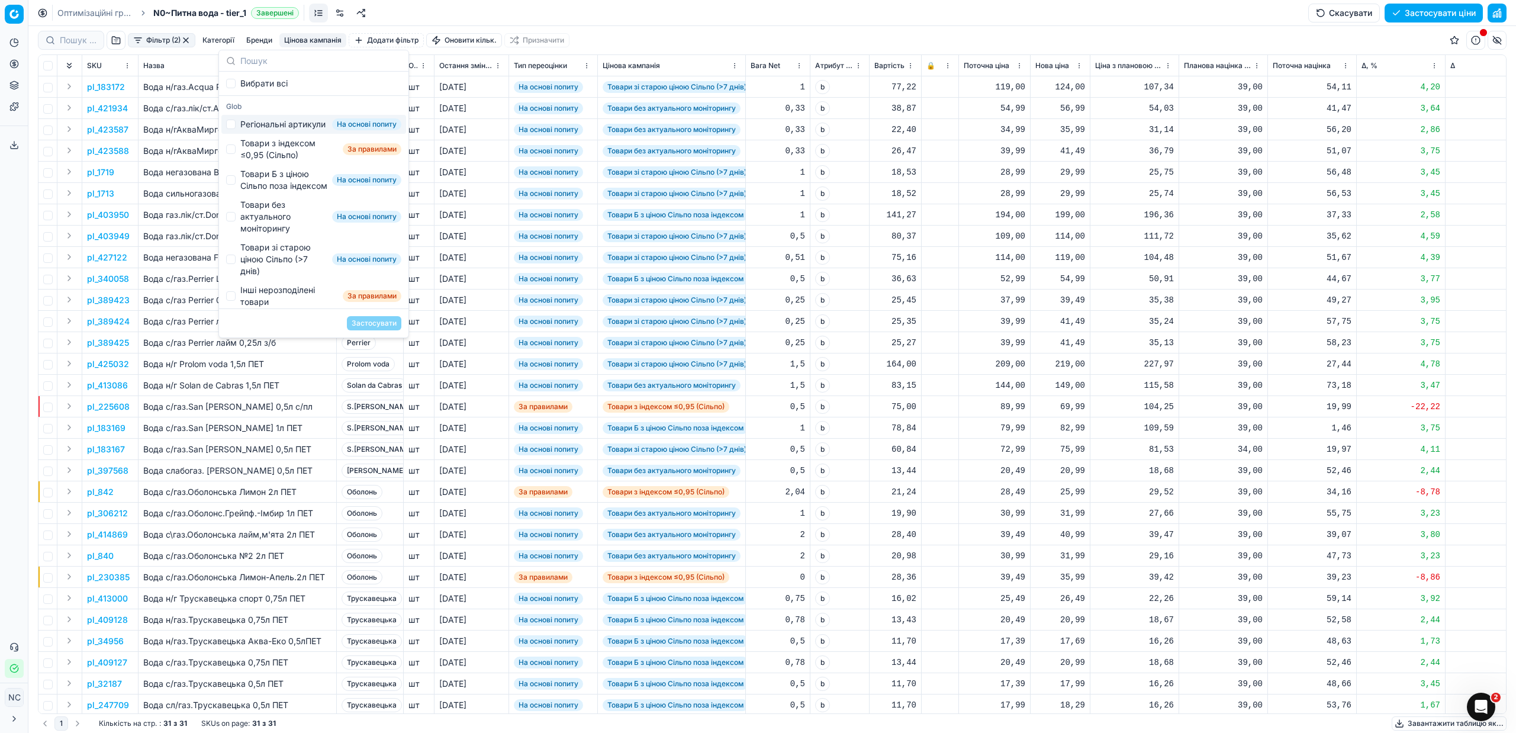
click at [265, 127] on div "Регіональні артикули" at bounding box center [282, 124] width 85 height 12
checkbox input "true"
click at [366, 326] on button "Застосувати" at bounding box center [374, 323] width 54 height 14
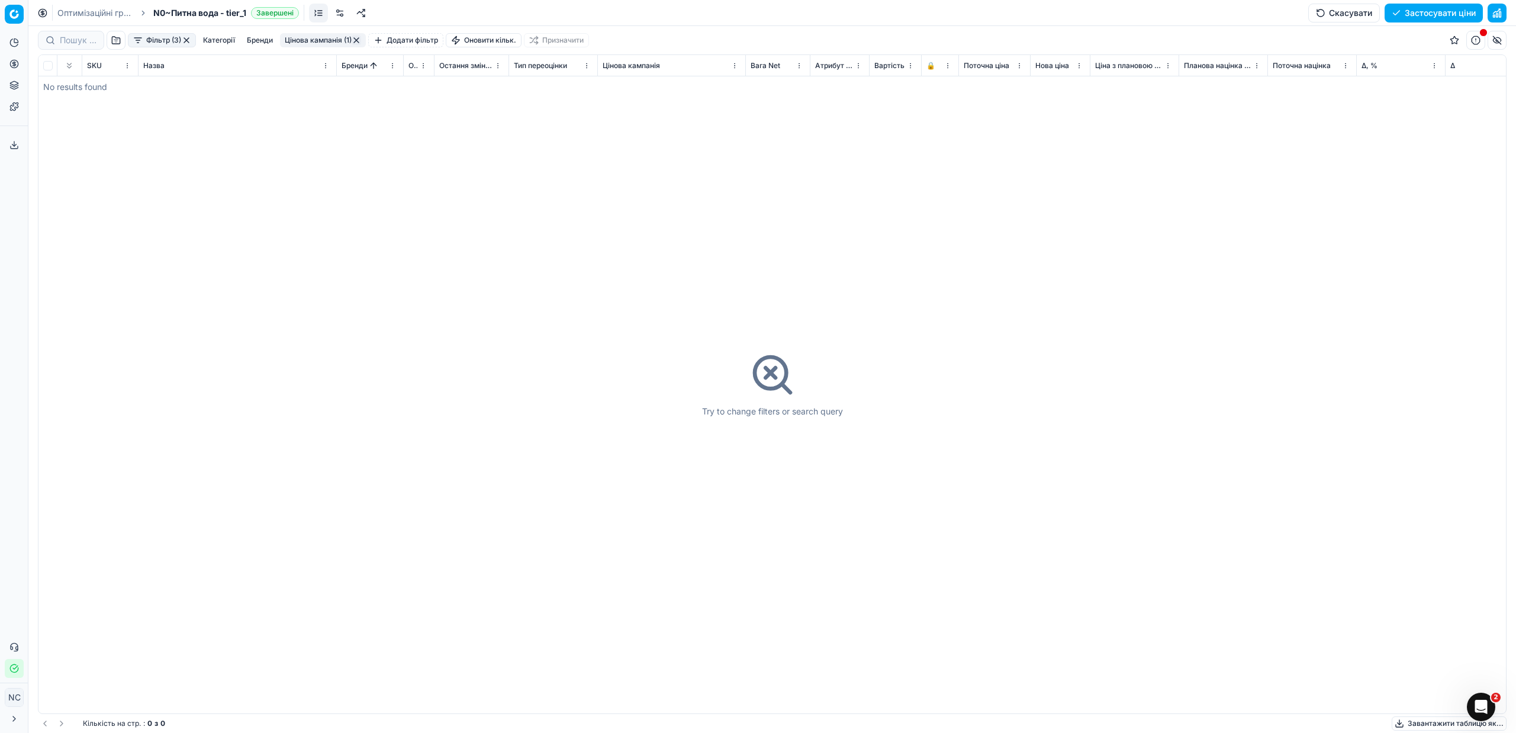
click at [327, 37] on button "Цінова кампанія (1)" at bounding box center [323, 40] width 86 height 14
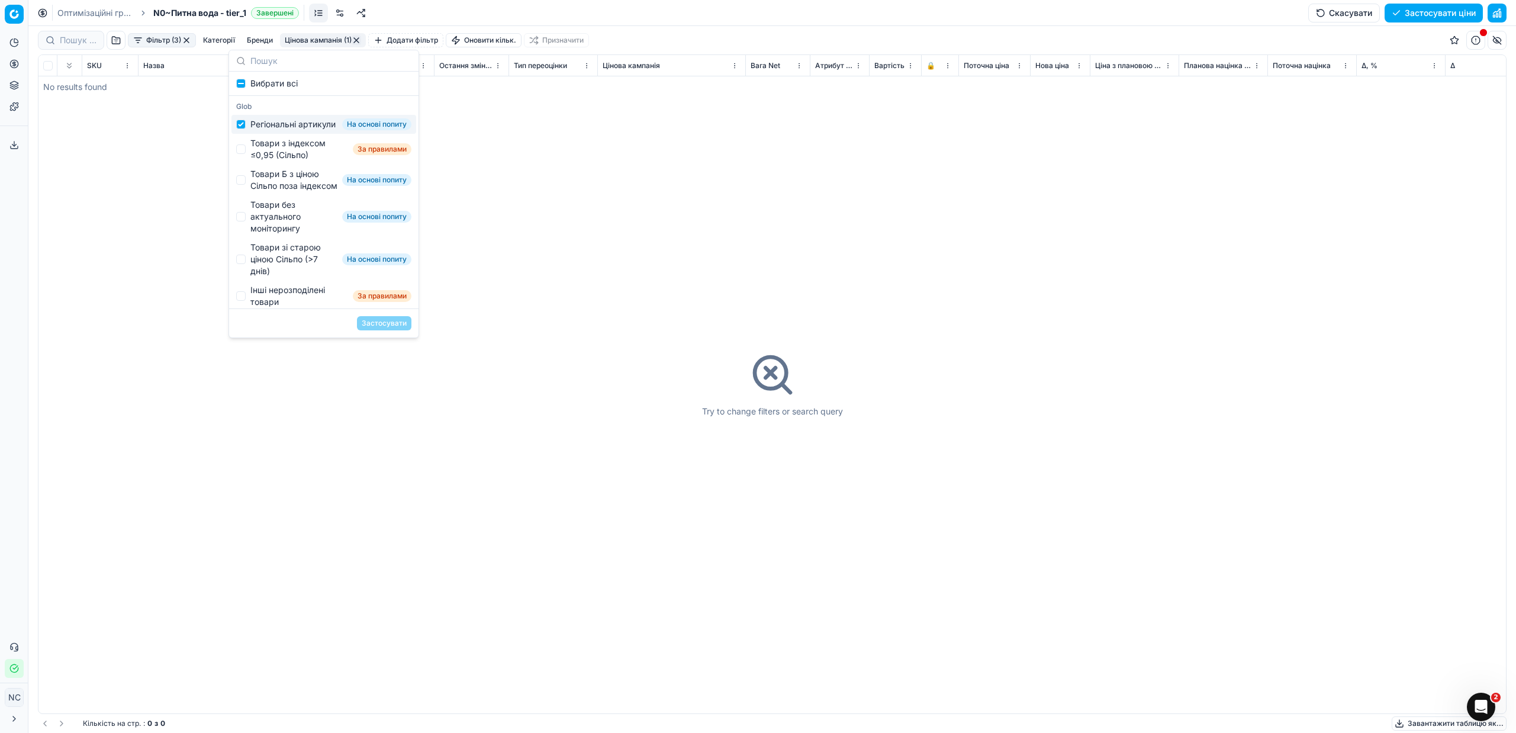
click at [283, 127] on div "Регіональні артикули" at bounding box center [292, 124] width 85 height 12
checkbox input "false"
click at [280, 161] on div "Товари з індексом ≤0,95 (Сільпо)" at bounding box center [299, 149] width 98 height 24
checkbox input "true"
click at [375, 325] on button "Застосувати" at bounding box center [384, 323] width 54 height 14
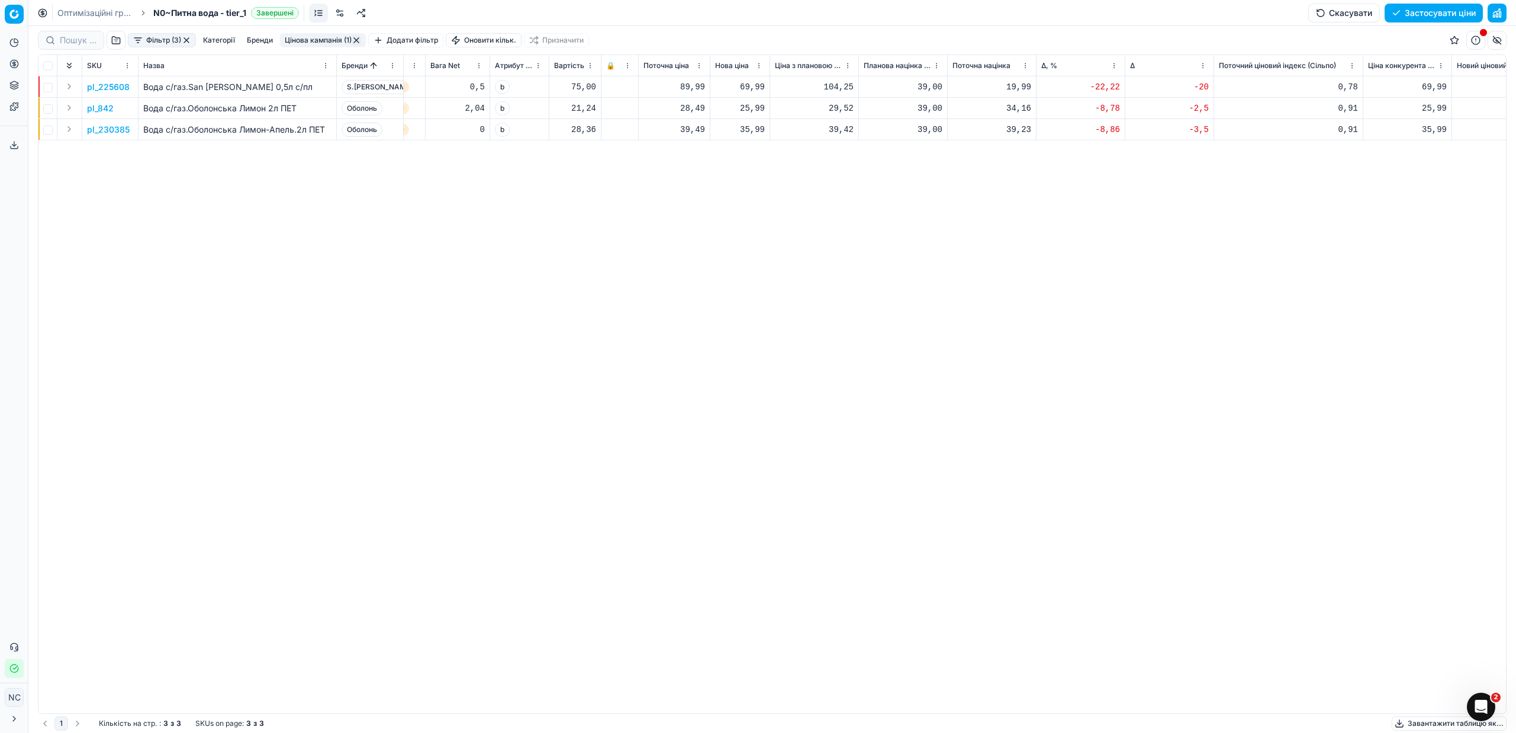
scroll to position [0, 323]
click at [109, 86] on p "pl_225608" at bounding box center [108, 87] width 43 height 12
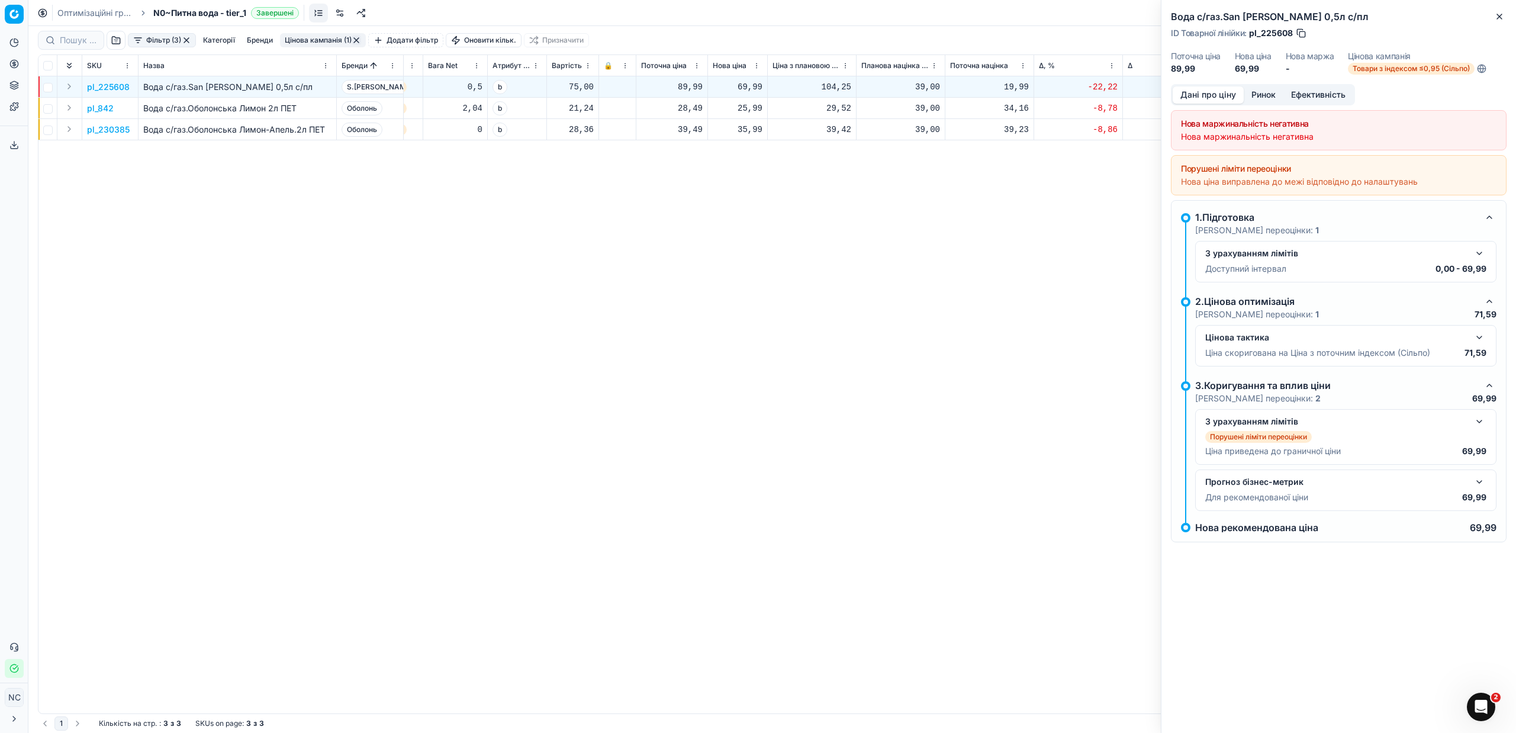
click at [1263, 91] on button "Ринок" at bounding box center [1263, 94] width 40 height 17
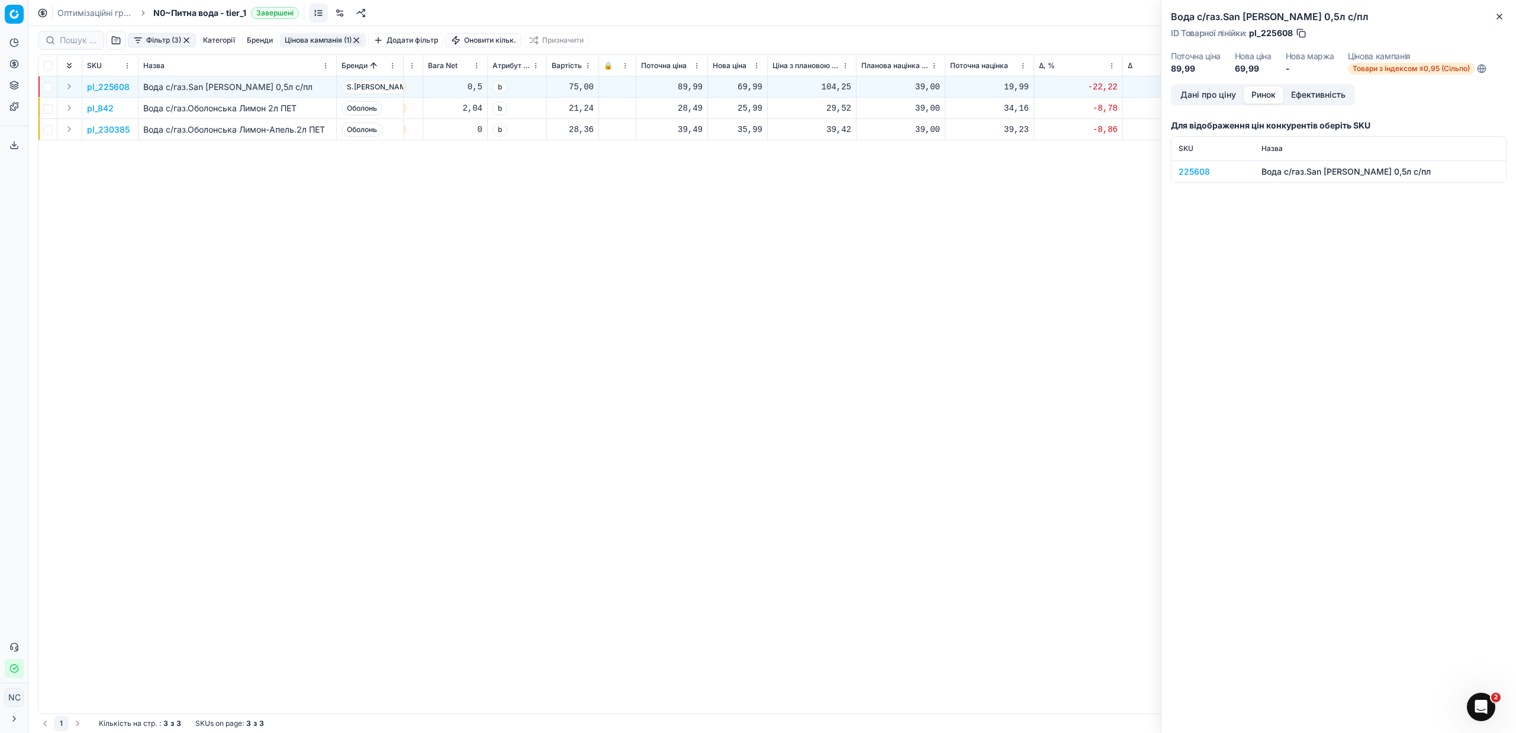
click at [1194, 172] on div "225608" at bounding box center [1212, 172] width 69 height 12
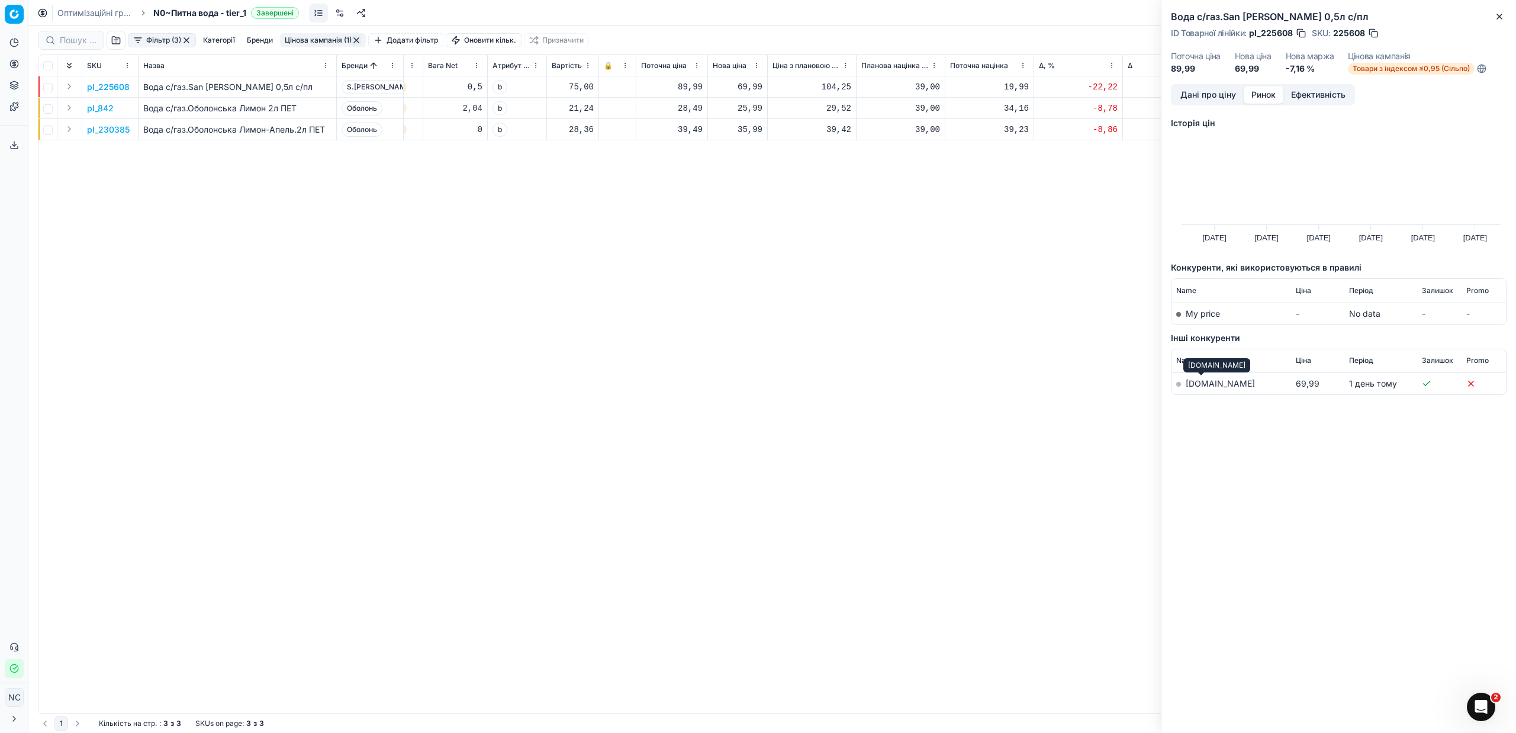
click at [1204, 385] on link "[DOMAIN_NAME]" at bounding box center [1219, 383] width 69 height 10
click at [1504, 18] on button "Close" at bounding box center [1499, 16] width 14 height 14
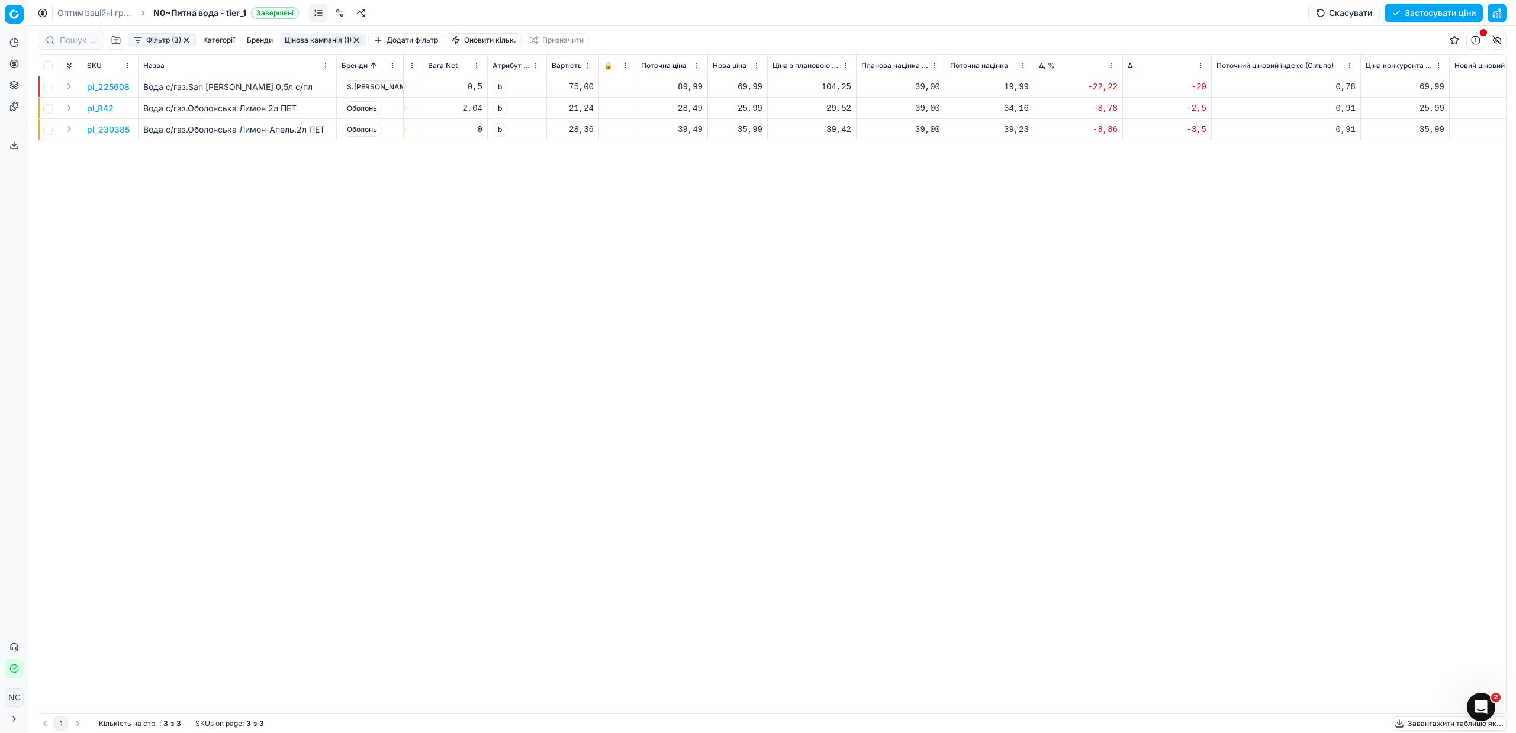
click at [95, 109] on p "pl_842" at bounding box center [100, 108] width 27 height 12
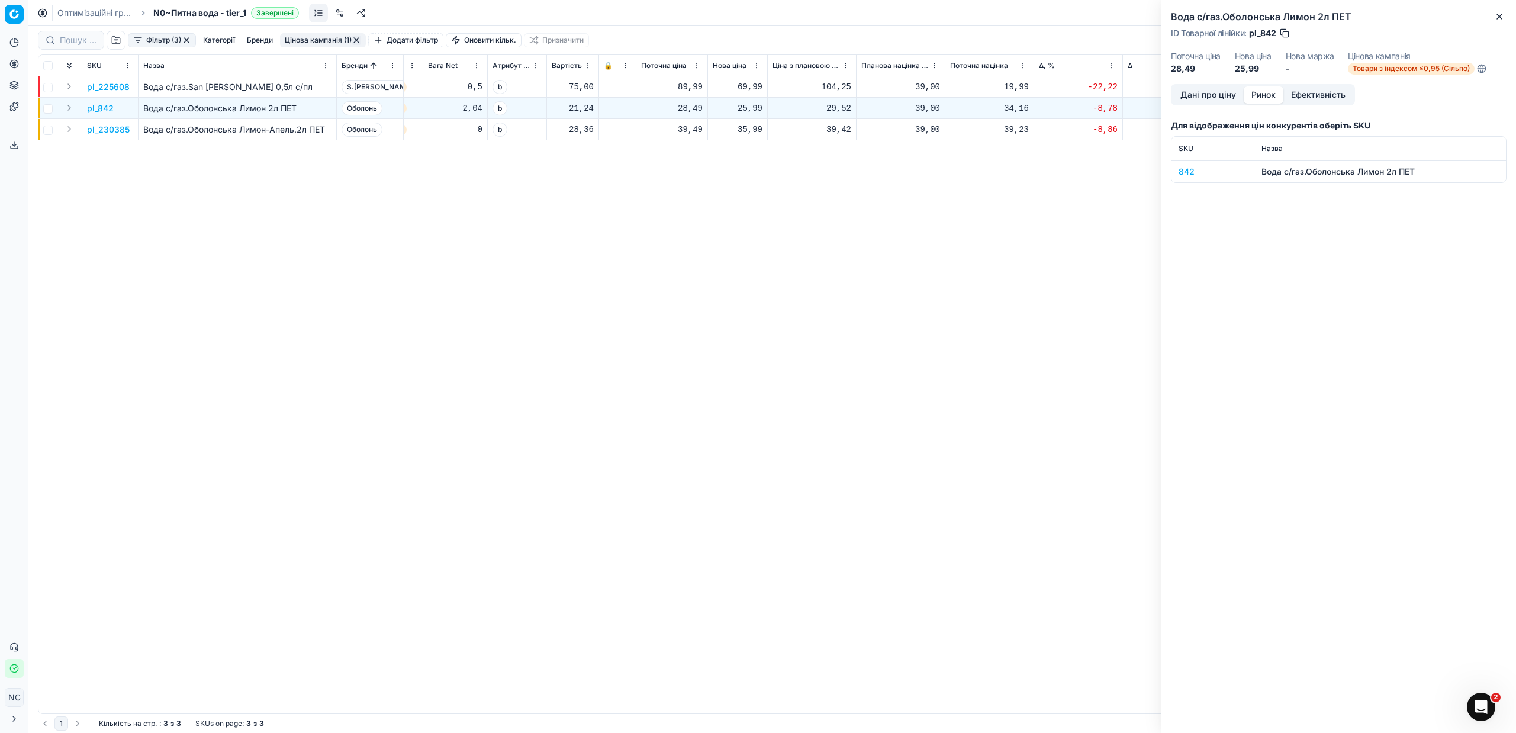
click at [1259, 98] on button "Ринок" at bounding box center [1263, 94] width 40 height 17
click at [1185, 171] on div "842" at bounding box center [1212, 172] width 69 height 12
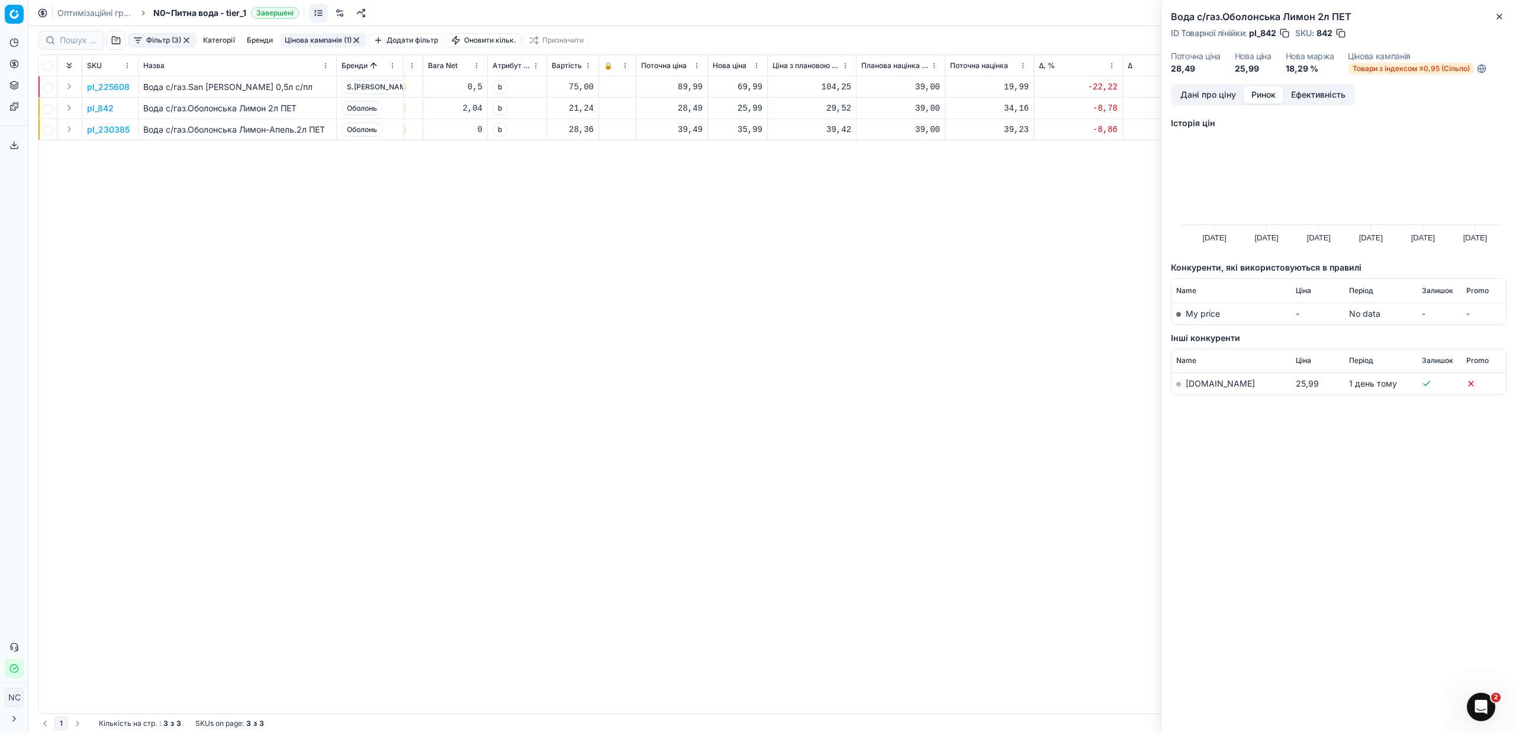
click at [1192, 384] on link "[DOMAIN_NAME]" at bounding box center [1219, 383] width 69 height 10
click at [115, 130] on p "pl_230385" at bounding box center [108, 130] width 43 height 12
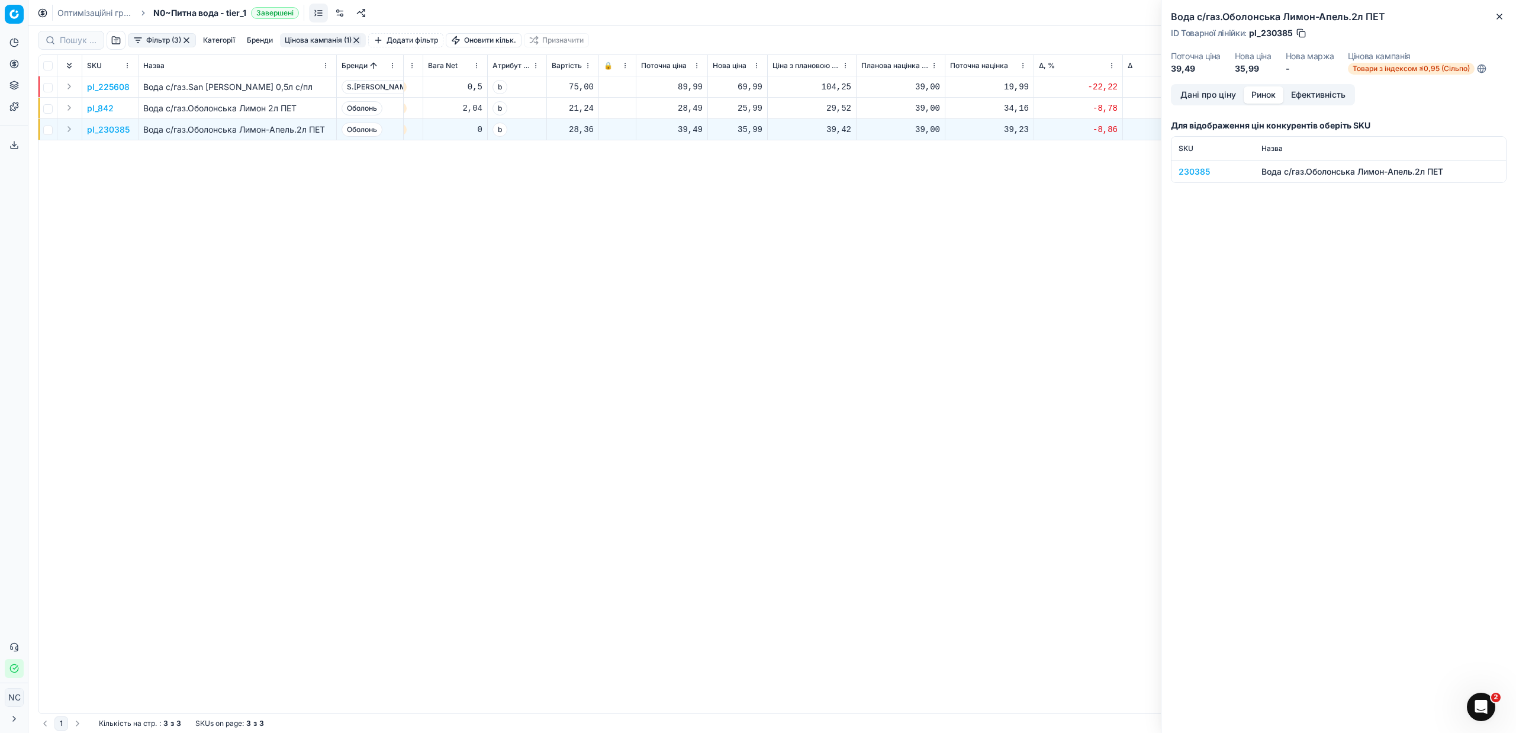
click at [1190, 173] on div "230385" at bounding box center [1212, 172] width 69 height 12
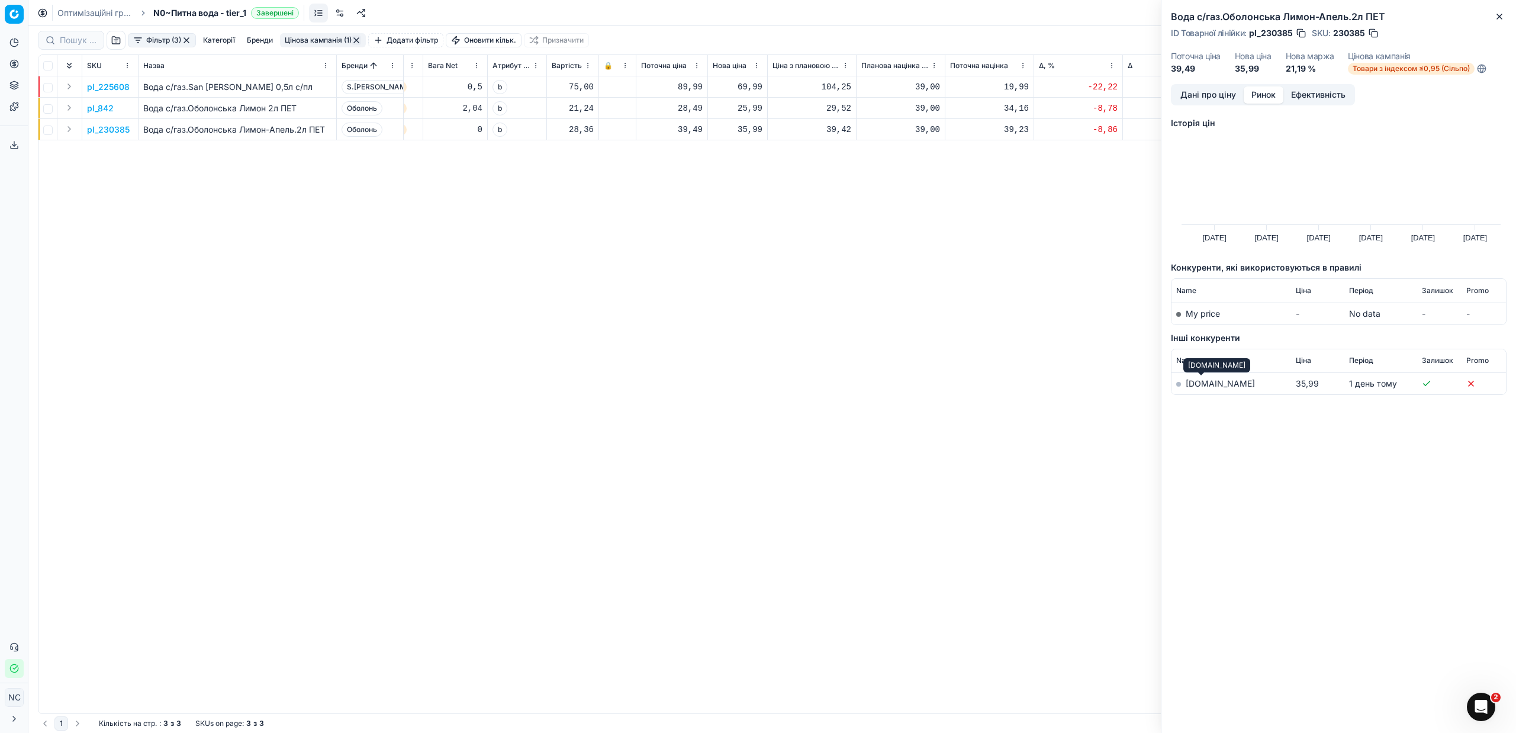
click at [1201, 382] on link "[DOMAIN_NAME]" at bounding box center [1219, 383] width 69 height 10
click at [1504, 15] on button "Close" at bounding box center [1499, 16] width 14 height 14
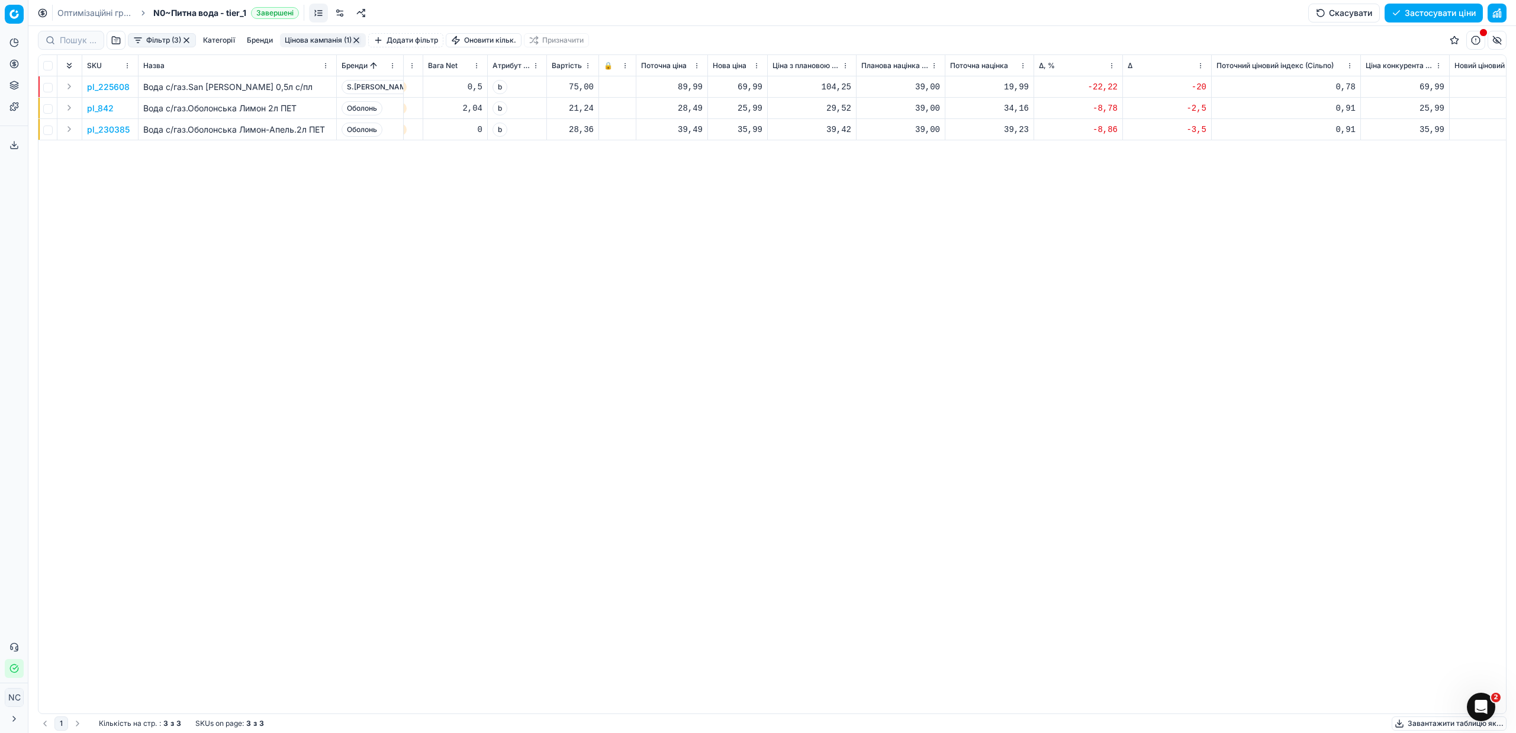
click at [315, 42] on button "Цінова кампанія (1)" at bounding box center [323, 40] width 86 height 14
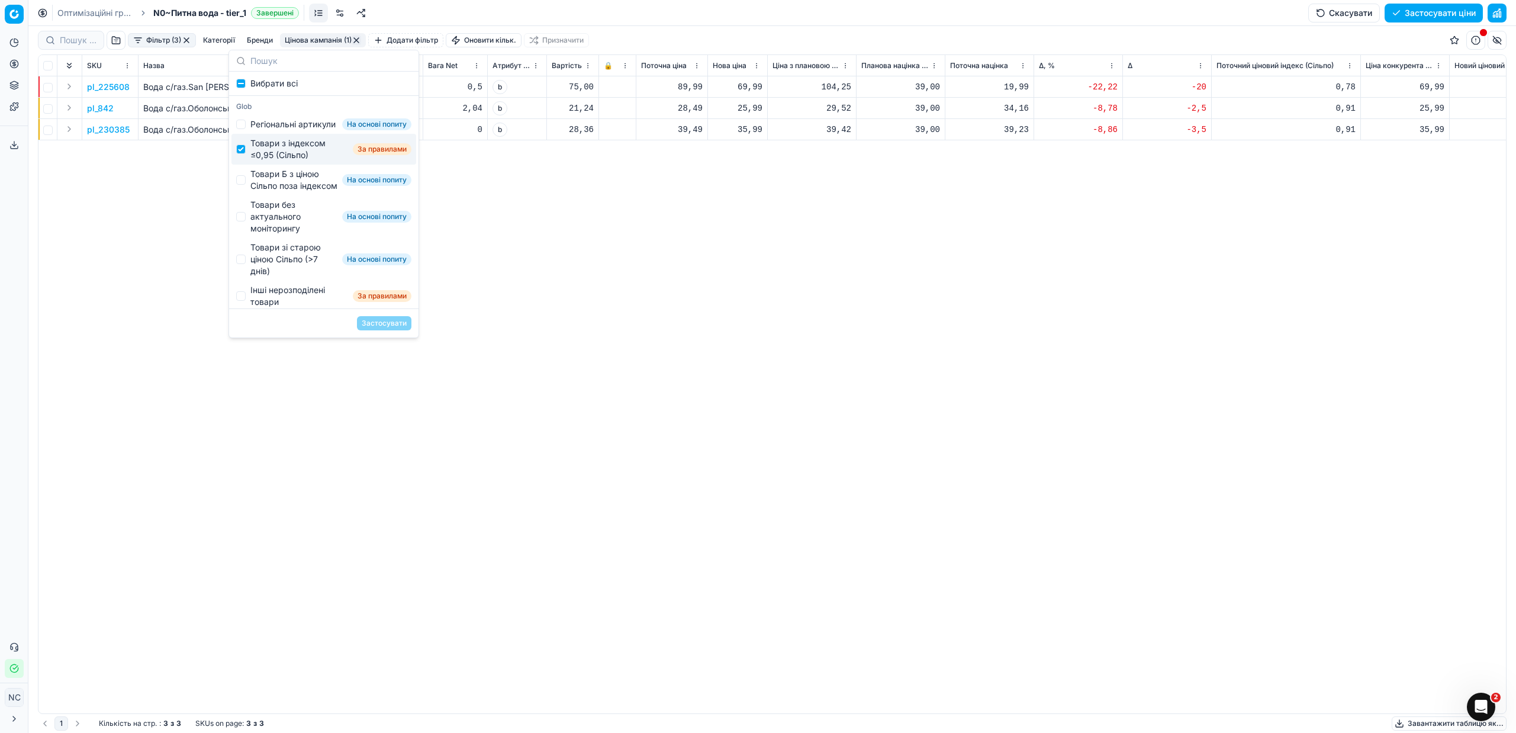
click at [278, 154] on div "Товари з індексом ≤0,95 (Сільпо)" at bounding box center [299, 149] width 98 height 24
checkbox input "false"
click at [292, 192] on div "Товари Б з ціною Сільпо поза індексом" at bounding box center [293, 180] width 87 height 24
checkbox input "true"
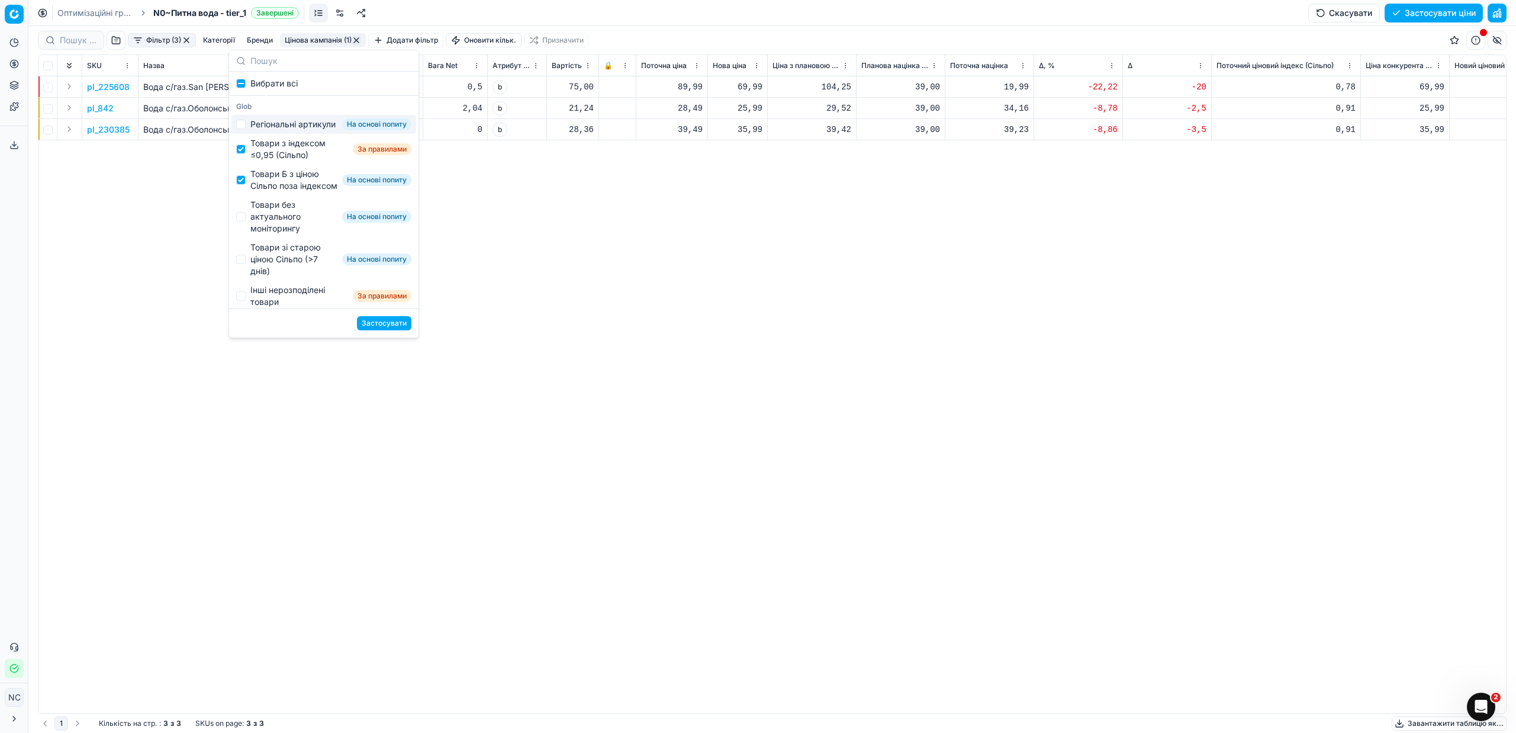
checkbox input "false"
click at [541, 312] on div "pl_225608 Вода с/газ.San [PERSON_NAME] 0,5л с/пл S.[PERSON_NAME] шт [DATE] За п…" at bounding box center [449, 394] width 1467 height 637
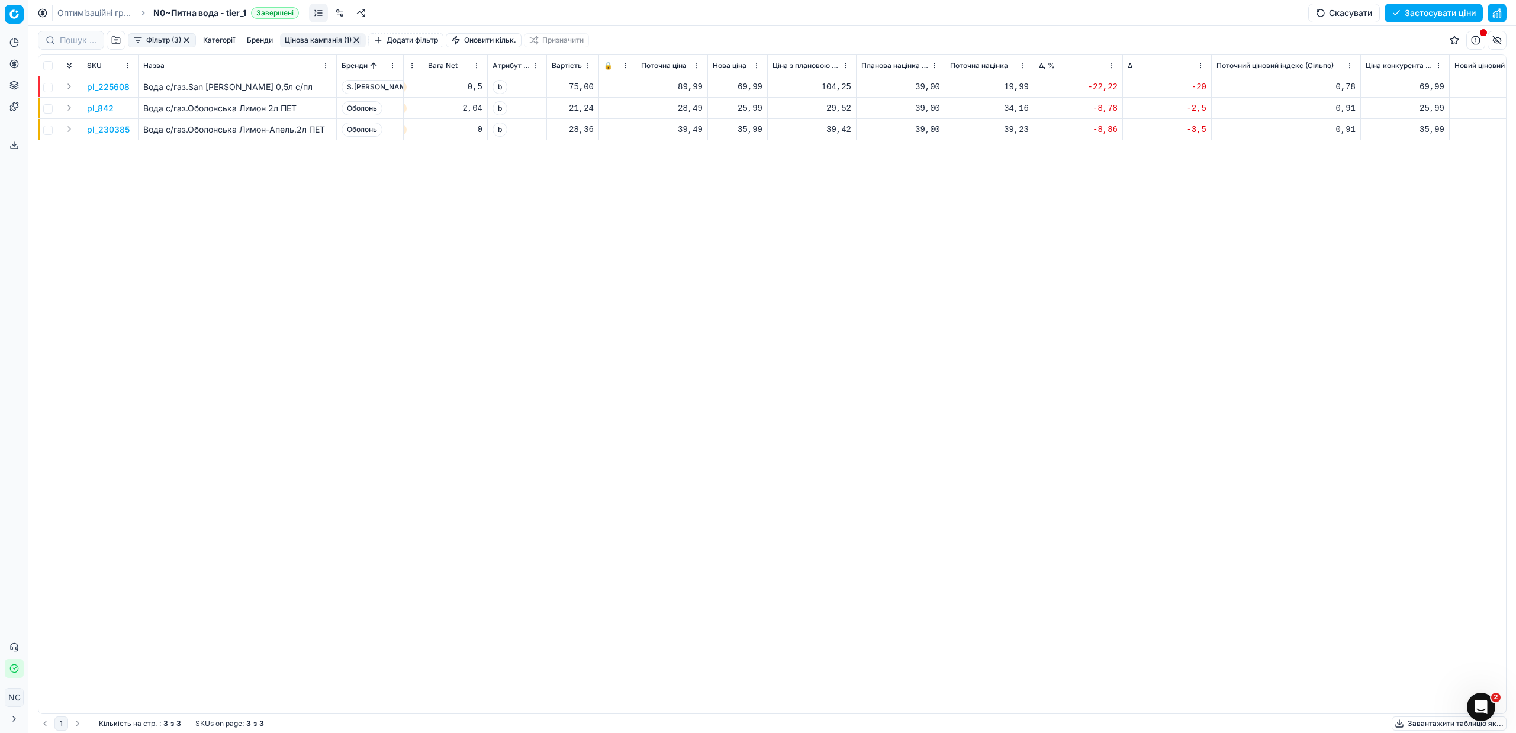
click at [742, 88] on div "69,99" at bounding box center [738, 87] width 50 height 12
type input "6"
type input "79.99"
click at [324, 41] on button "Цінова кампанія (1)" at bounding box center [323, 40] width 86 height 14
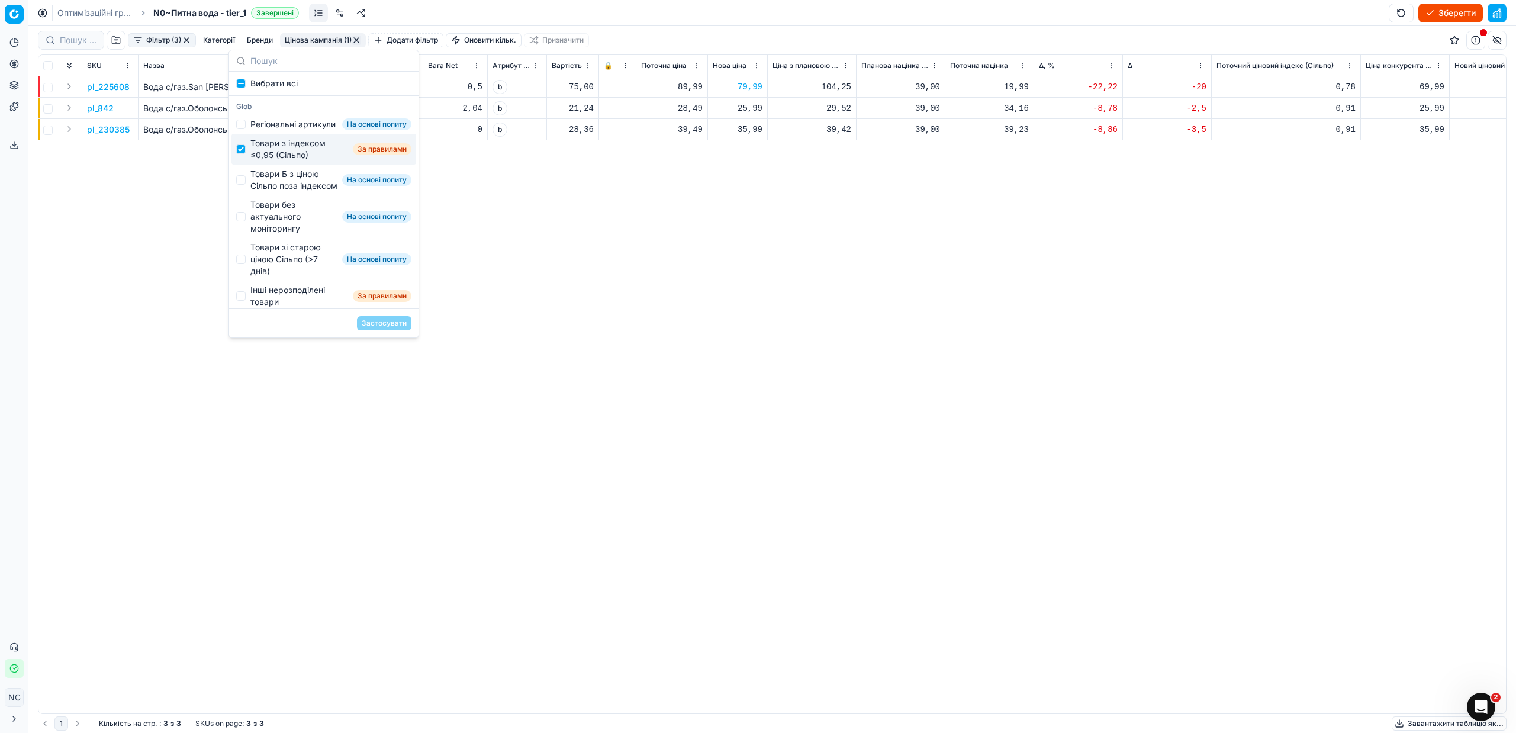
click at [283, 160] on div "Товари з індексом ≤0,95 (Сільпо)" at bounding box center [299, 149] width 98 height 24
checkbox input "false"
click at [282, 192] on div "Товари Б з ціною Сільпо поза індексом" at bounding box center [293, 180] width 87 height 24
checkbox input "true"
click at [388, 322] on button "Застосувати" at bounding box center [384, 323] width 54 height 14
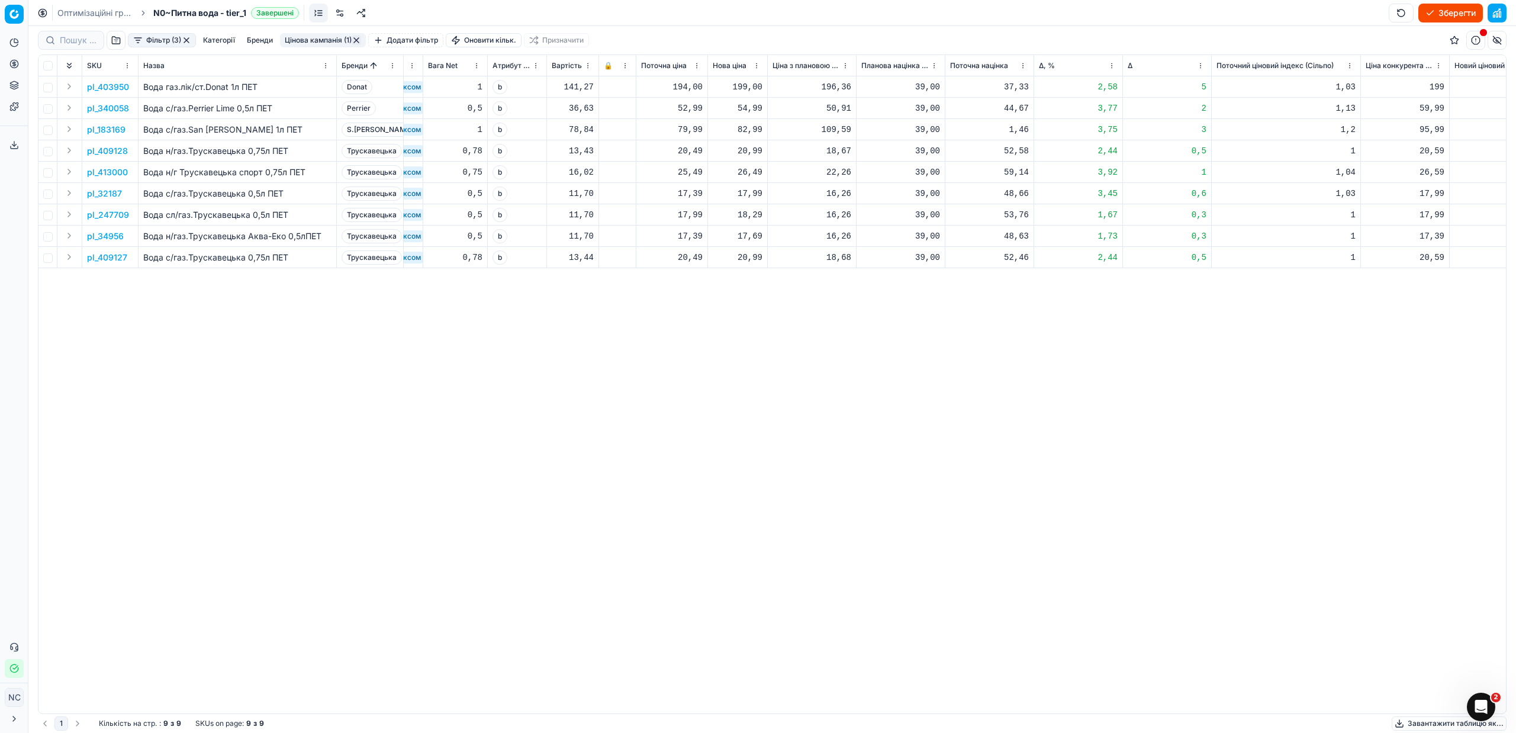
click at [114, 82] on p "pl_403950" at bounding box center [108, 87] width 42 height 12
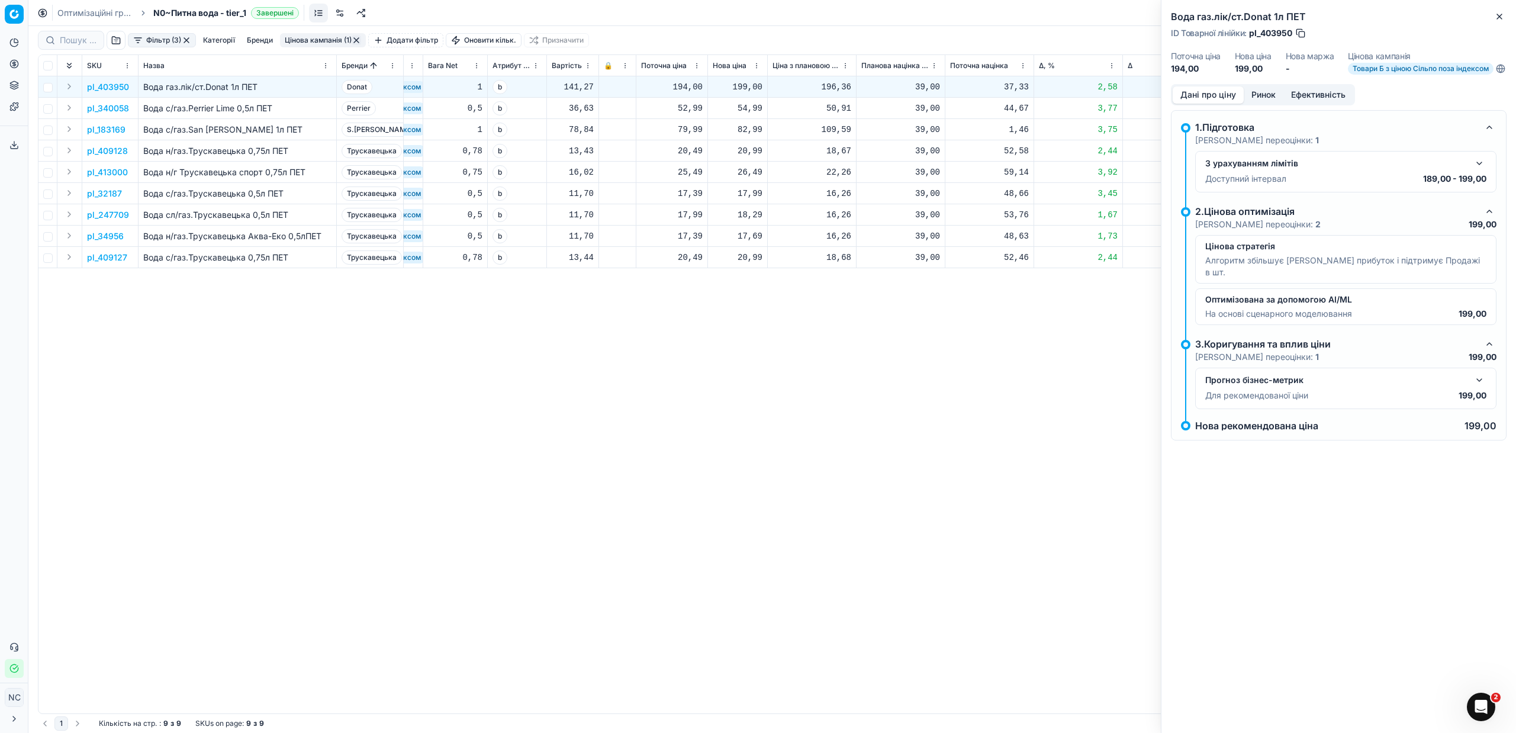
click at [1265, 103] on button "Ринок" at bounding box center [1263, 94] width 40 height 17
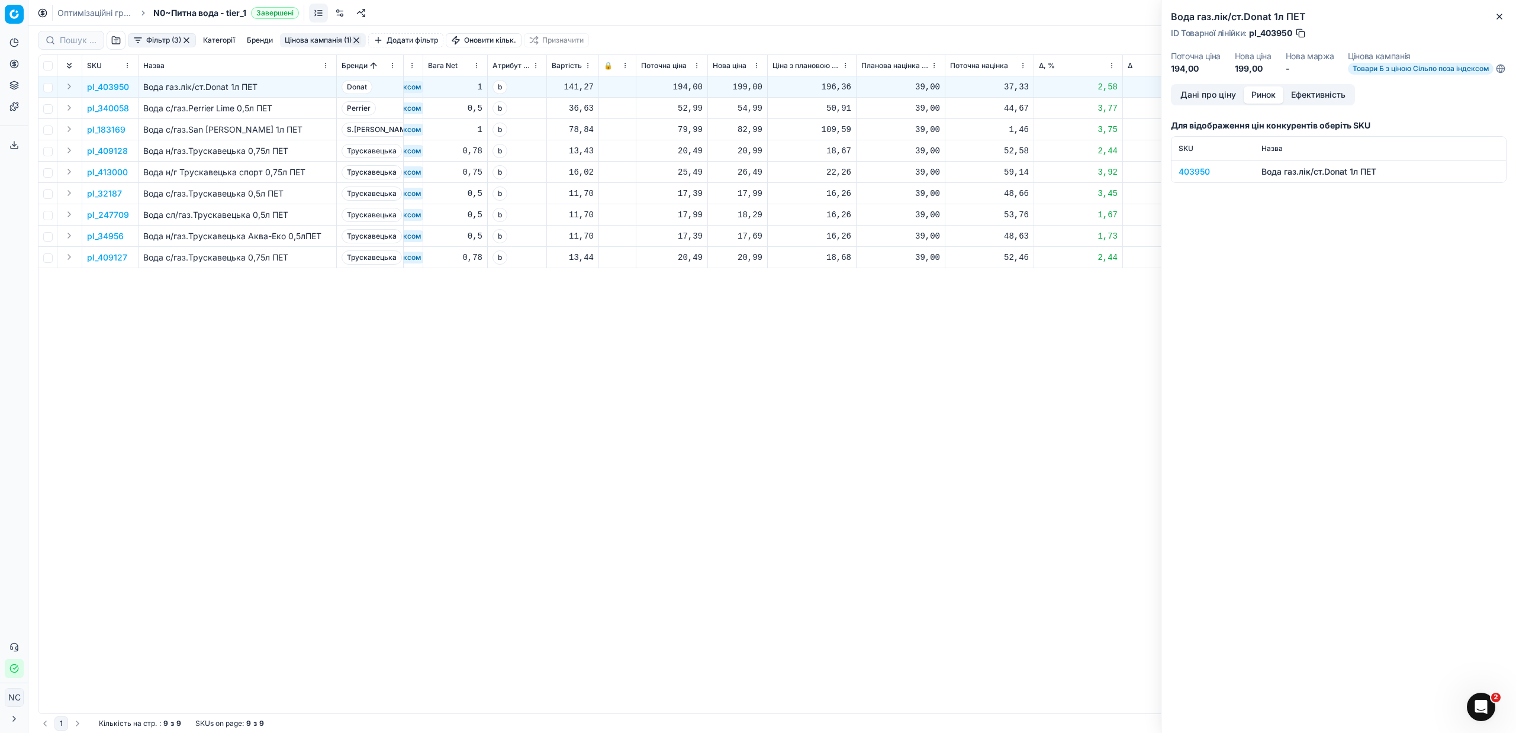
click at [1206, 176] on div "403950" at bounding box center [1212, 172] width 69 height 12
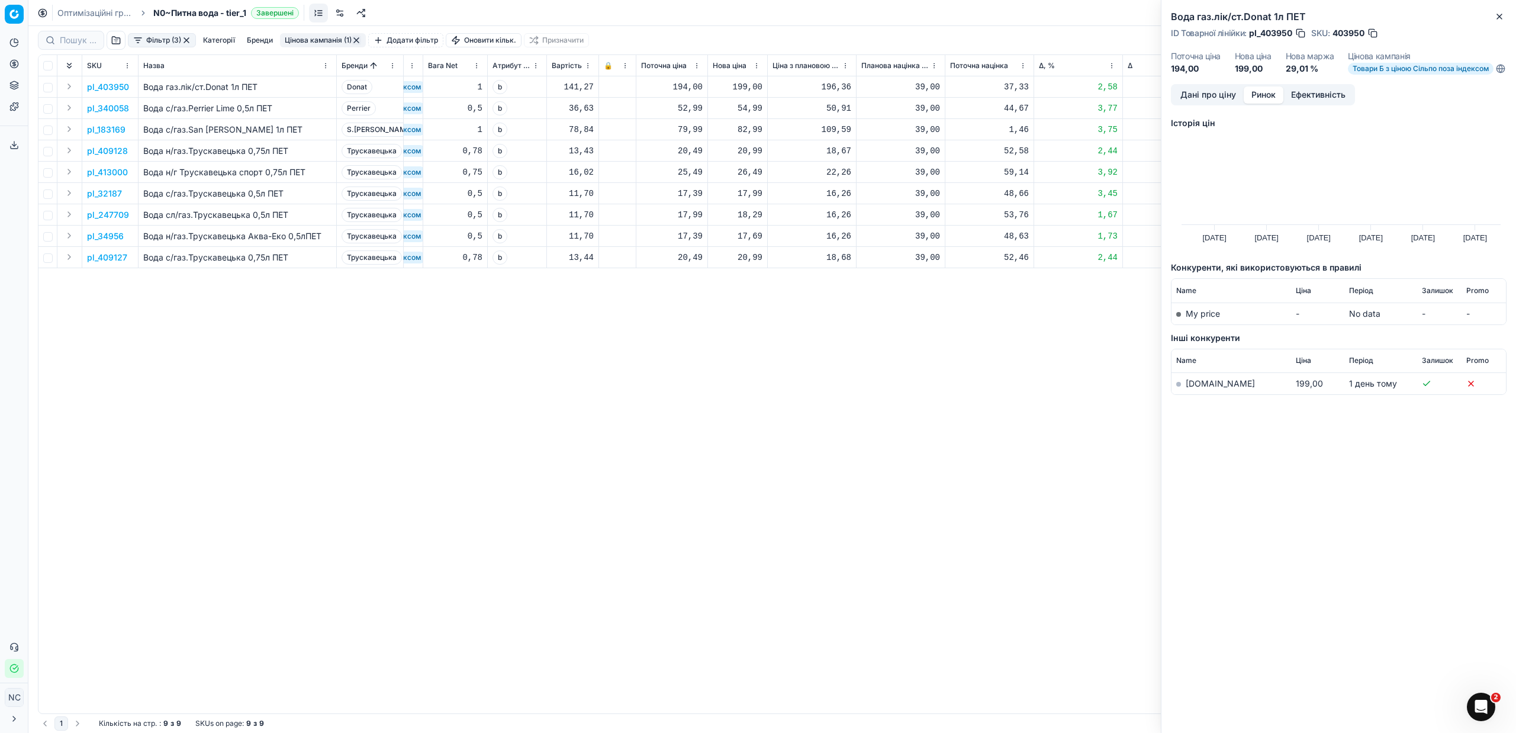
click at [1204, 388] on link "[DOMAIN_NAME]" at bounding box center [1219, 383] width 69 height 10
click at [1498, 18] on icon "button" at bounding box center [1498, 16] width 9 height 9
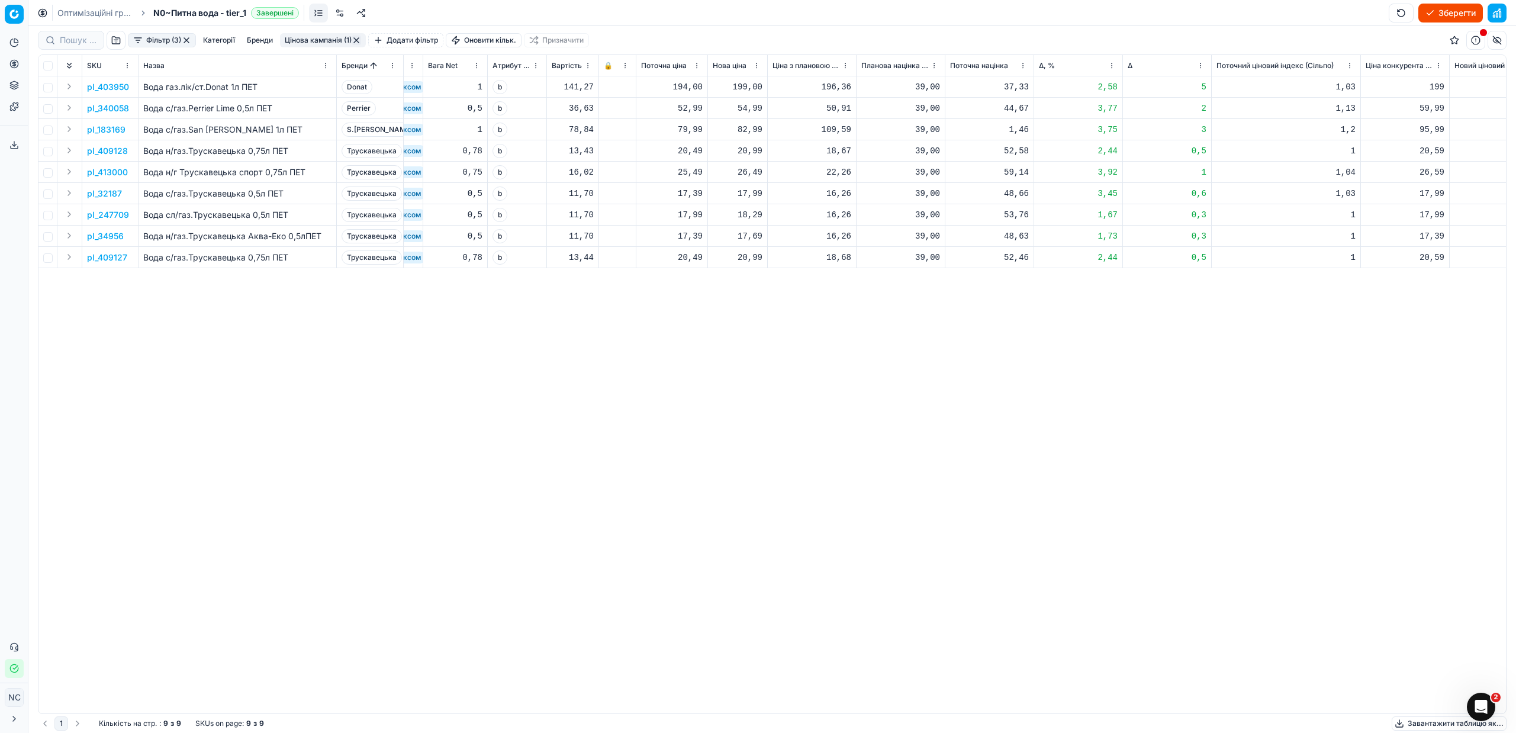
click at [110, 107] on p "pl_340058" at bounding box center [108, 108] width 42 height 12
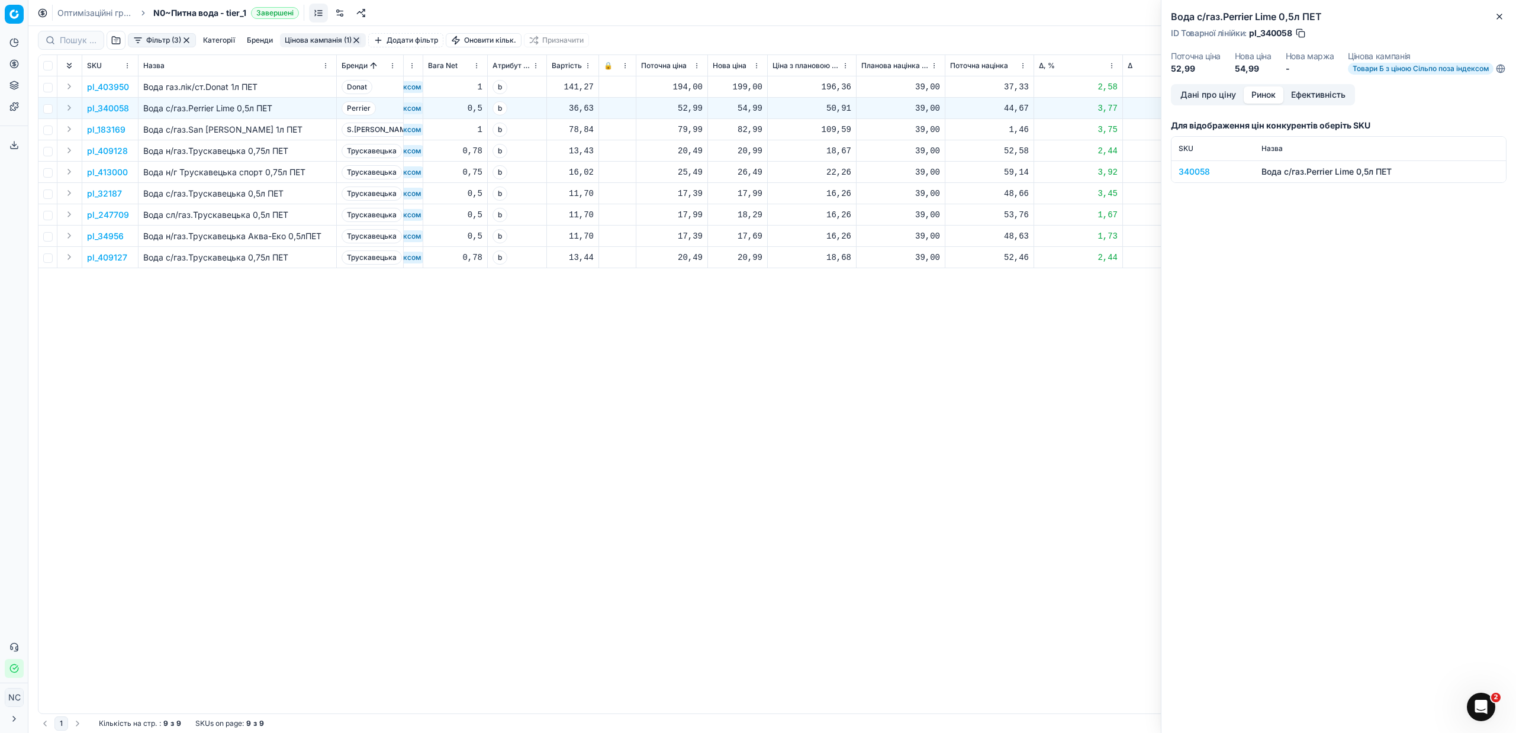
click at [1272, 100] on button "Ринок" at bounding box center [1263, 94] width 40 height 17
click at [1204, 178] on div "340058" at bounding box center [1212, 172] width 69 height 12
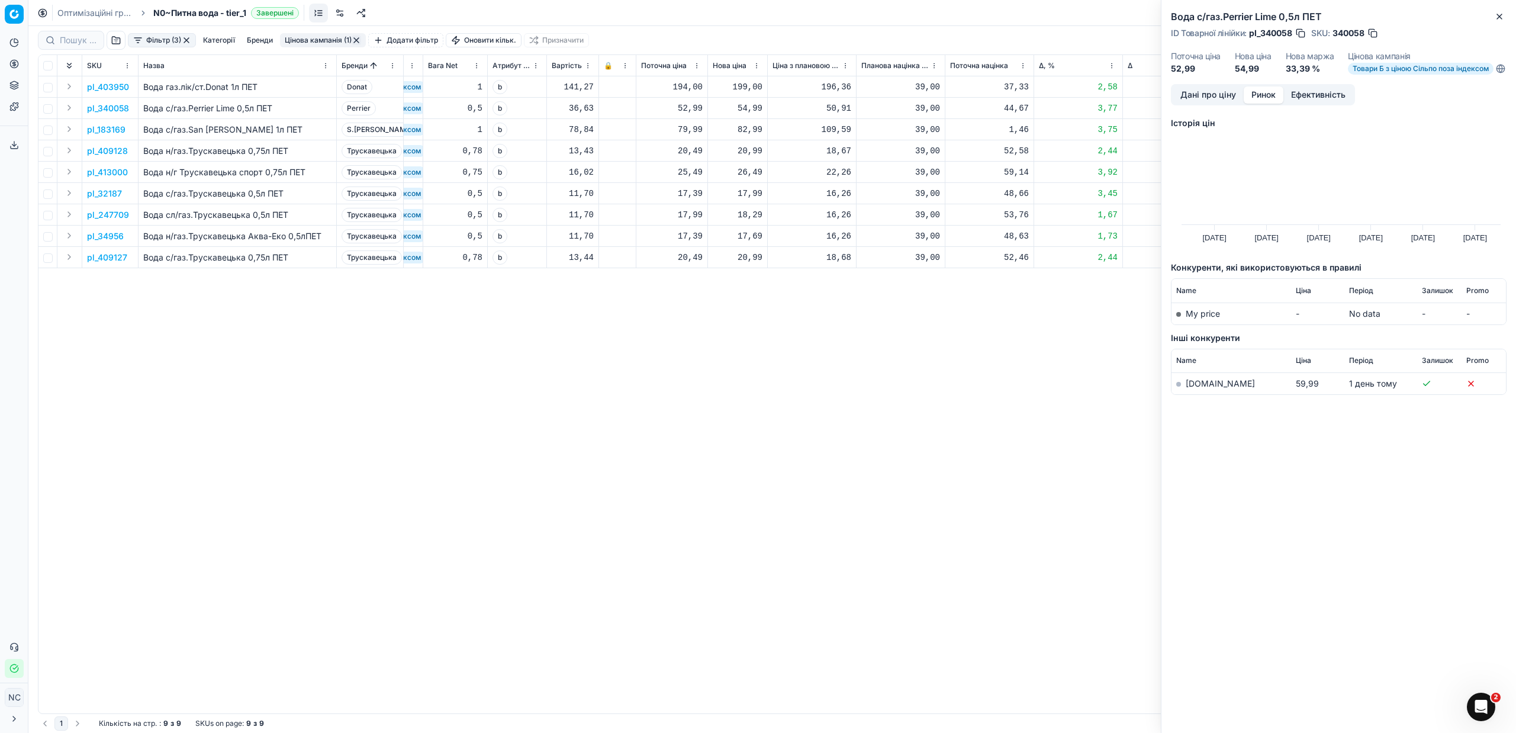
click at [1206, 388] on link "[DOMAIN_NAME]" at bounding box center [1219, 383] width 69 height 10
click at [1503, 13] on icon "button" at bounding box center [1498, 16] width 9 height 9
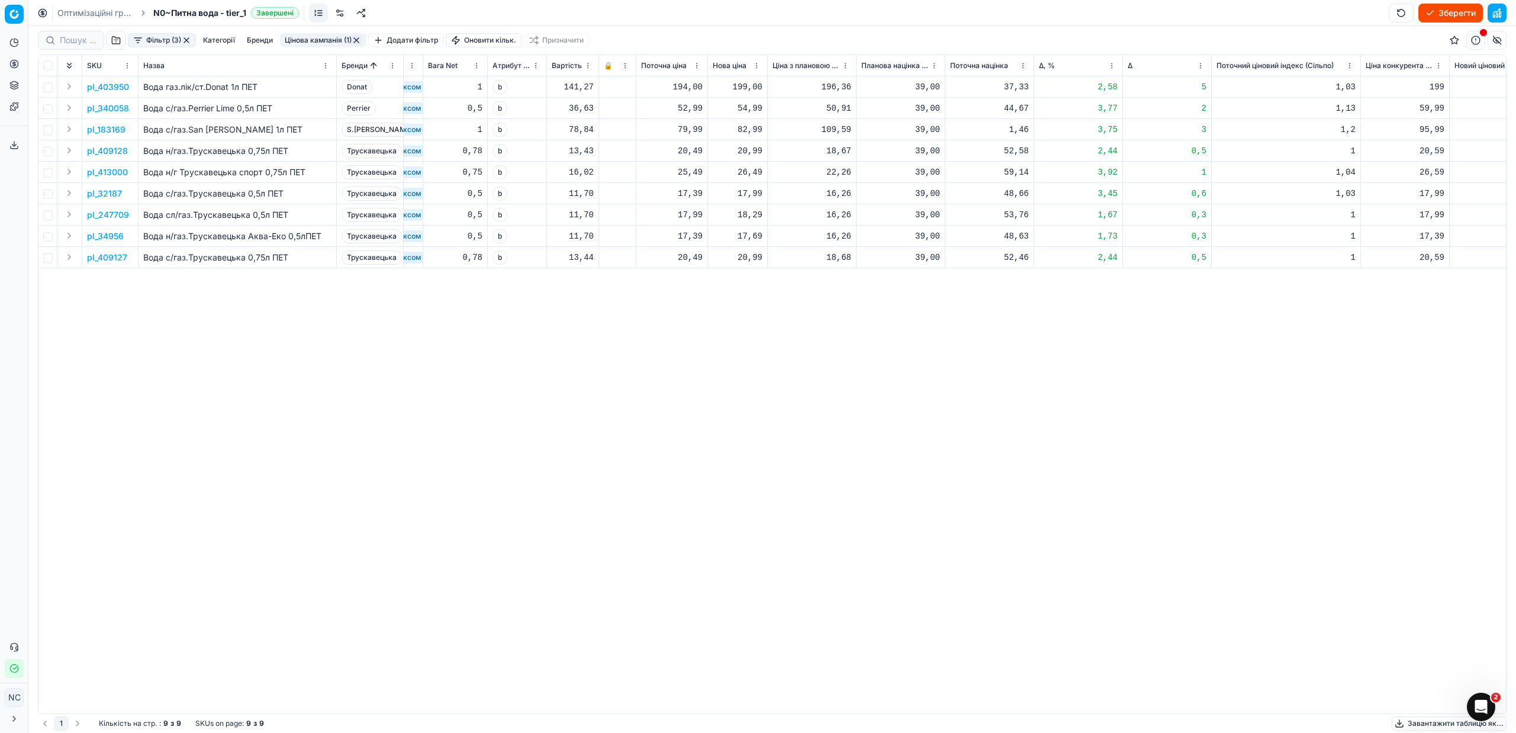
click at [112, 195] on p "pl_32187" at bounding box center [104, 194] width 35 height 12
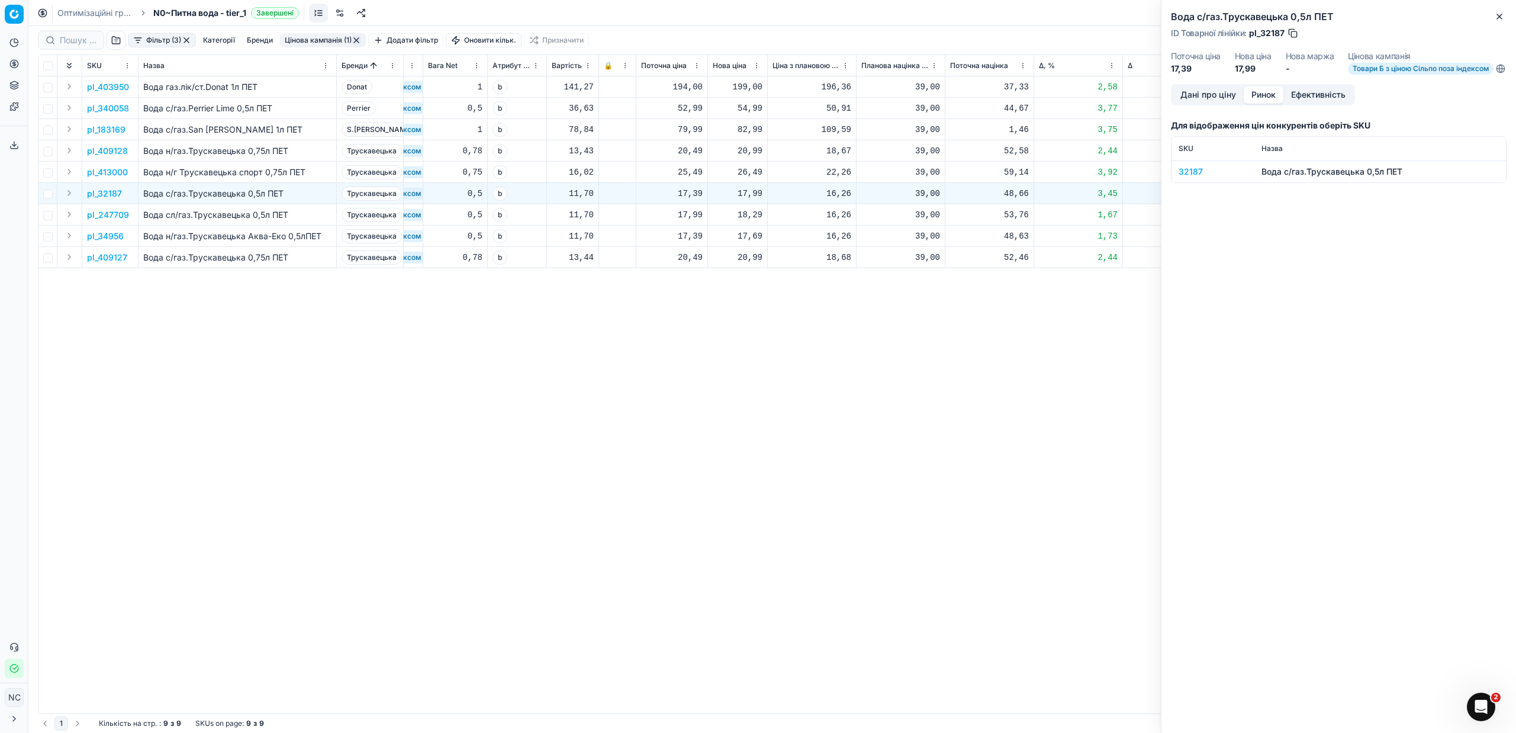
click at [1273, 102] on button "Ринок" at bounding box center [1263, 94] width 40 height 17
click at [1188, 178] on div "32187" at bounding box center [1212, 172] width 69 height 12
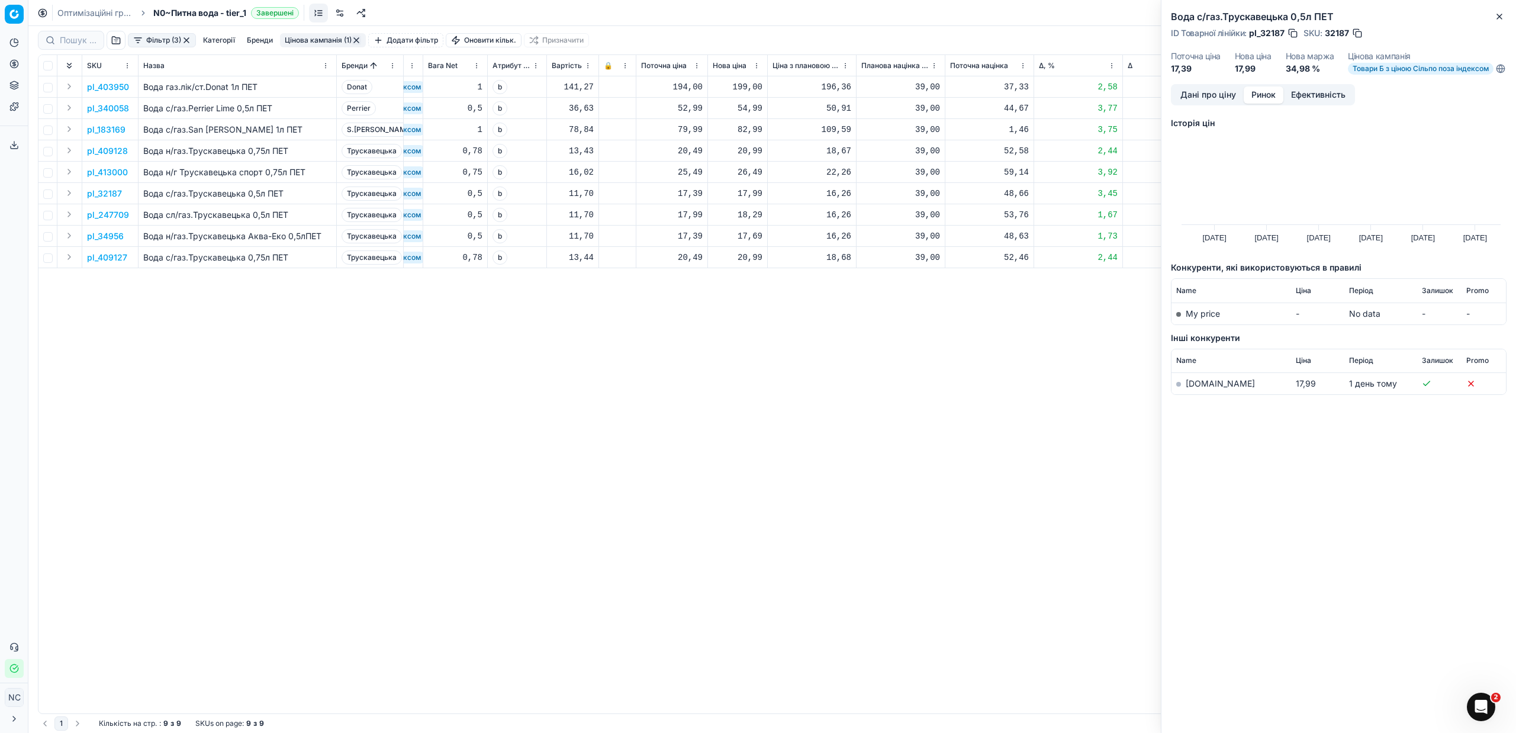
click at [1204, 388] on link "[DOMAIN_NAME]" at bounding box center [1219, 383] width 69 height 10
click at [121, 217] on p "pl_247709" at bounding box center [108, 215] width 42 height 12
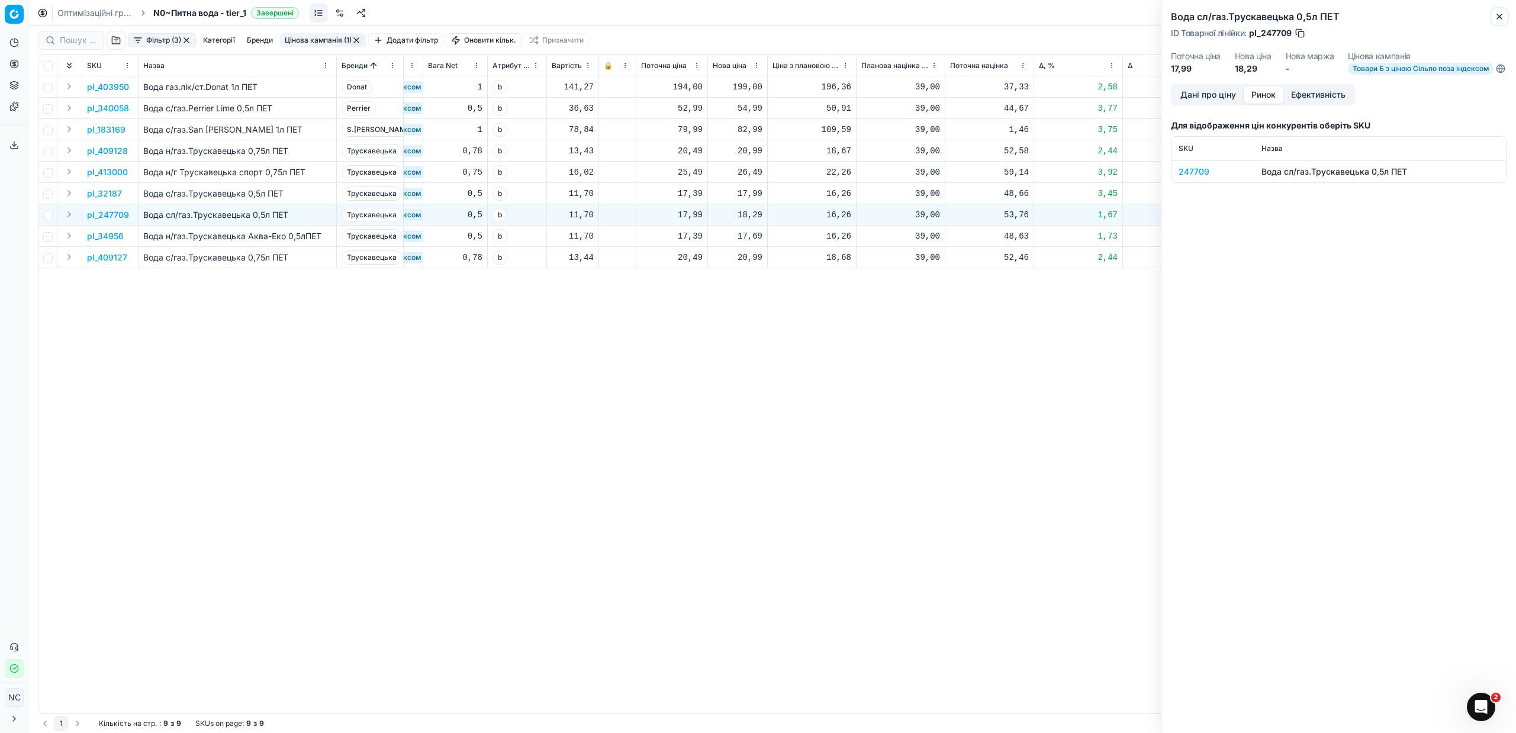
click at [1499, 16] on icon "button" at bounding box center [1499, 16] width 5 height 5
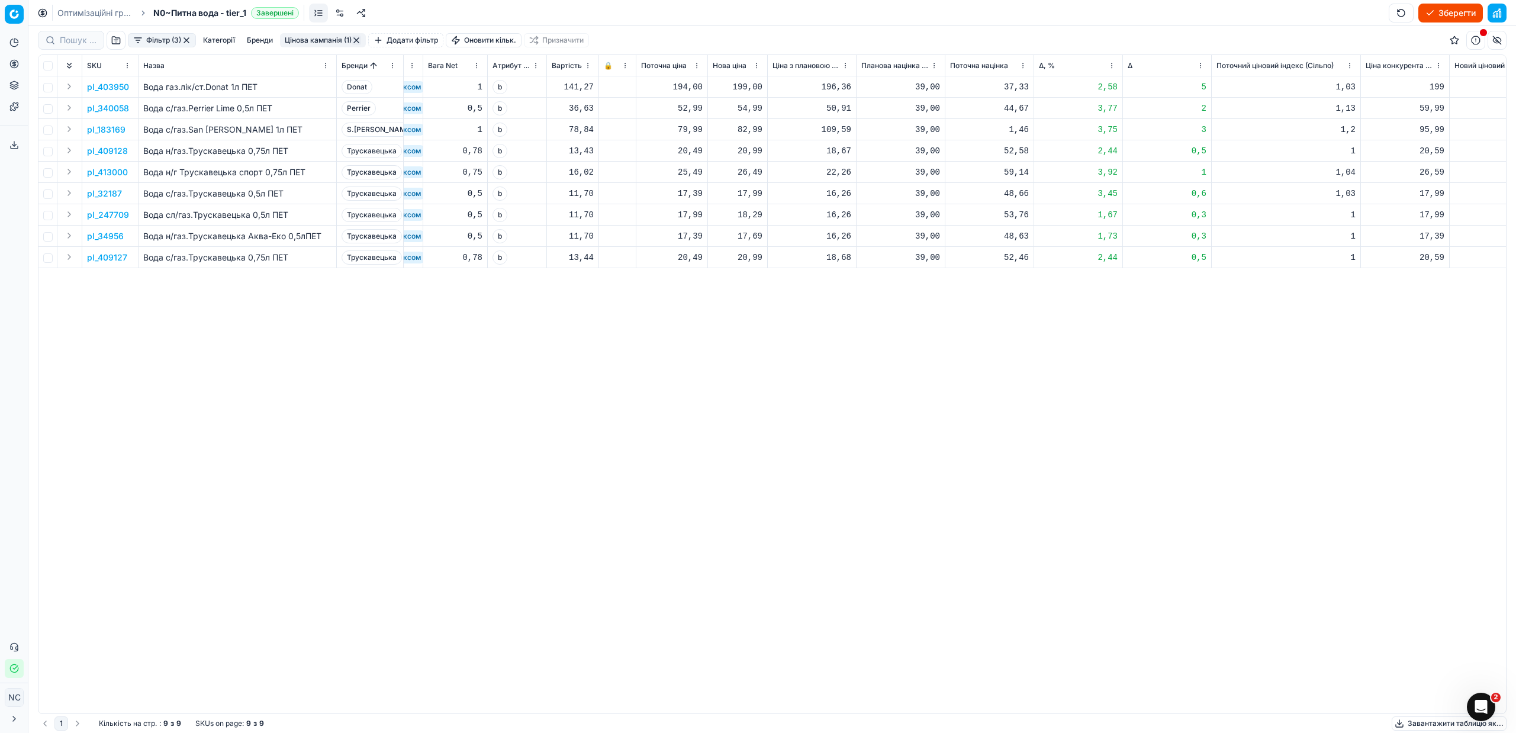
click at [118, 216] on p "pl_247709" at bounding box center [108, 215] width 42 height 12
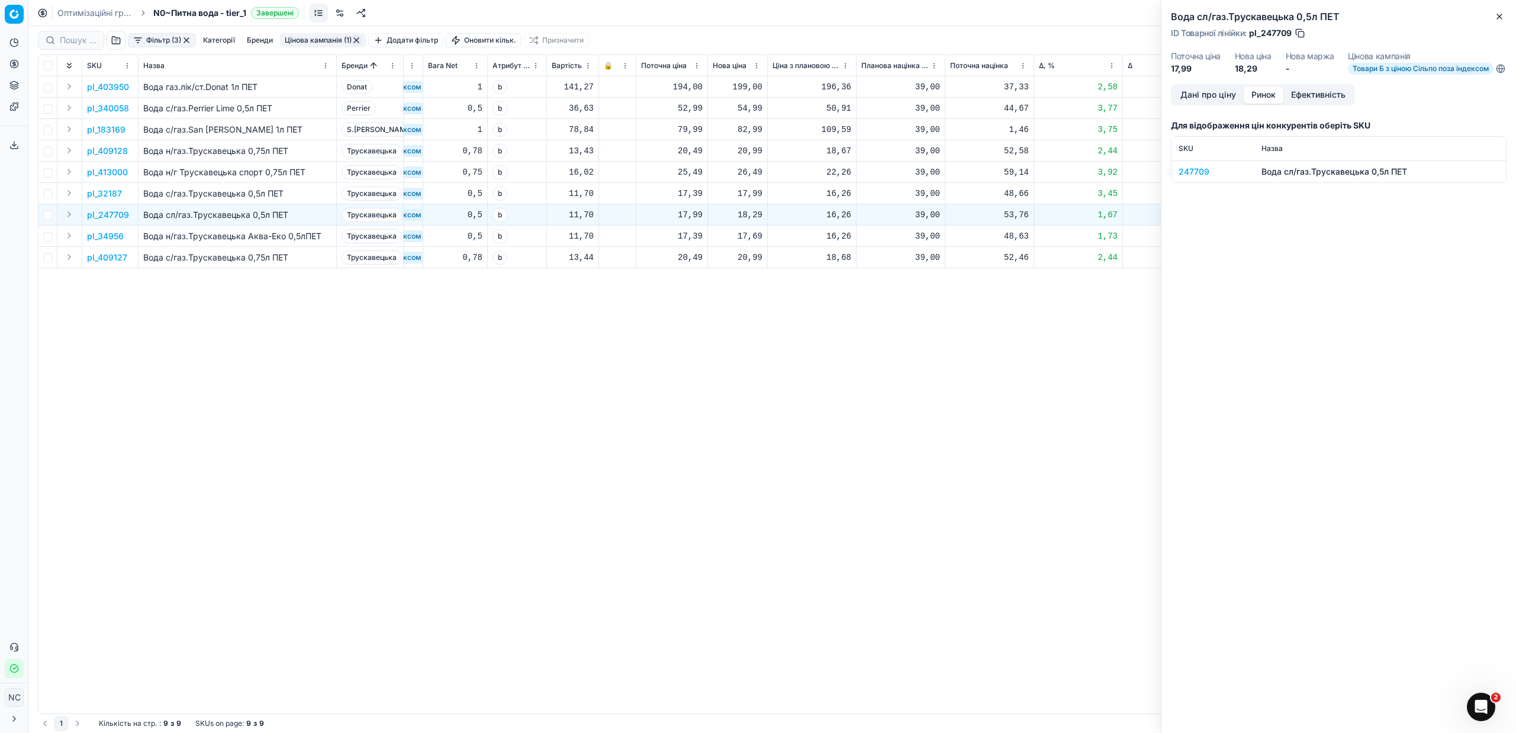
click at [1263, 96] on button "Ринок" at bounding box center [1263, 94] width 40 height 17
click at [1201, 178] on div "247709" at bounding box center [1212, 172] width 69 height 12
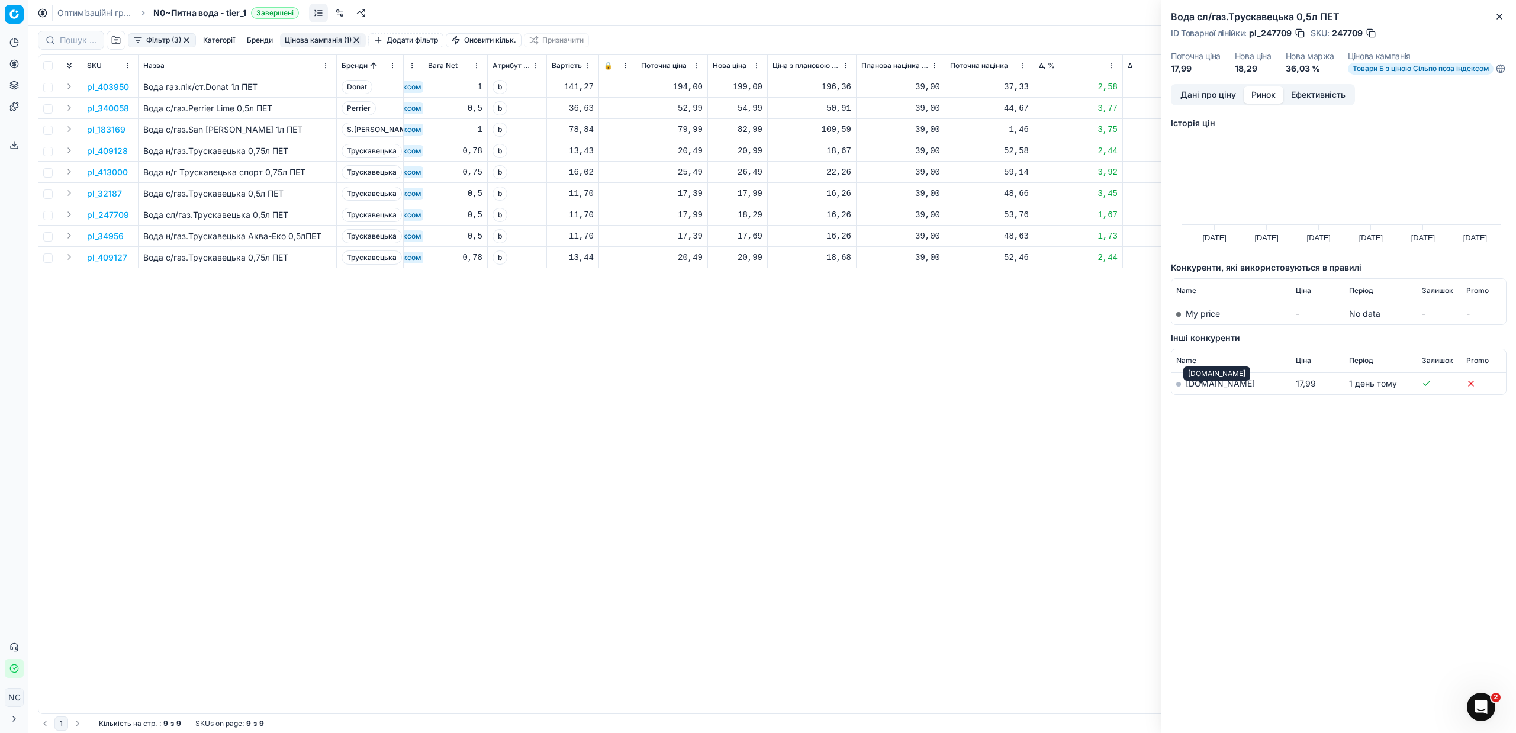
click at [1192, 388] on link "[DOMAIN_NAME]" at bounding box center [1219, 383] width 69 height 10
click at [753, 215] on div "18,29" at bounding box center [738, 215] width 50 height 12
type input "17.99"
click at [1497, 13] on icon "button" at bounding box center [1498, 16] width 9 height 9
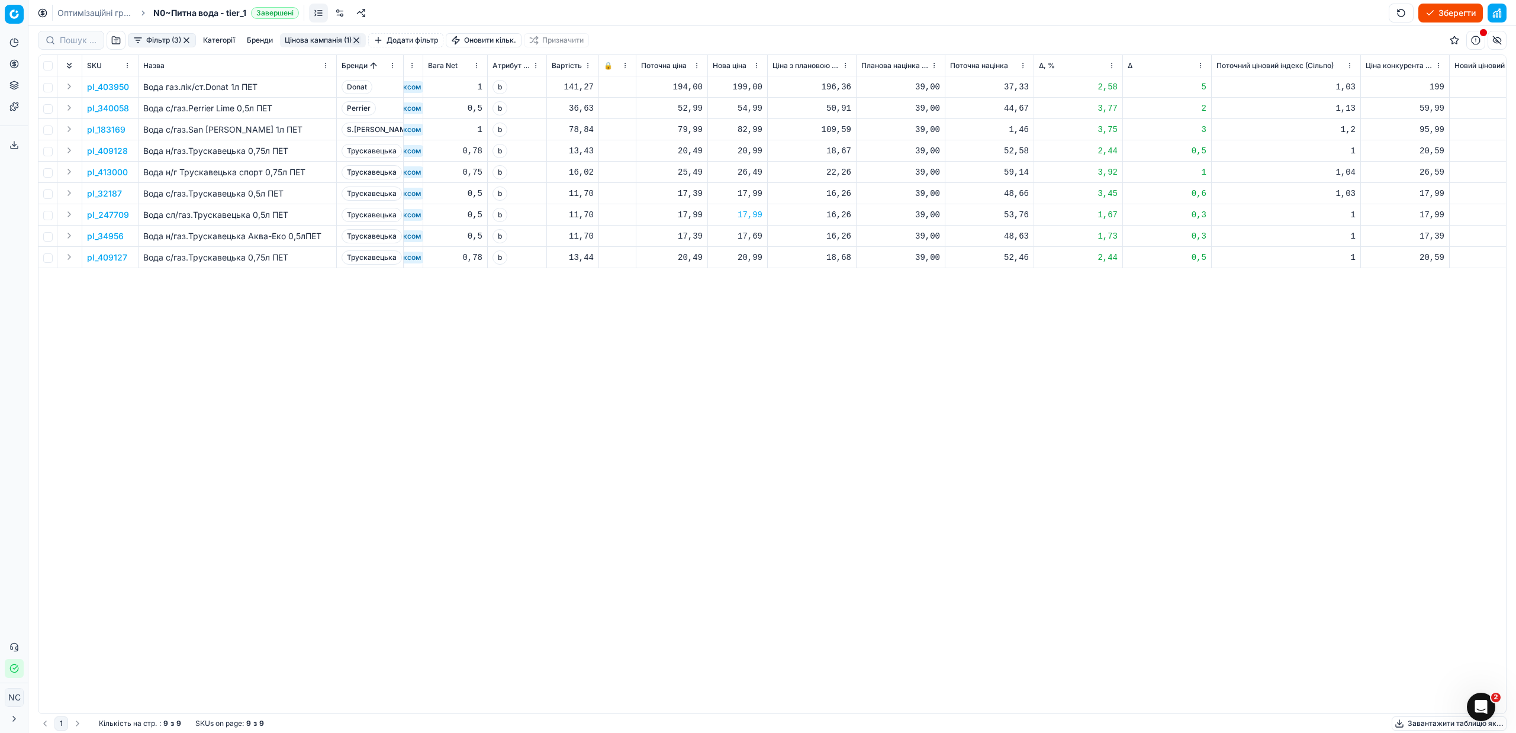
click at [102, 236] on p "pl_34956" at bounding box center [105, 236] width 37 height 12
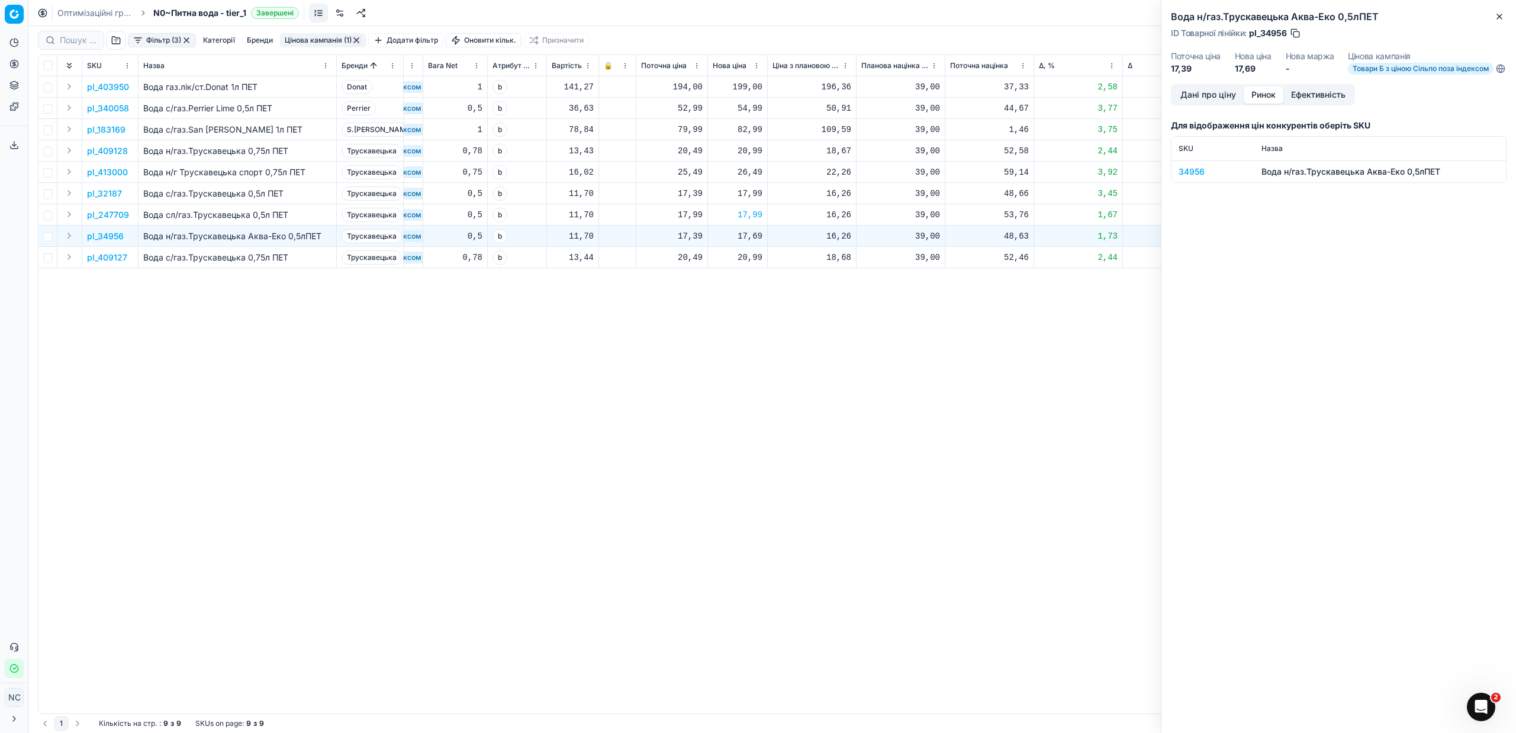
click at [1266, 99] on button "Ринок" at bounding box center [1263, 94] width 40 height 17
click at [1199, 178] on div "34956" at bounding box center [1212, 172] width 69 height 12
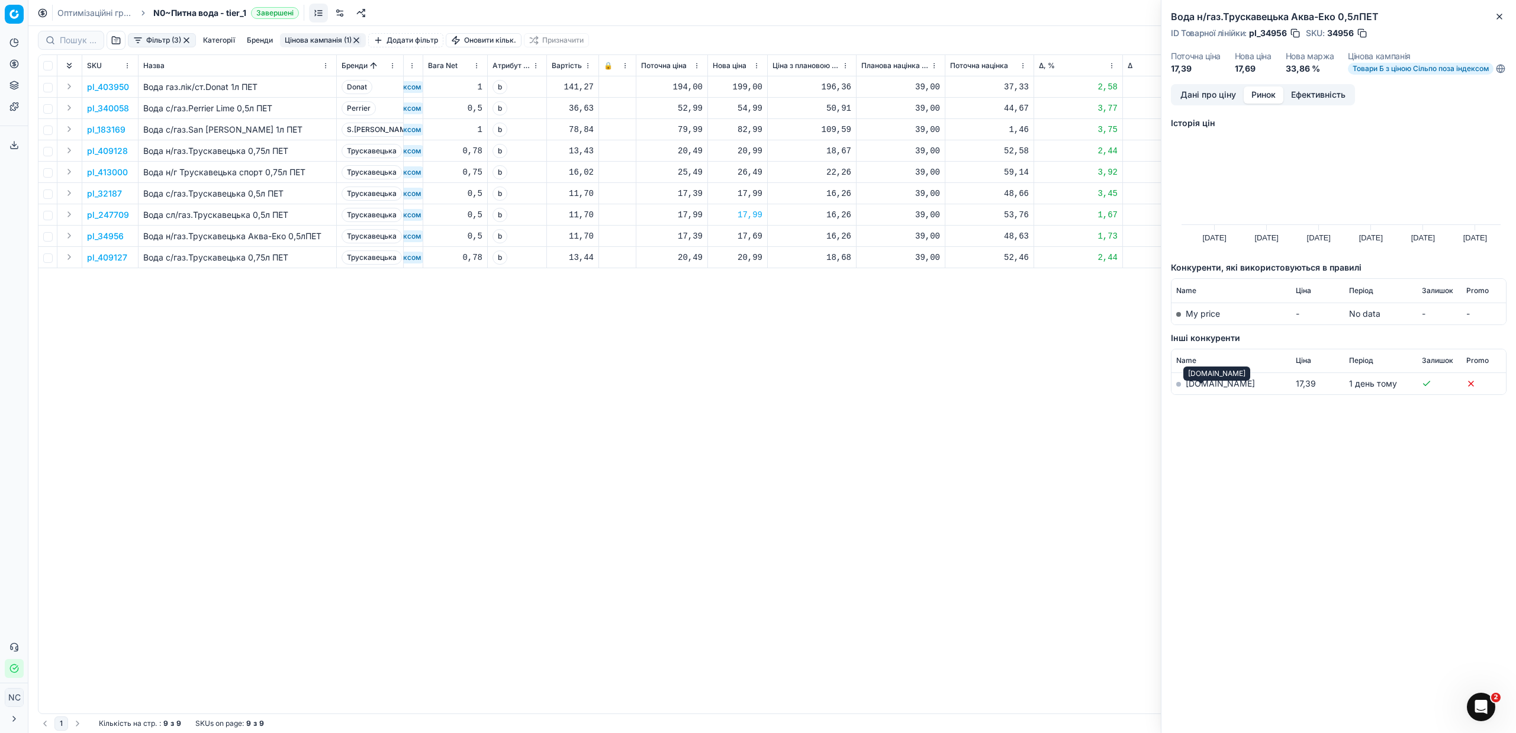
click at [1203, 388] on link "[DOMAIN_NAME]" at bounding box center [1219, 383] width 69 height 10
click at [1497, 20] on icon "button" at bounding box center [1498, 16] width 9 height 9
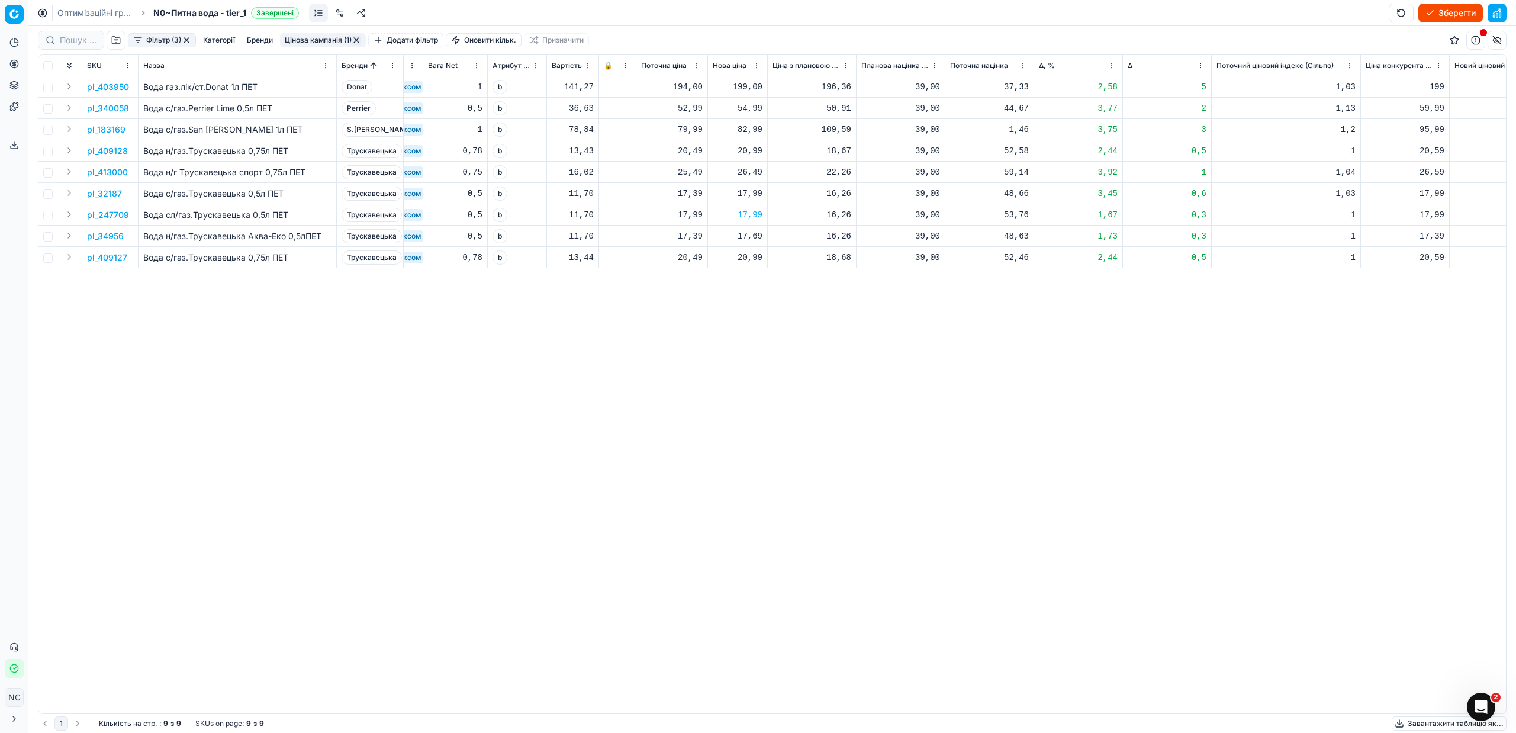
click at [750, 238] on div "17,69" at bounding box center [738, 236] width 50 height 12
type input "17.99"
click at [114, 259] on p "pl_409127" at bounding box center [107, 258] width 40 height 12
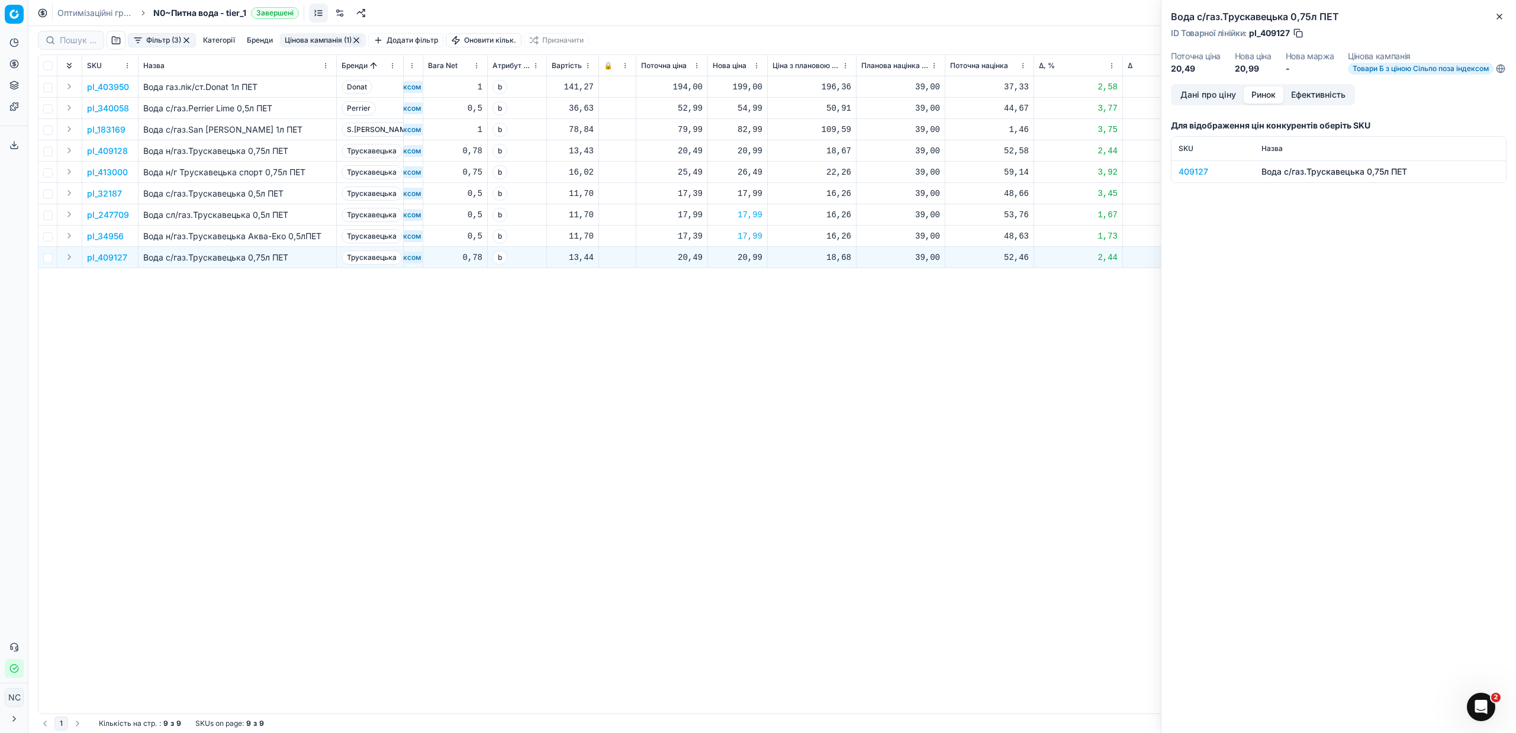
click at [1271, 104] on button "Ринок" at bounding box center [1263, 94] width 40 height 17
click at [1197, 178] on div "409127" at bounding box center [1212, 172] width 69 height 12
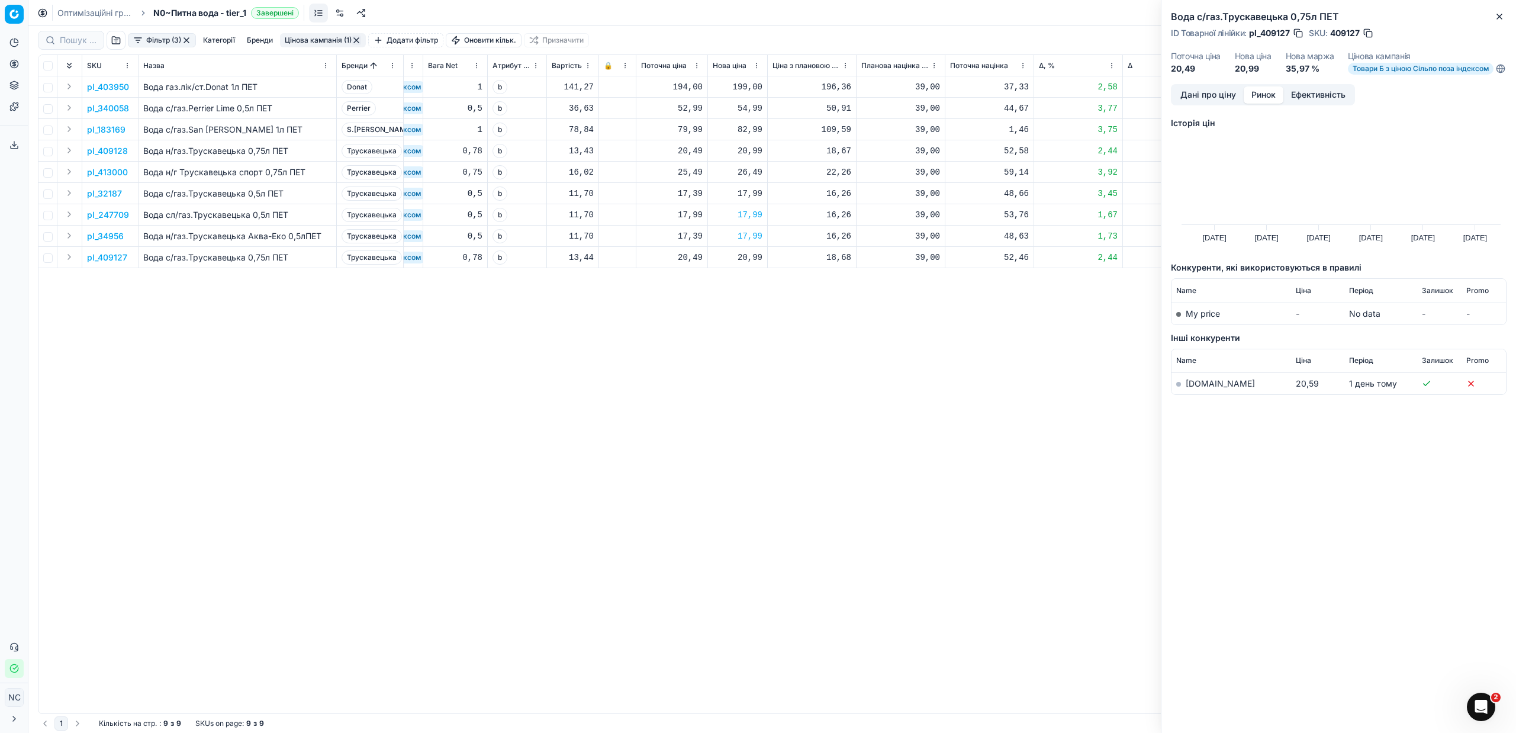
click at [1207, 388] on link "[DOMAIN_NAME]" at bounding box center [1219, 383] width 69 height 10
click at [1497, 14] on icon "button" at bounding box center [1499, 16] width 5 height 5
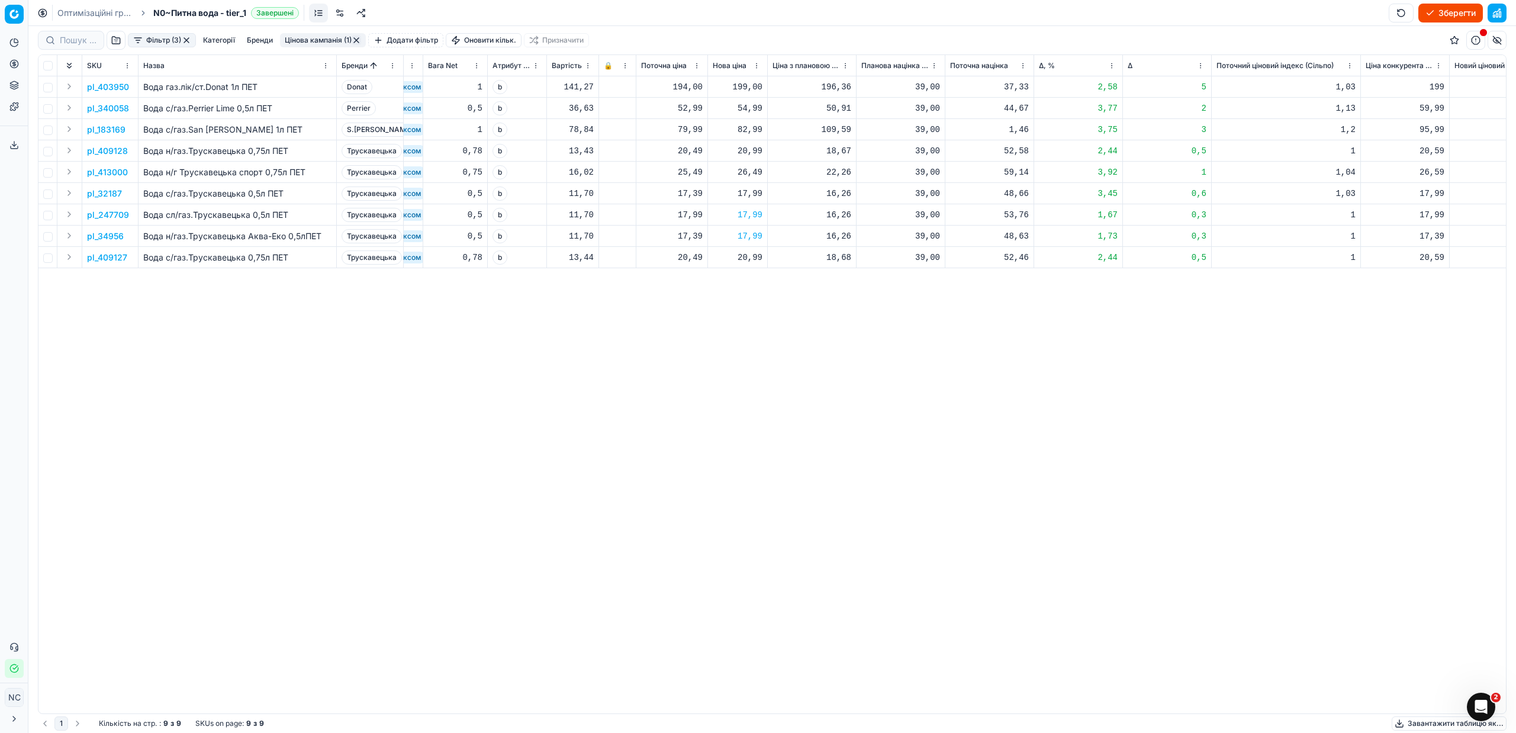
click at [317, 38] on button "Цінова кампанія (1)" at bounding box center [323, 40] width 86 height 14
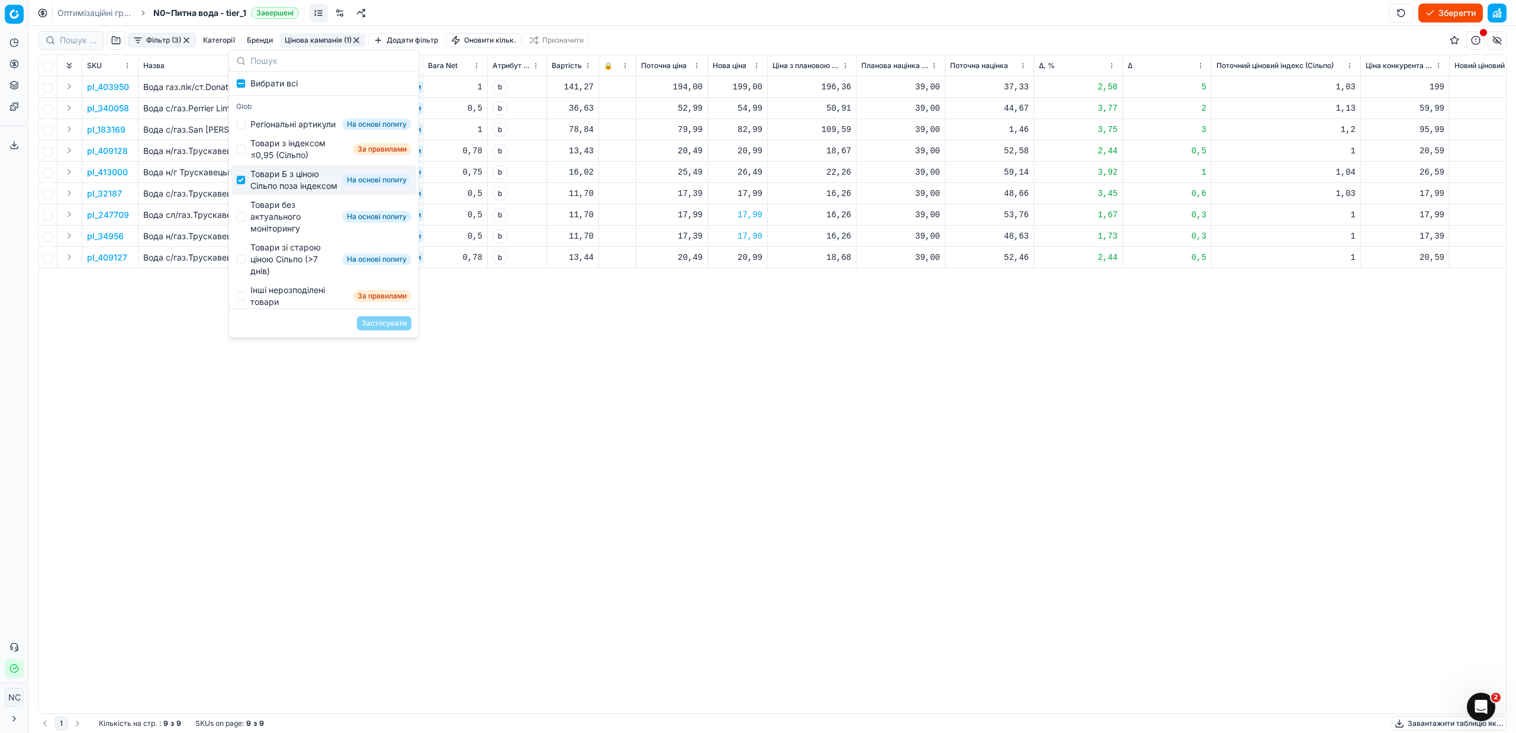
click at [270, 192] on div "Товари Б з ціною Сільпо поза індексом" at bounding box center [293, 180] width 87 height 24
checkbox input "false"
click at [282, 234] on div "Товари без актуального моніторингу" at bounding box center [293, 217] width 87 height 36
checkbox input "true"
click at [389, 320] on button "Застосувати" at bounding box center [384, 323] width 54 height 14
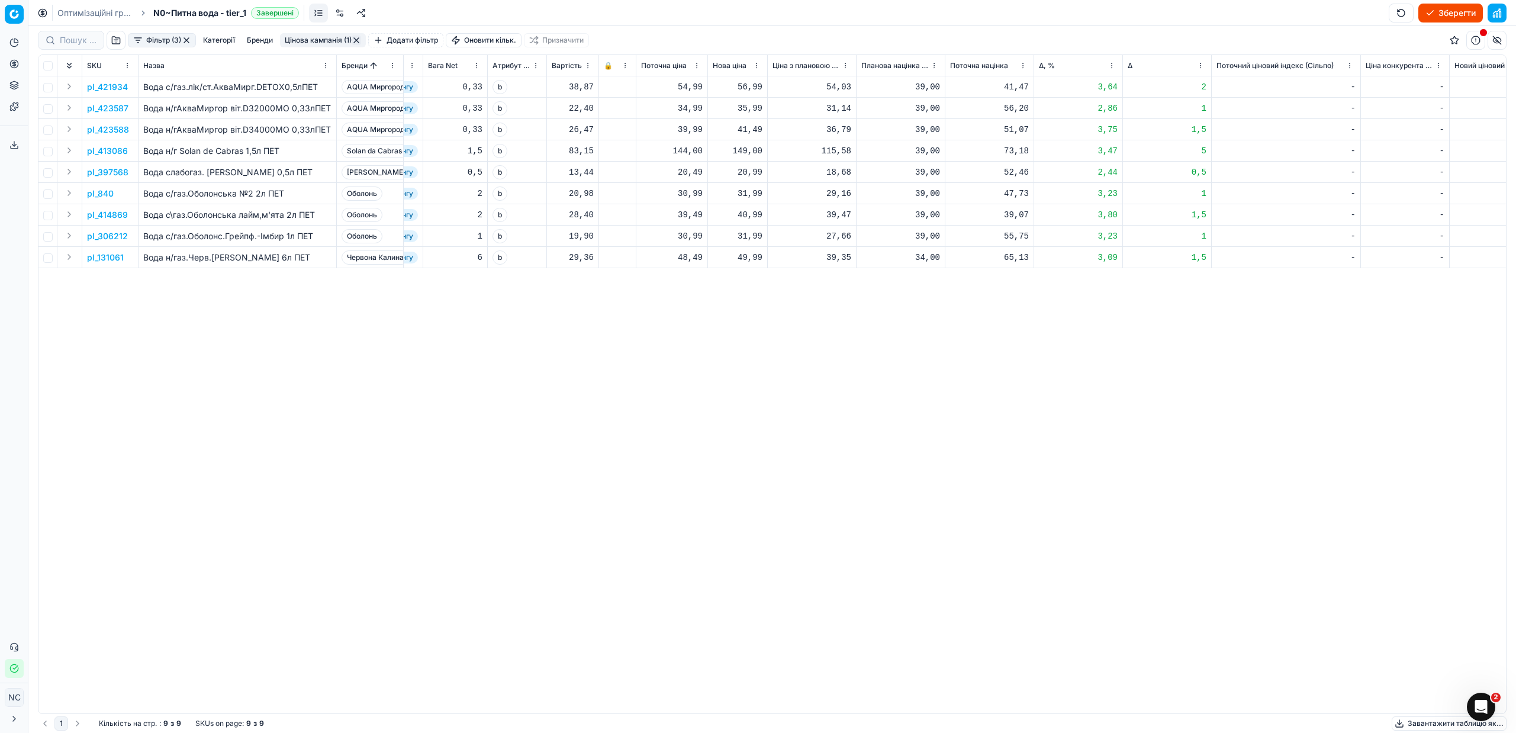
click at [140, 38] on button "Фільтр (3)" at bounding box center [162, 40] width 68 height 14
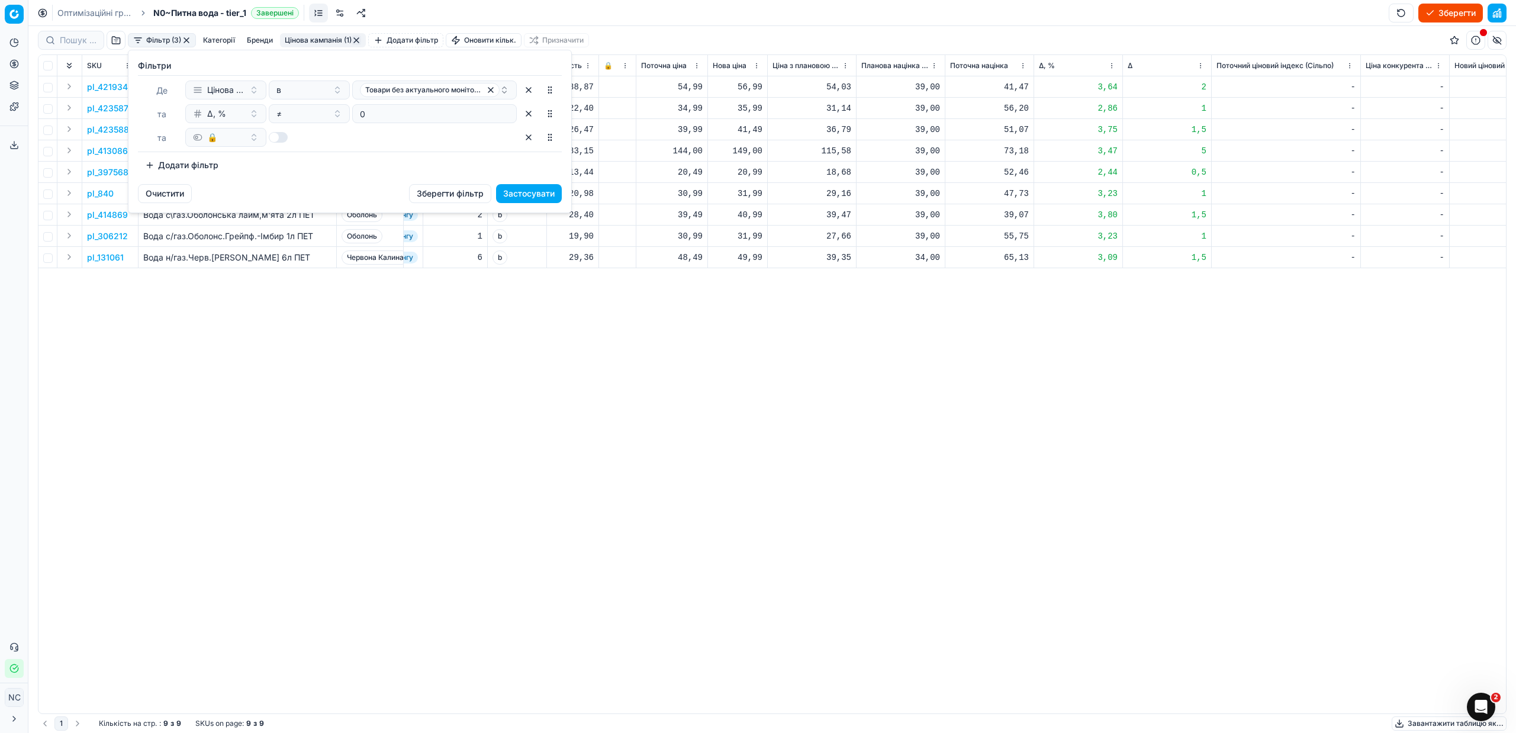
click at [312, 344] on html "Pricing platform Аналітика Цінова оптимізація Асортимент продукції Шаблони Серв…" at bounding box center [758, 366] width 1516 height 733
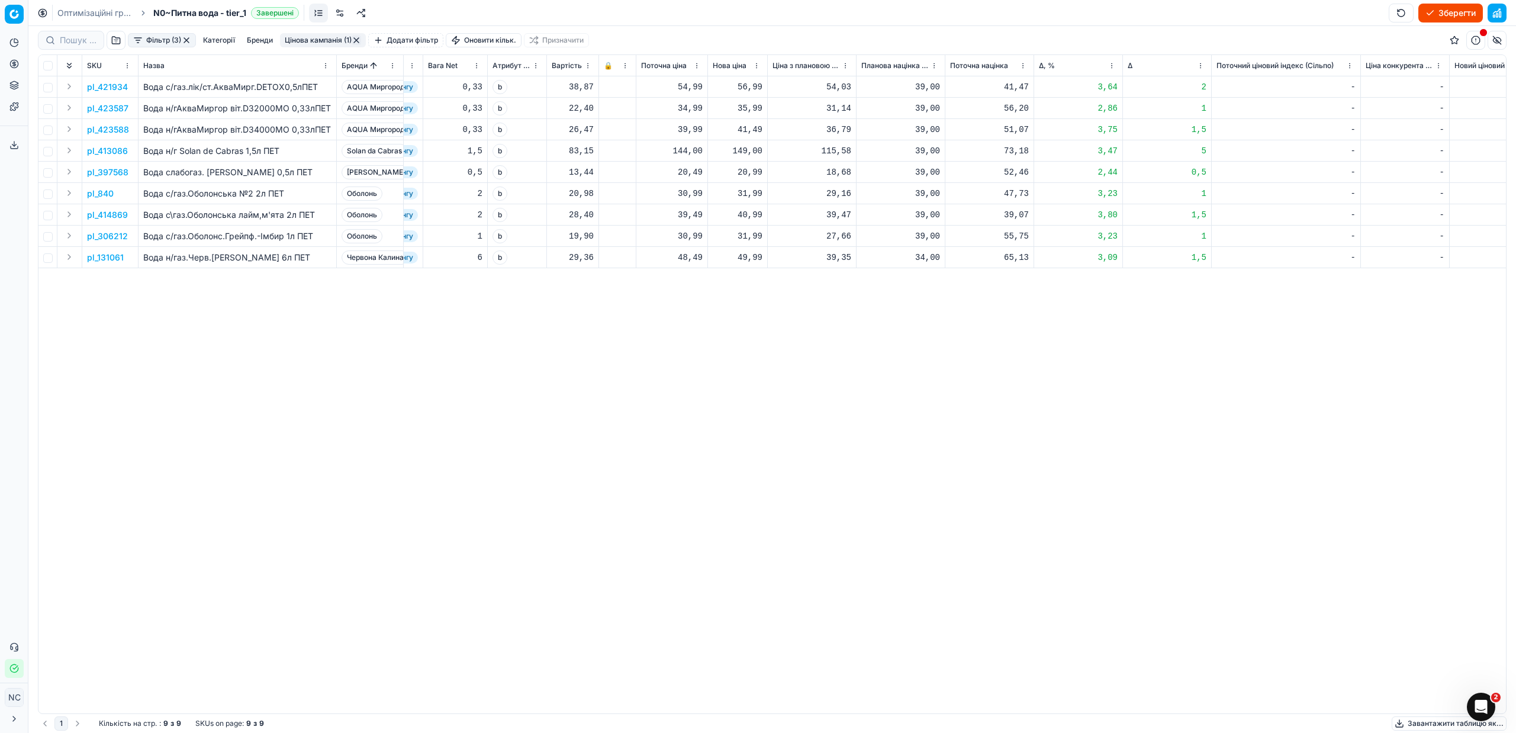
click at [110, 109] on p "pl_423587" at bounding box center [107, 108] width 41 height 12
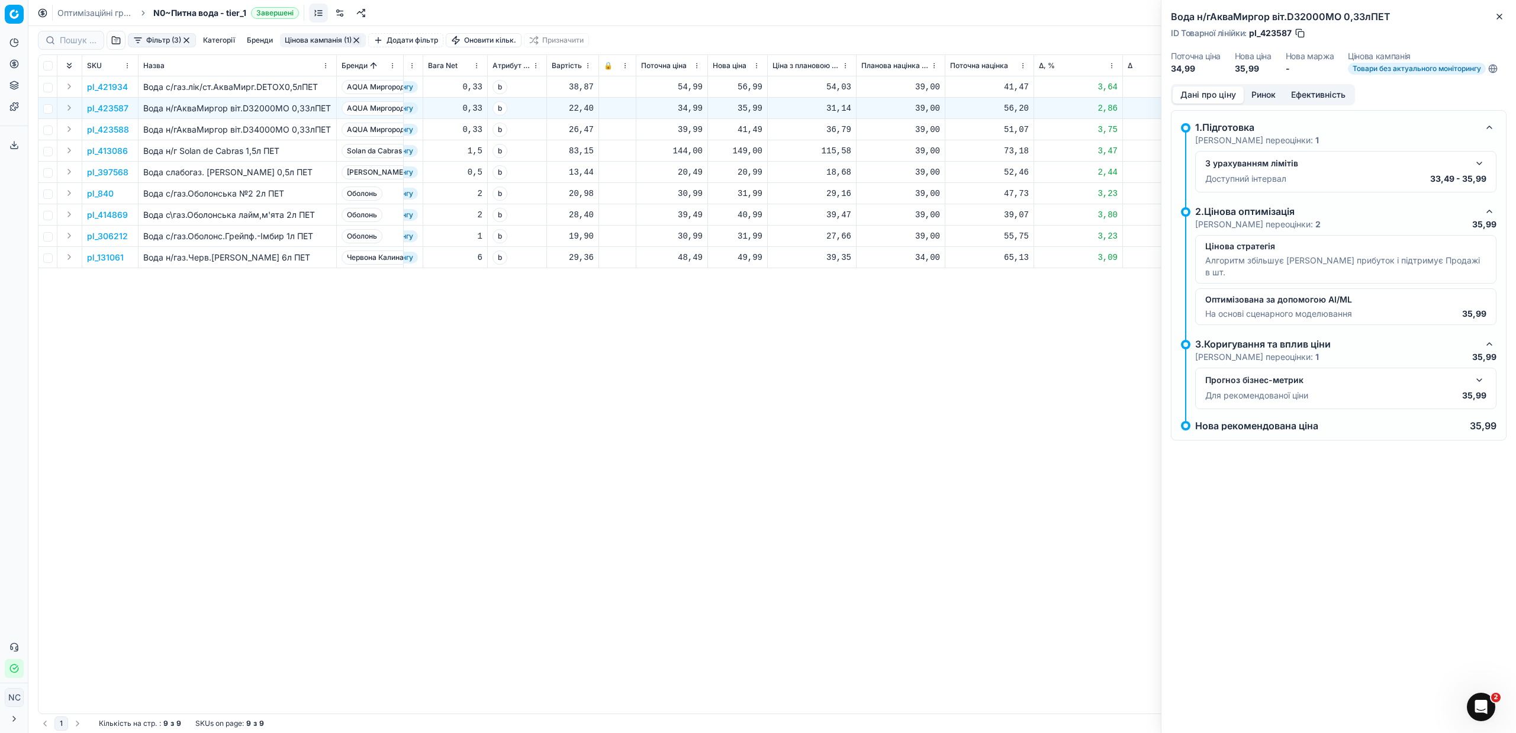
click at [1265, 95] on button "Ринок" at bounding box center [1263, 94] width 40 height 17
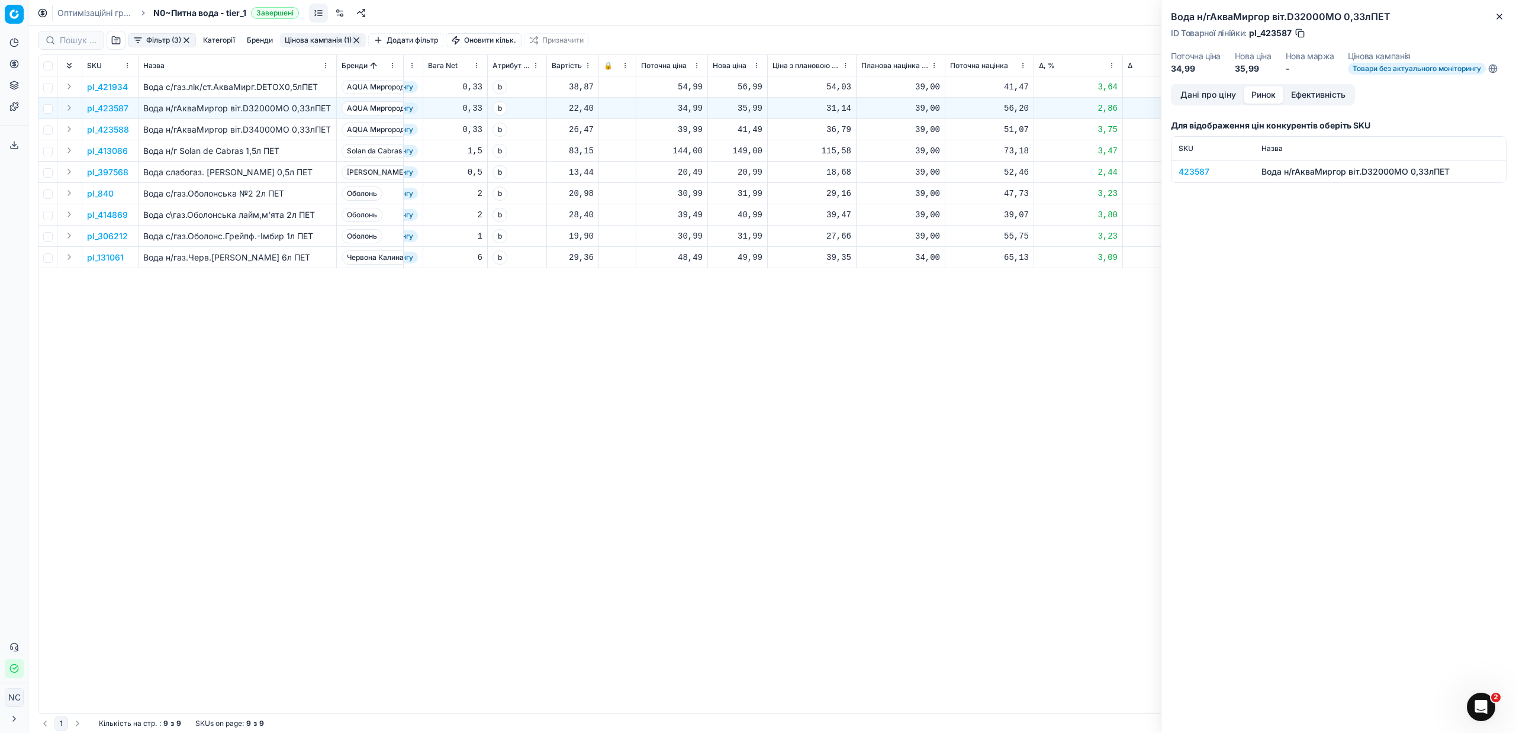
click at [1197, 172] on div "423587" at bounding box center [1212, 172] width 69 height 12
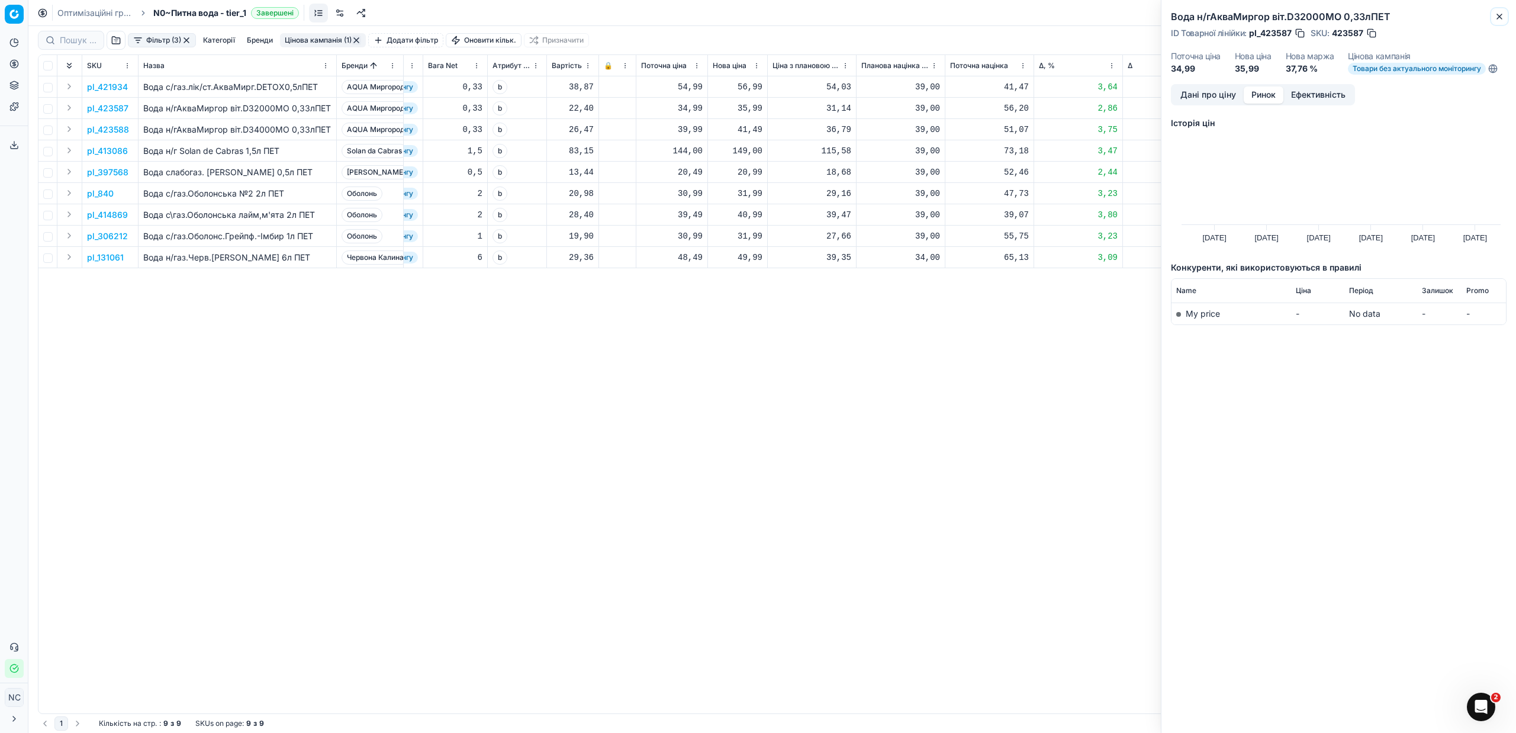
click at [1498, 14] on icon "button" at bounding box center [1498, 16] width 9 height 9
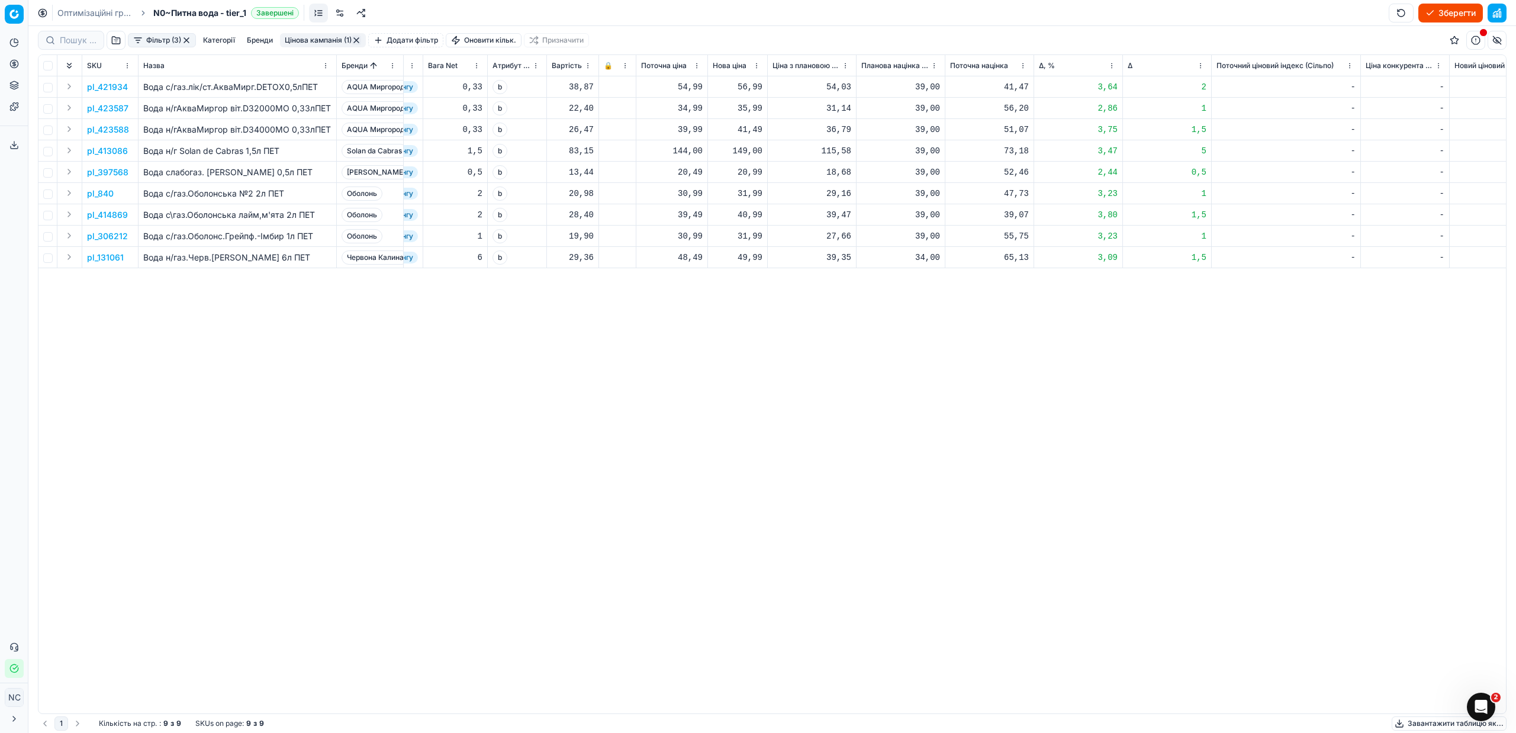
click at [108, 215] on p "pl_414869" at bounding box center [107, 215] width 41 height 12
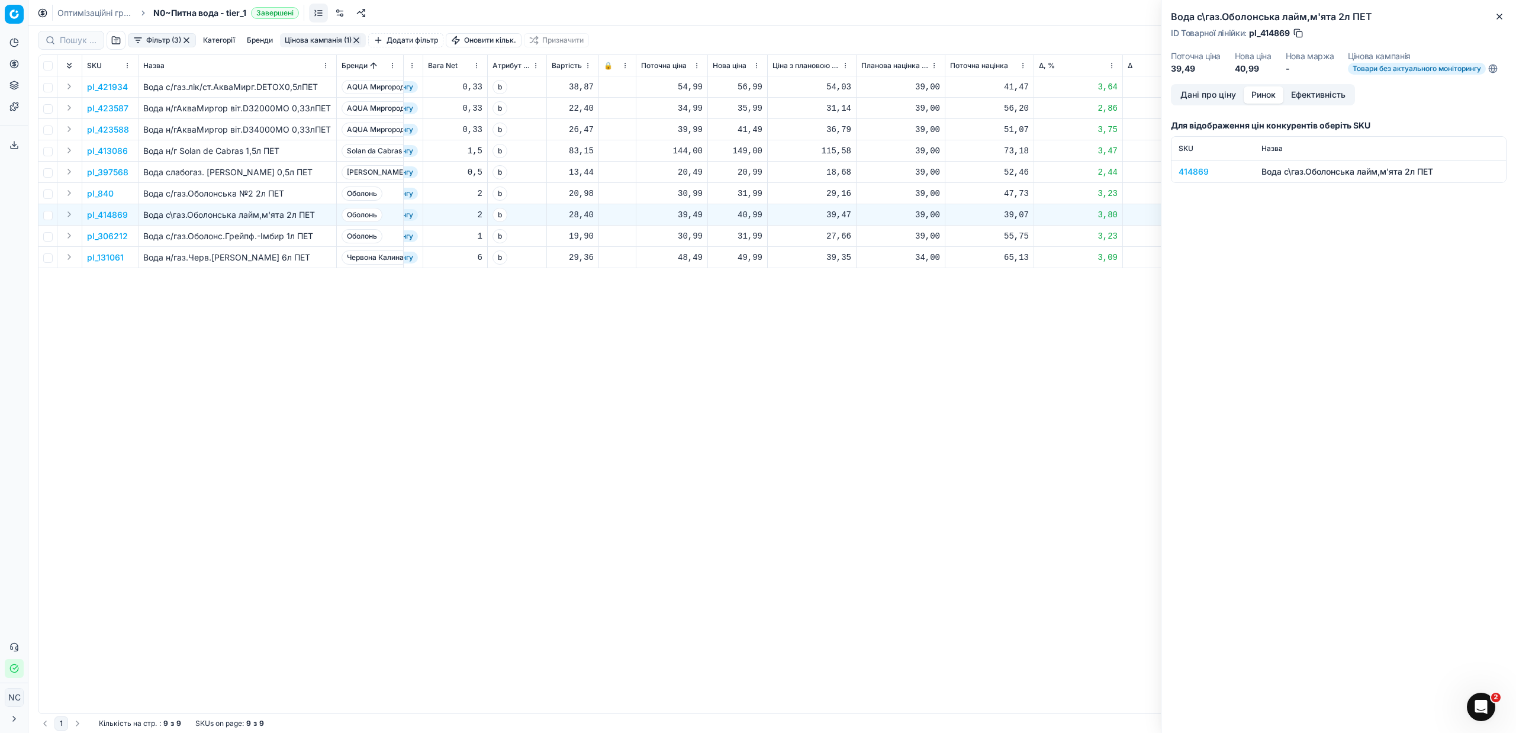
click at [1264, 93] on button "Ринок" at bounding box center [1263, 94] width 40 height 17
click at [1203, 172] on div "414869" at bounding box center [1212, 172] width 69 height 12
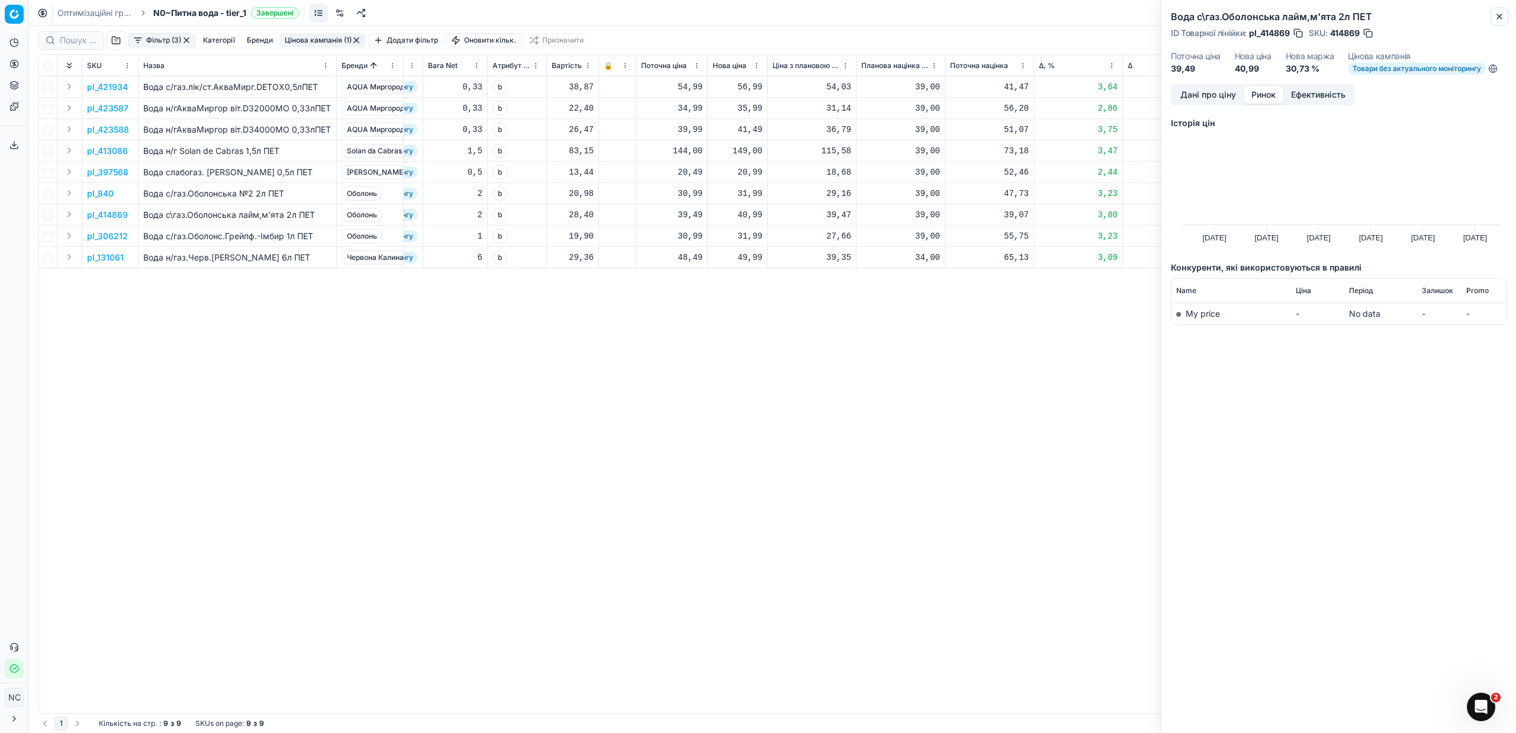
click at [1503, 12] on icon "button" at bounding box center [1498, 16] width 9 height 9
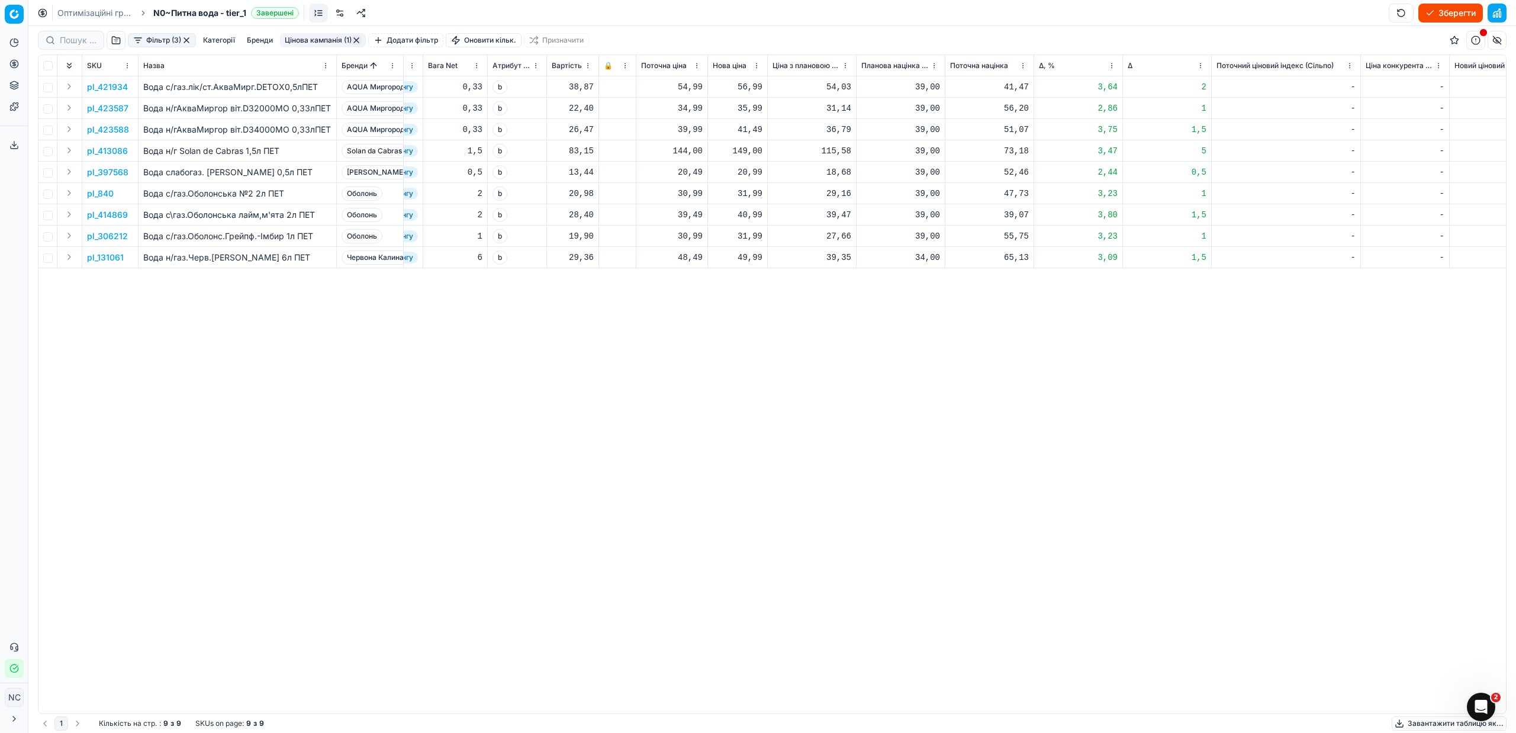
click at [319, 38] on button "Цінова кампанія (1)" at bounding box center [323, 40] width 86 height 14
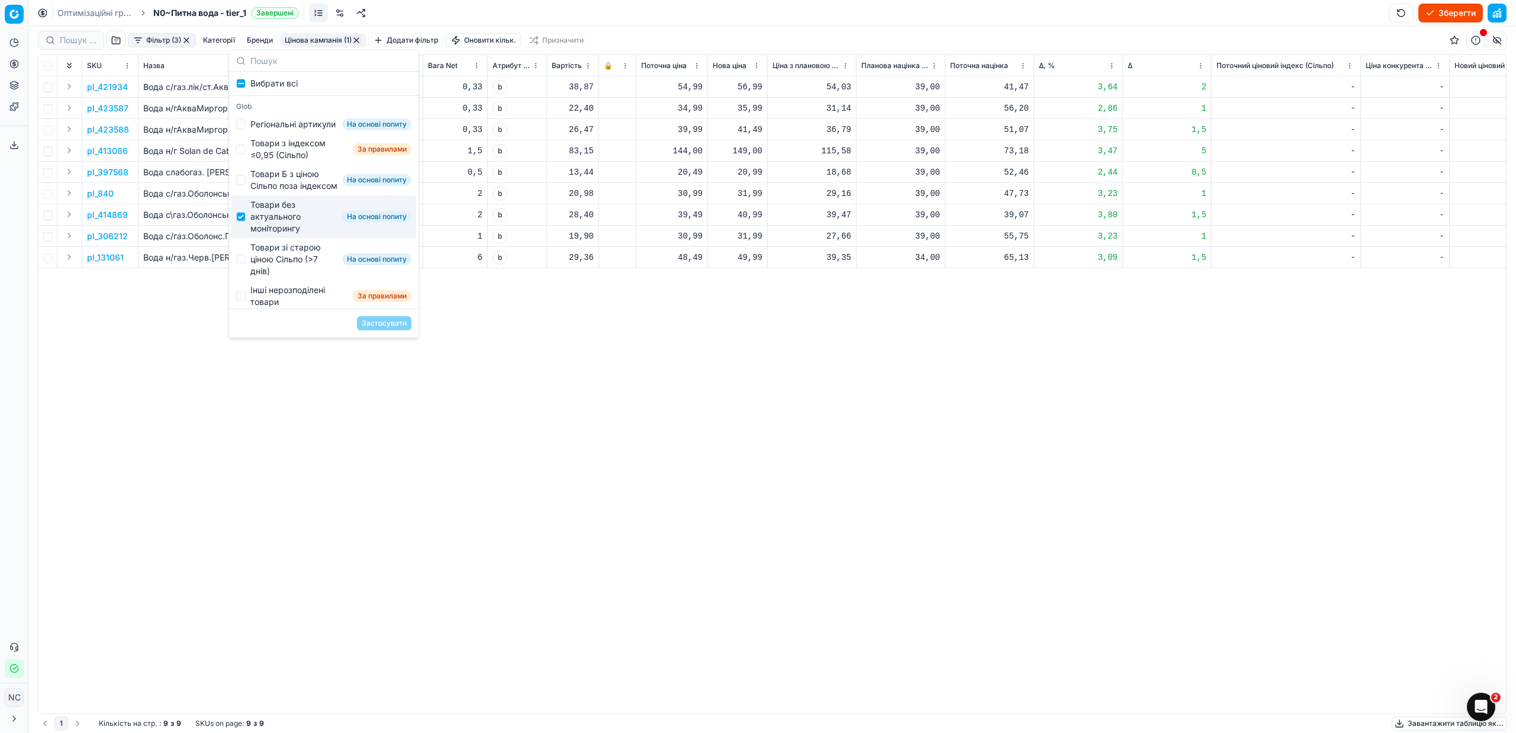
click at [276, 234] on div "Товари без актуального моніторингу" at bounding box center [293, 217] width 87 height 36
checkbox input "false"
click at [282, 277] on div "Товари зі старою ціною Сільпо (>7 днів)" at bounding box center [293, 259] width 87 height 36
checkbox input "true"
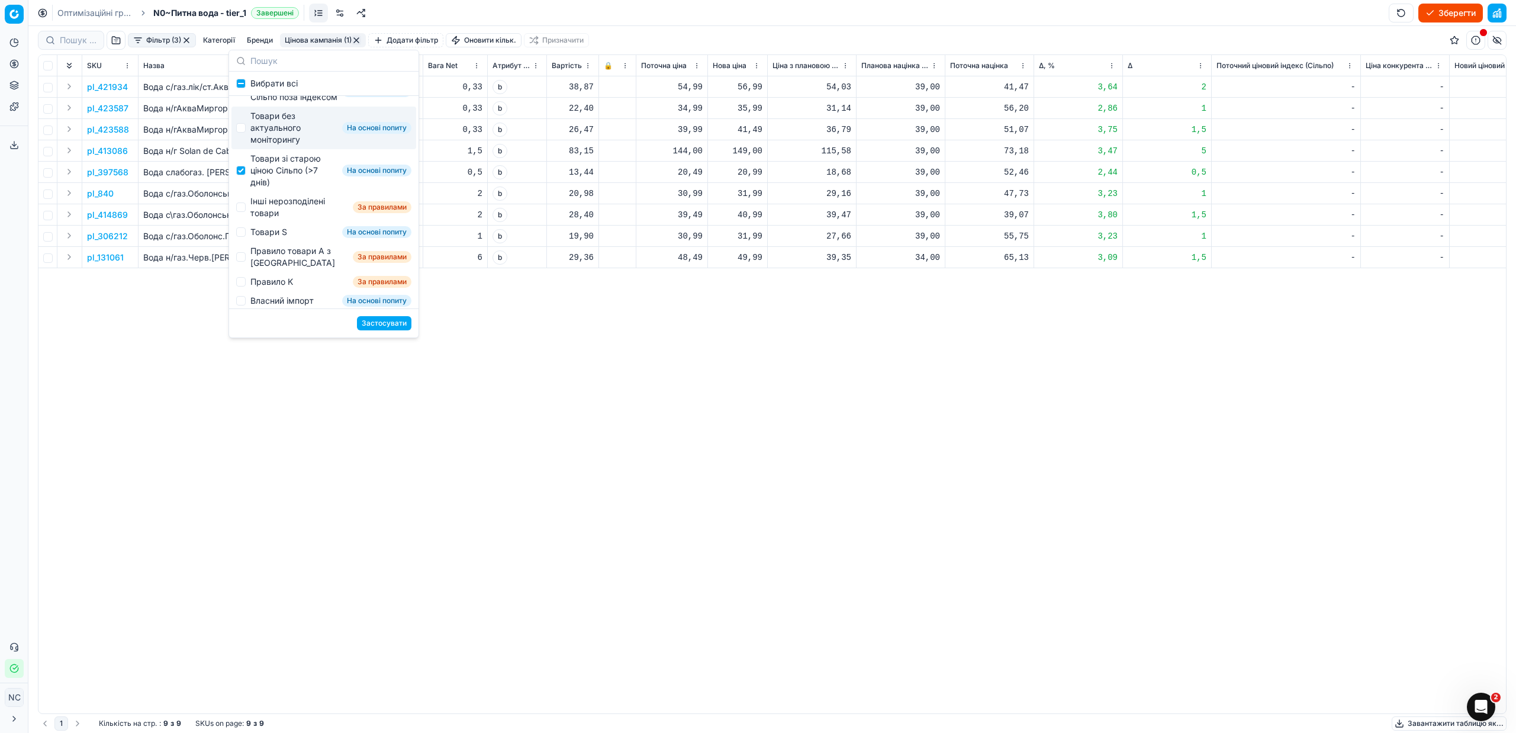
click at [383, 326] on button "Застосувати" at bounding box center [384, 323] width 54 height 14
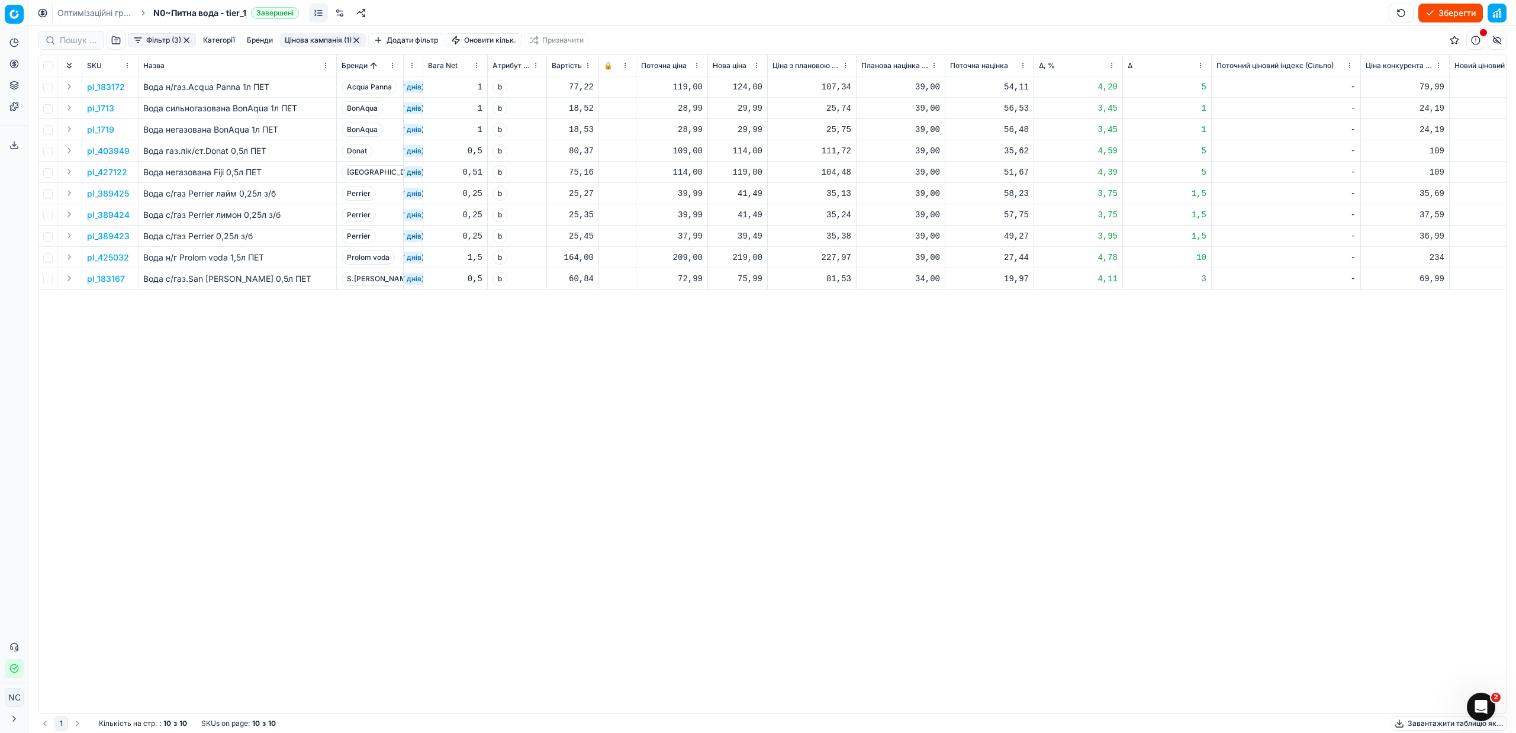
click at [110, 89] on p "pl_183172" at bounding box center [106, 87] width 38 height 12
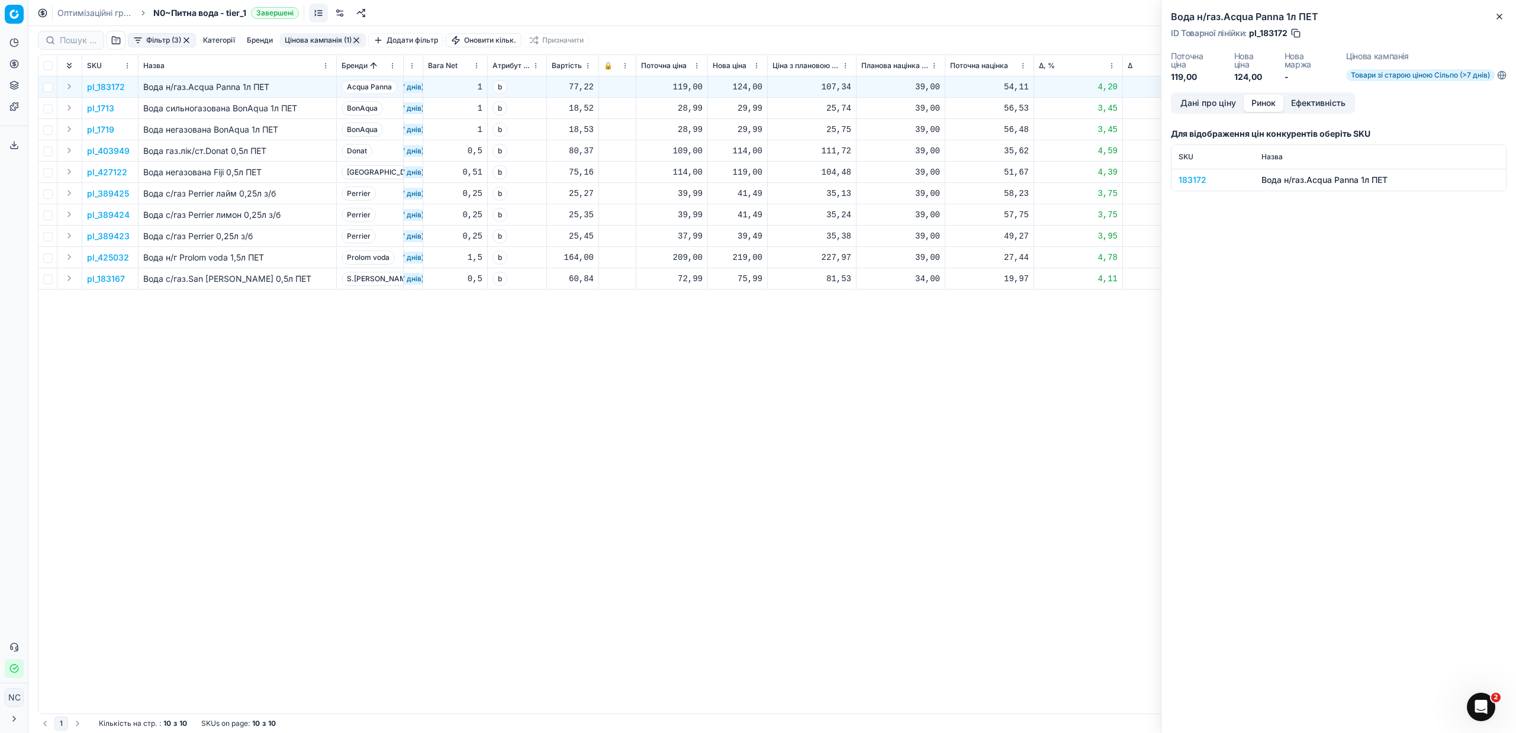
click at [1256, 102] on button "Ринок" at bounding box center [1263, 103] width 40 height 17
click at [1197, 182] on div "183172" at bounding box center [1212, 180] width 69 height 12
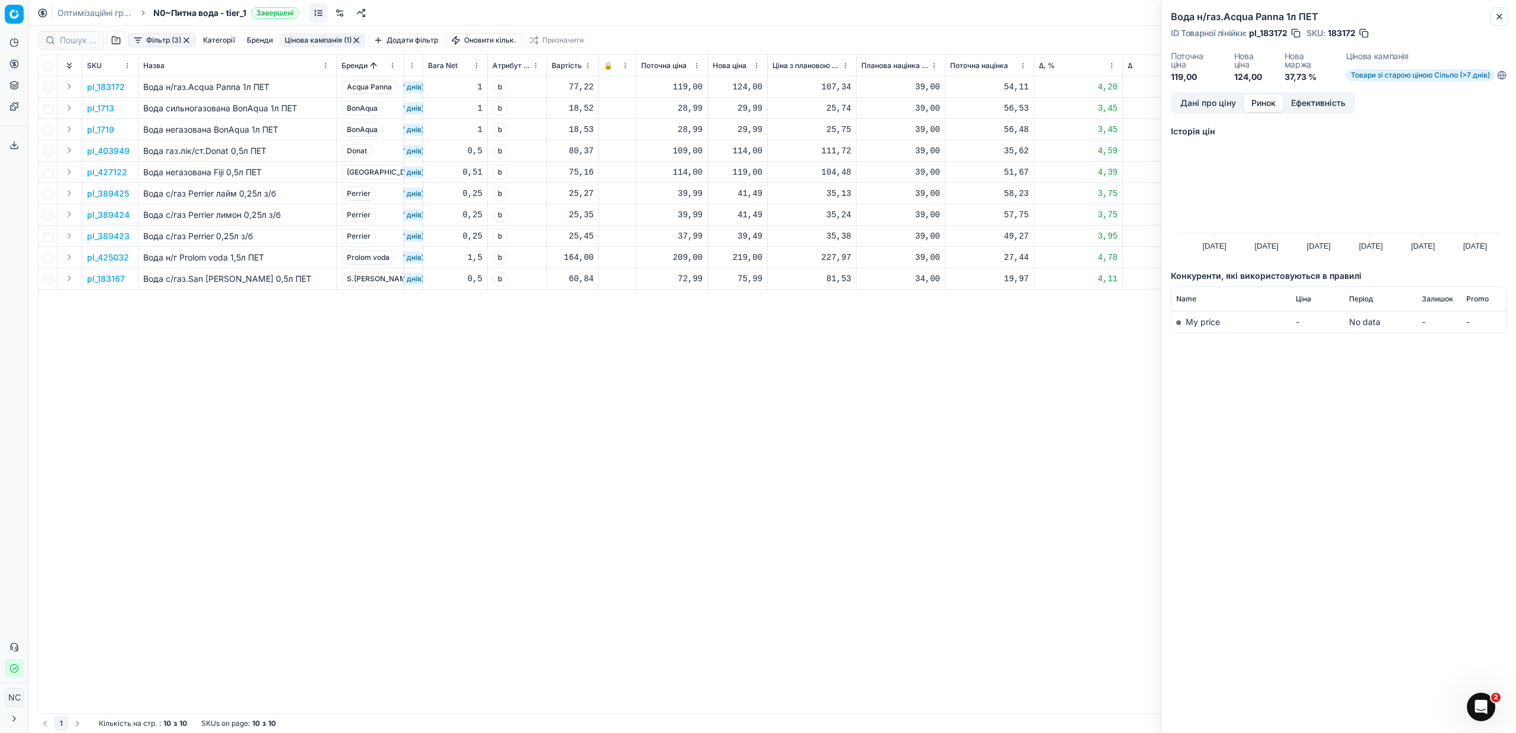
click at [1501, 14] on icon "button" at bounding box center [1499, 16] width 5 height 5
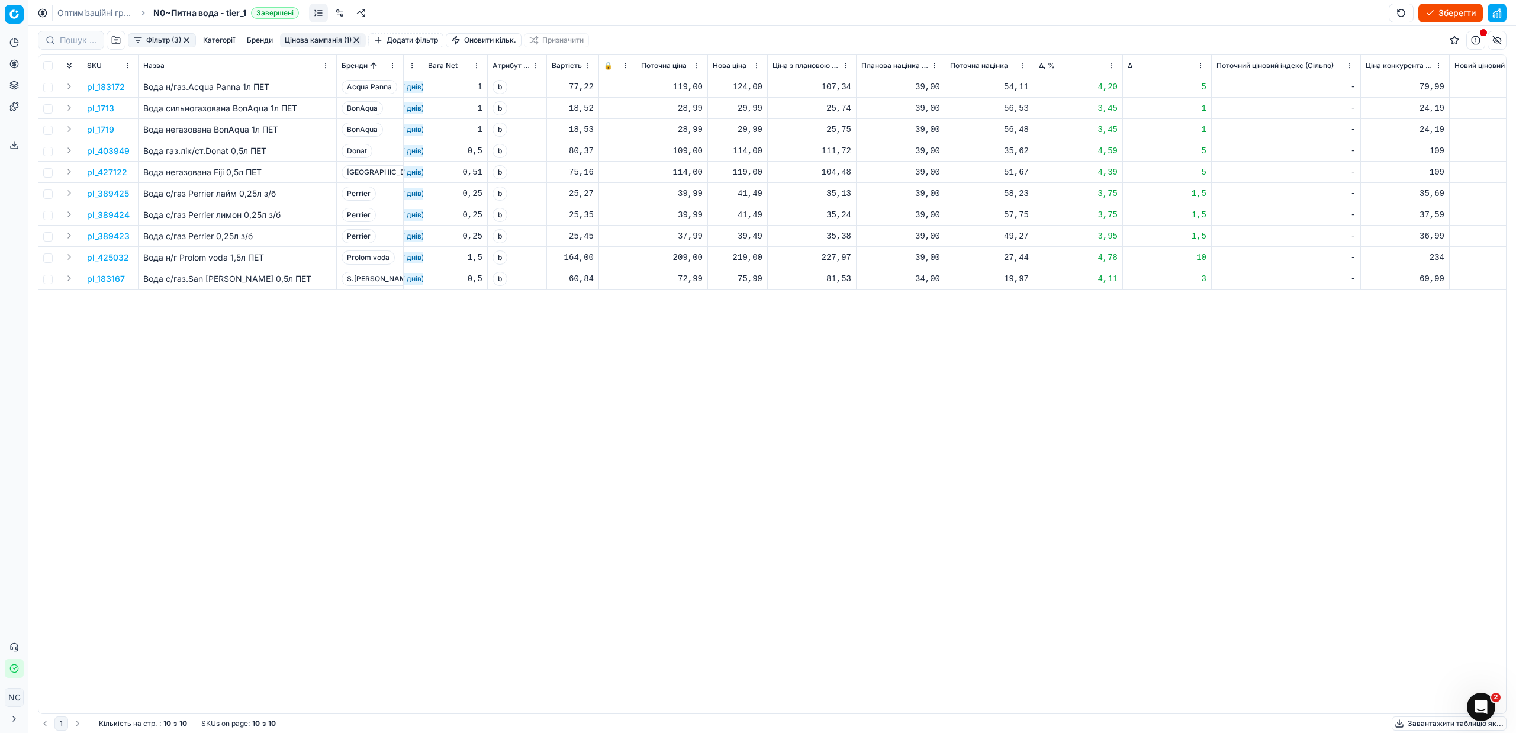
click at [105, 108] on p "pl_1713" at bounding box center [100, 108] width 27 height 12
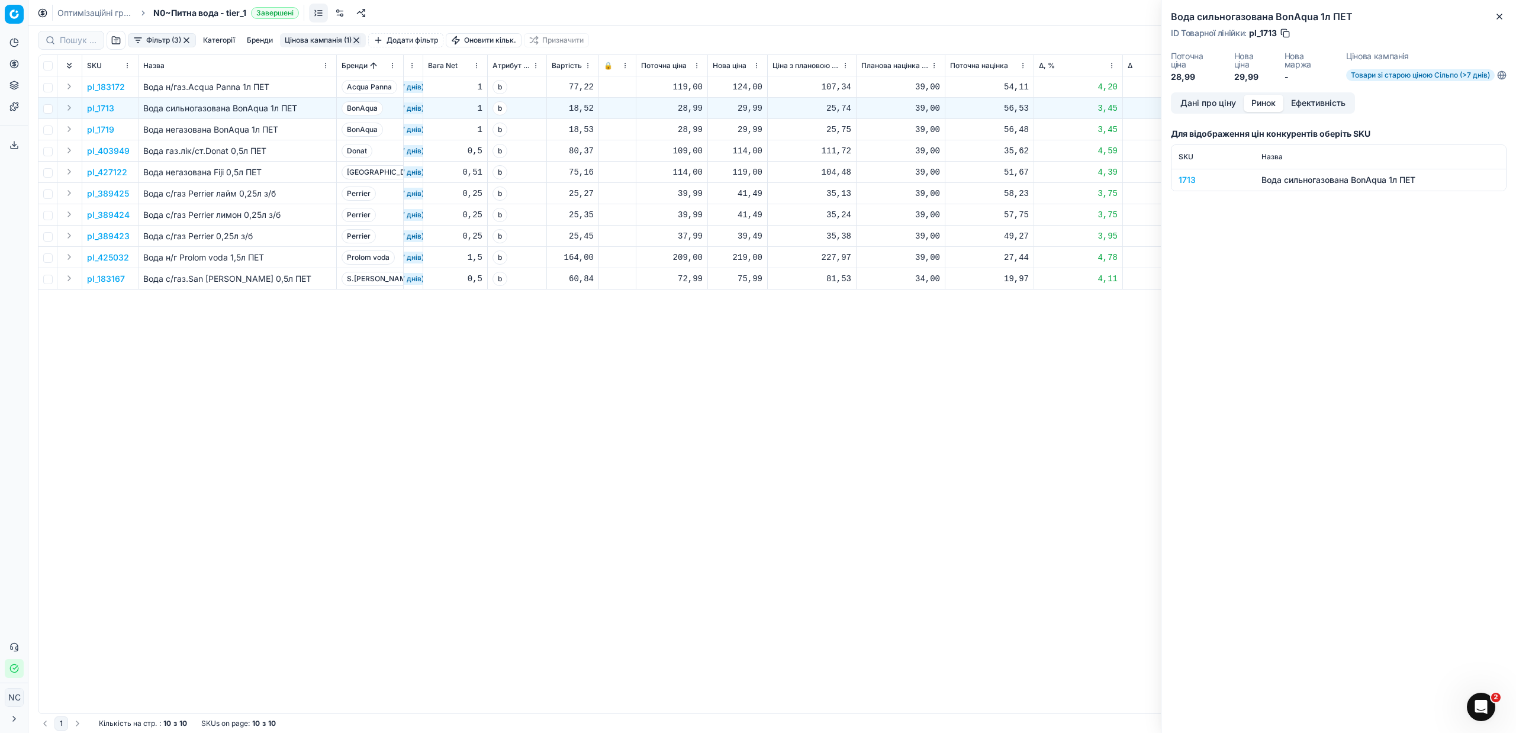
click at [1258, 104] on button "Ринок" at bounding box center [1263, 103] width 40 height 17
click at [1188, 180] on div "1713" at bounding box center [1212, 180] width 69 height 12
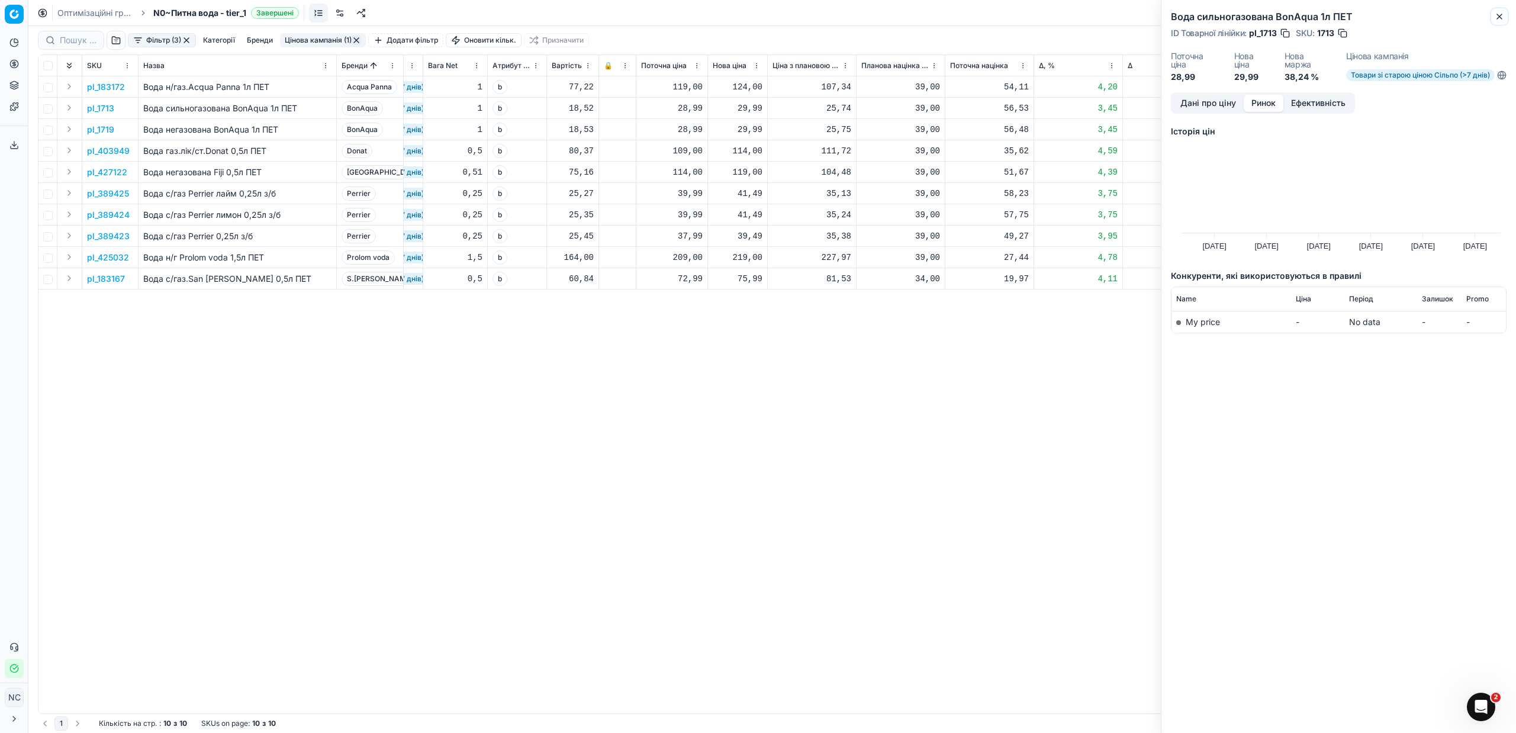
click at [1497, 16] on icon "button" at bounding box center [1498, 16] width 9 height 9
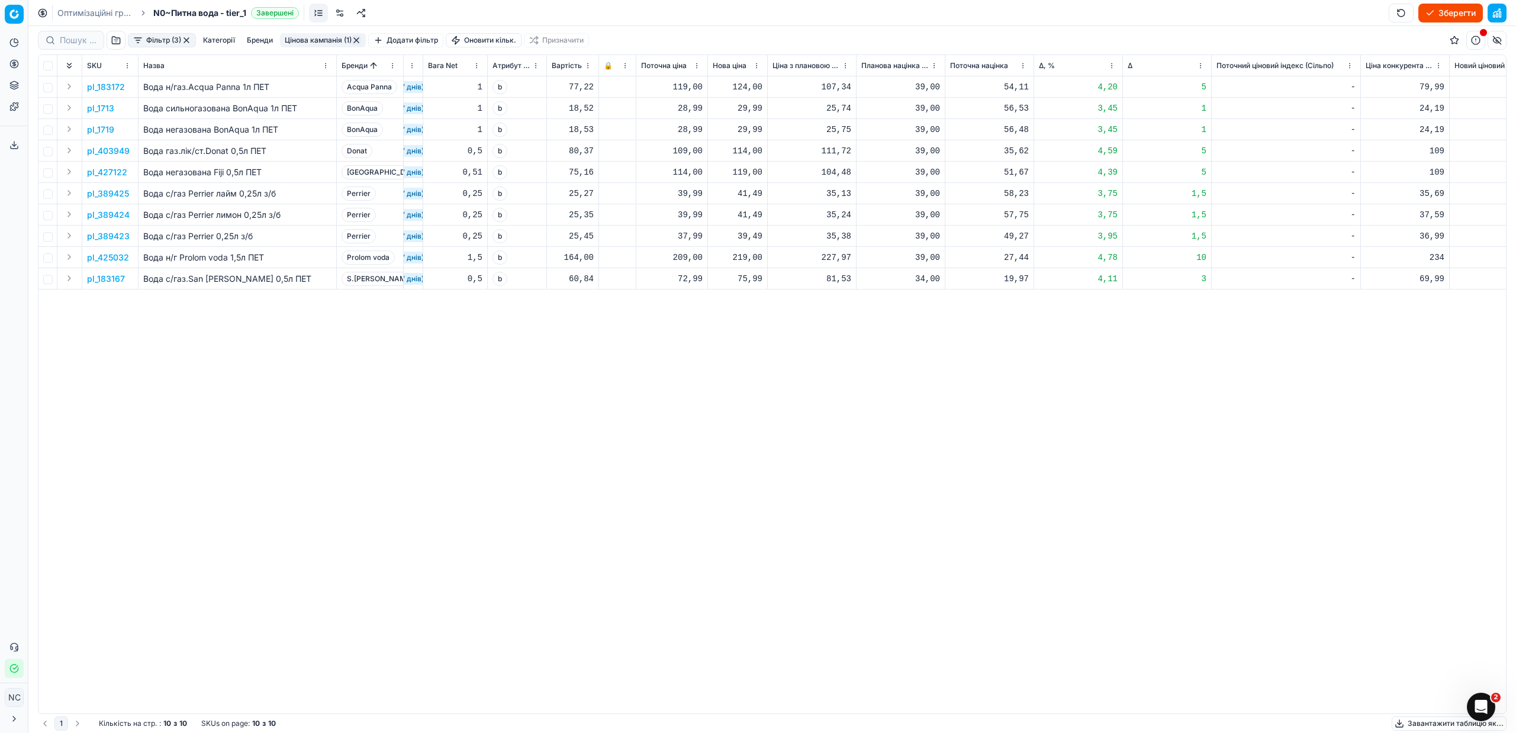
click at [117, 197] on p "pl_389425" at bounding box center [108, 194] width 42 height 12
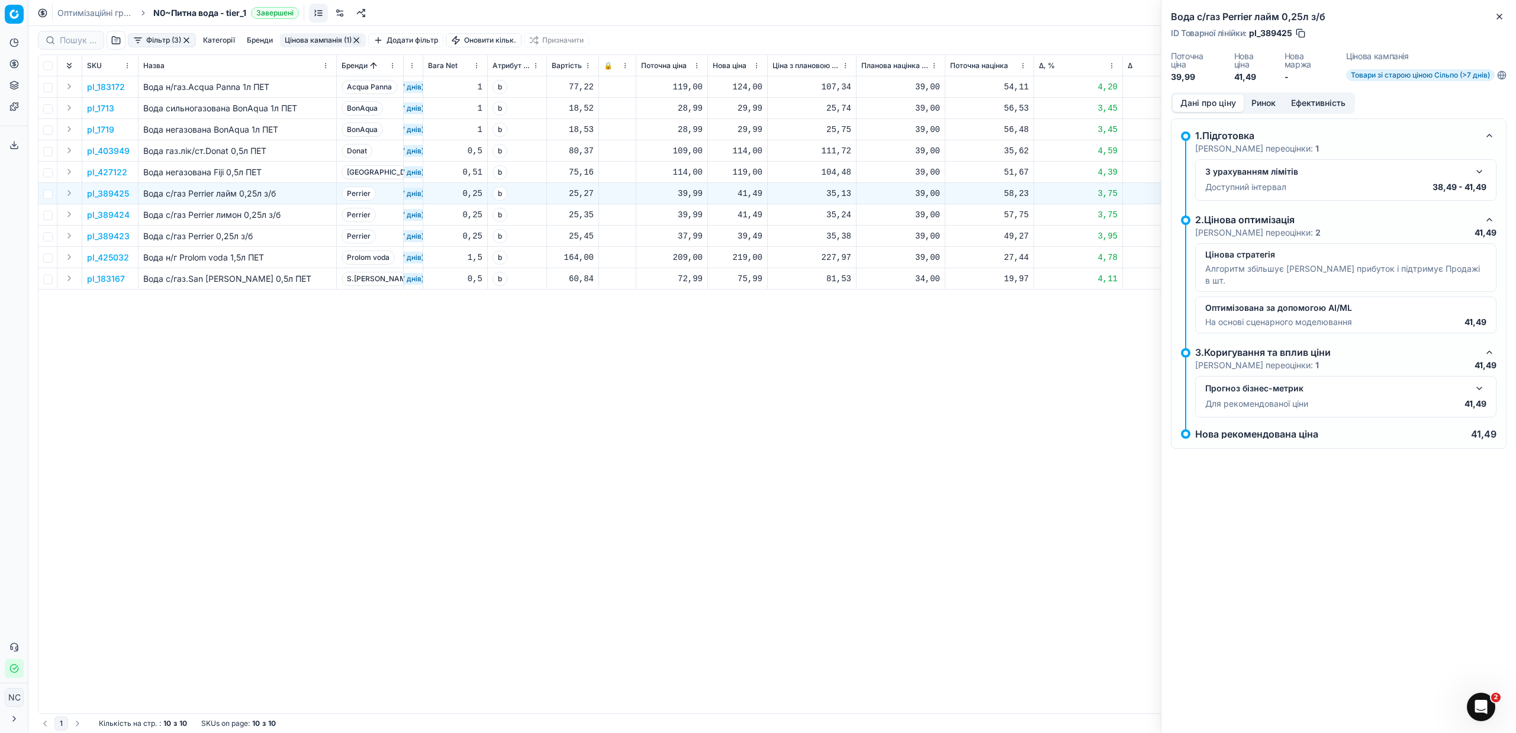
click at [1254, 103] on button "Ринок" at bounding box center [1263, 103] width 40 height 17
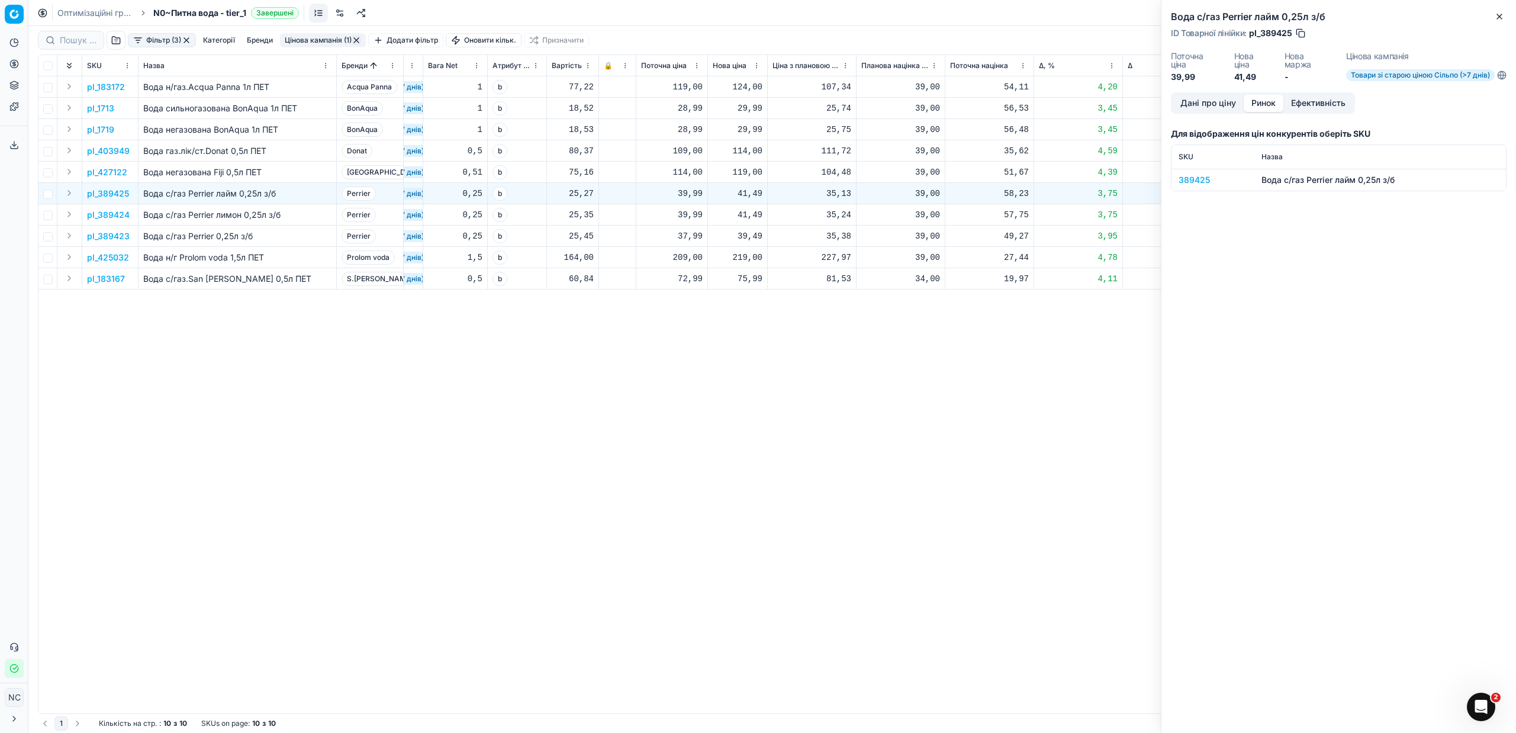
click at [1203, 181] on div "389425" at bounding box center [1212, 180] width 69 height 12
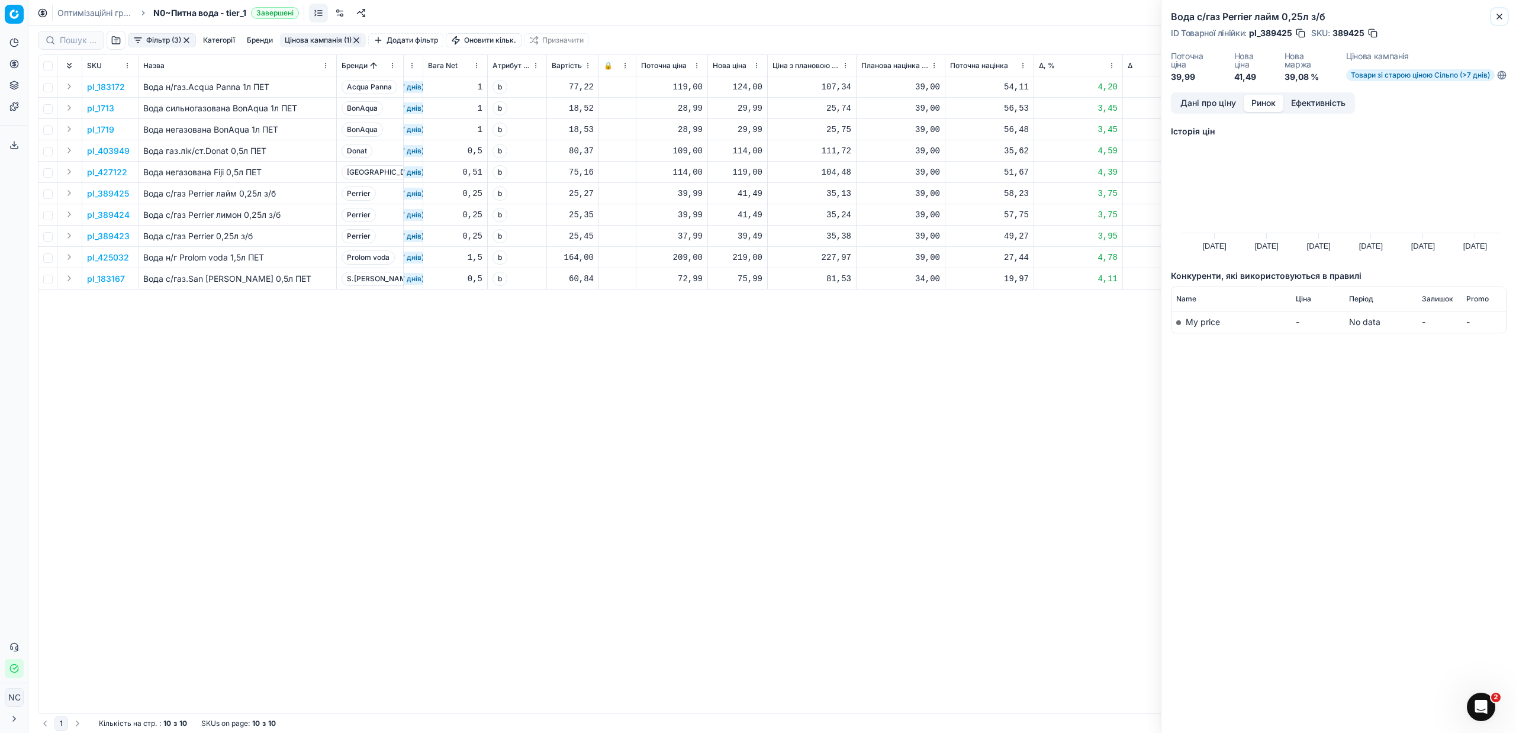
click at [1496, 12] on icon "button" at bounding box center [1498, 16] width 9 height 9
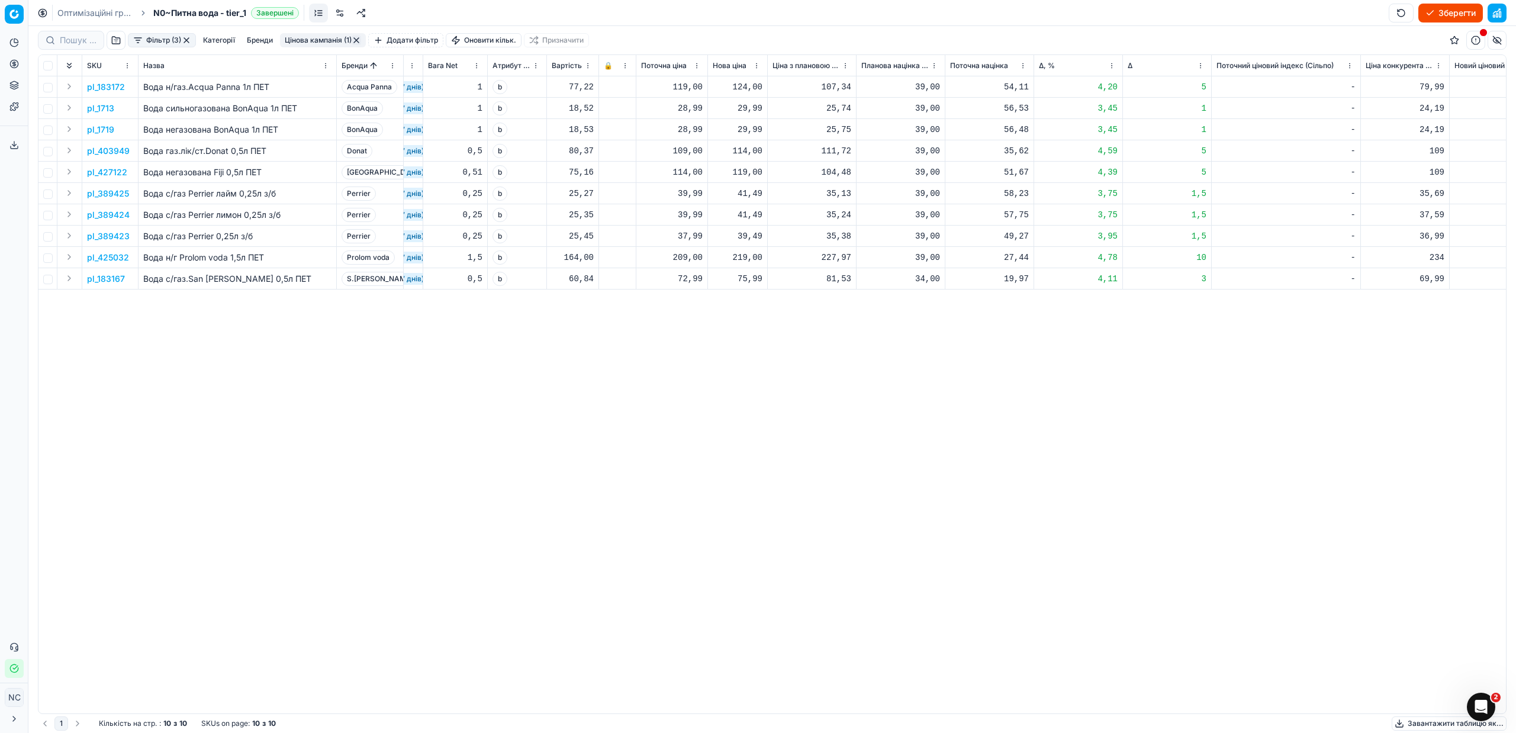
click at [120, 280] on p "pl_183167" at bounding box center [106, 279] width 38 height 12
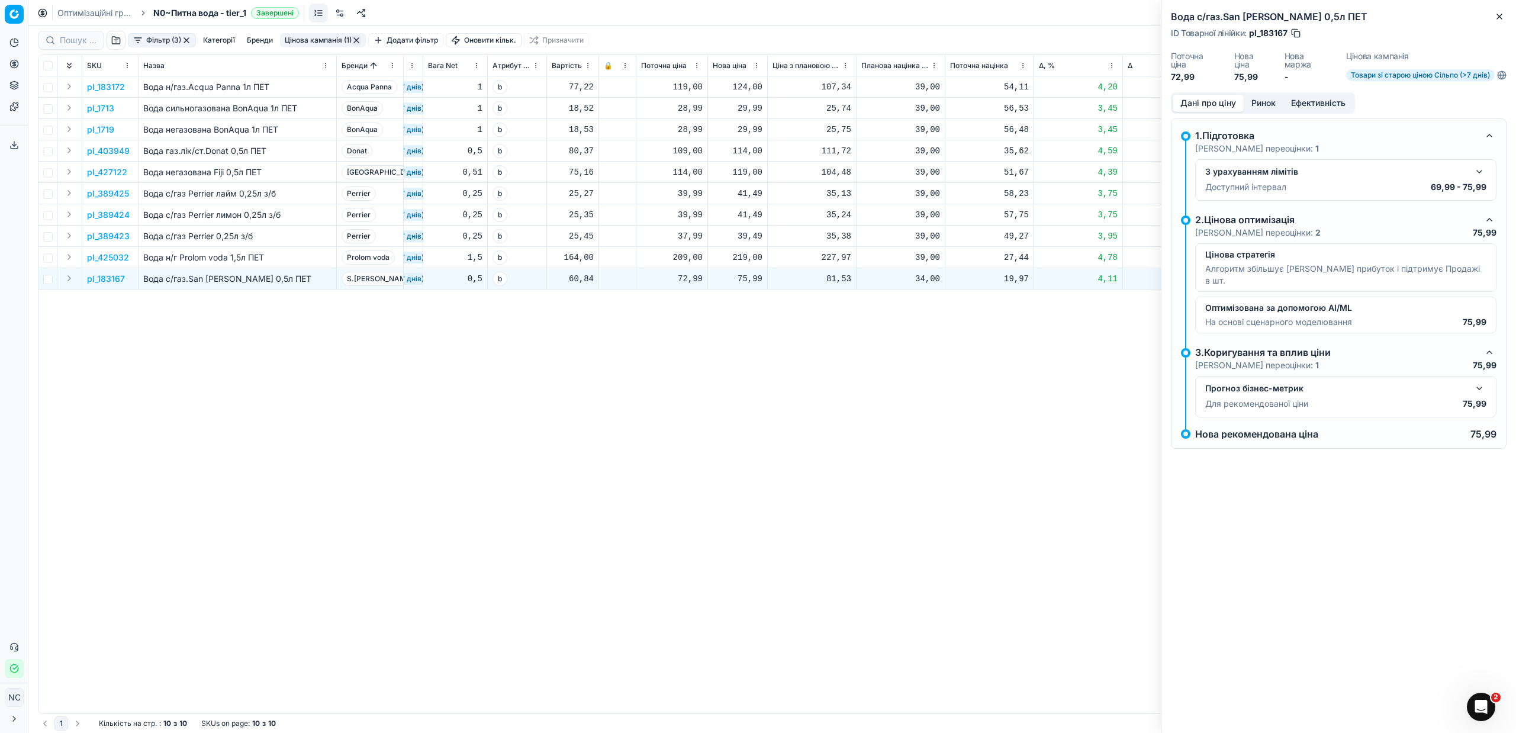
click at [1267, 100] on button "Ринок" at bounding box center [1263, 103] width 40 height 17
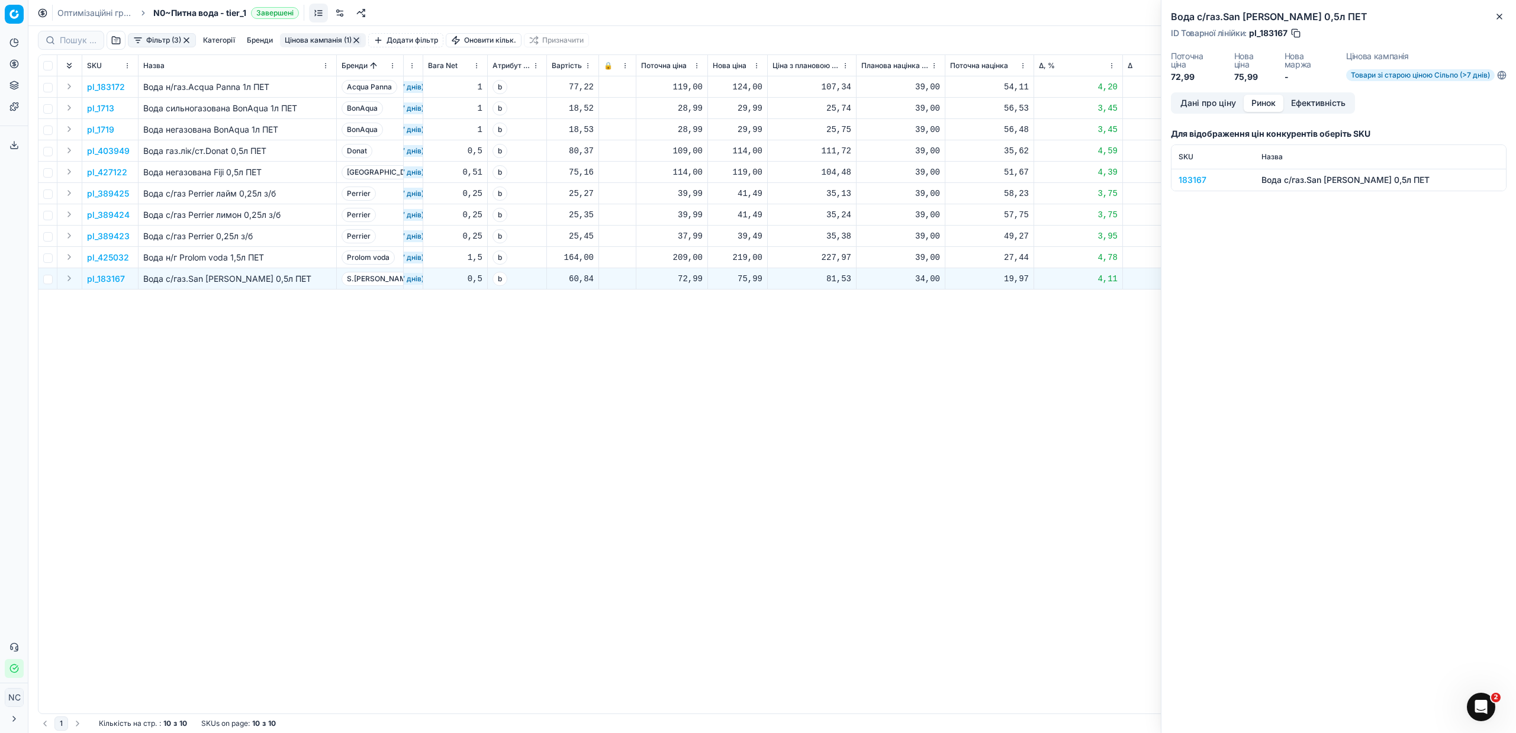
click at [1196, 178] on div "183167" at bounding box center [1212, 180] width 69 height 12
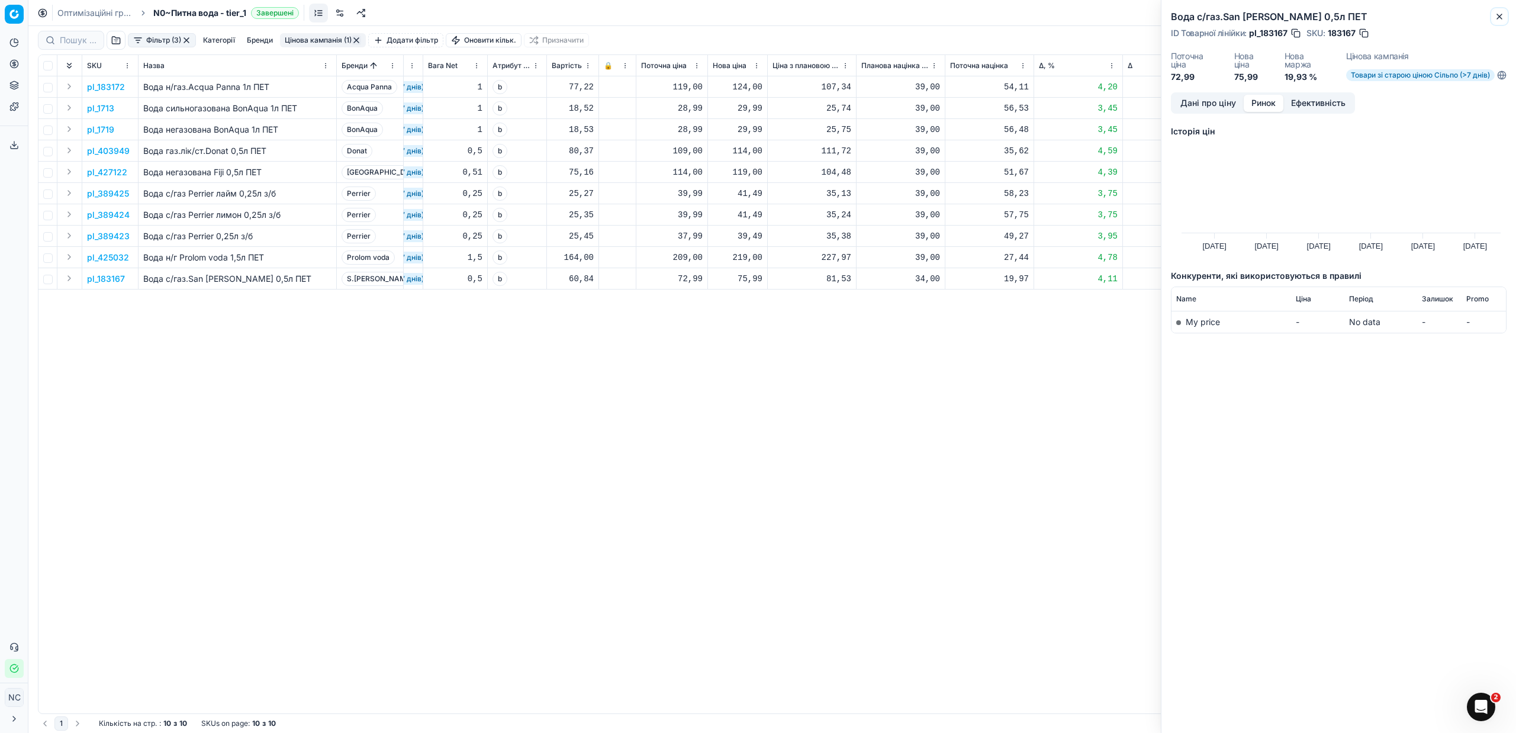
click at [1499, 18] on icon "button" at bounding box center [1498, 16] width 9 height 9
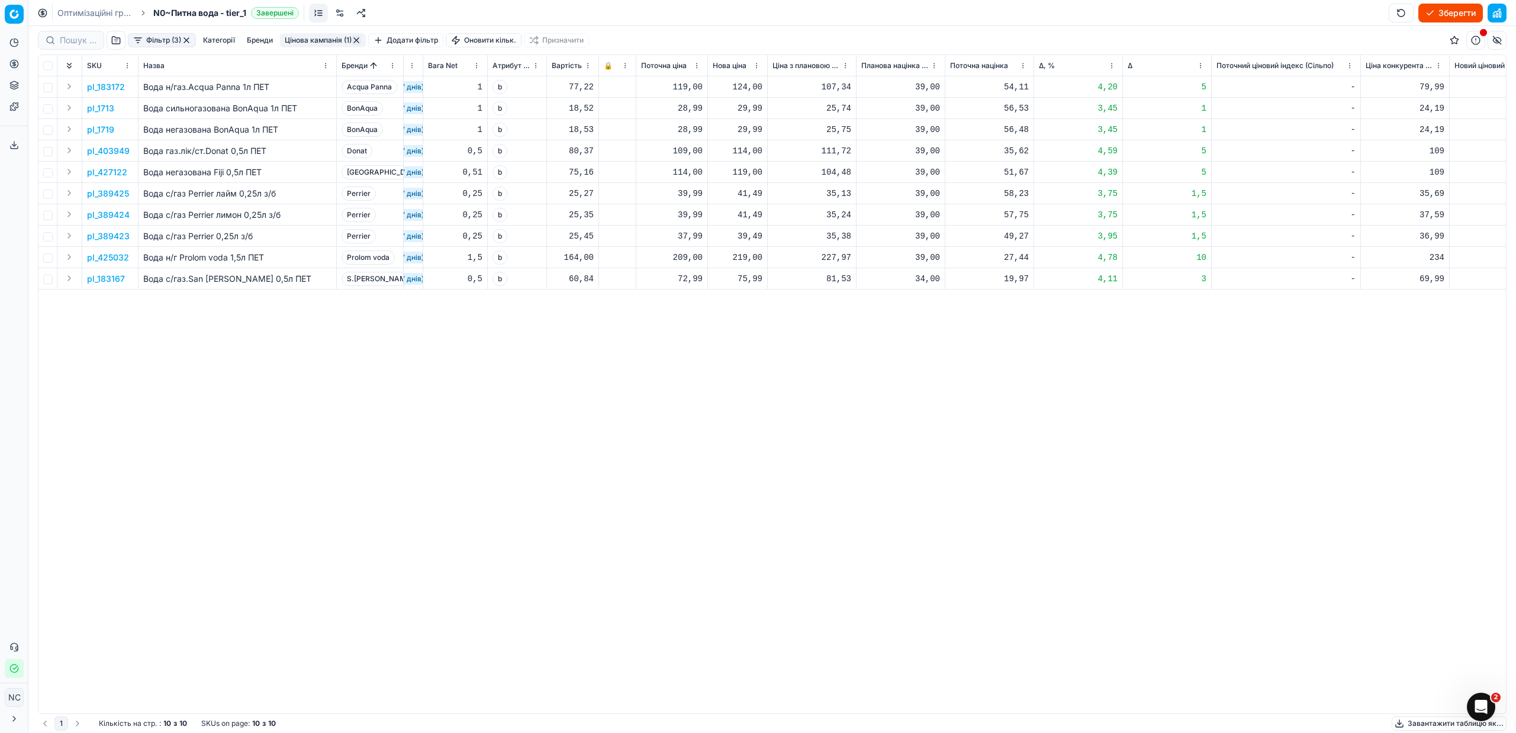
click at [319, 41] on button "Цінова кампанія (1)" at bounding box center [323, 40] width 86 height 14
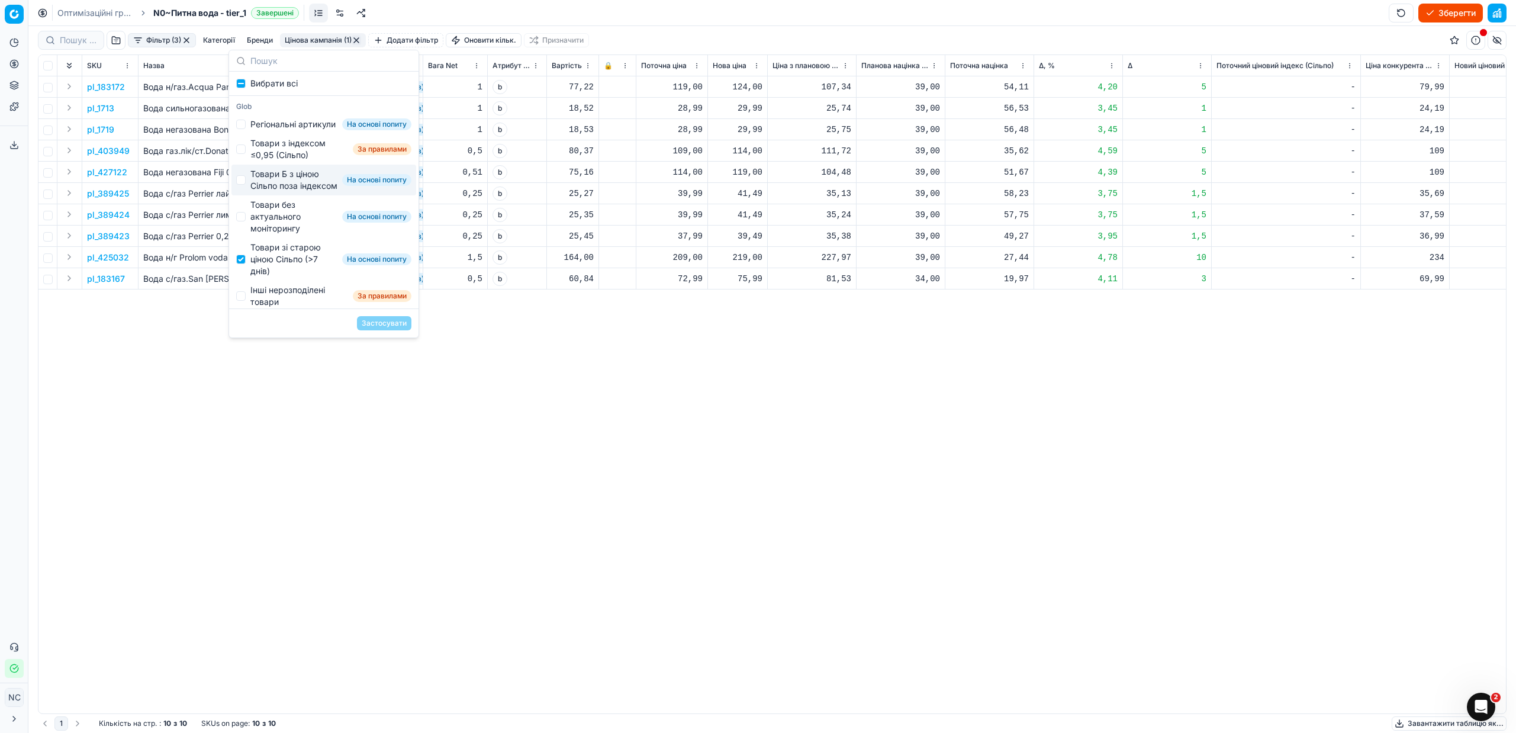
scroll to position [89, 0]
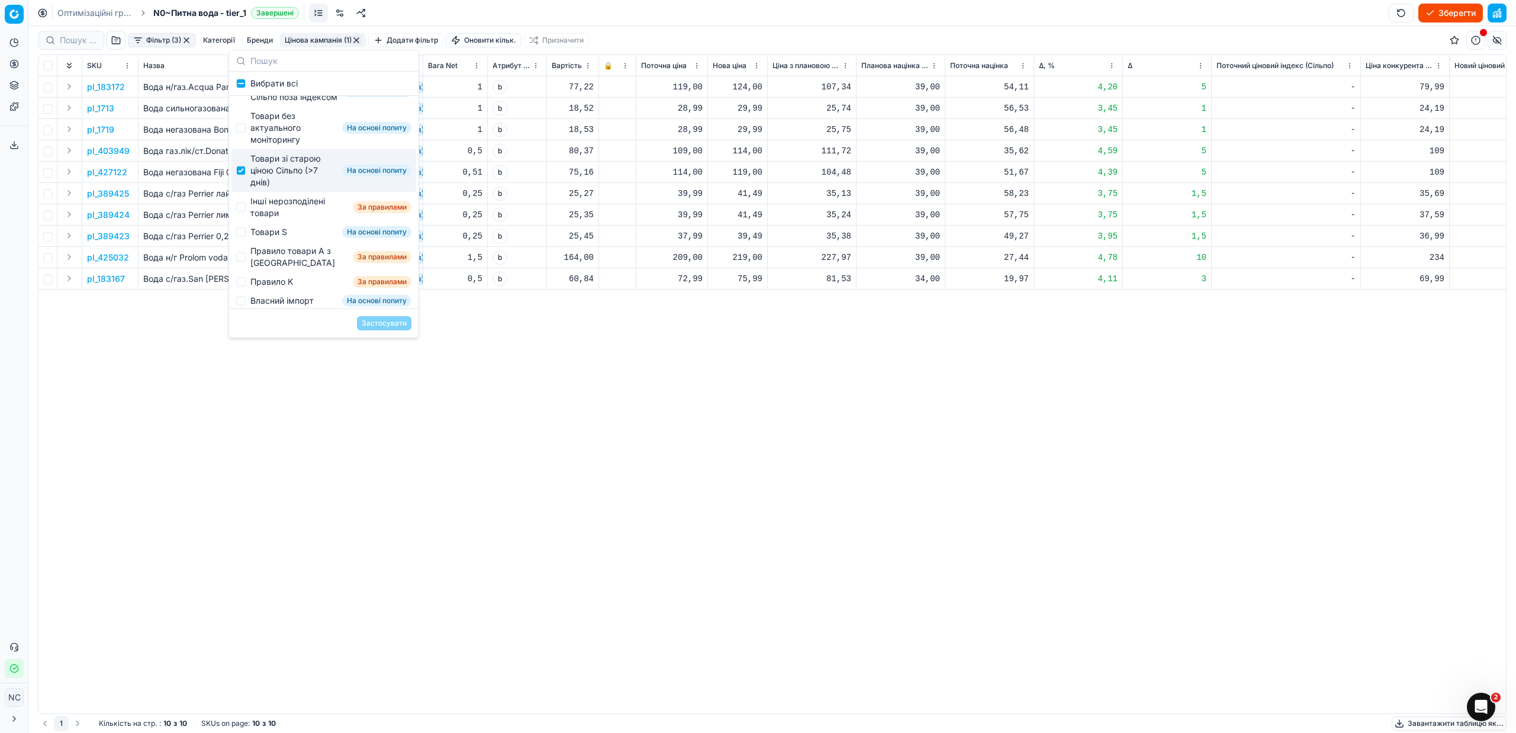
click at [289, 185] on div "Товари зі старою ціною Сільпо (>7 днів)" at bounding box center [293, 171] width 87 height 36
checkbox input "false"
click at [283, 219] on div "Інші нерозподілені товари" at bounding box center [299, 207] width 98 height 24
checkbox input "true"
click at [373, 324] on button "Застосувати" at bounding box center [384, 323] width 54 height 14
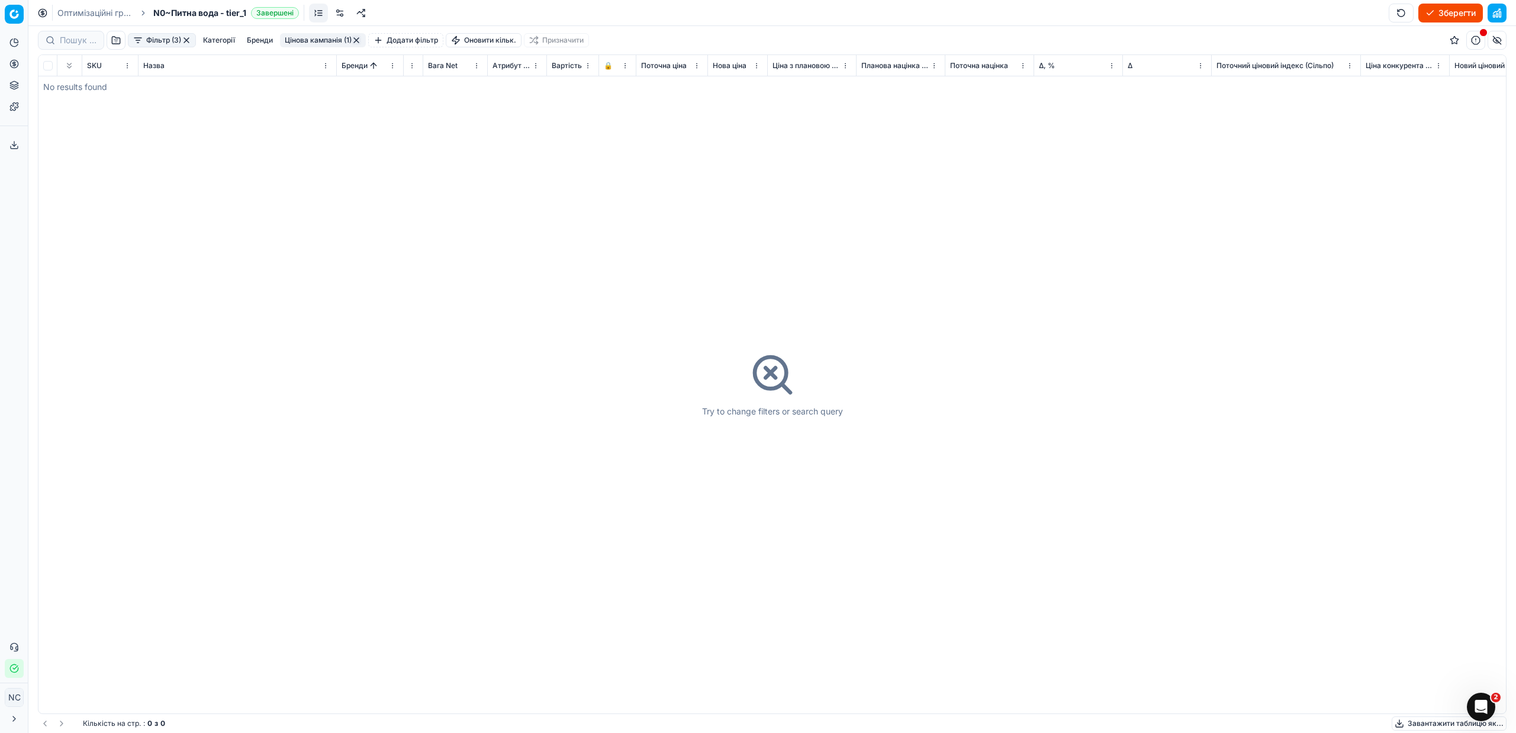
click at [356, 42] on button "button" at bounding box center [356, 40] width 9 height 9
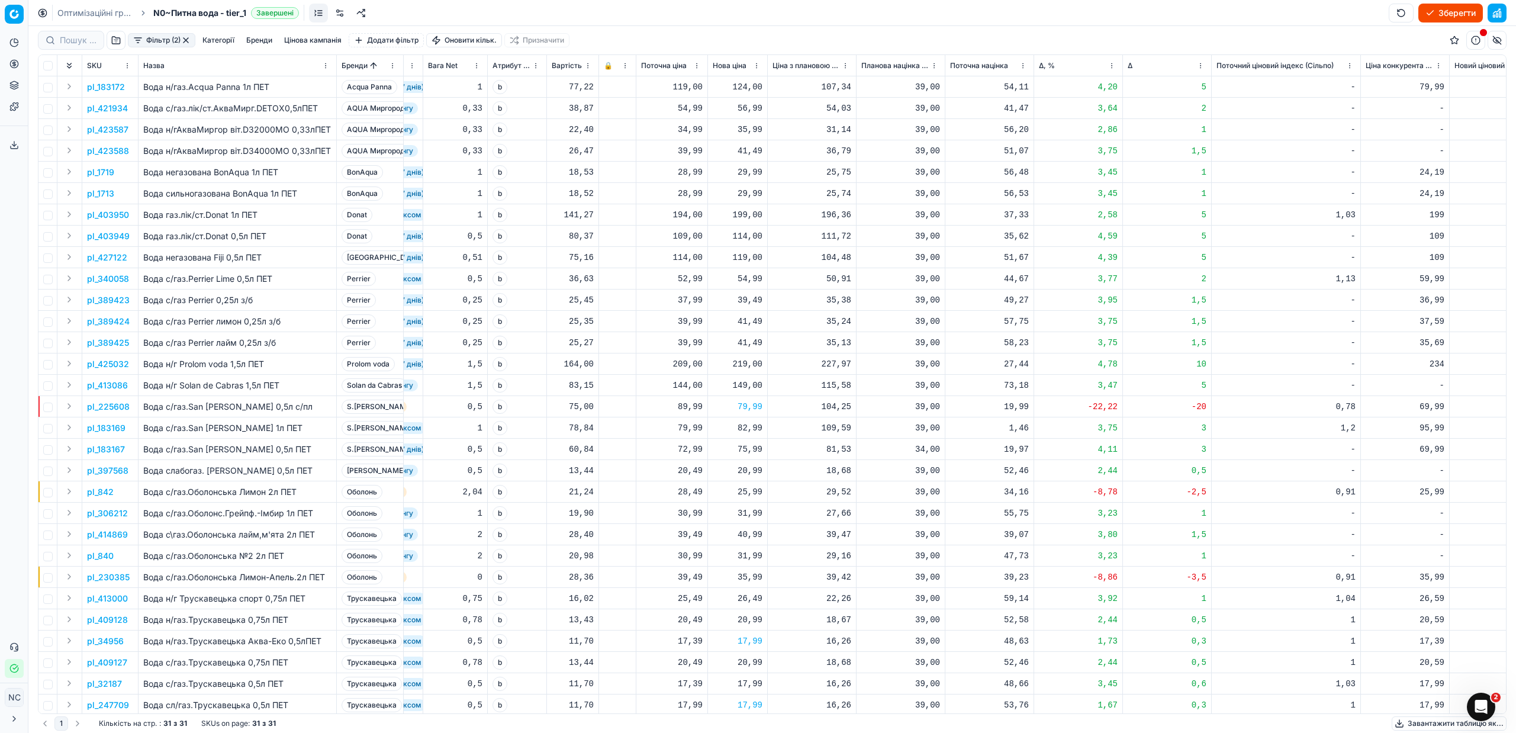
click at [188, 41] on button "button" at bounding box center [185, 40] width 9 height 9
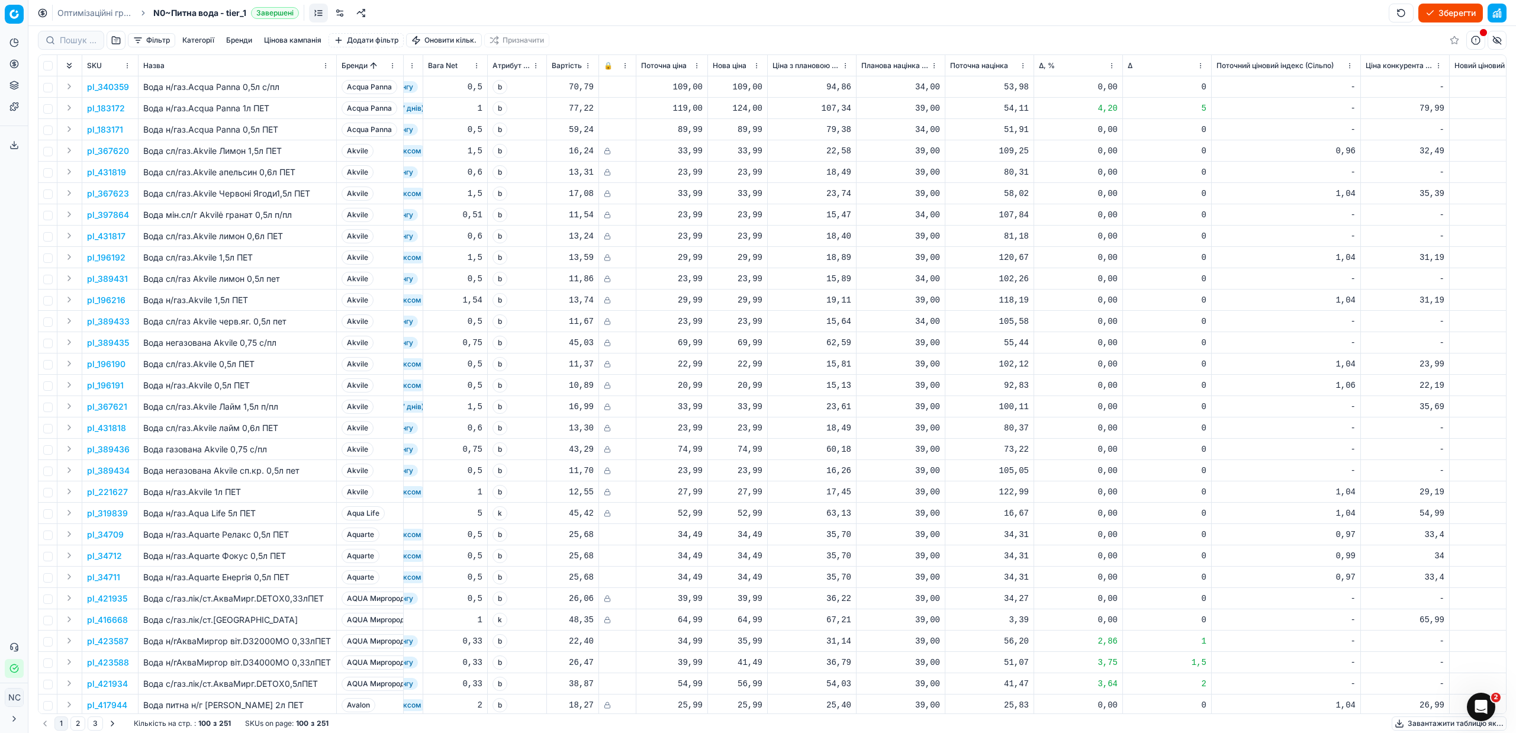
click at [117, 41] on button "button" at bounding box center [116, 40] width 19 height 19
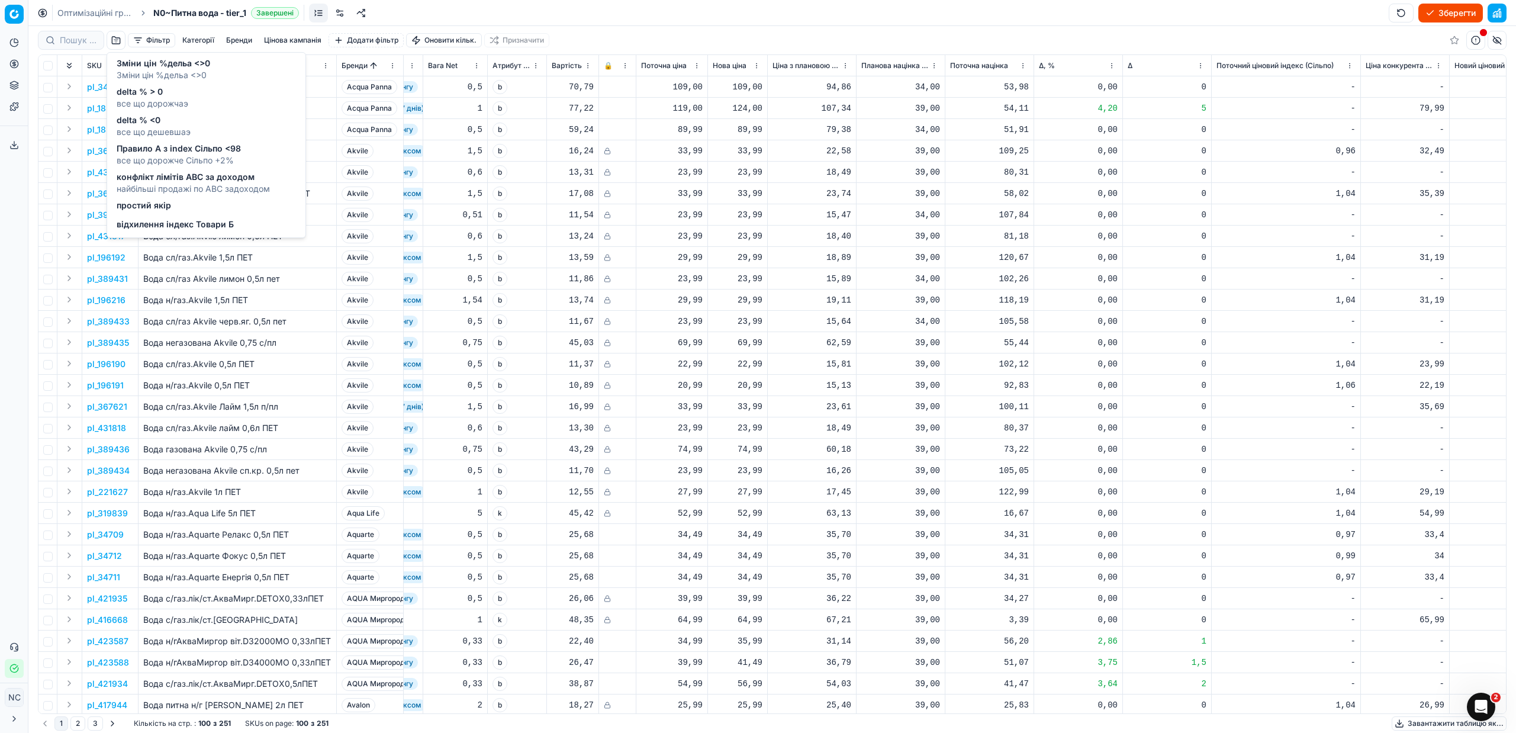
click at [198, 152] on span "Правило А з index Сільпо <98" at bounding box center [179, 149] width 124 height 12
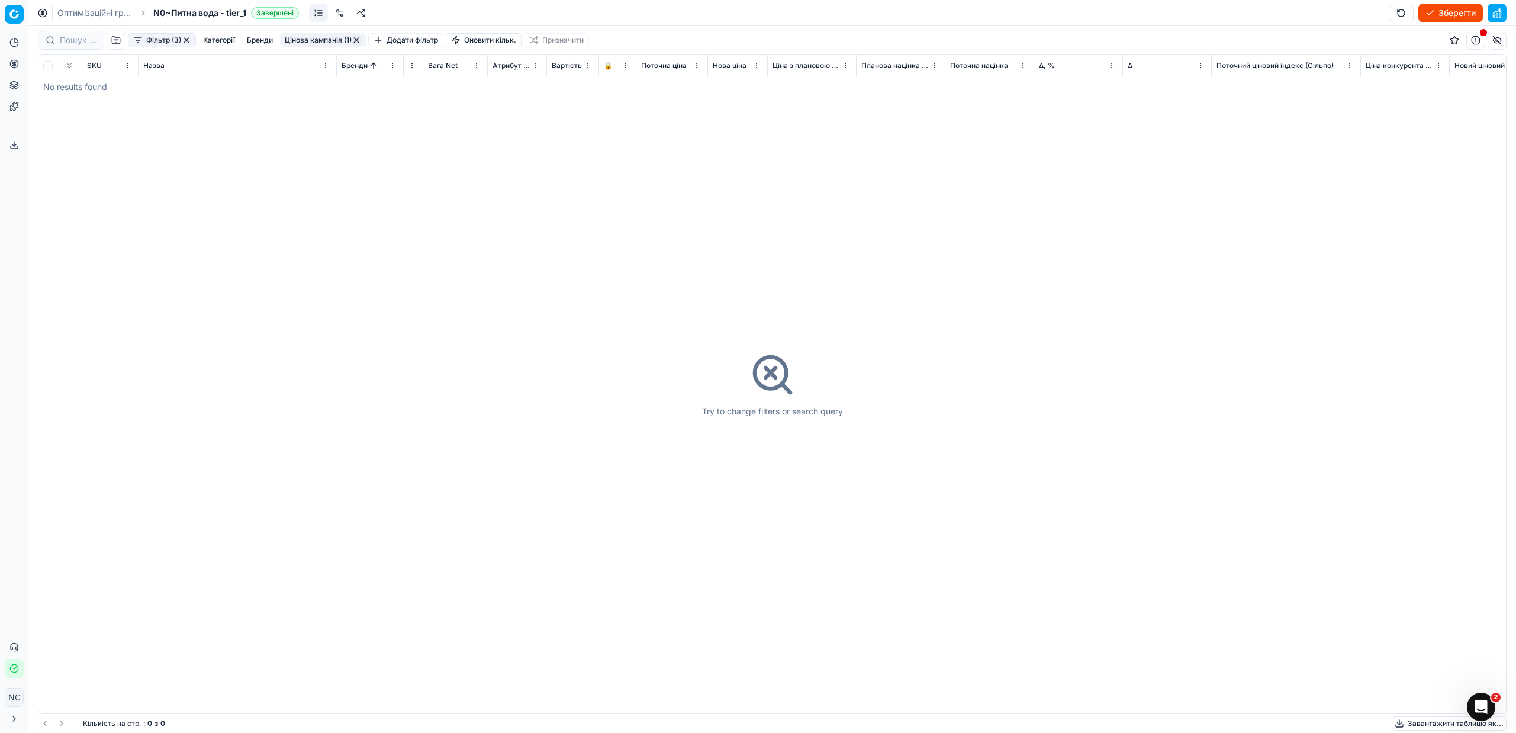
click at [188, 38] on button "button" at bounding box center [186, 40] width 9 height 9
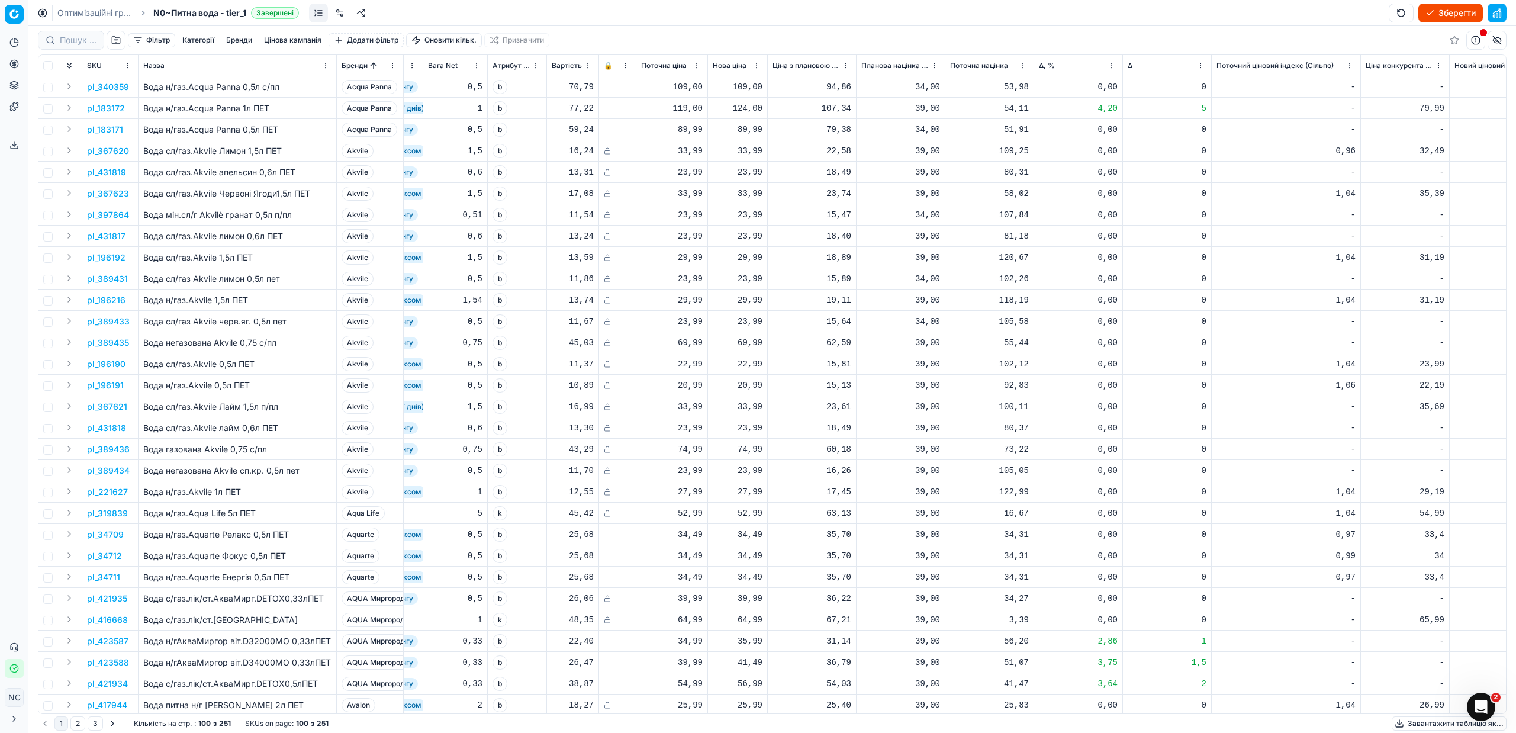
click at [114, 44] on button "button" at bounding box center [116, 40] width 19 height 19
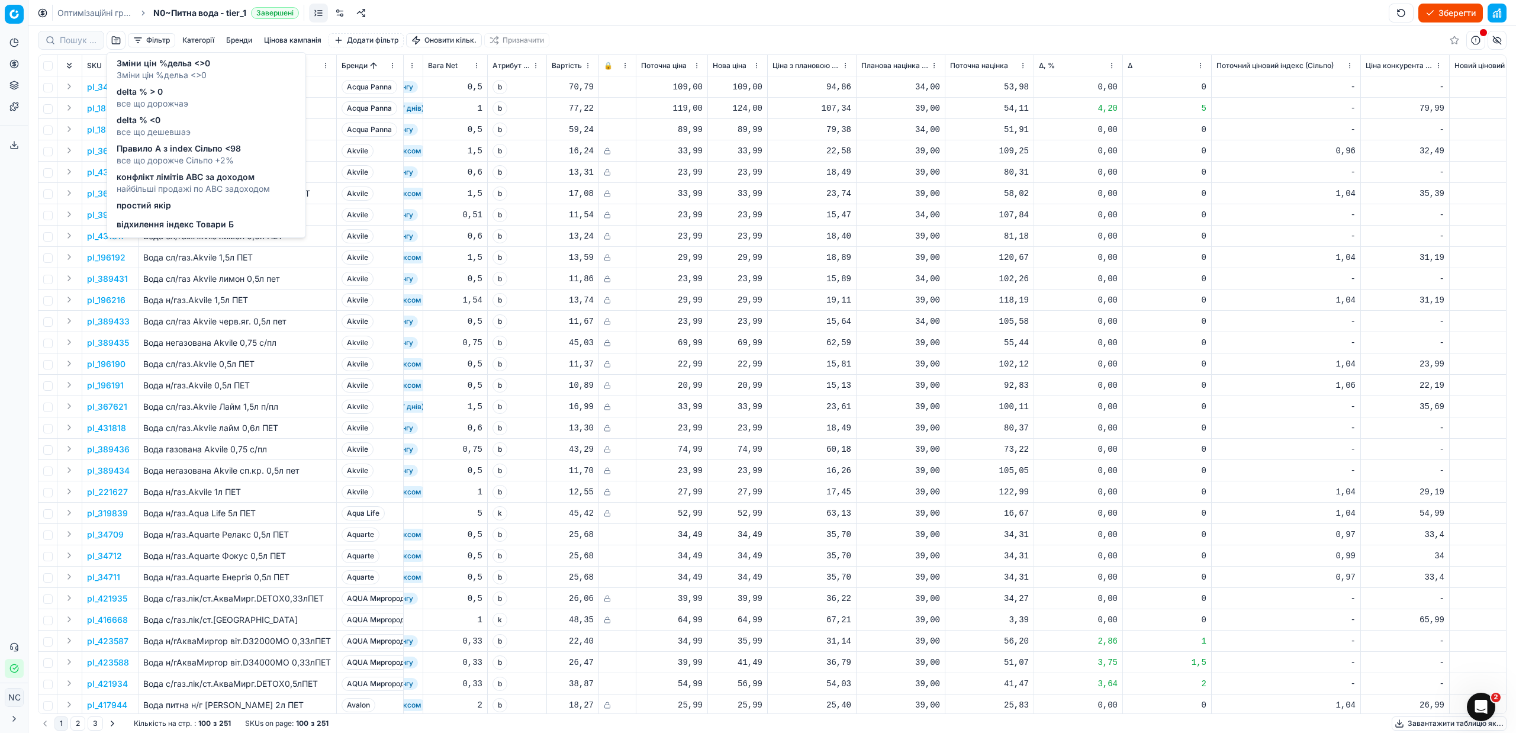
click at [199, 183] on span "найбільші продажі по АВС задоходом" at bounding box center [193, 189] width 153 height 12
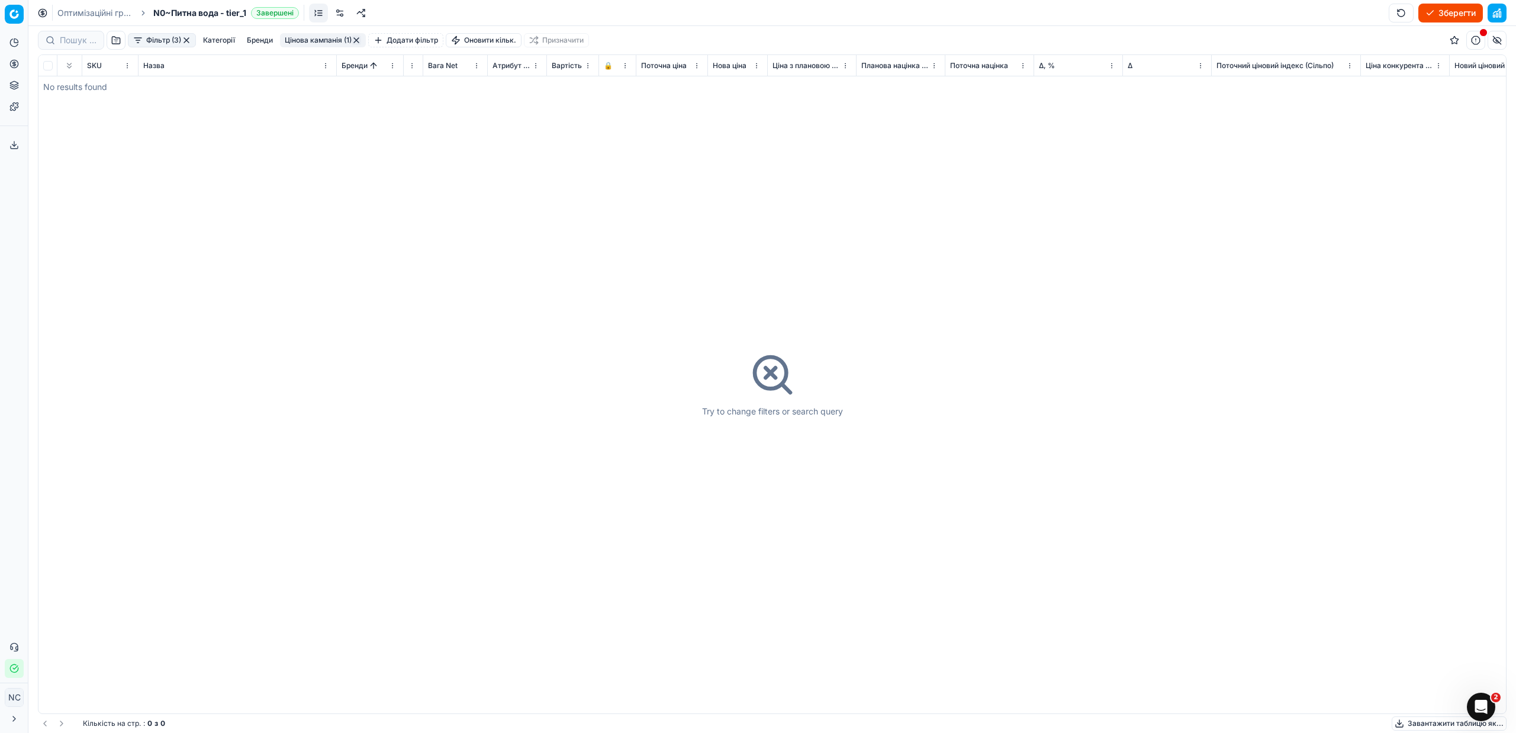
click at [188, 40] on button "button" at bounding box center [186, 40] width 9 height 9
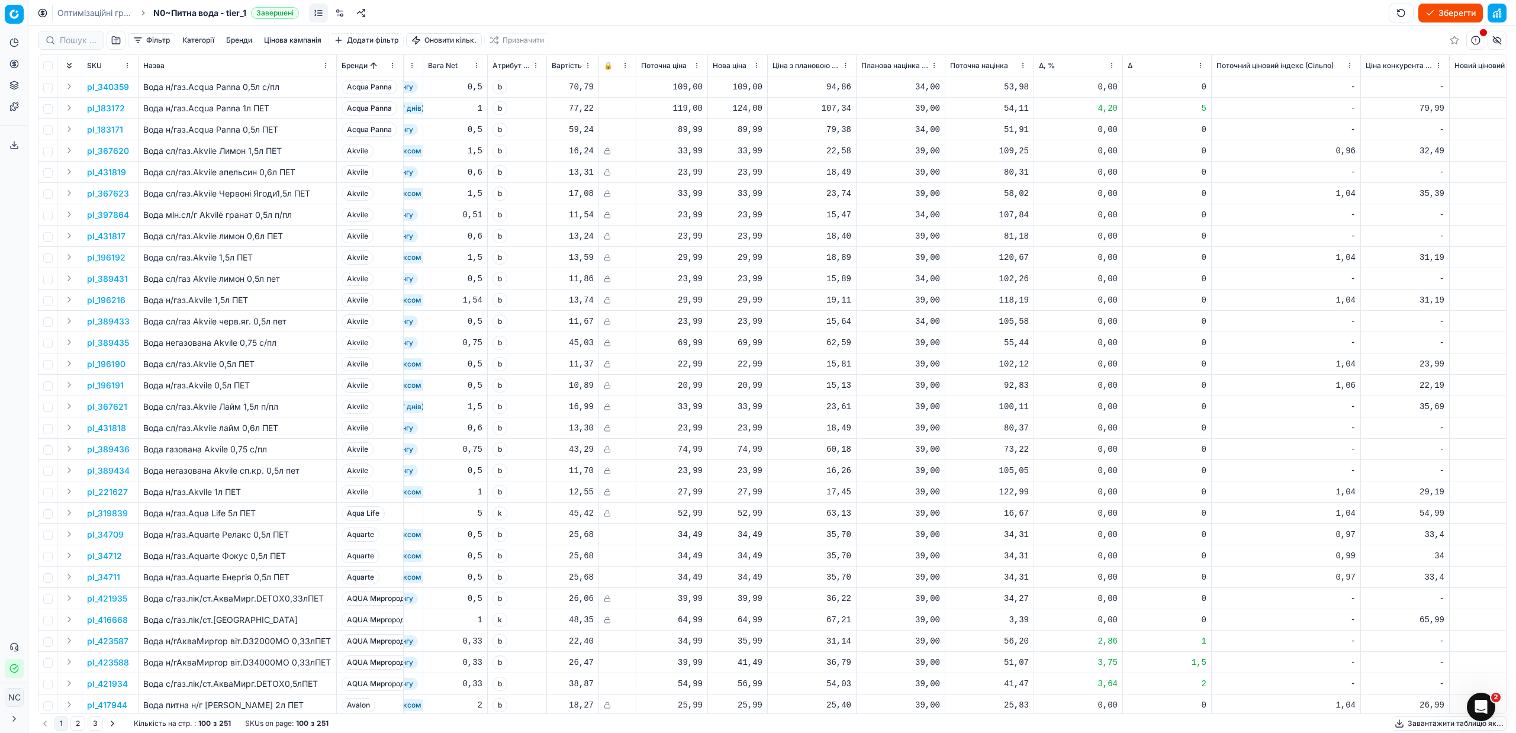
click at [117, 41] on button "button" at bounding box center [116, 40] width 19 height 19
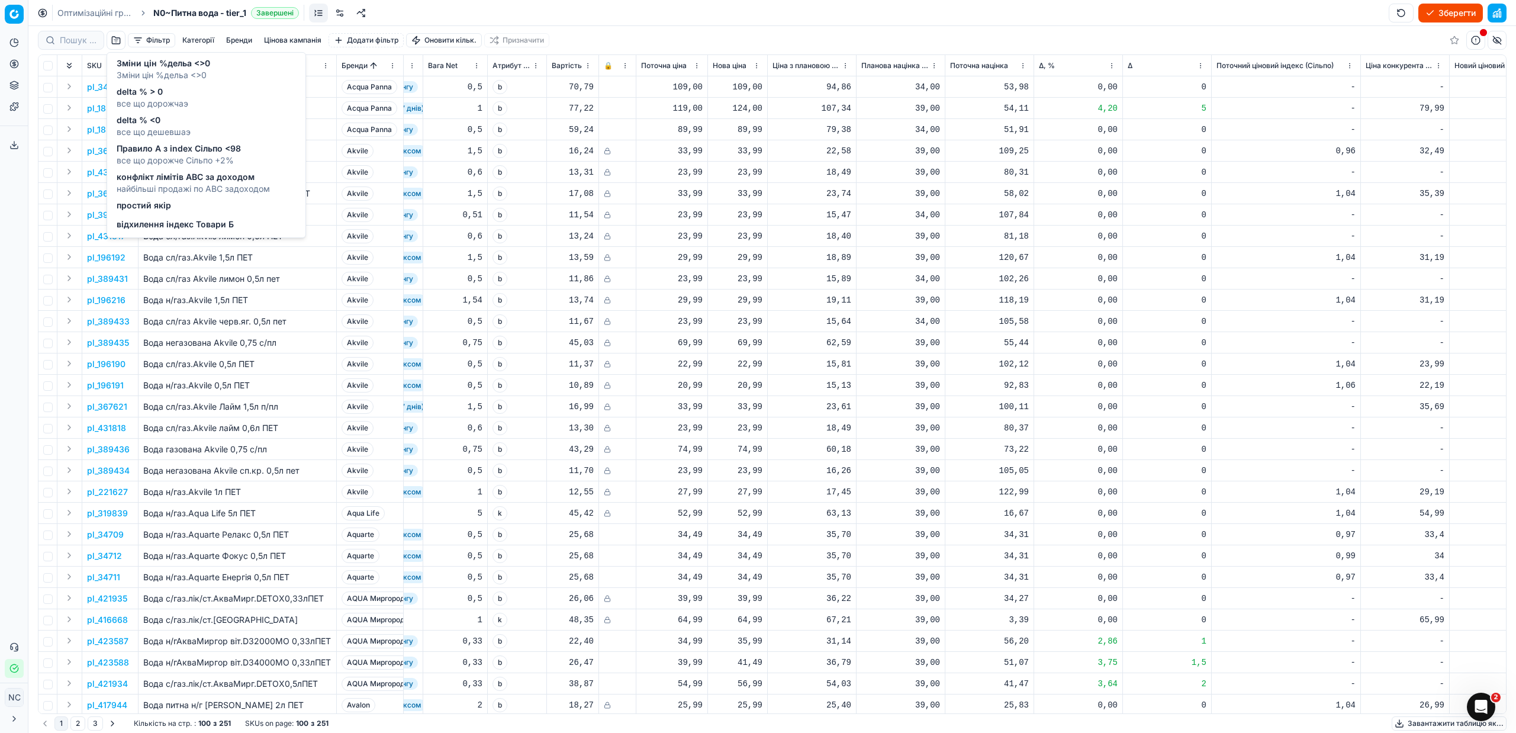
click at [180, 171] on div "конфлікт лімітів ABC за доходом найбільші продажі по АВС задоходом" at bounding box center [206, 183] width 194 height 28
click at [179, 182] on span "конфлікт лімітів ABC за доходом" at bounding box center [193, 177] width 153 height 12
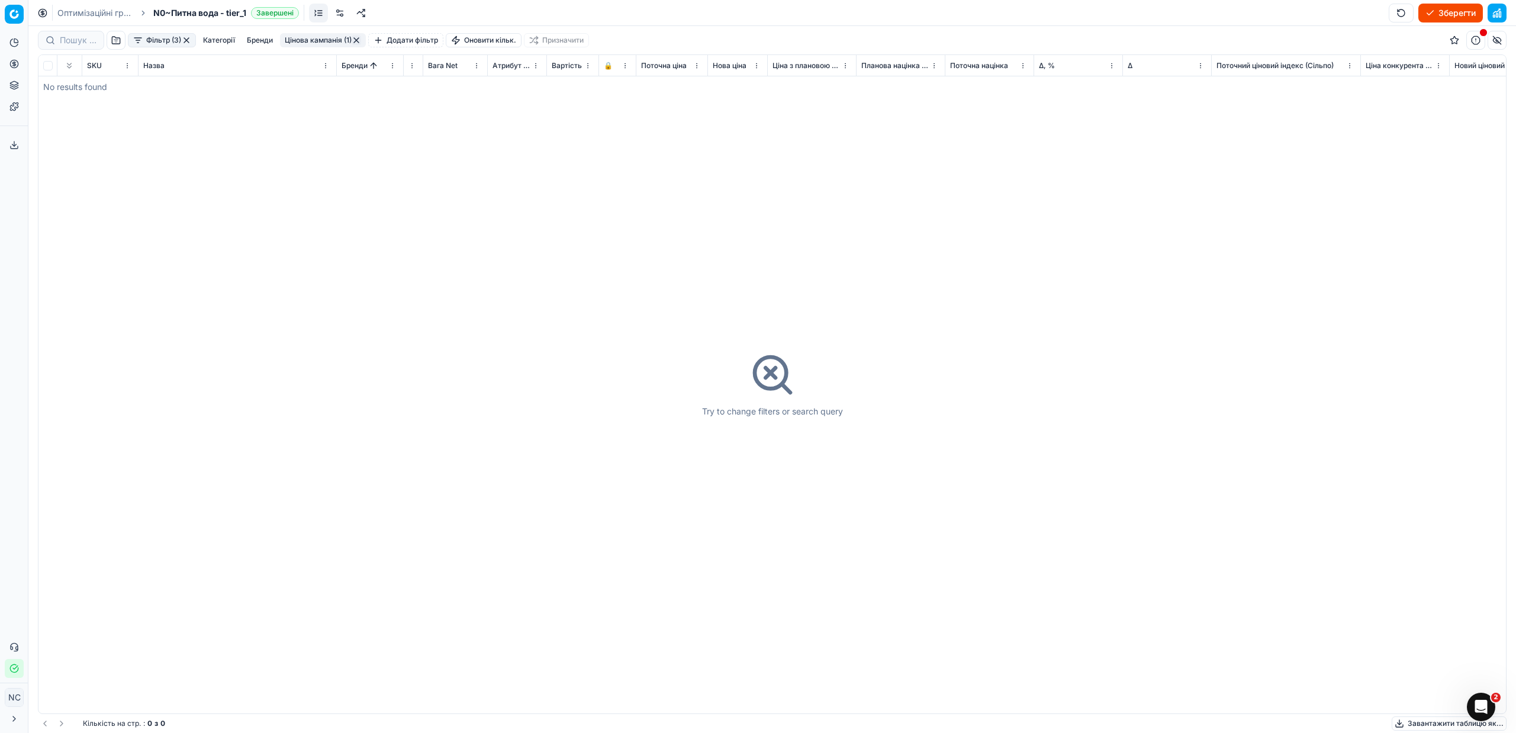
click at [188, 37] on button "button" at bounding box center [186, 40] width 9 height 9
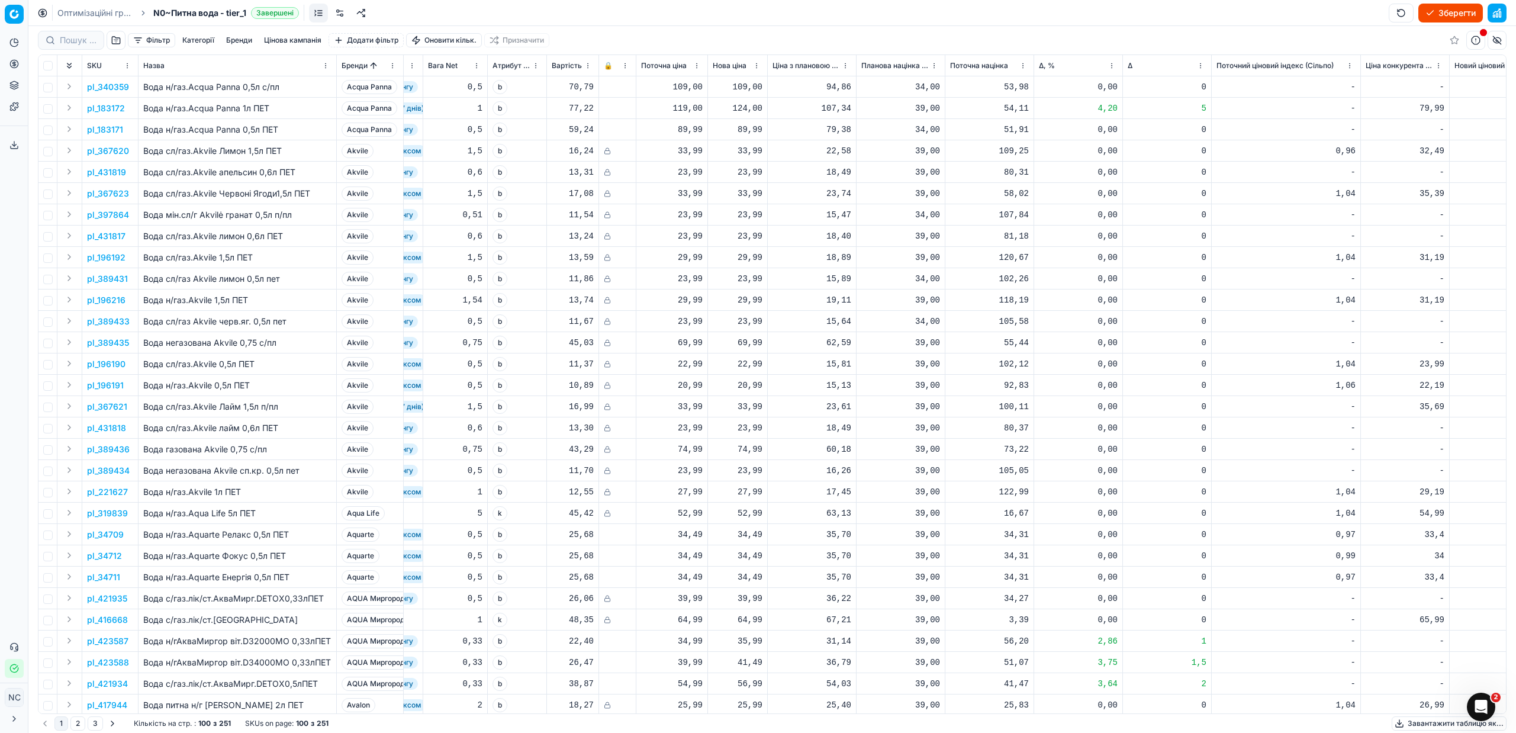
click at [116, 41] on button "button" at bounding box center [116, 40] width 19 height 19
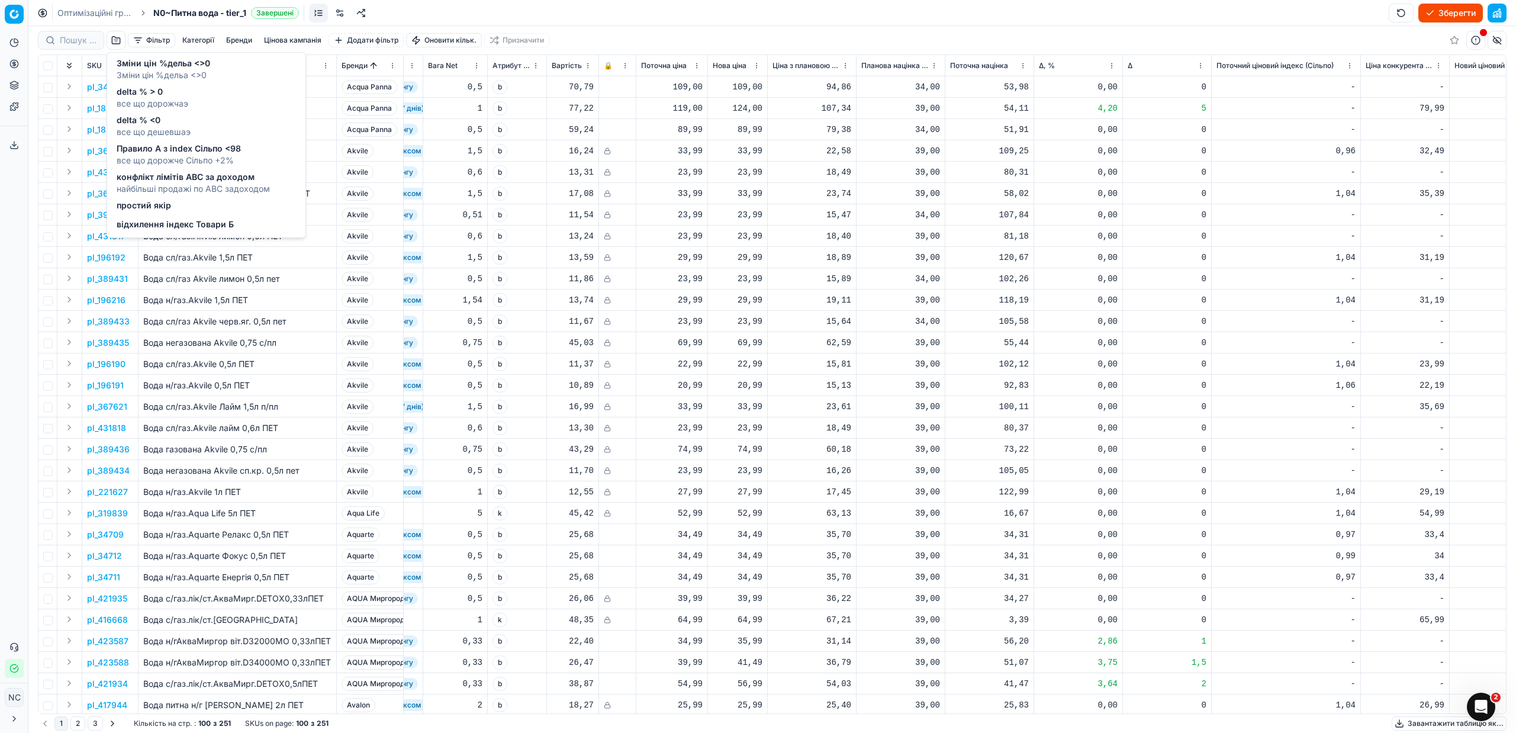
click at [164, 221] on span "відхилення індекс Товари Б" at bounding box center [175, 224] width 117 height 12
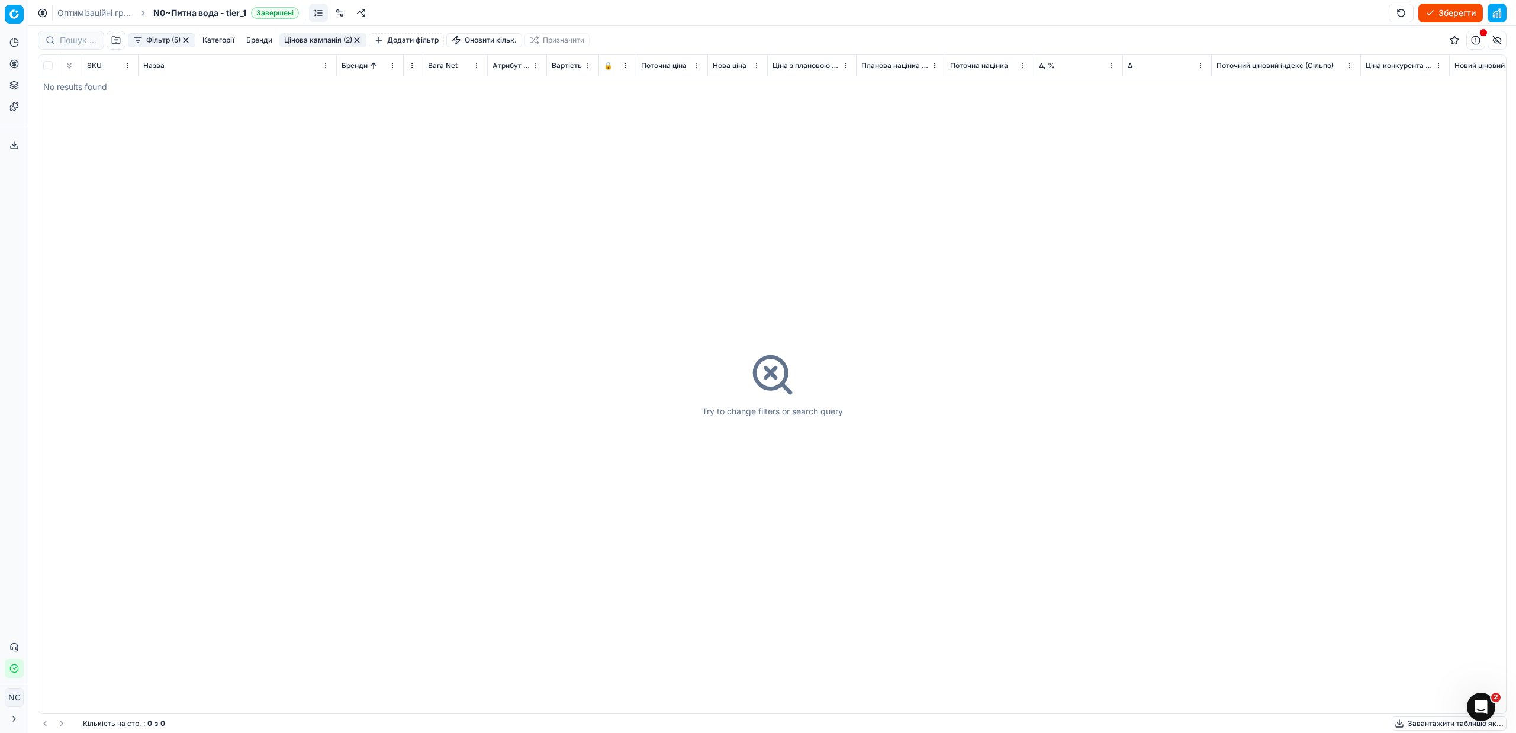
click at [185, 41] on button "button" at bounding box center [185, 40] width 9 height 9
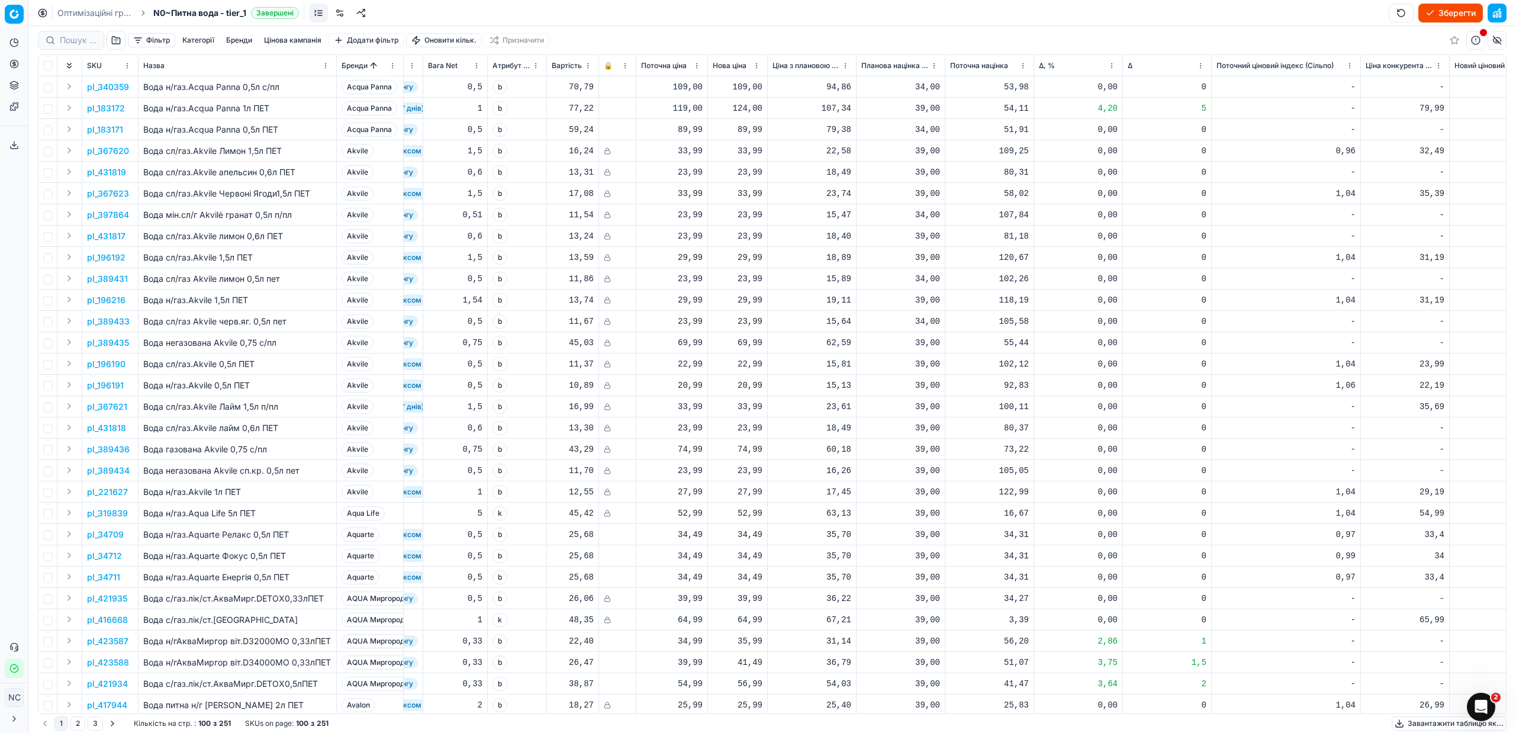
click at [234, 42] on button "Бренди" at bounding box center [239, 40] width 36 height 14
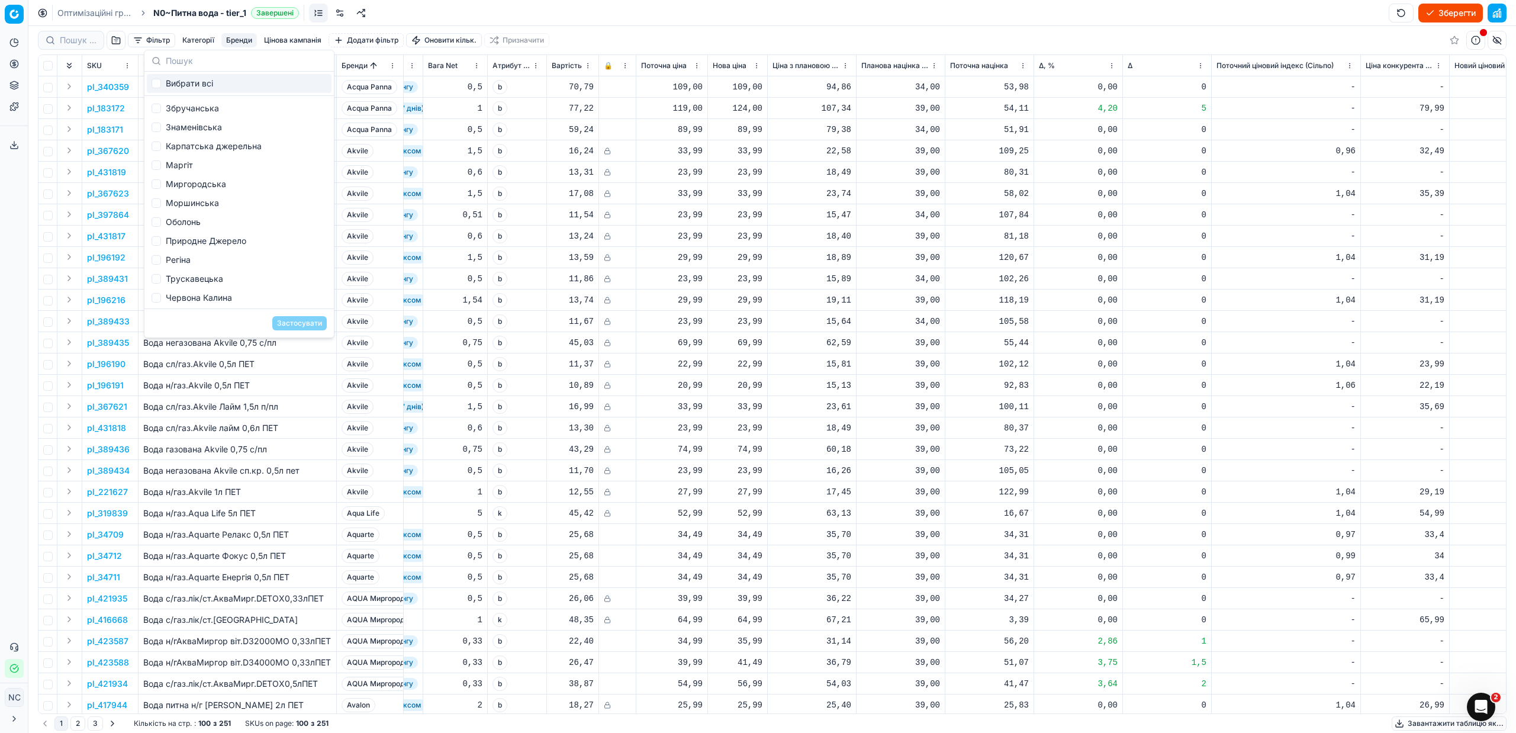
scroll to position [777, 0]
click at [194, 219] on div "Оболонь" at bounding box center [239, 220] width 185 height 19
checkbox input "true"
click at [292, 321] on button "Застосувати" at bounding box center [299, 323] width 54 height 14
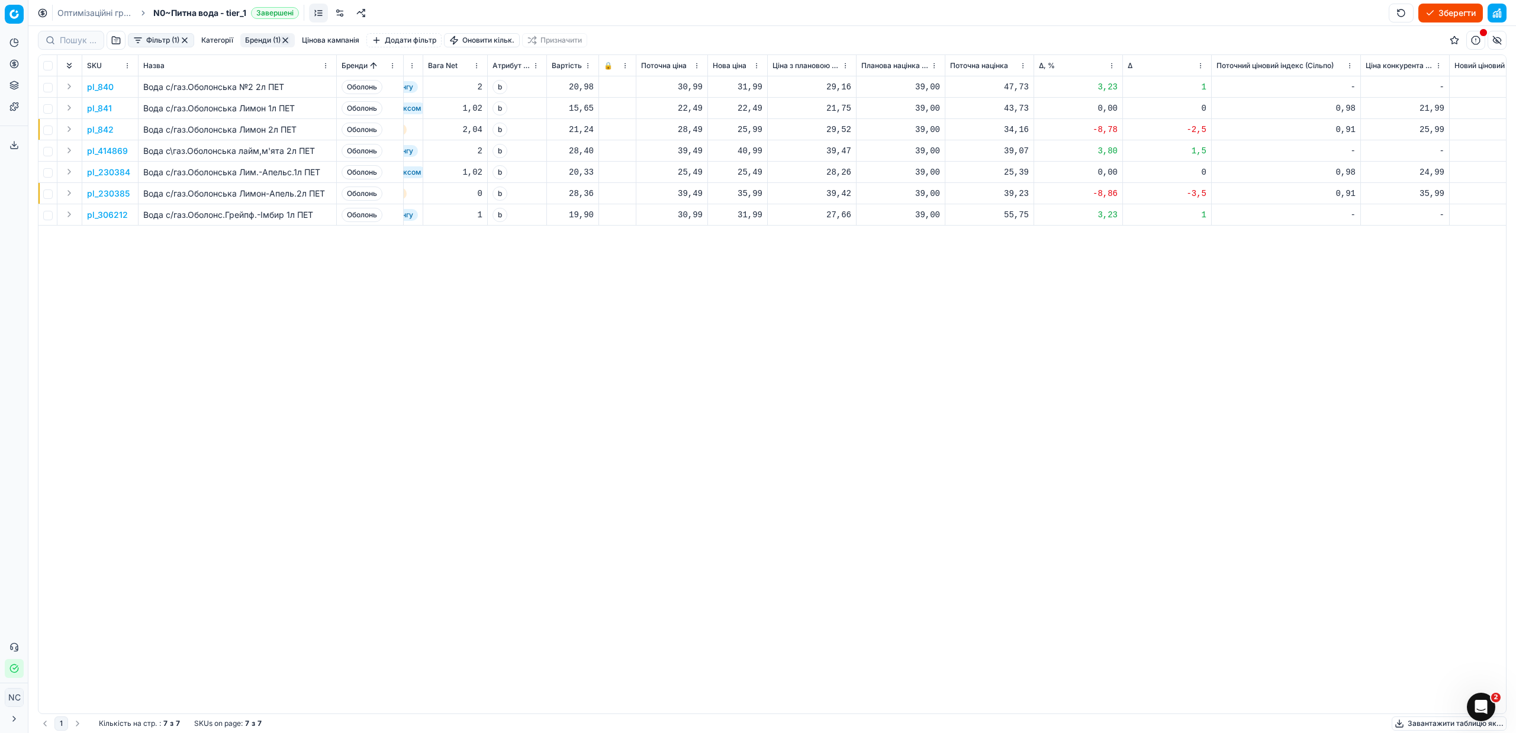
click at [287, 36] on button "button" at bounding box center [285, 40] width 9 height 9
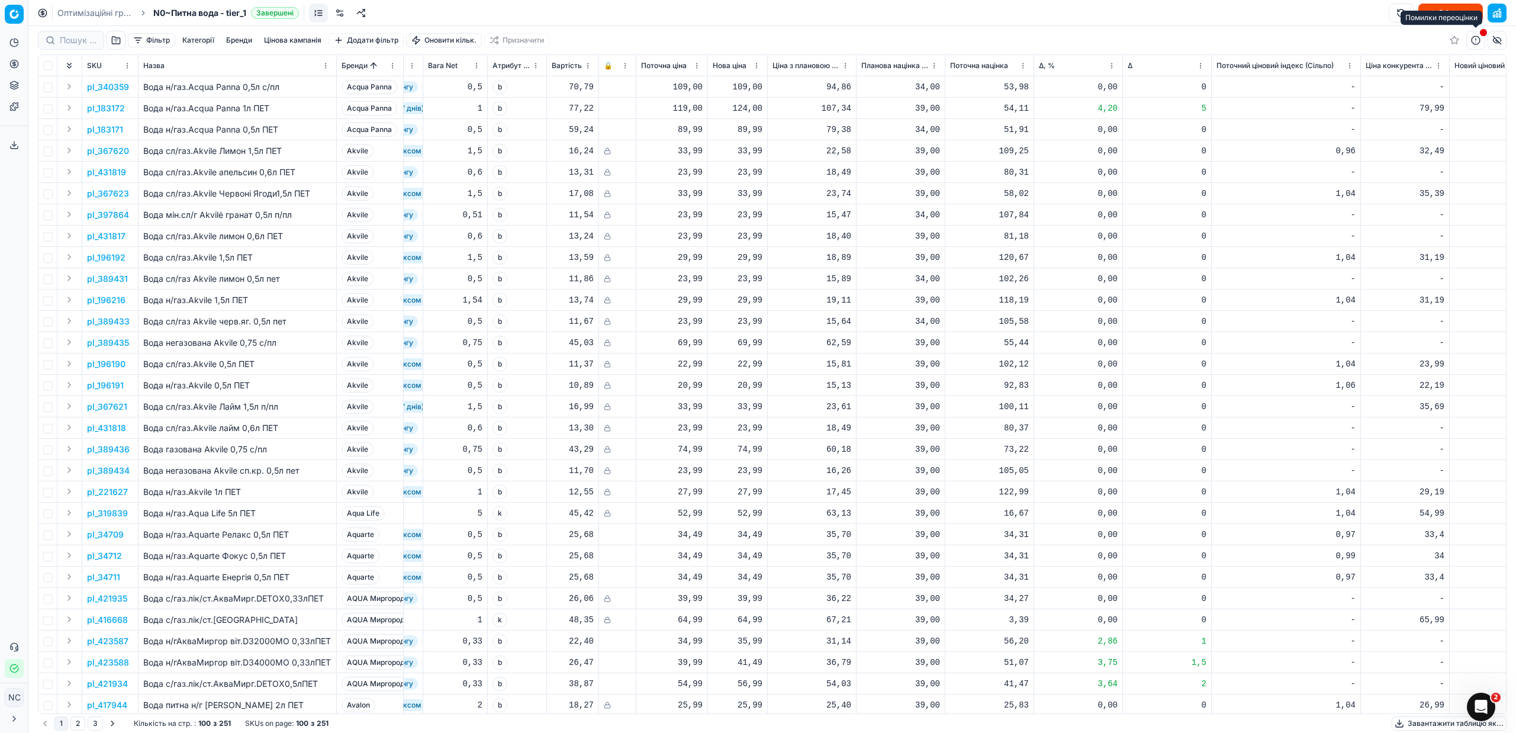
click at [1477, 41] on button "button" at bounding box center [1475, 40] width 19 height 19
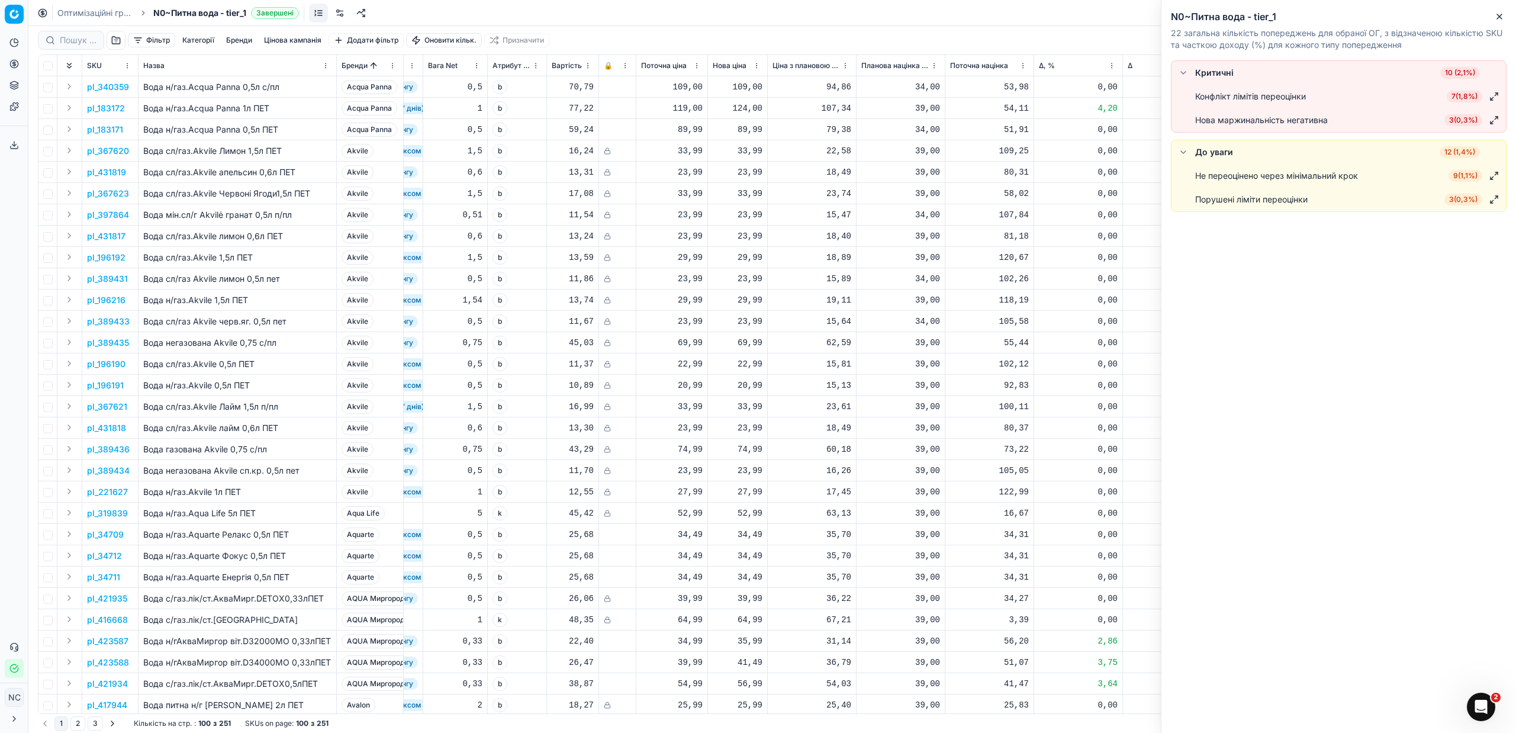
click at [1464, 119] on span "3 ( 0,3% )" at bounding box center [1463, 120] width 38 height 12
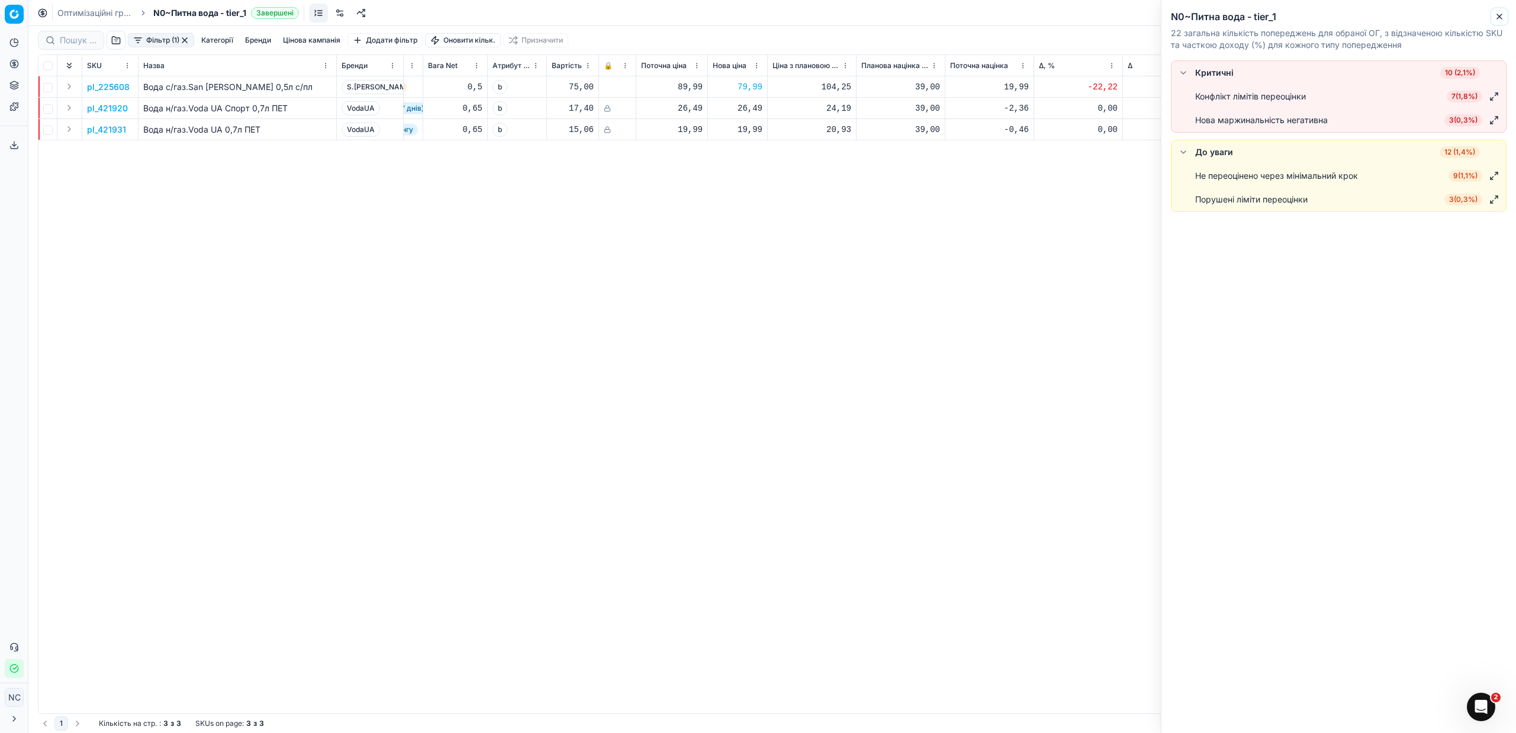
click at [1502, 16] on icon "button" at bounding box center [1498, 16] width 9 height 9
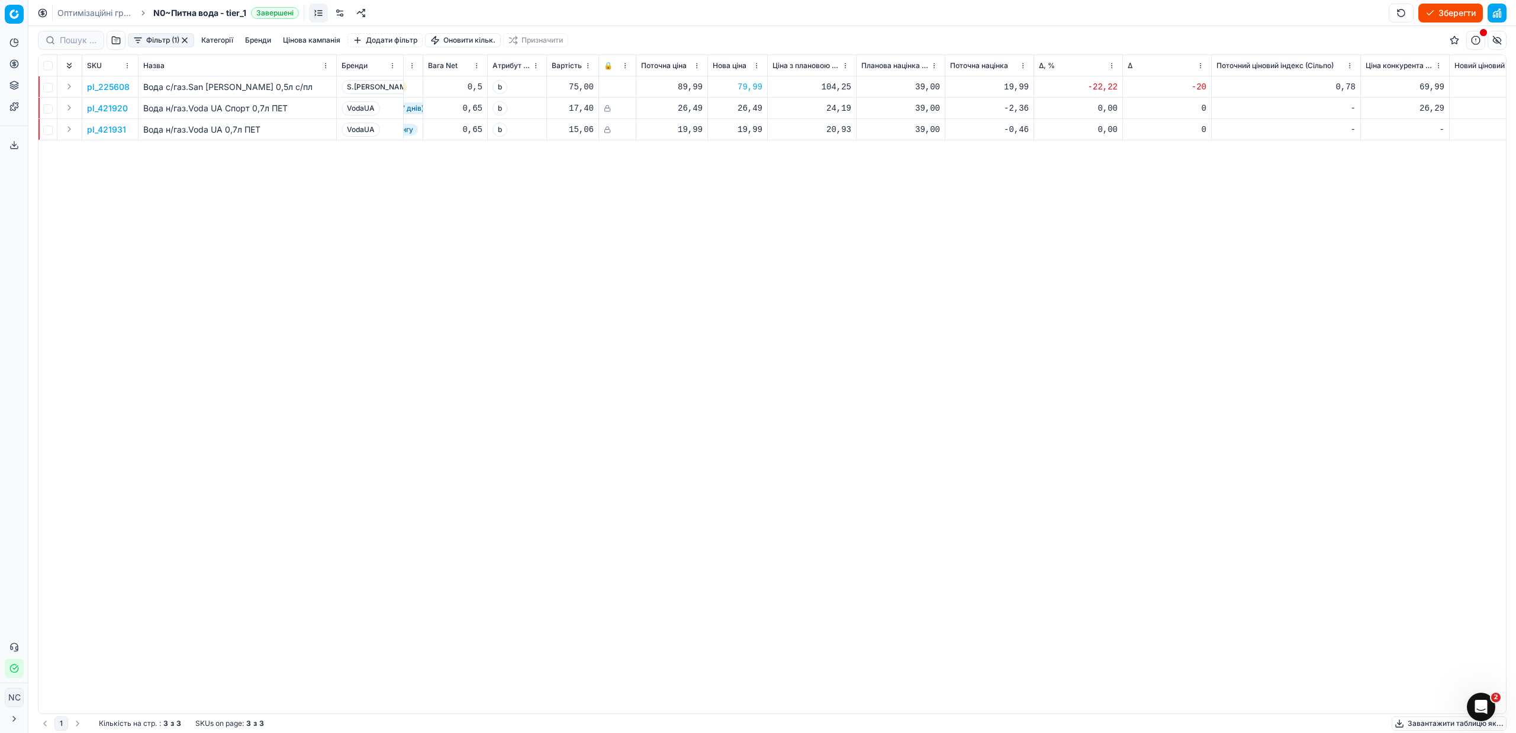
click at [189, 40] on button "button" at bounding box center [184, 40] width 9 height 9
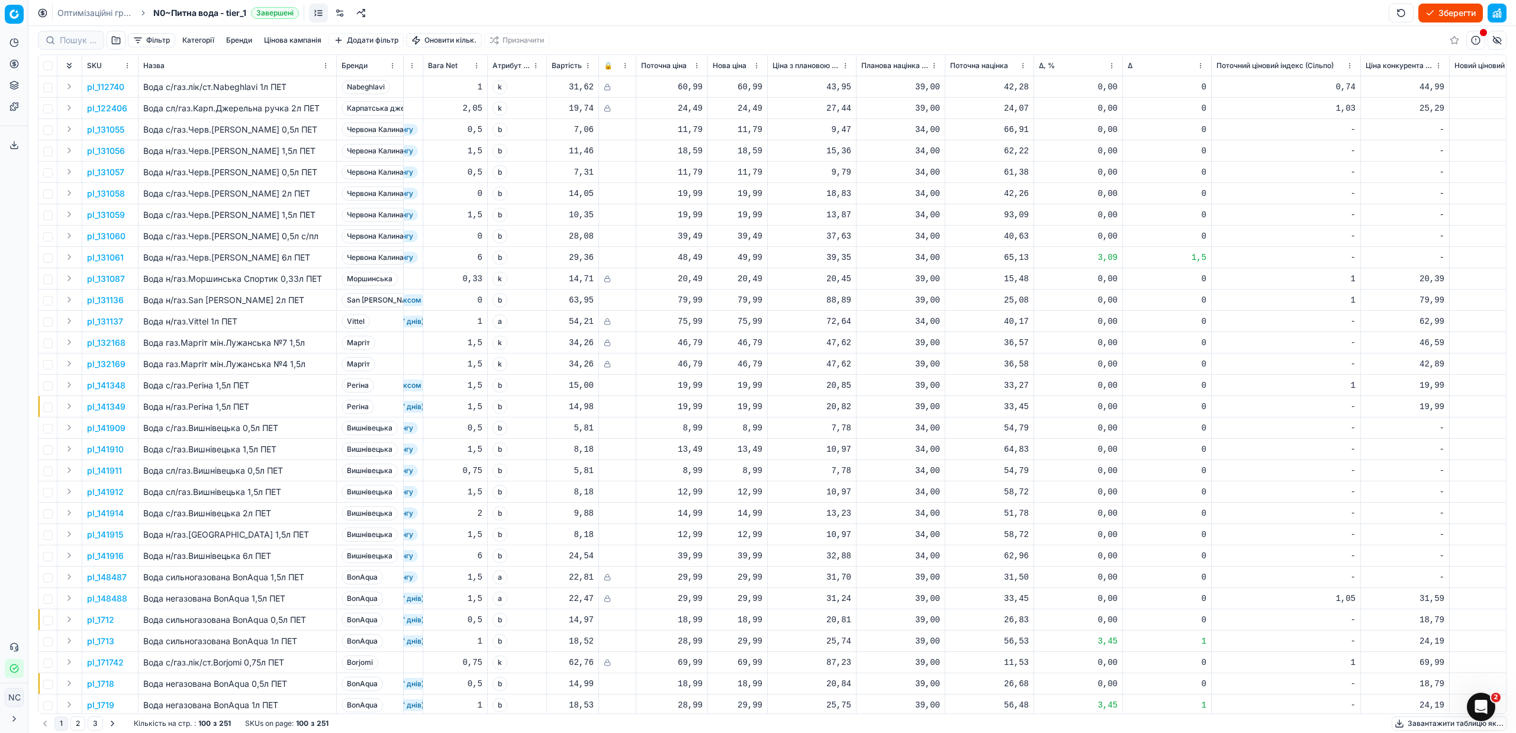
click at [1451, 12] on button "Зберегти" at bounding box center [1450, 13] width 65 height 19
click at [1415, 16] on button "Застосувати ціни" at bounding box center [1433, 13] width 98 height 19
click at [1415, 16] on button "Завантажити звіт" at bounding box center [1433, 13] width 100 height 19
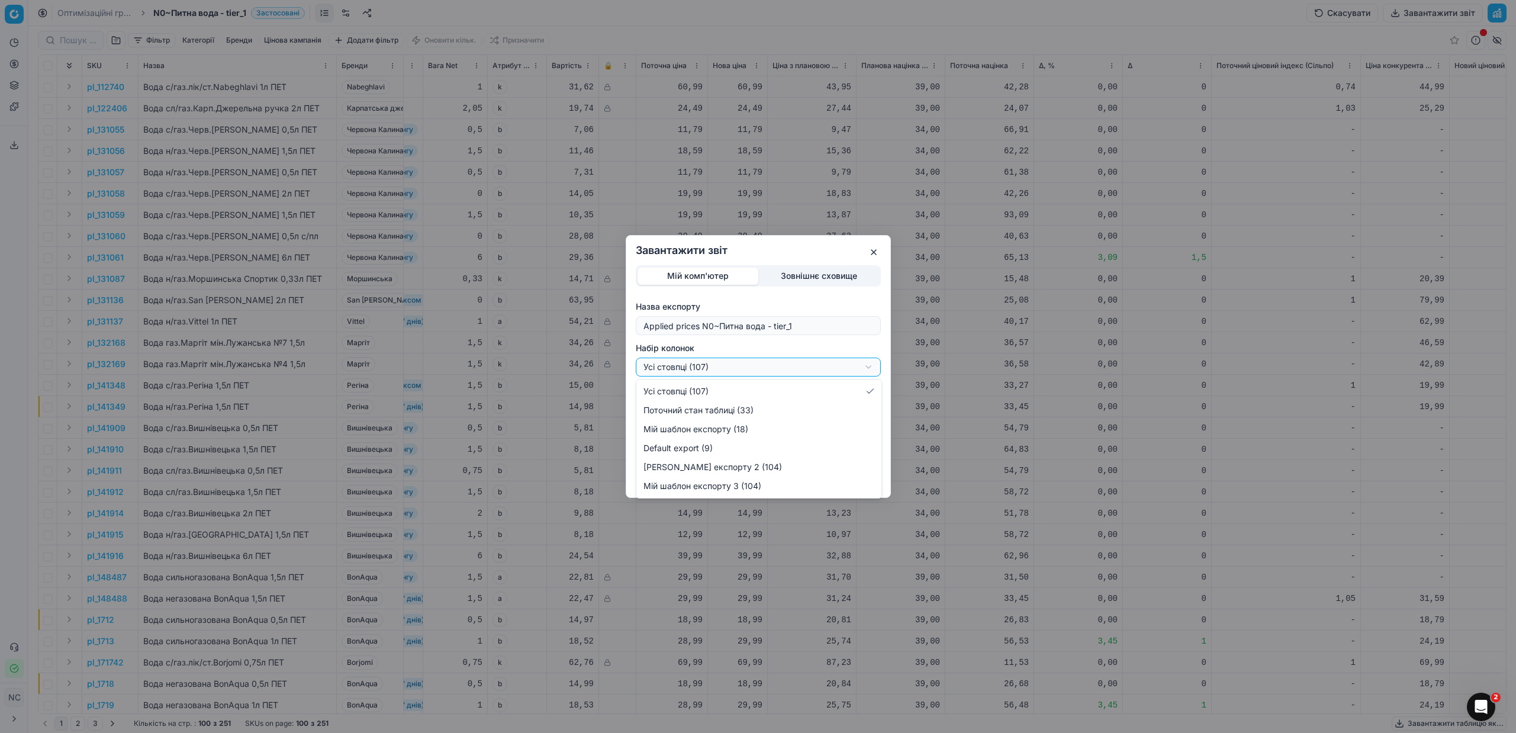
click at [871, 368] on div "Завантажити звіт Мій комп'ютер Зовнішнє сховище Назва експорту Applied prices N…" at bounding box center [758, 366] width 1516 height 733
select select "custom"
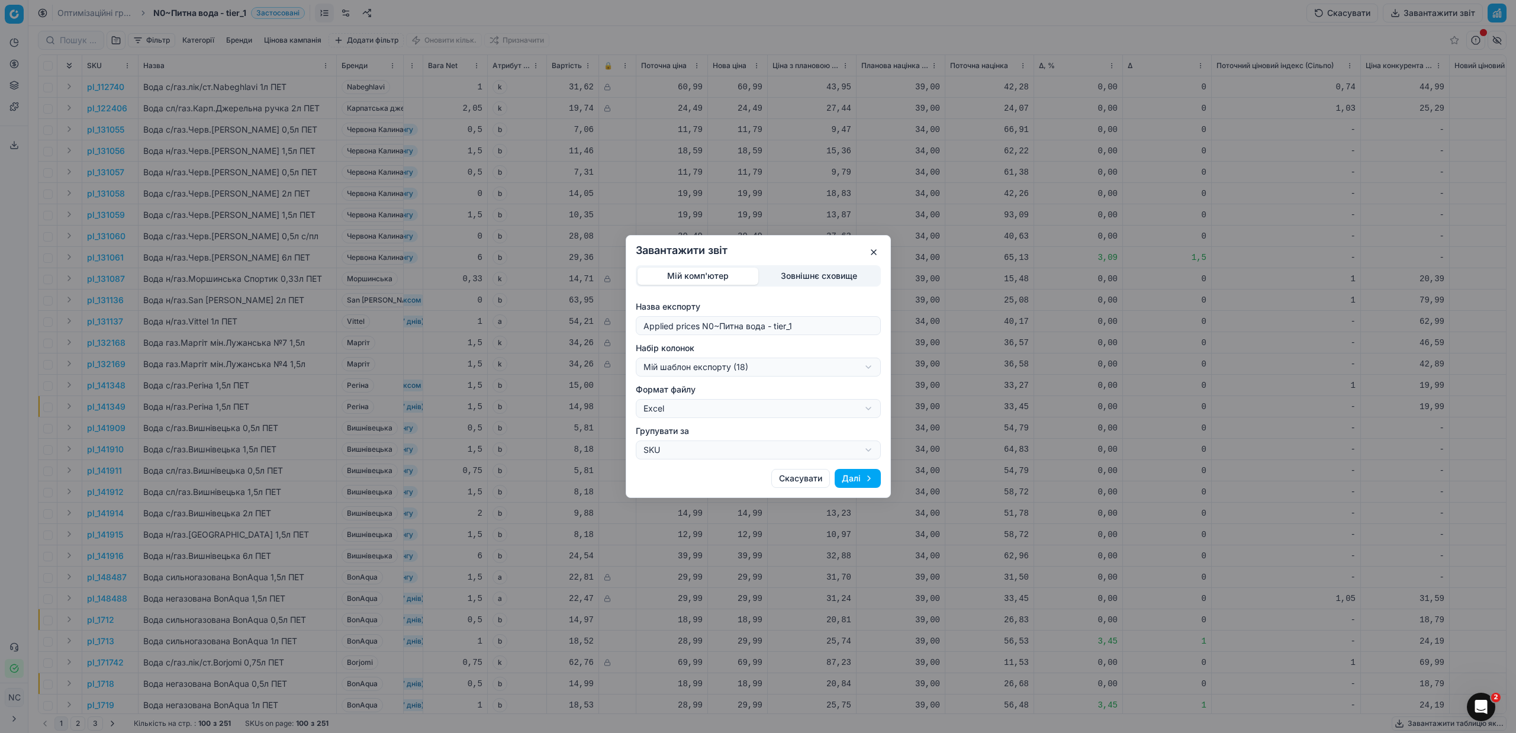
click at [847, 481] on button "Далі" at bounding box center [858, 478] width 46 height 19
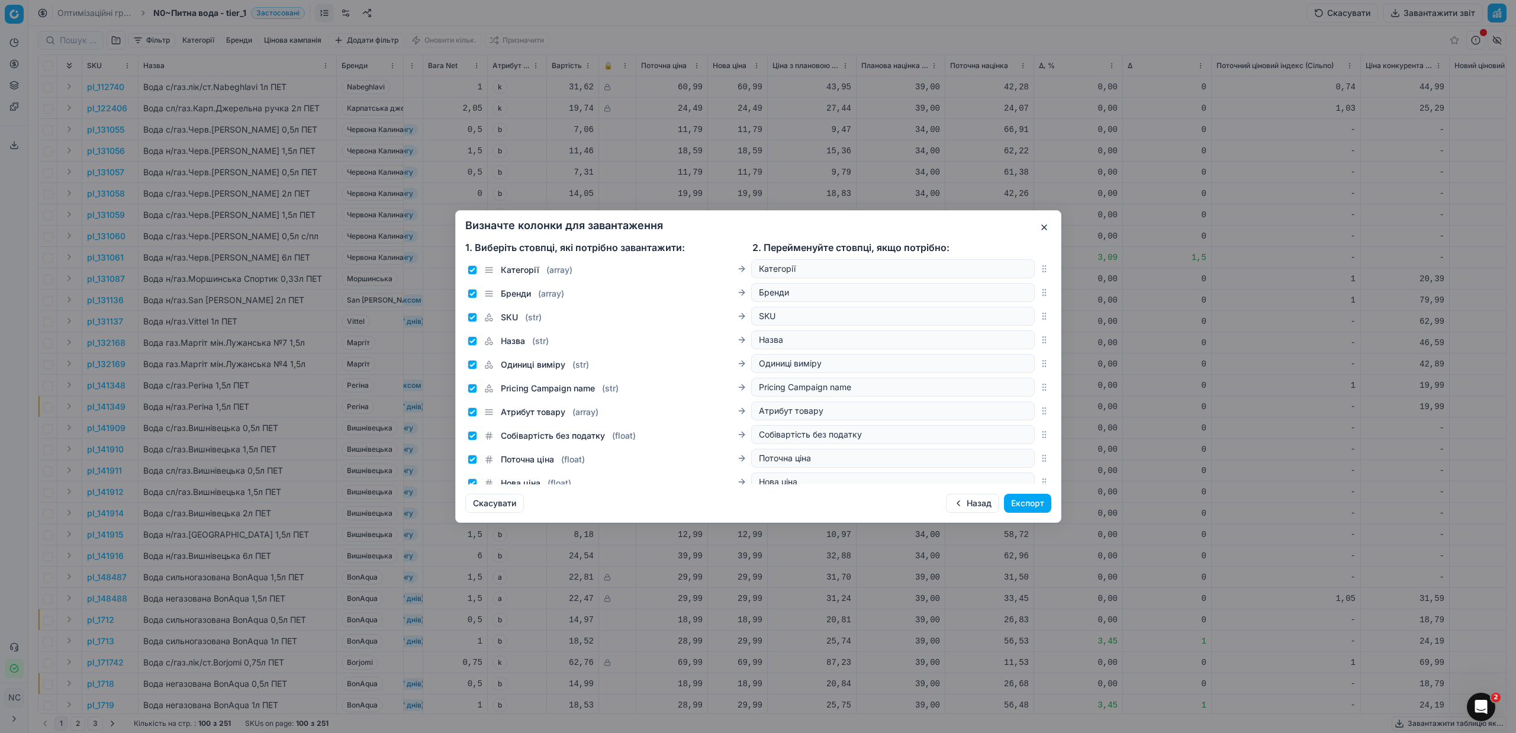
click at [1015, 503] on button "Експорт" at bounding box center [1027, 503] width 47 height 19
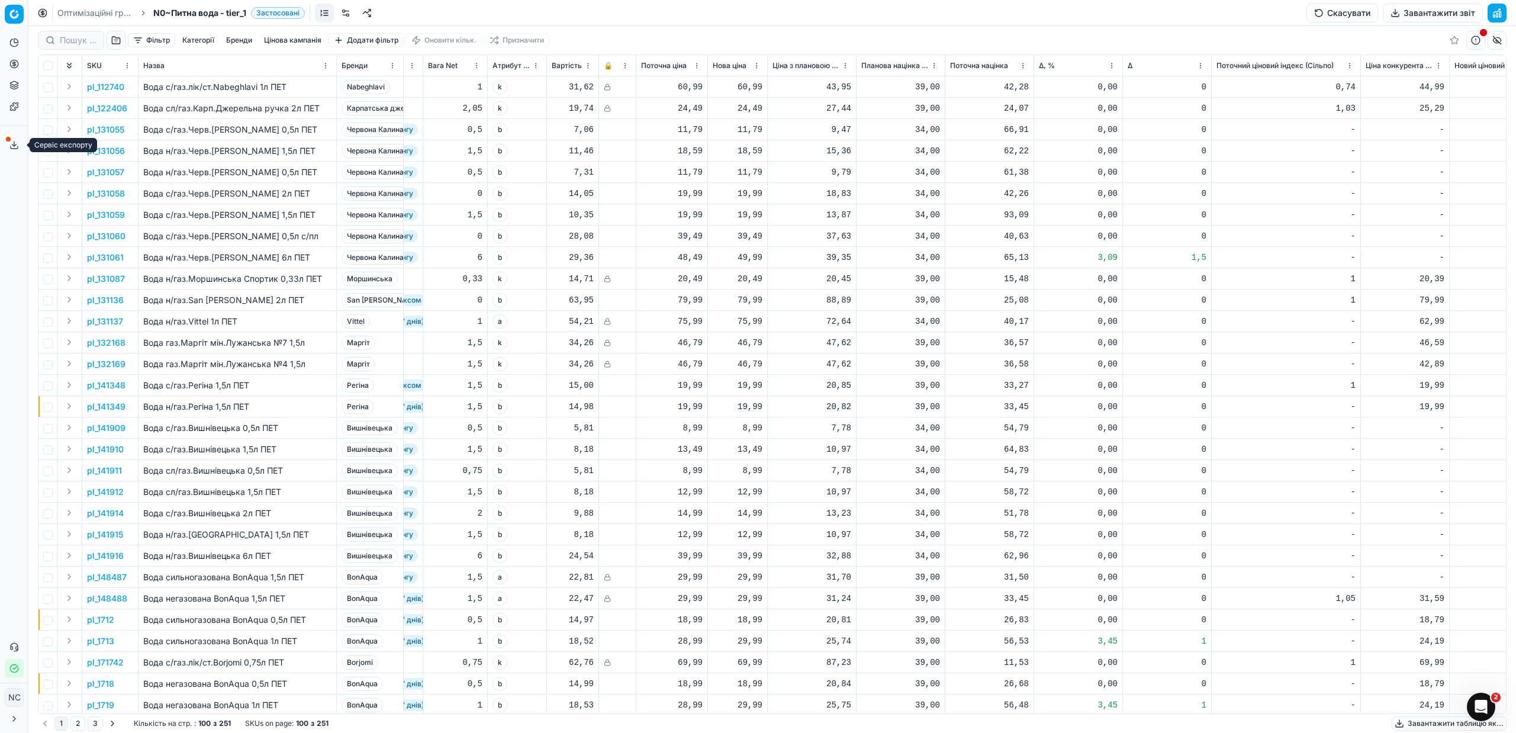
click at [17, 140] on icon at bounding box center [13, 144] width 9 height 9
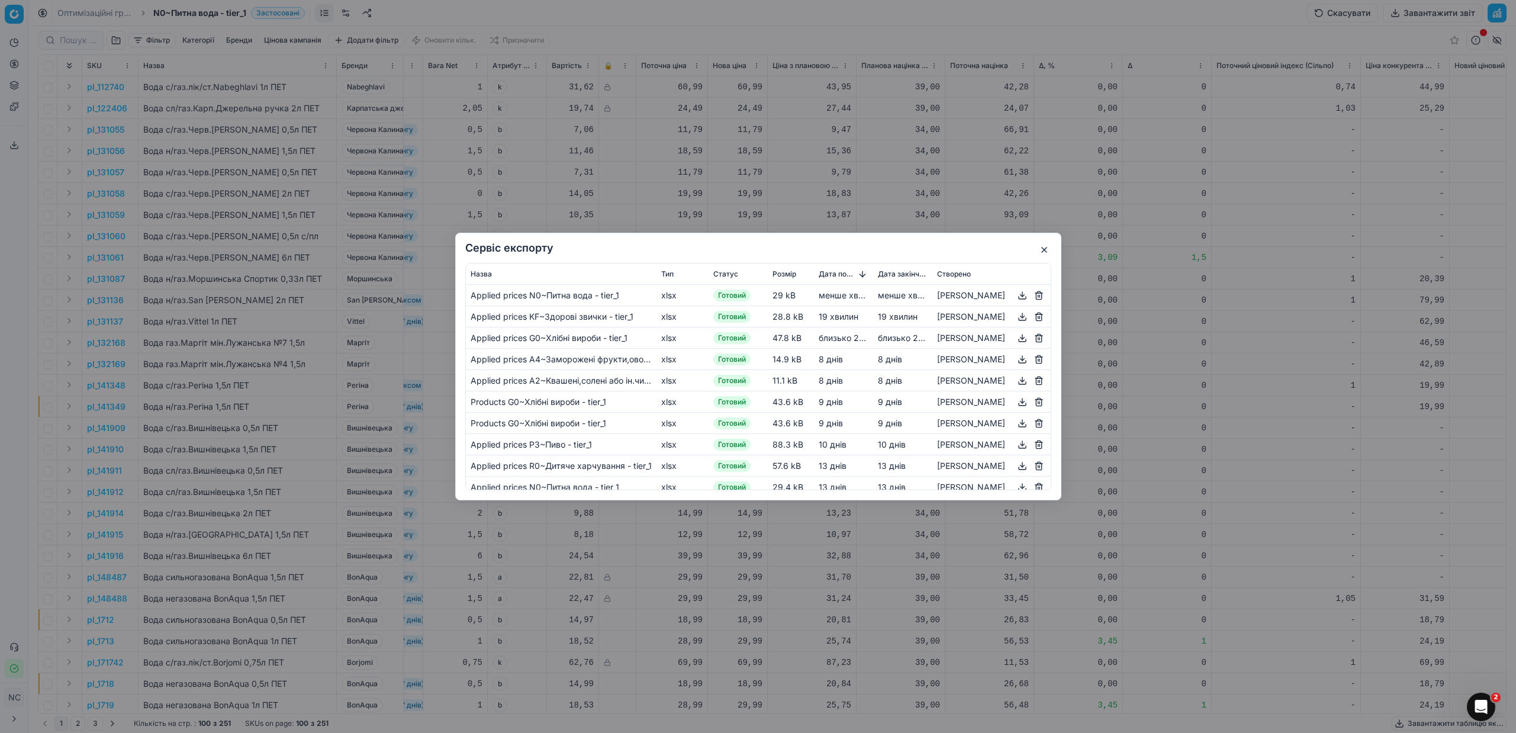
click at [1021, 295] on button "button" at bounding box center [1022, 295] width 14 height 14
click at [1048, 250] on button "button" at bounding box center [1044, 250] width 14 height 14
